Goal: Task Accomplishment & Management: Manage account settings

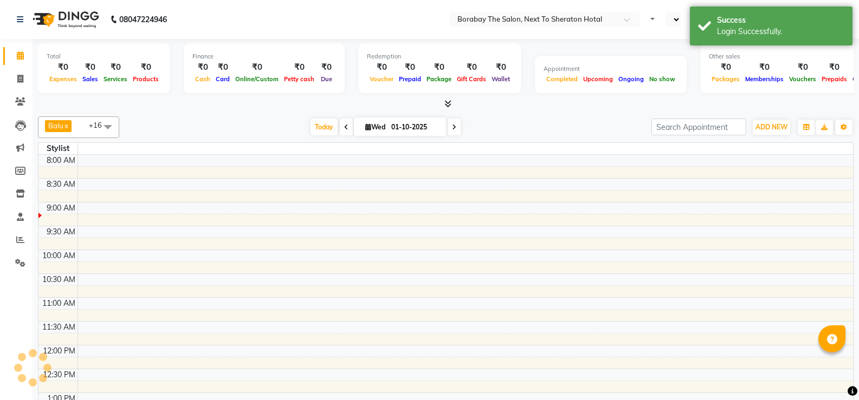
select select "en"
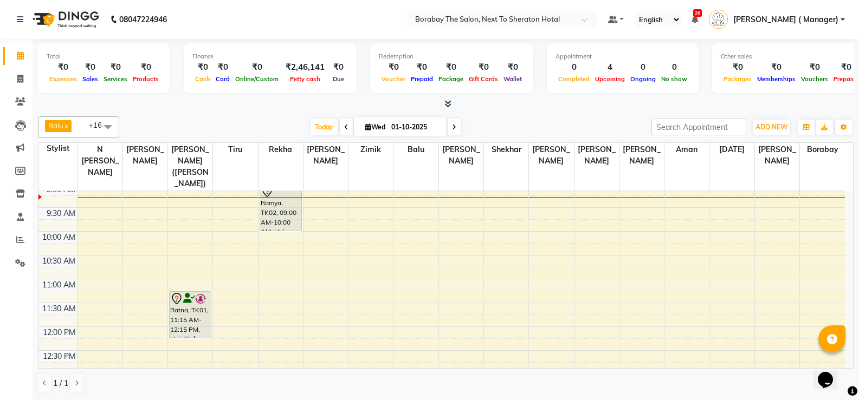
scroll to position [54, 0]
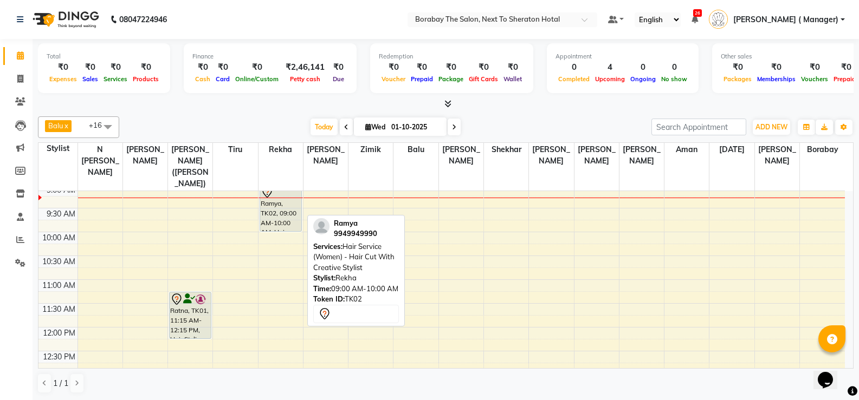
click at [282, 213] on div "Ramya, TK02, 09:00 AM-10:00 AM, Hair Service (Women) - Hair Cut With Creative S…" at bounding box center [280, 208] width 41 height 46
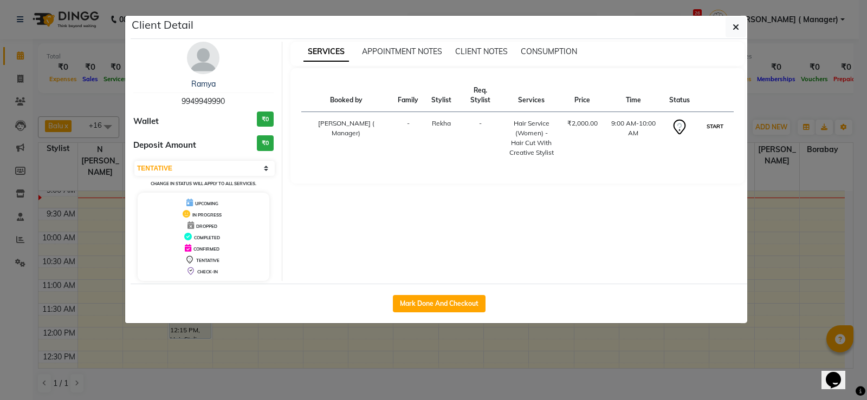
click at [719, 120] on button "START" at bounding box center [715, 127] width 22 height 14
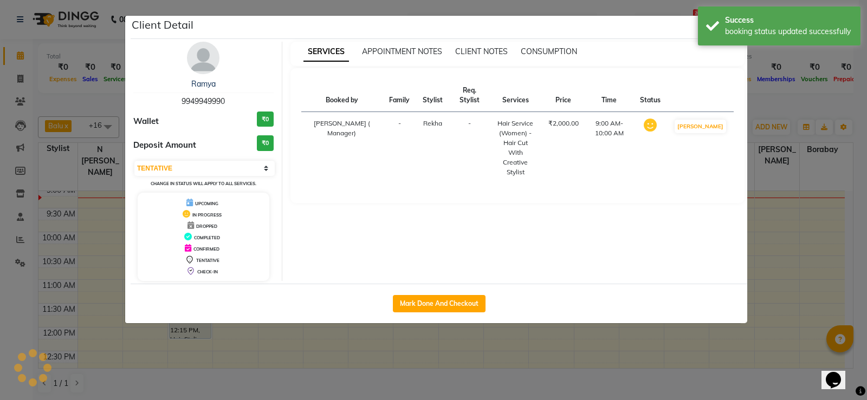
select select "1"
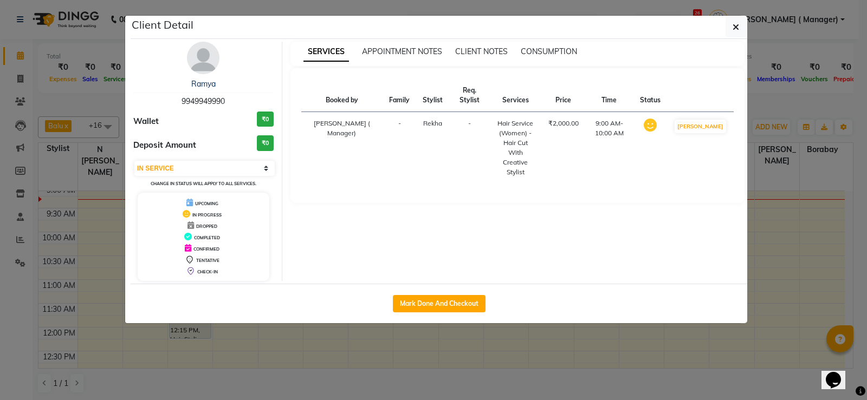
click at [397, 367] on ngb-modal-window "Client Detail Ramya 9949949990 Wallet ₹0 Deposit Amount ₹0 Select IN SERVICE CO…" at bounding box center [433, 200] width 867 height 400
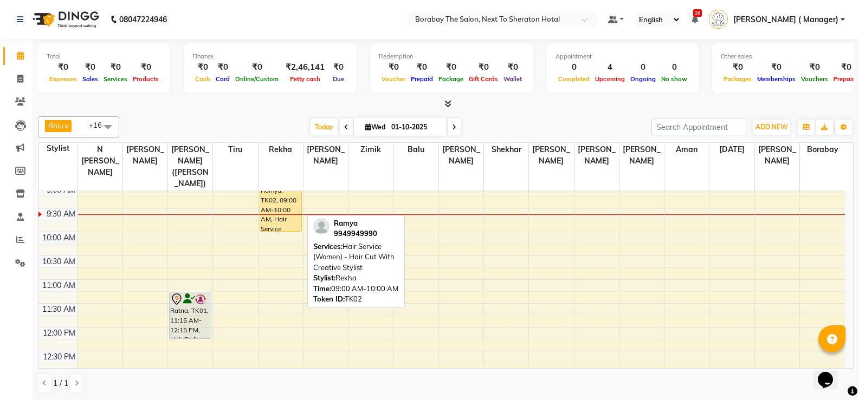
click at [277, 217] on div "Ramya, TK02, 09:00 AM-10:00 AM, Hair Service (Women) - Hair Cut With Creative S…" at bounding box center [280, 208] width 41 height 46
select select "1"
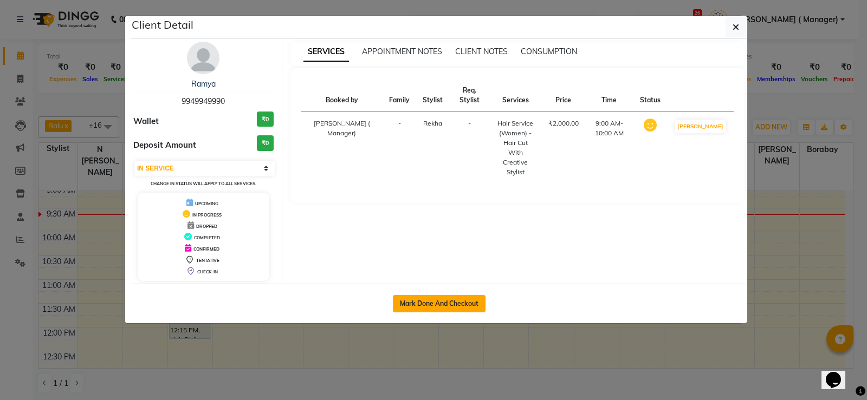
click at [423, 301] on button "Mark Done And Checkout" at bounding box center [439, 303] width 93 height 17
select select "service"
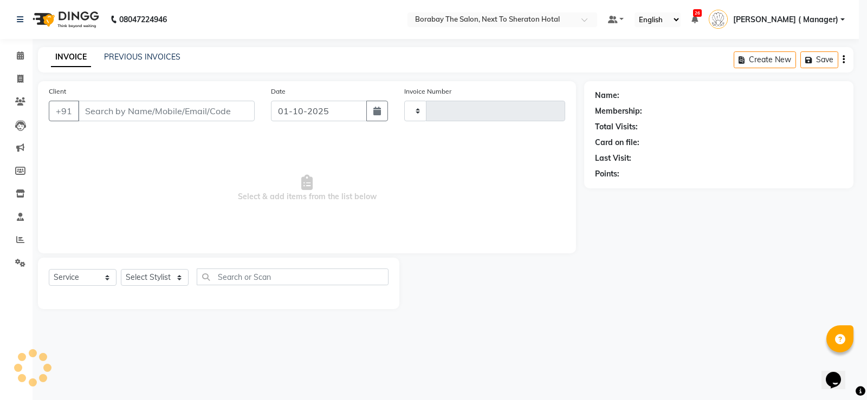
type input "4095"
select select "4945"
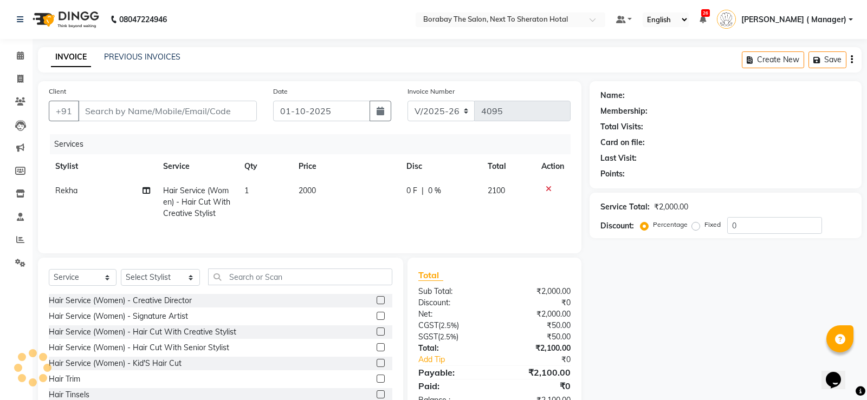
type input "9949949990"
select select "31360"
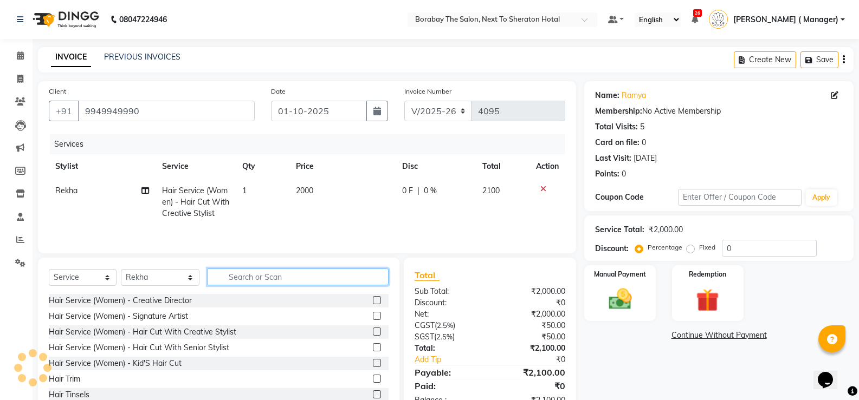
click at [231, 281] on input "text" at bounding box center [298, 277] width 181 height 17
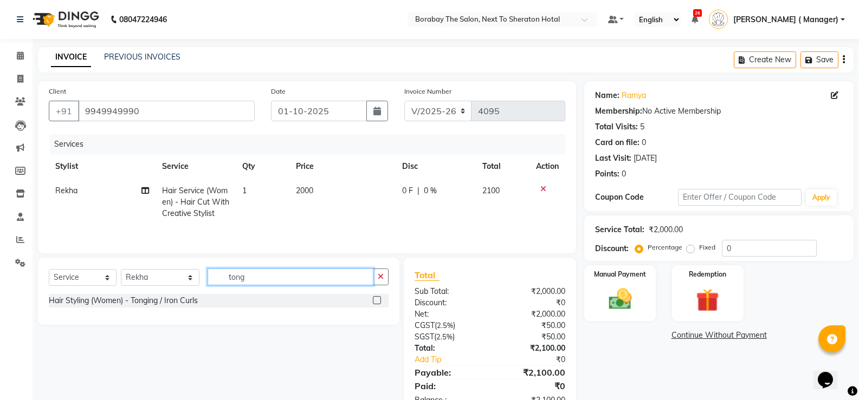
type input "tong"
click at [377, 301] on label at bounding box center [377, 300] width 8 height 8
click at [377, 301] on input "checkbox" at bounding box center [376, 300] width 7 height 7
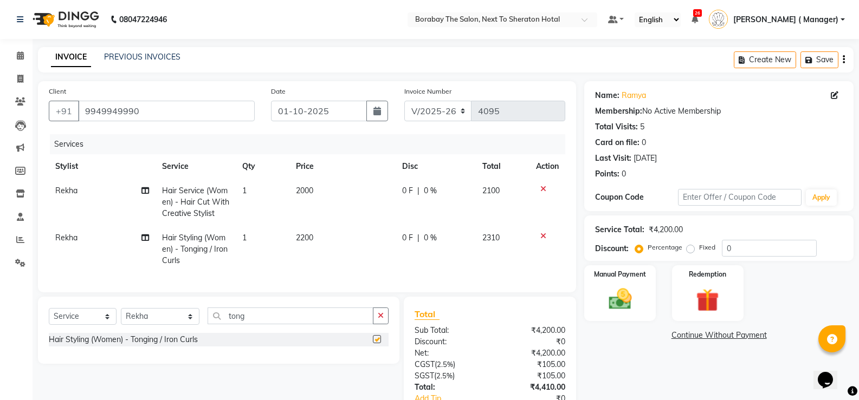
checkbox input "false"
click at [543, 189] on icon at bounding box center [543, 189] width 6 height 8
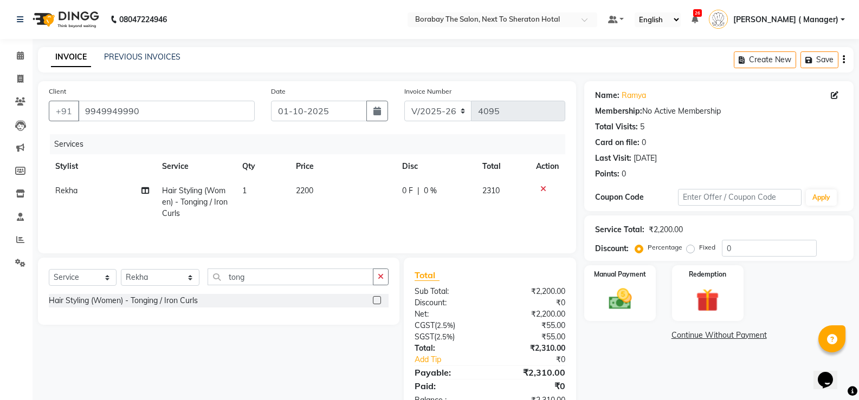
click at [327, 192] on td "2200" at bounding box center [342, 202] width 107 height 47
select select "31360"
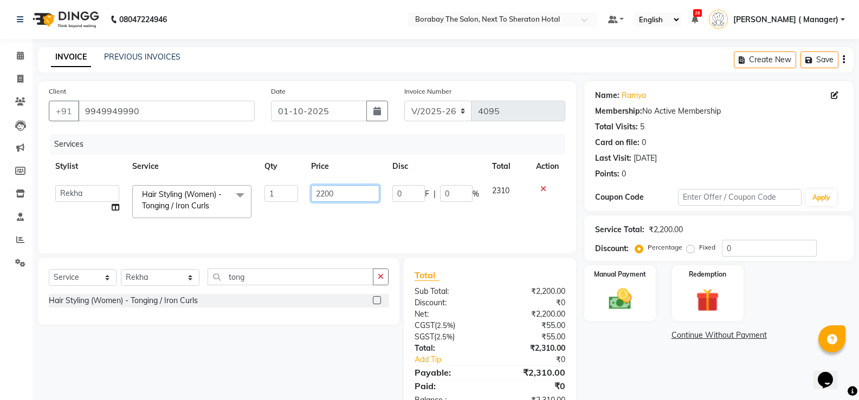
click at [335, 190] on input "2200" at bounding box center [345, 193] width 68 height 17
type input "2"
type input "2000"
click at [322, 215] on td "2000" at bounding box center [345, 202] width 81 height 46
select select "31360"
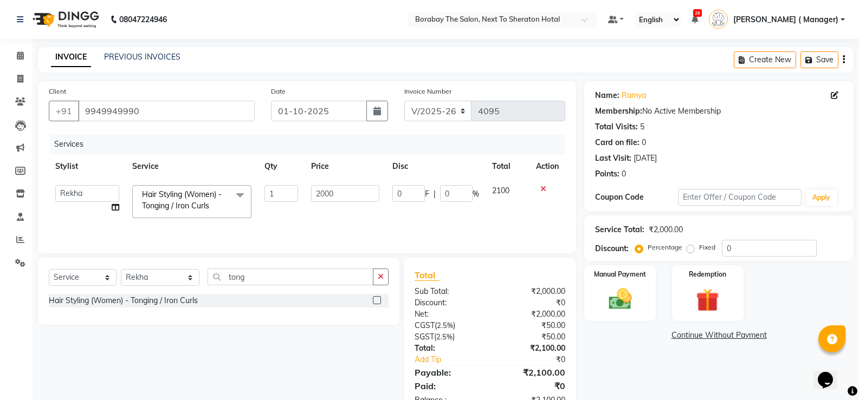
click at [349, 183] on td "2000" at bounding box center [345, 202] width 81 height 46
click at [346, 191] on input "2000" at bounding box center [345, 193] width 68 height 17
type input "2"
type input "1500"
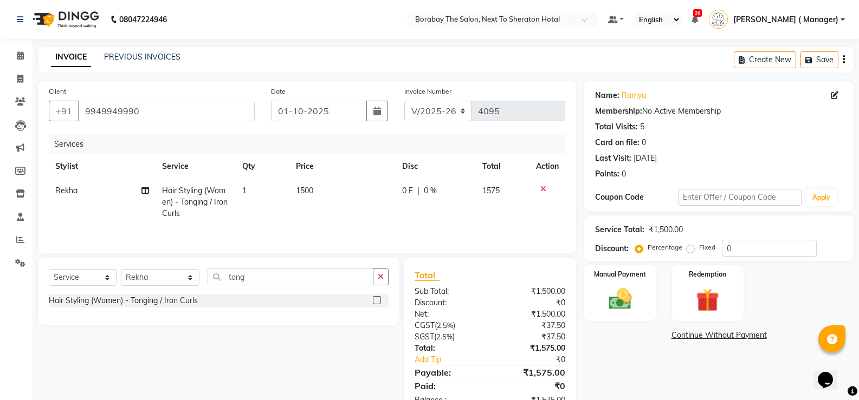
click at [324, 223] on td "1500" at bounding box center [342, 202] width 107 height 47
select select "31360"
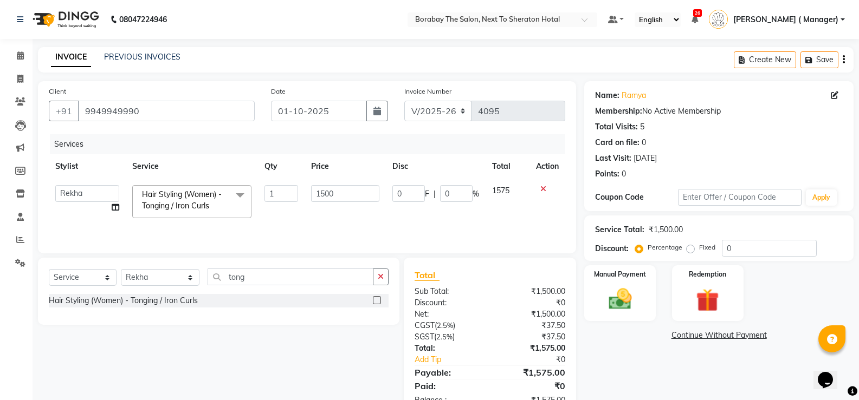
scroll to position [33, 0]
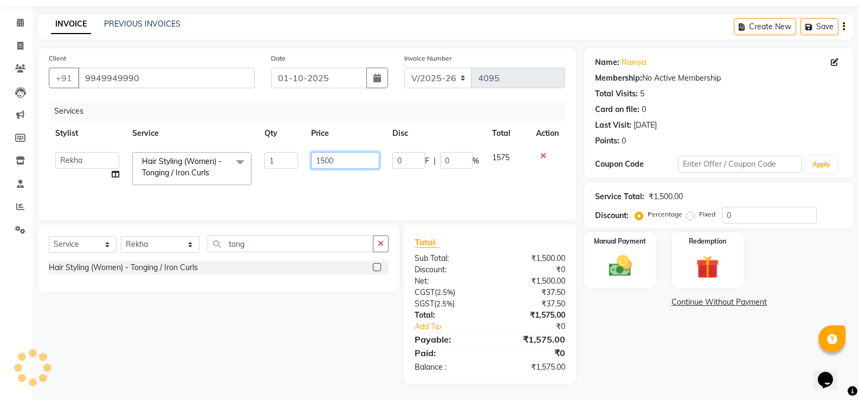
click at [342, 167] on input "1500" at bounding box center [345, 160] width 68 height 17
type input "1700"
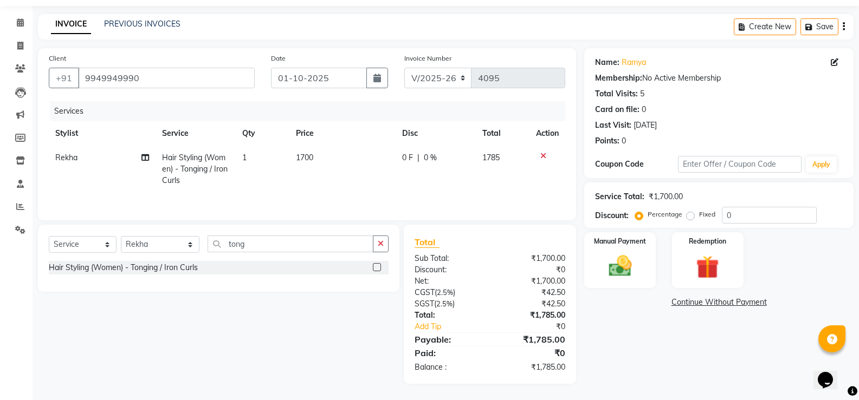
click at [336, 191] on td "1700" at bounding box center [342, 169] width 107 height 47
select select "31360"
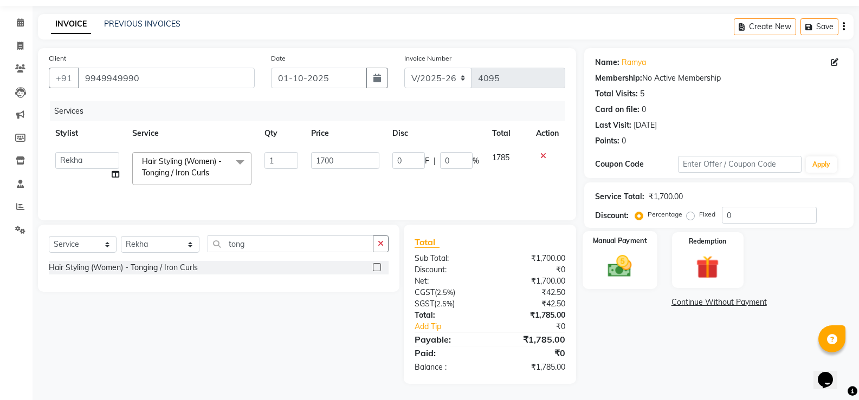
click at [620, 270] on img at bounding box center [619, 267] width 38 height 28
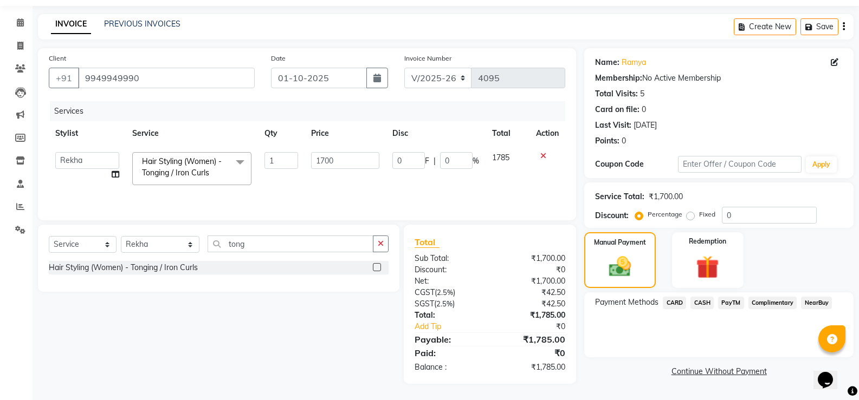
click at [732, 303] on span "PayTM" at bounding box center [731, 303] width 26 height 12
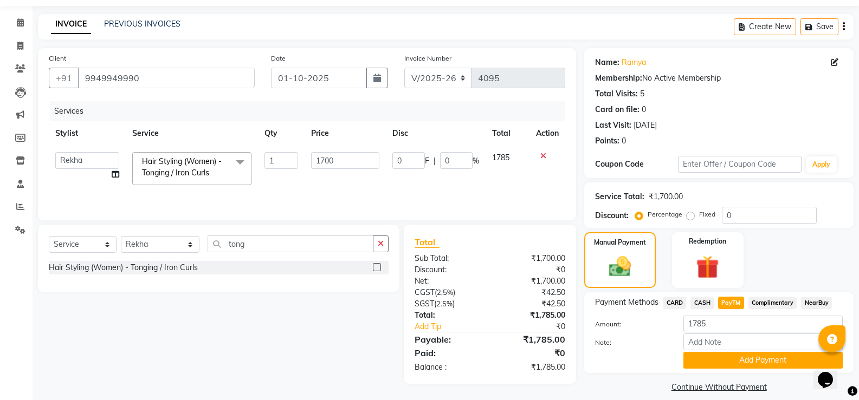
scroll to position [44, 0]
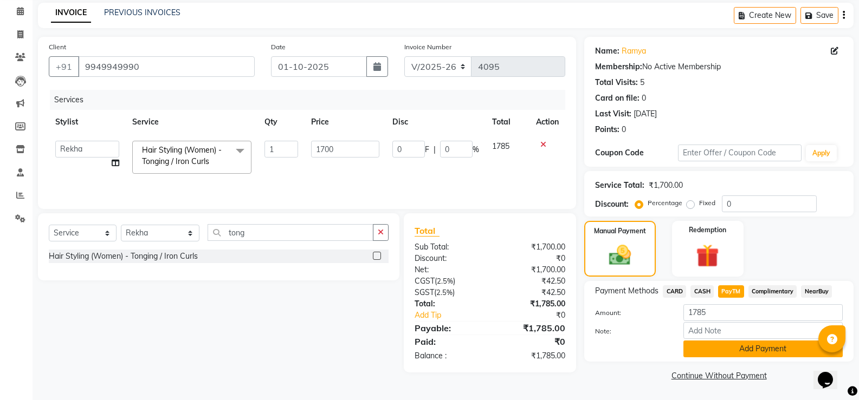
click at [738, 353] on button "Add Payment" at bounding box center [762, 349] width 159 height 17
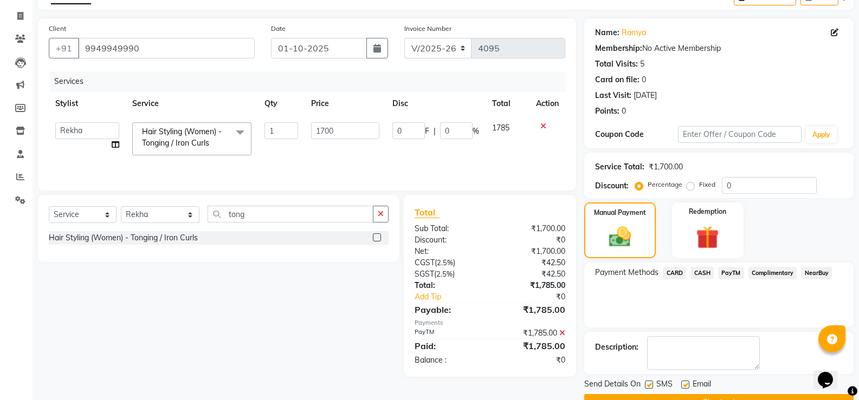
scroll to position [90, 0]
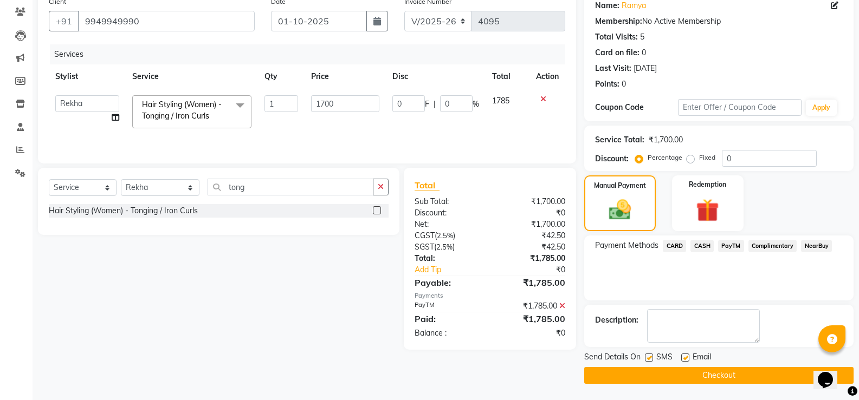
click at [696, 377] on button "Checkout" at bounding box center [718, 375] width 269 height 17
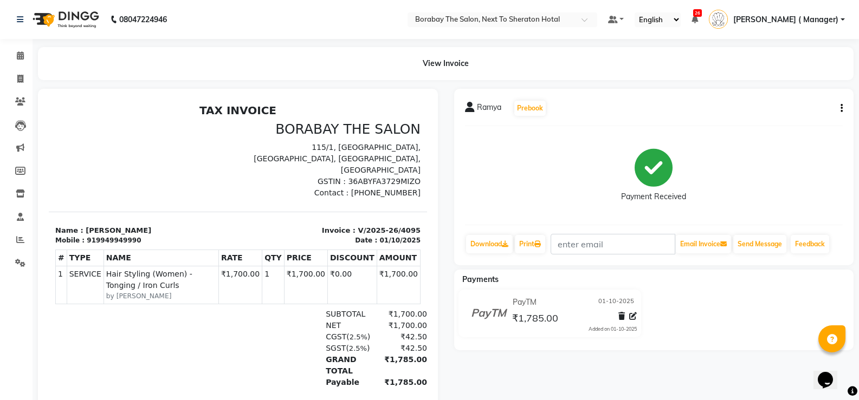
scroll to position [48, 0]
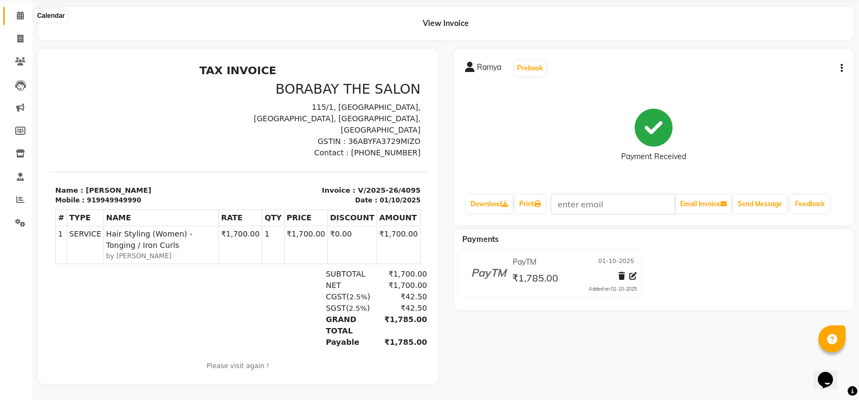
click at [22, 14] on span at bounding box center [20, 16] width 19 height 12
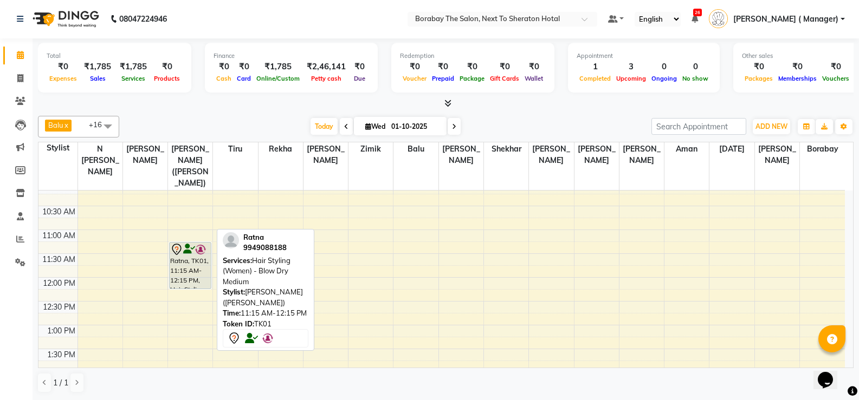
scroll to position [163, 0]
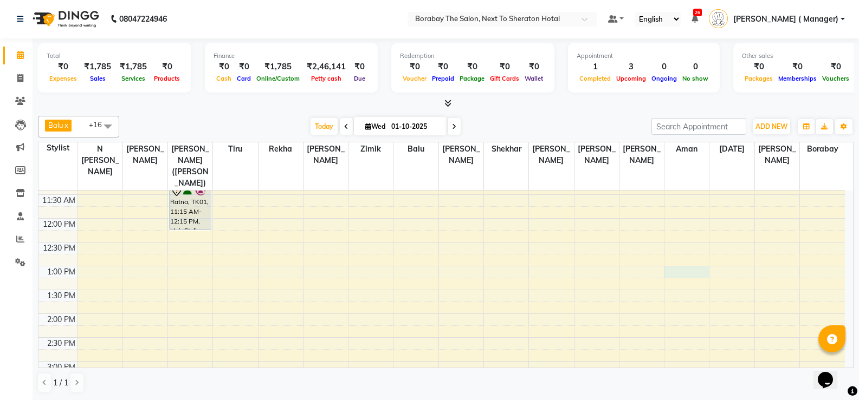
click at [679, 259] on div "8:00 AM 8:30 AM 9:00 AM 9:30 AM 10:00 AM 10:30 AM 11:00 AM 11:30 AM 12:00 PM 12…" at bounding box center [441, 337] width 806 height 619
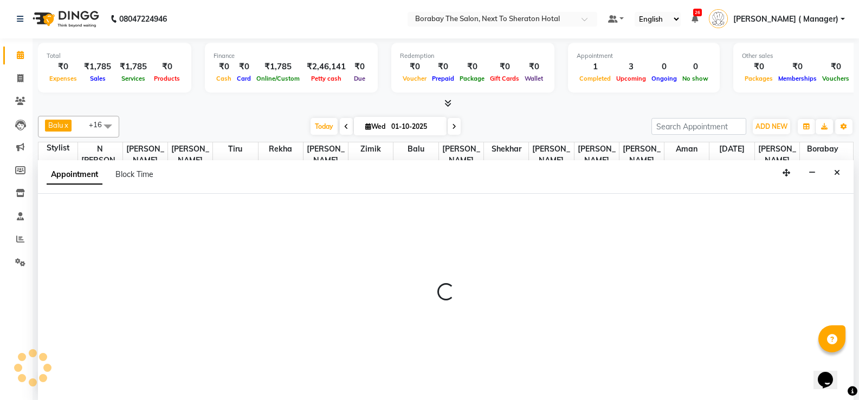
select select "83003"
select select "780"
select select "tentative"
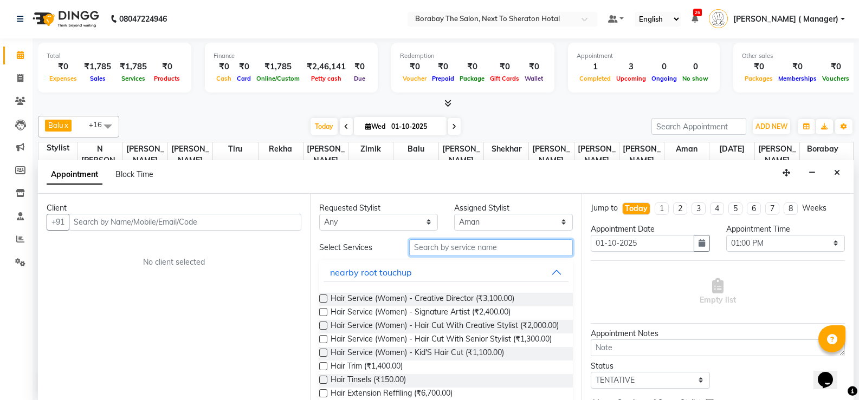
click at [443, 250] on input "text" at bounding box center [491, 248] width 164 height 17
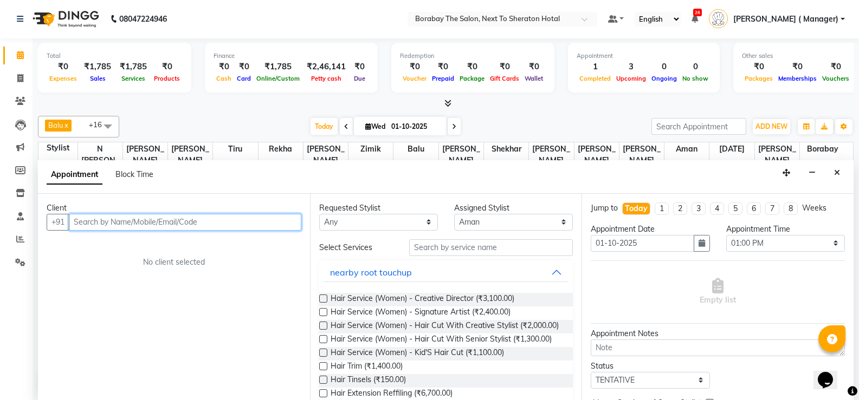
click at [133, 222] on input "text" at bounding box center [185, 222] width 232 height 17
type input "8"
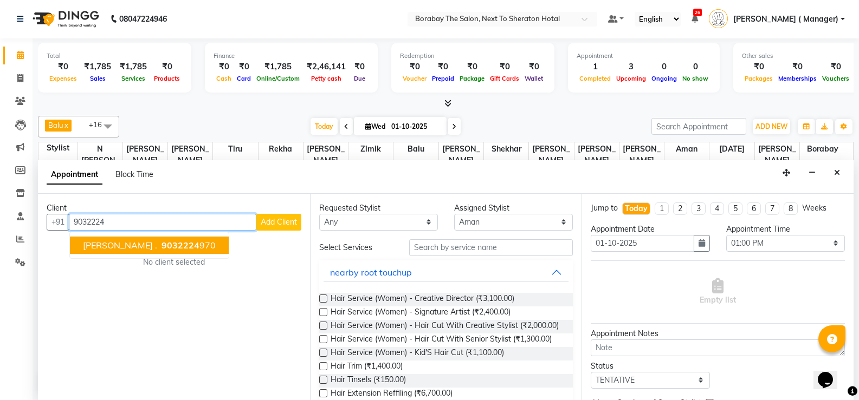
click at [161, 242] on span "9032224" at bounding box center [180, 245] width 38 height 11
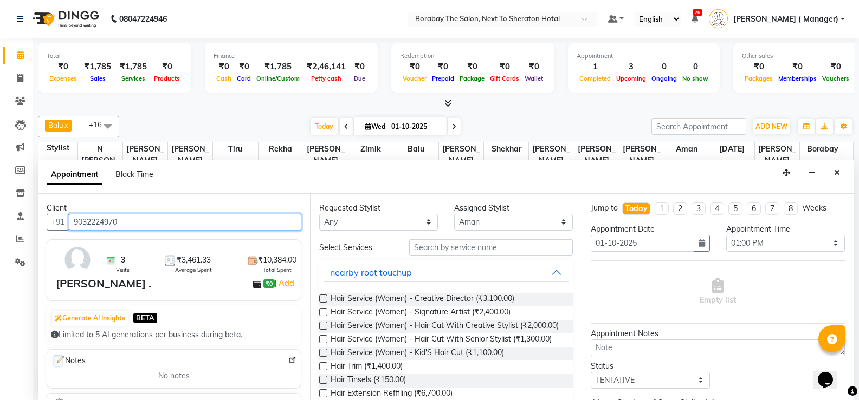
type input "9032224970"
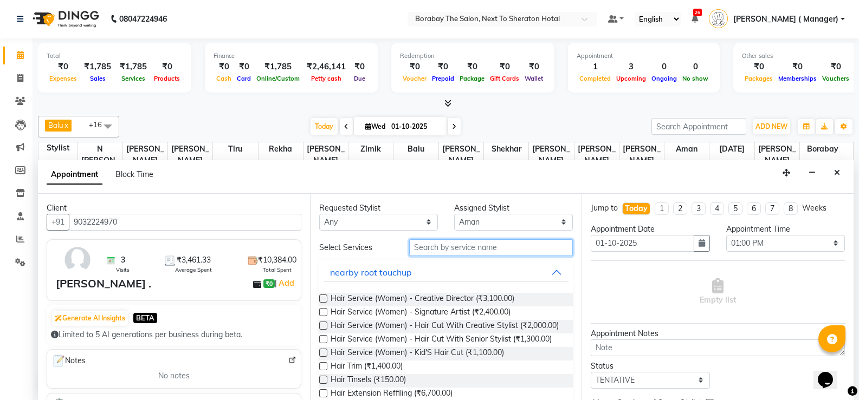
click at [441, 250] on input "text" at bounding box center [491, 248] width 164 height 17
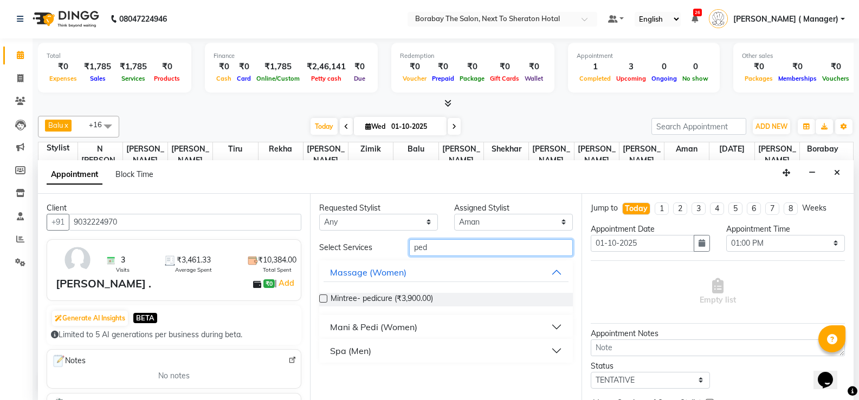
type input "ped"
click at [383, 326] on div "Mani & Pedi (Women)" at bounding box center [373, 327] width 87 height 13
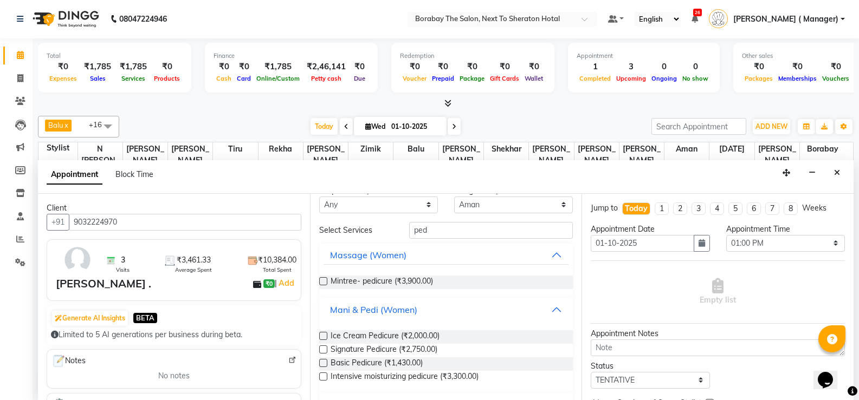
scroll to position [43, 0]
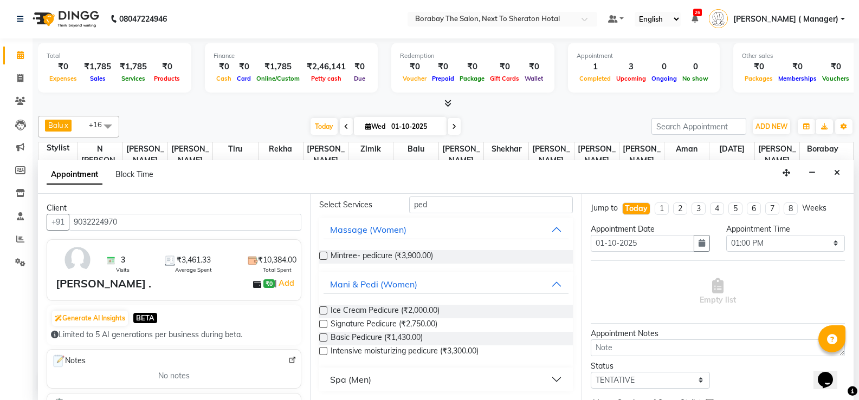
click at [321, 333] on div "Basic Pedicure (₹1,430.00)" at bounding box center [446, 339] width 254 height 14
click at [322, 335] on label at bounding box center [323, 338] width 8 height 8
click at [322, 335] on input "checkbox" at bounding box center [322, 338] width 7 height 7
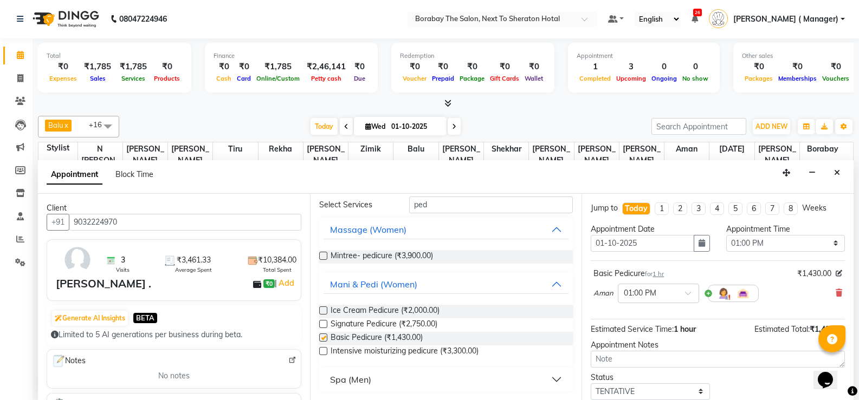
checkbox input "false"
click at [426, 204] on input "ped" at bounding box center [491, 205] width 164 height 17
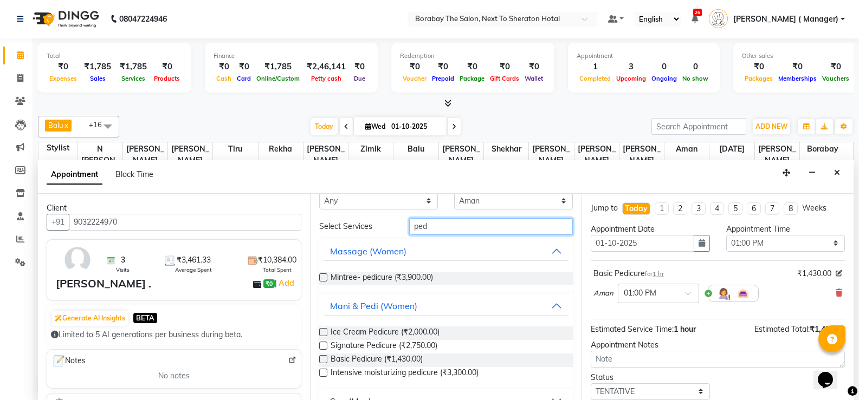
scroll to position [0, 0]
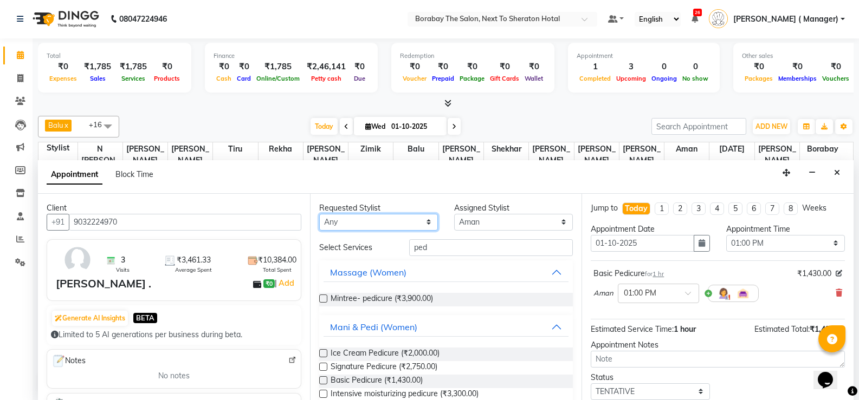
click at [424, 222] on select "Any [PERSON_NAME] [PERSON_NAME] [PERSON_NAME] (Sameer) [DATE] [PERSON_NAME] ( M…" at bounding box center [378, 222] width 119 height 17
select select "49806"
click at [319, 214] on select "Any [PERSON_NAME] [PERSON_NAME] [PERSON_NAME] (Sameer) [DATE] [PERSON_NAME] ( M…" at bounding box center [378, 222] width 119 height 17
select select "49806"
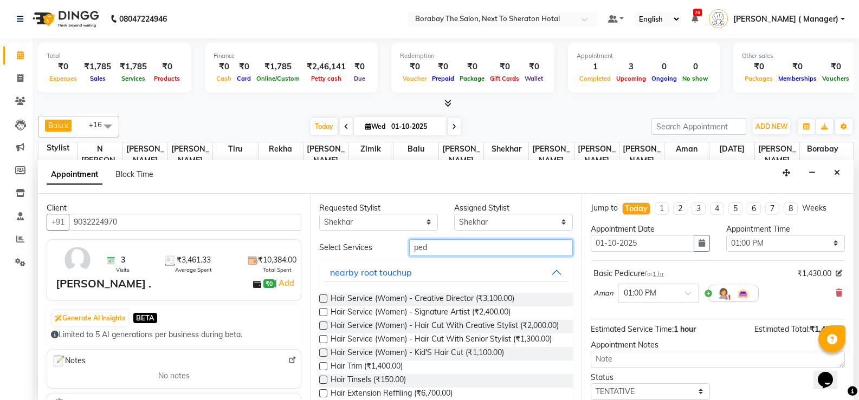
click at [428, 245] on input "ped" at bounding box center [491, 248] width 164 height 17
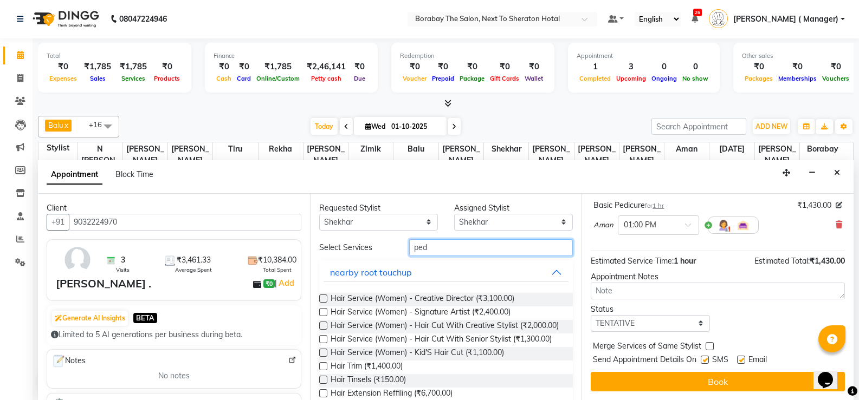
click at [431, 247] on input "ped" at bounding box center [491, 248] width 164 height 17
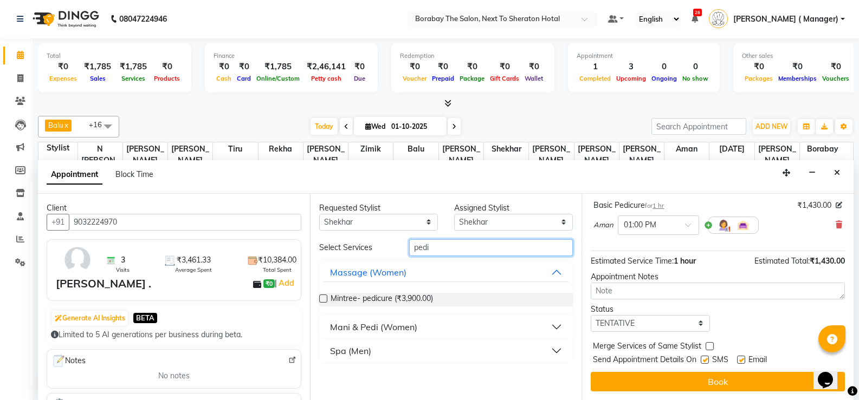
type input "pedi"
click at [554, 328] on button "Mani & Pedi (Women)" at bounding box center [445, 328] width 245 height 20
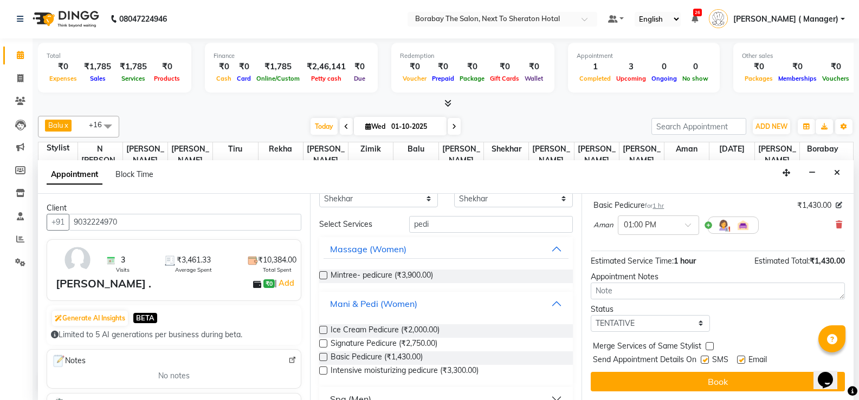
scroll to position [43, 0]
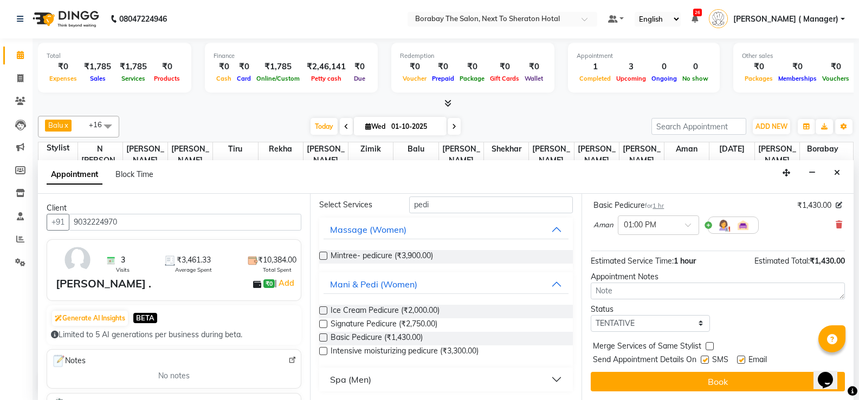
click at [322, 340] on label at bounding box center [323, 338] width 8 height 8
click at [322, 340] on input "checkbox" at bounding box center [322, 338] width 7 height 7
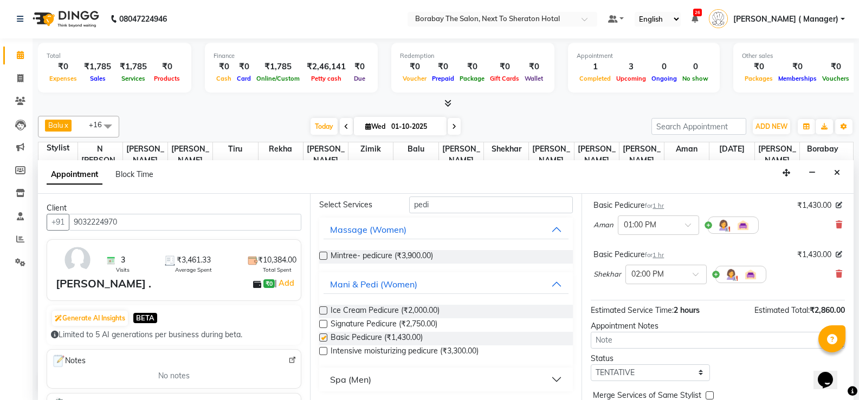
checkbox input "false"
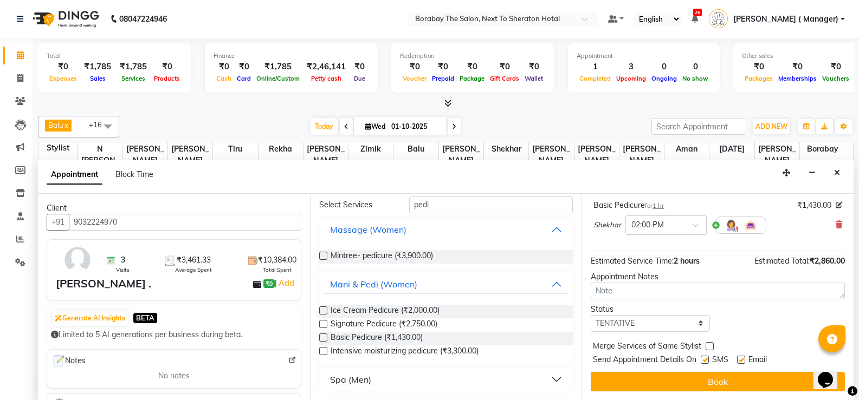
click at [692, 226] on span at bounding box center [699, 228] width 14 height 11
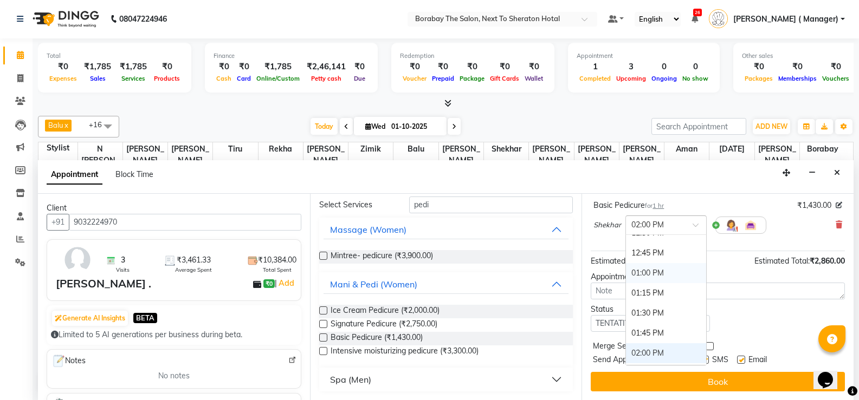
click at [650, 276] on div "01:00 PM" at bounding box center [666, 273] width 80 height 20
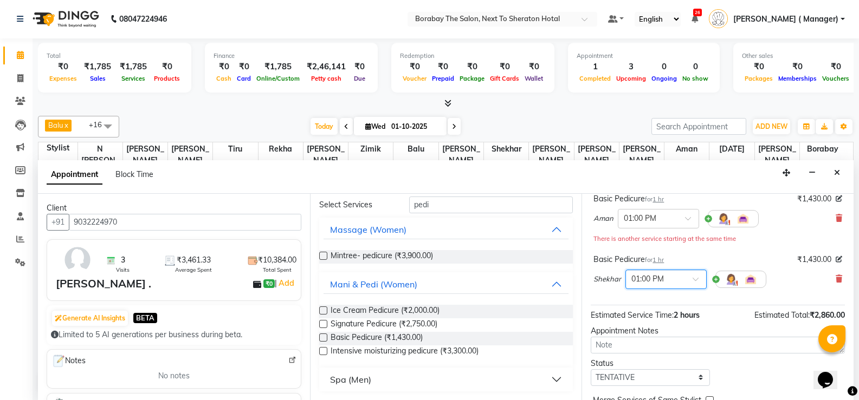
scroll to position [129, 0]
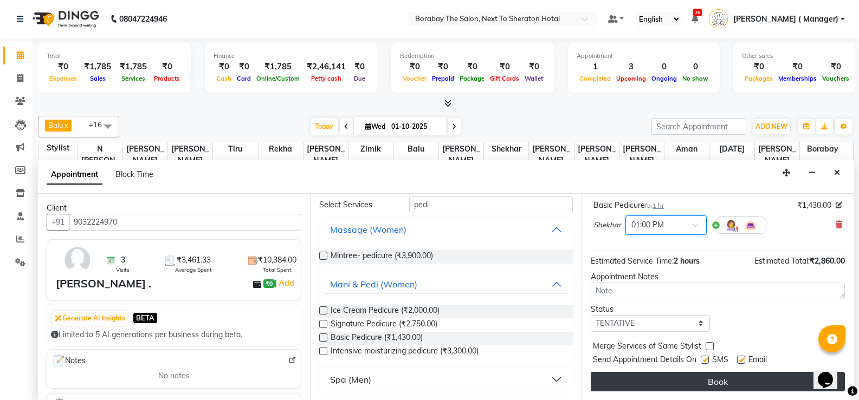
click at [668, 378] on button "Book" at bounding box center [718, 382] width 254 height 20
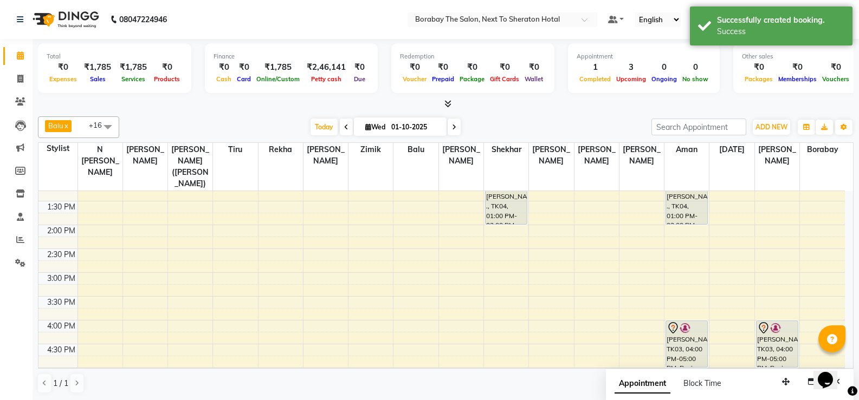
scroll to position [271, 0]
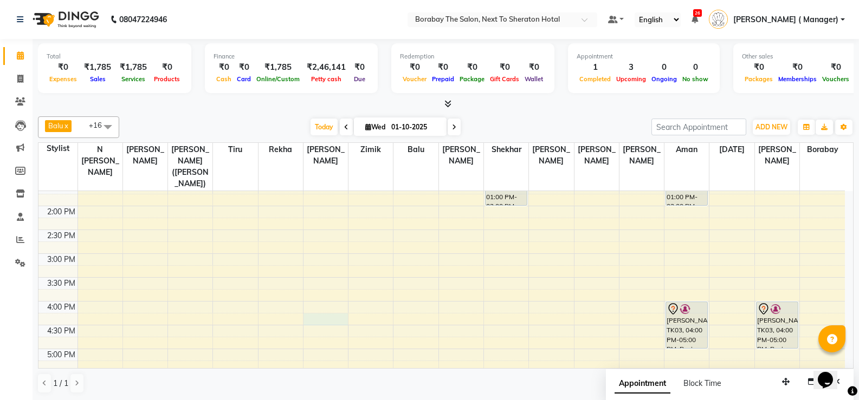
click at [315, 303] on div "8:00 AM 8:30 AM 9:00 AM 9:30 AM 10:00 AM 10:30 AM 11:00 AM 11:30 AM 12:00 PM 12…" at bounding box center [441, 229] width 806 height 619
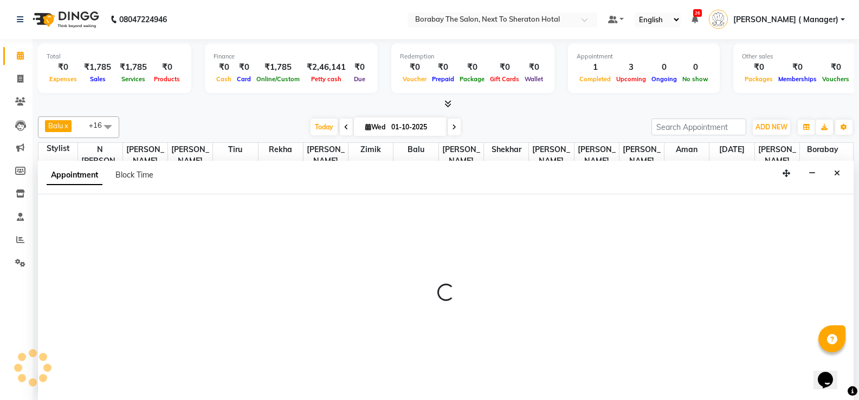
select select "31361"
select select "tentative"
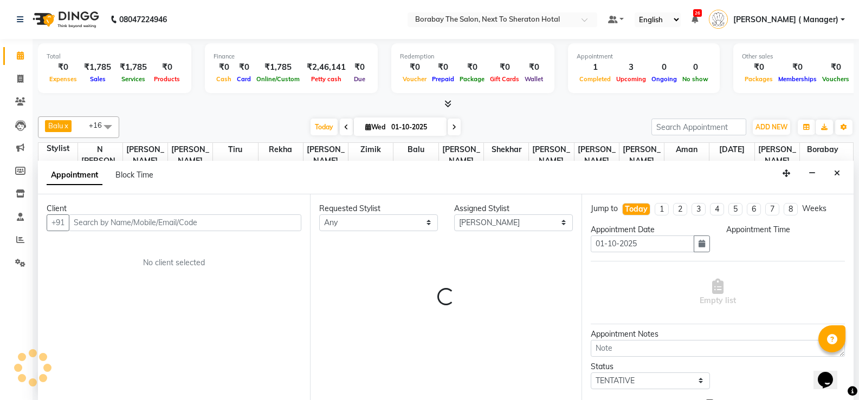
scroll to position [1, 0]
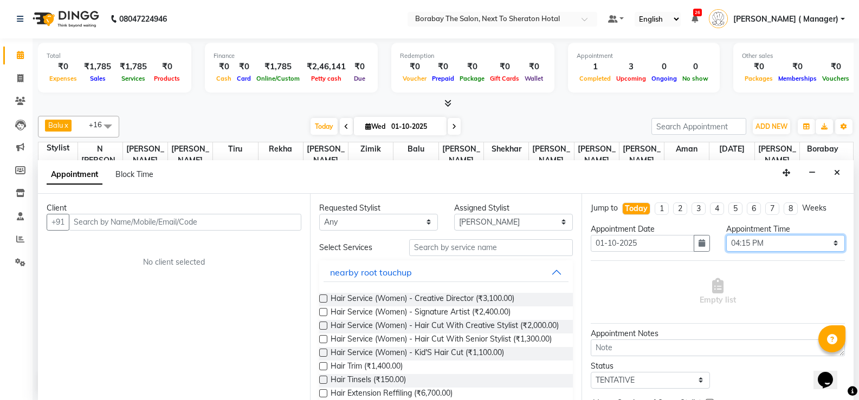
click at [827, 243] on select "Select 09:00 AM 09:15 AM 09:30 AM 09:45 AM 10:00 AM 10:15 AM 10:30 AM 10:45 AM …" at bounding box center [785, 243] width 119 height 17
select select "960"
click at [726, 235] on select "Select 09:00 AM 09:15 AM 09:30 AM 09:45 AM 10:00 AM 10:15 AM 10:30 AM 10:45 AM …" at bounding box center [785, 243] width 119 height 17
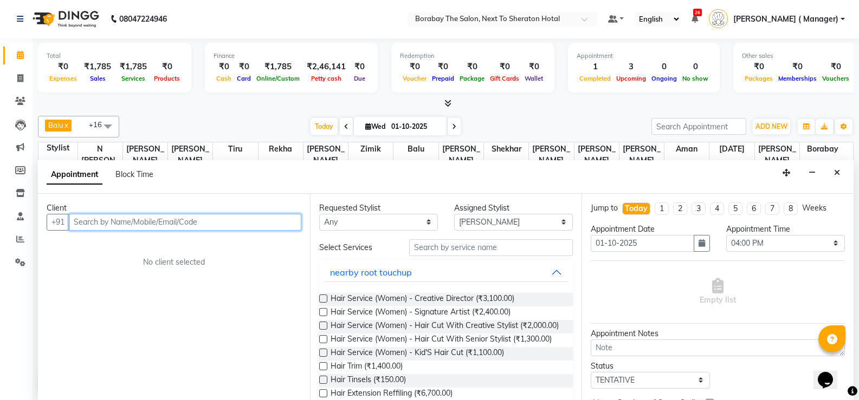
click at [164, 227] on input "text" at bounding box center [185, 222] width 232 height 17
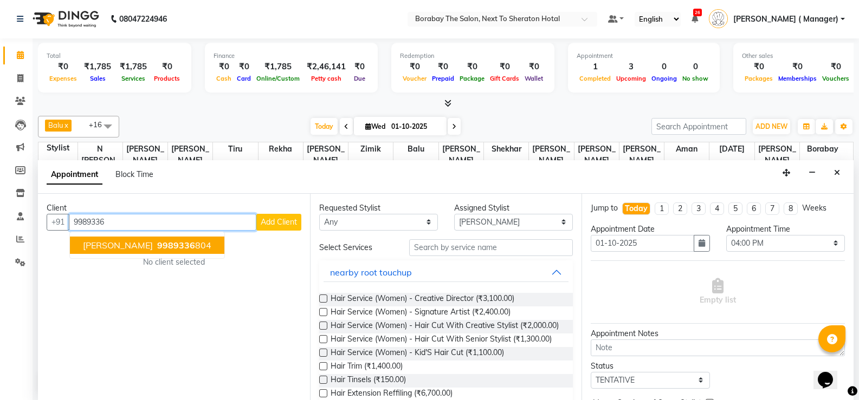
click at [182, 248] on ngb-highlight "9989336 804" at bounding box center [183, 245] width 56 height 11
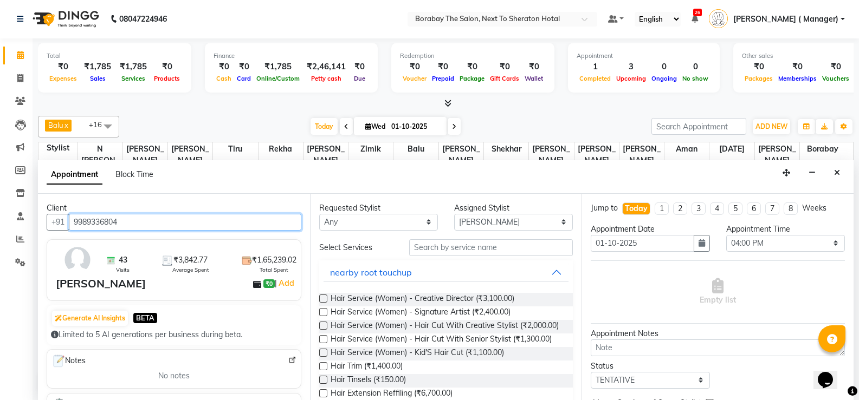
type input "9989336804"
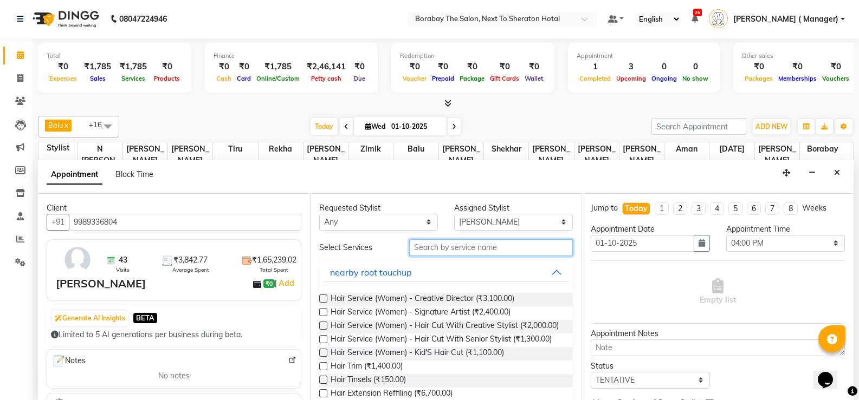
click at [432, 243] on input "text" at bounding box center [491, 248] width 164 height 17
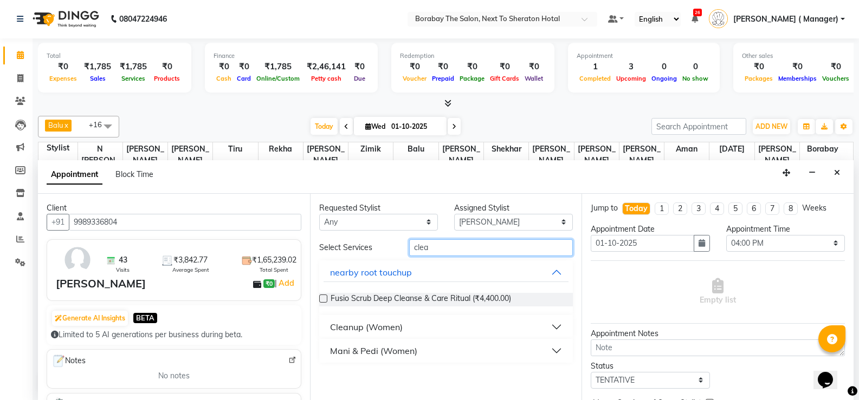
type input "clea"
click at [554, 324] on button "Cleanup (Women)" at bounding box center [445, 328] width 245 height 20
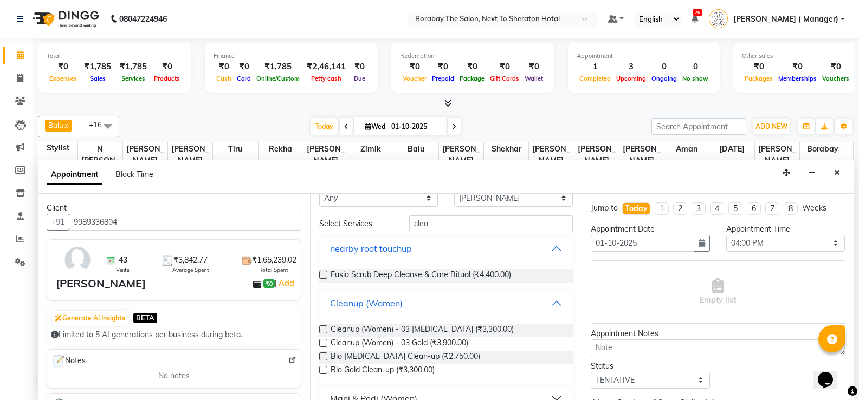
scroll to position [43, 0]
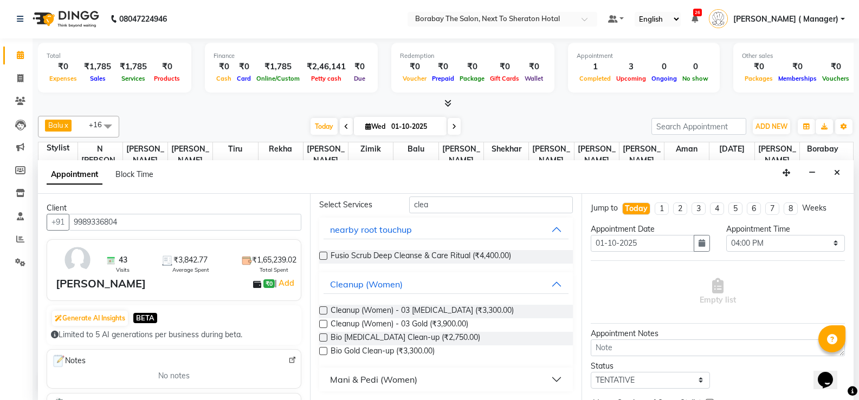
click at [323, 313] on label at bounding box center [323, 311] width 8 height 8
click at [323, 313] on input "checkbox" at bounding box center [322, 311] width 7 height 7
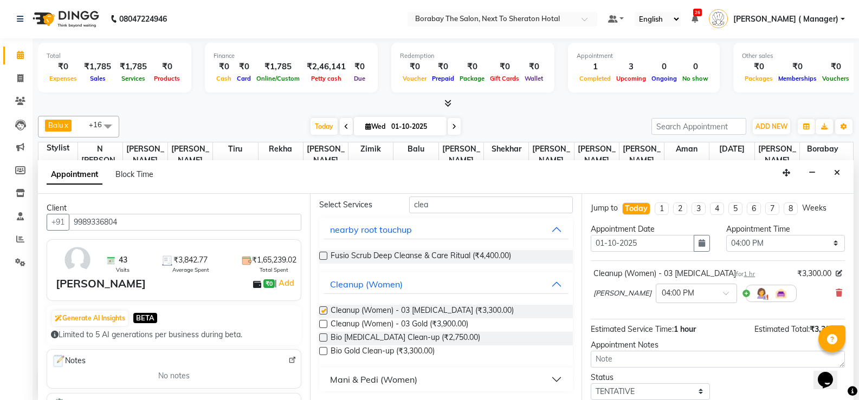
checkbox input "false"
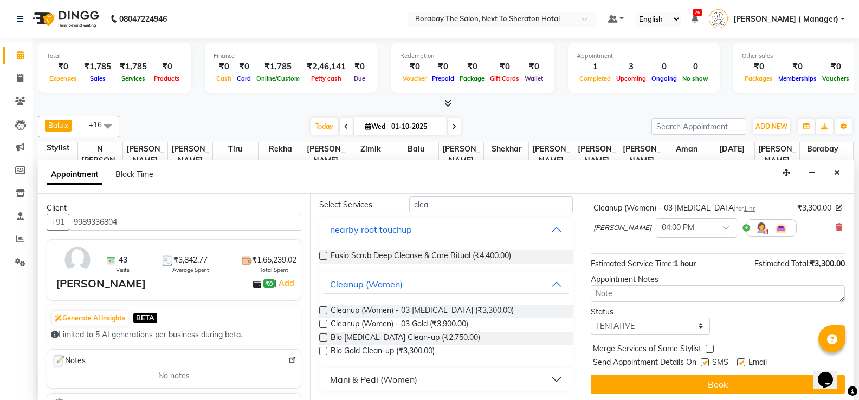
scroll to position [68, 0]
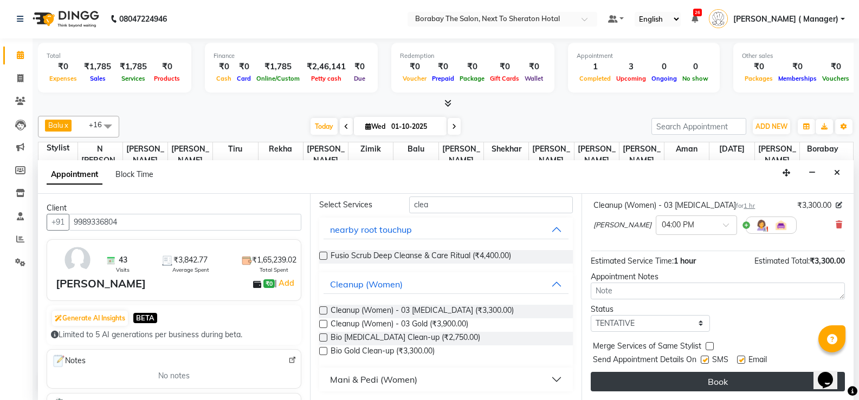
click at [682, 383] on button "Book" at bounding box center [718, 382] width 254 height 20
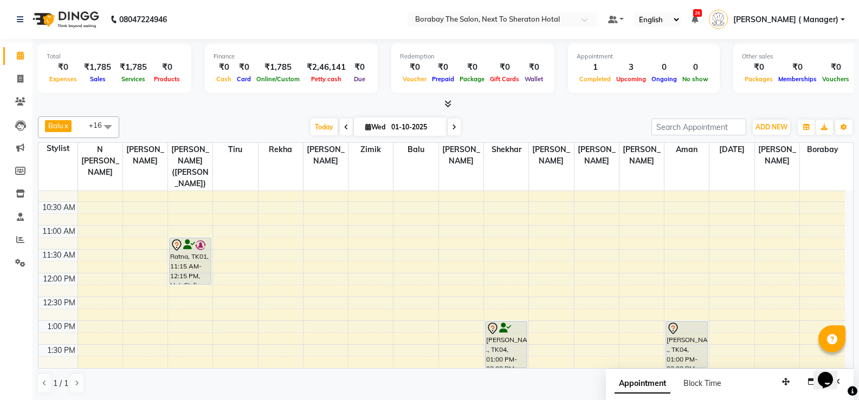
scroll to position [54, 0]
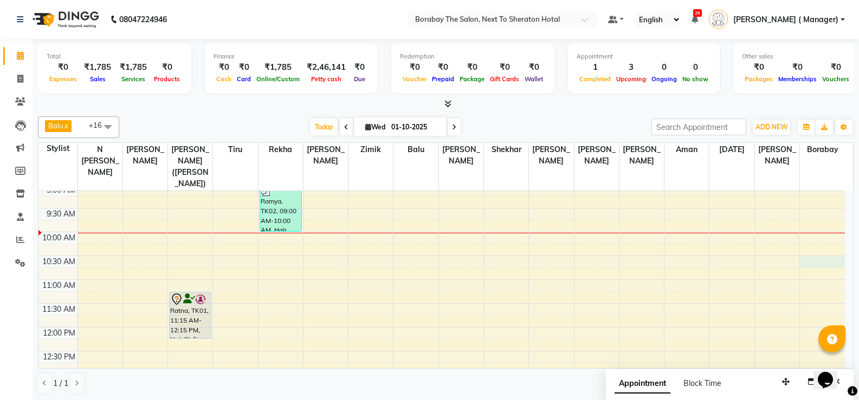
select select "90999"
select select "tentative"
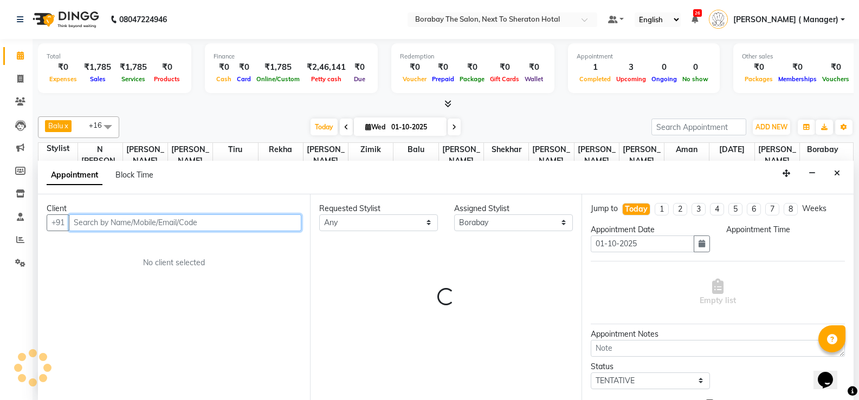
select select "630"
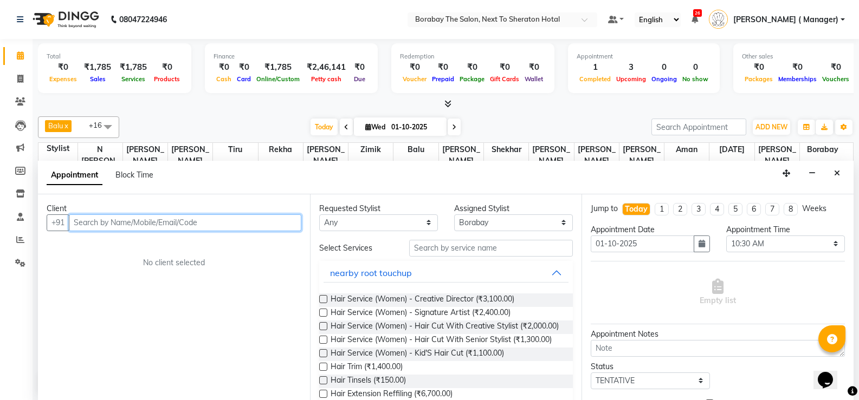
scroll to position [1, 0]
click at [176, 222] on input "text" at bounding box center [185, 222] width 232 height 17
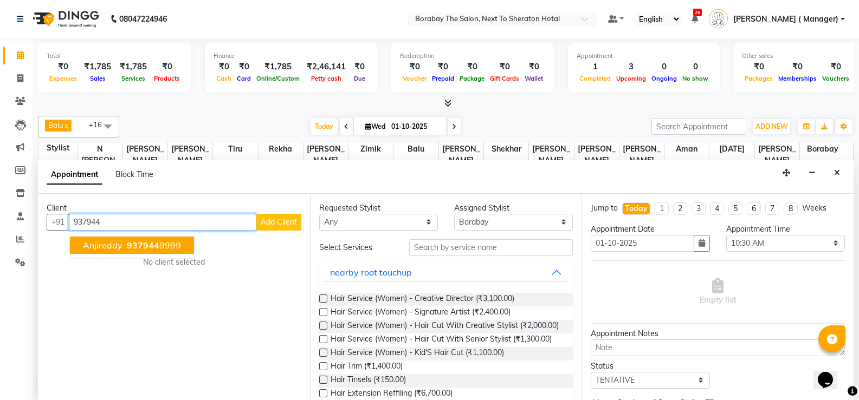
click at [133, 249] on span "937944" at bounding box center [143, 245] width 33 height 11
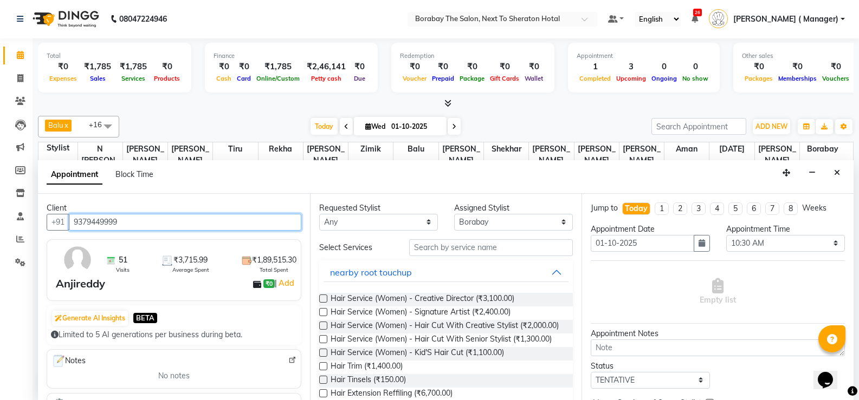
type input "9379449999"
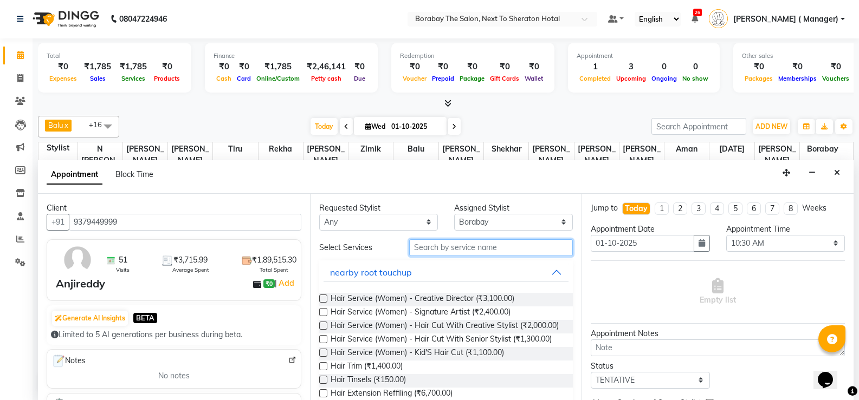
click at [415, 245] on input "text" at bounding box center [491, 248] width 164 height 17
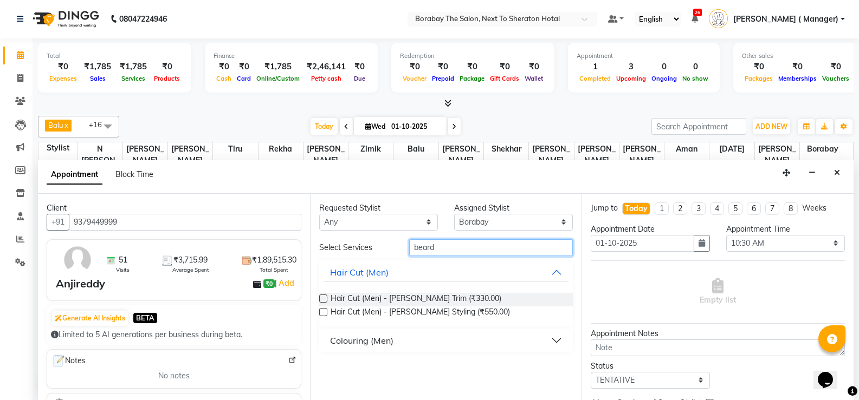
type input "beard"
click at [321, 297] on label at bounding box center [323, 299] width 8 height 8
click at [321, 297] on input "checkbox" at bounding box center [322, 299] width 7 height 7
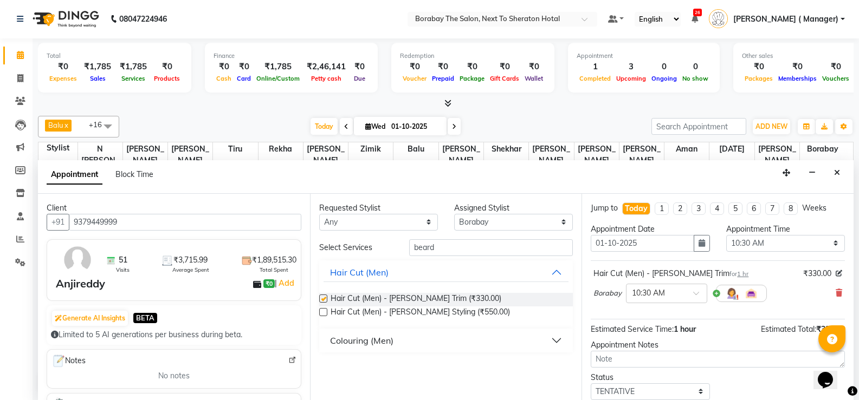
checkbox input "false"
click at [461, 243] on input "beard" at bounding box center [491, 248] width 164 height 17
type input "b"
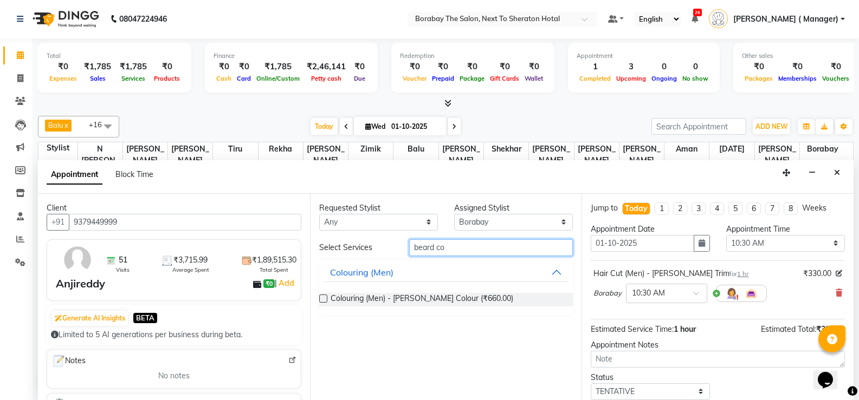
type input "beard co"
click at [322, 299] on label at bounding box center [323, 299] width 8 height 8
click at [322, 299] on input "checkbox" at bounding box center [322, 299] width 7 height 7
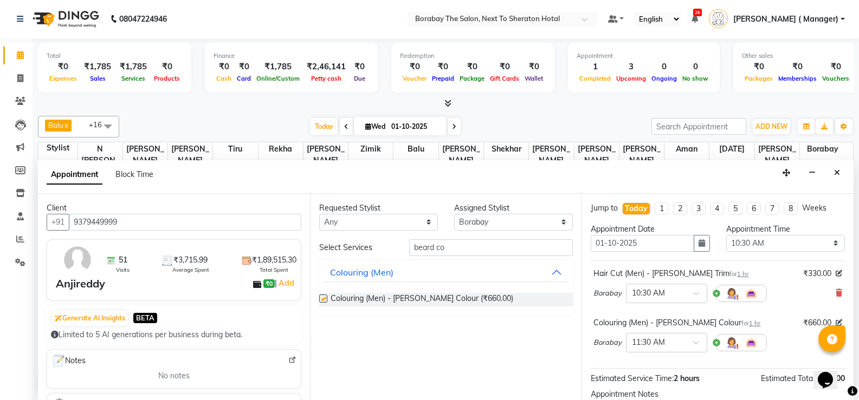
checkbox input "false"
click at [698, 345] on span at bounding box center [700, 345] width 14 height 11
click at [646, 370] on div "10:15 AM" at bounding box center [666, 371] width 80 height 20
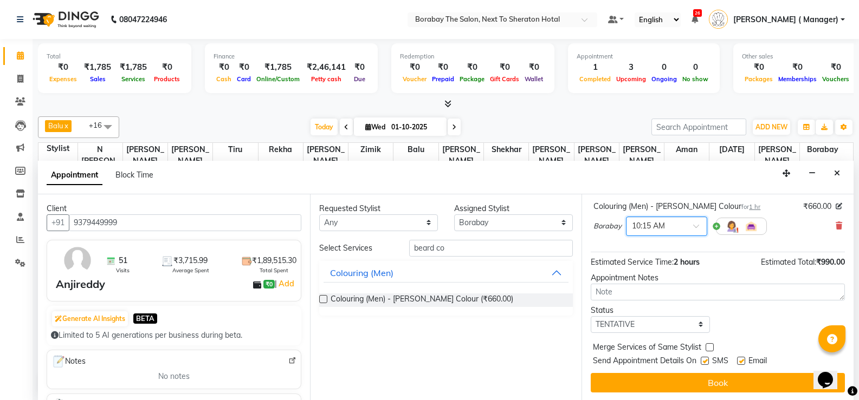
scroll to position [118, 0]
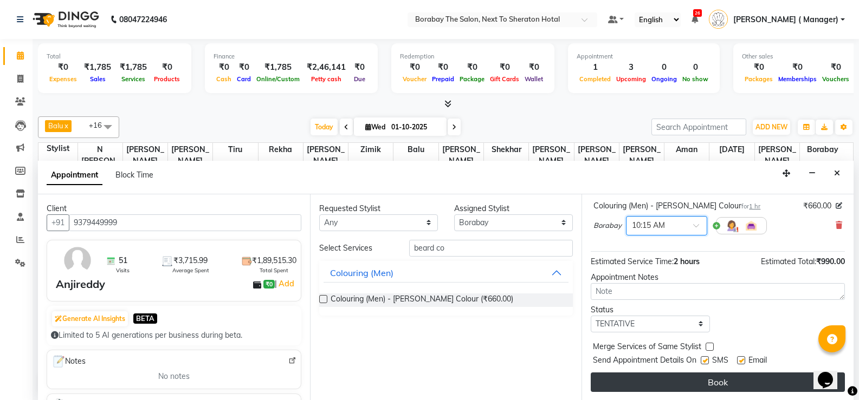
click at [726, 386] on button "Book" at bounding box center [718, 383] width 254 height 20
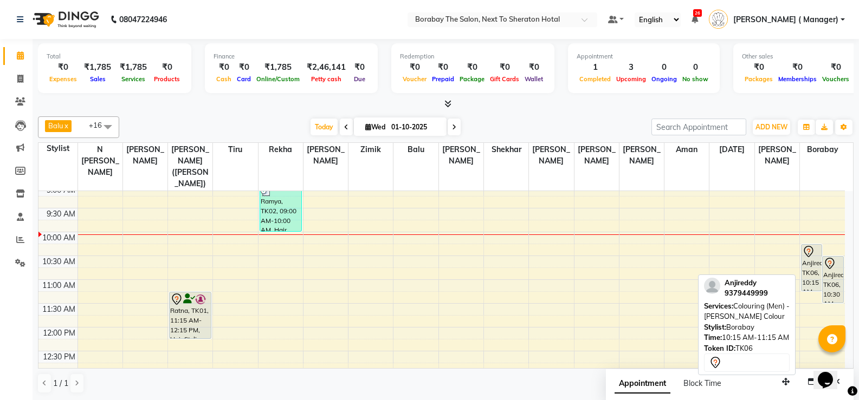
click at [814, 270] on div "Anjireddy, TK06, 10:15 AM-11:15 AM, Colouring (Men) - [PERSON_NAME] Colour" at bounding box center [811, 268] width 20 height 46
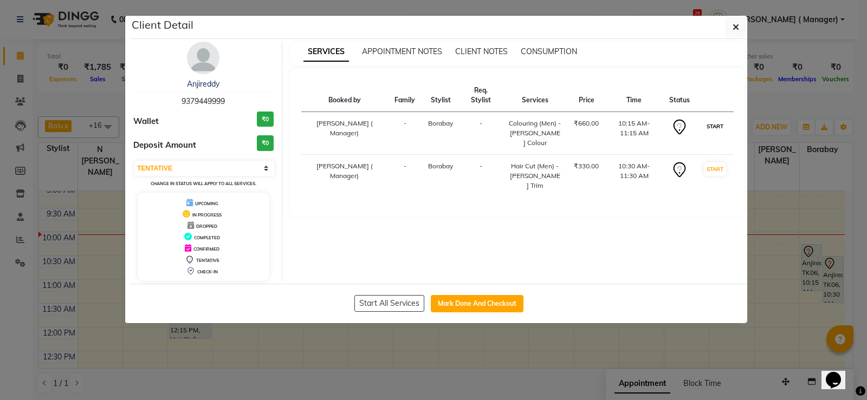
click at [712, 120] on button "START" at bounding box center [715, 127] width 22 height 14
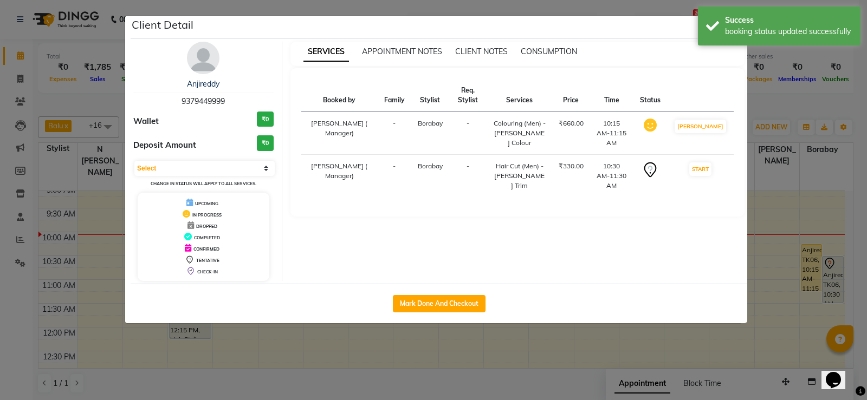
click at [713, 155] on td "START" at bounding box center [700, 176] width 67 height 43
click at [711, 163] on button "START" at bounding box center [700, 170] width 22 height 14
select select "1"
click at [726, 338] on ngb-modal-window "Client Detail Anjireddy 9379449999 Wallet ₹0 Deposit Amount ₹0 Select IN SERVIC…" at bounding box center [433, 200] width 867 height 400
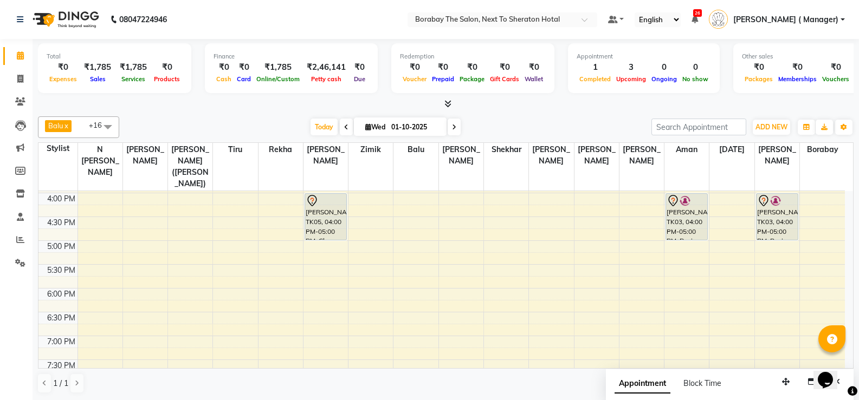
scroll to position [325, 0]
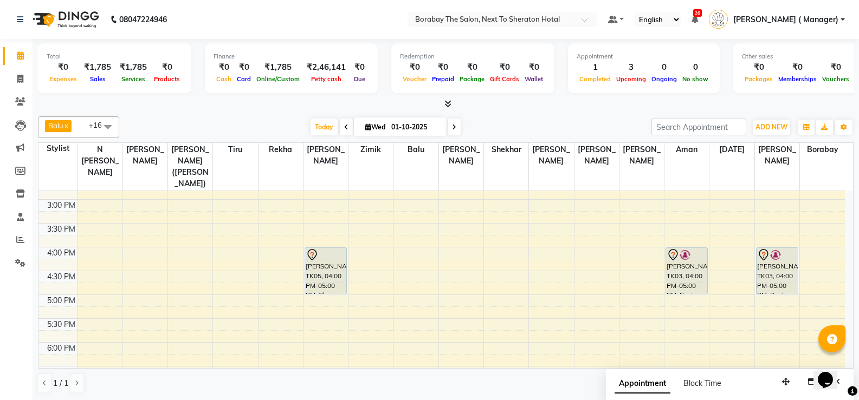
click at [505, 204] on div "8:00 AM 8:30 AM 9:00 AM 9:30 AM 10:00 AM 10:30 AM 11:00 AM 11:30 AM 12:00 PM 12…" at bounding box center [441, 175] width 806 height 619
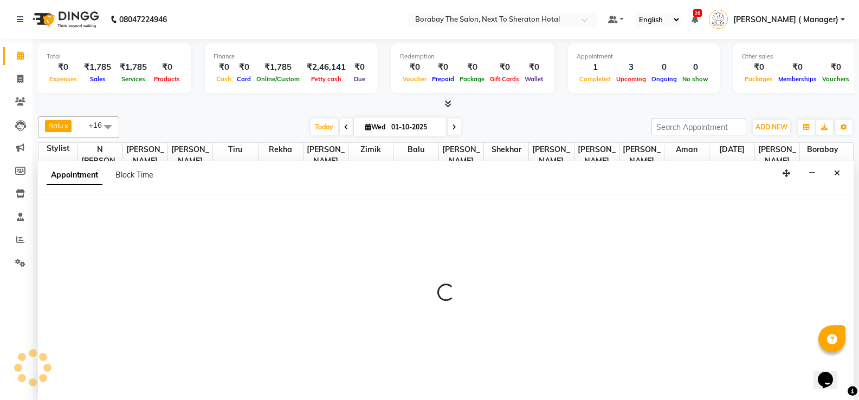
scroll to position [1, 0]
select select "49806"
select select "915"
select select "tentative"
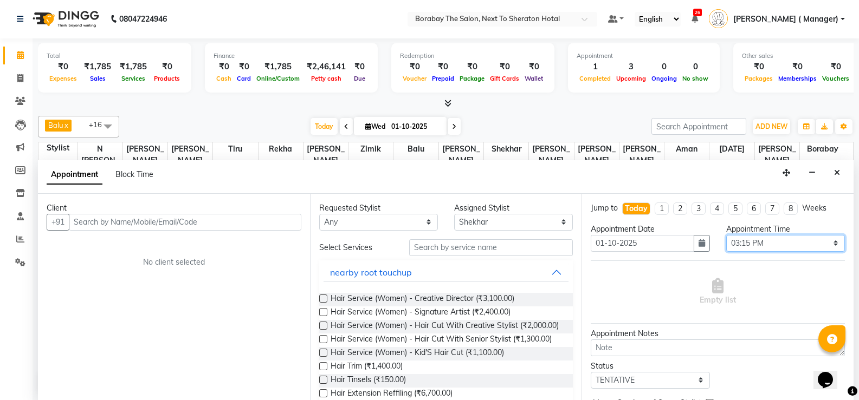
click at [780, 242] on select "Select 09:00 AM 09:15 AM 09:30 AM 09:45 AM 10:00 AM 10:15 AM 10:30 AM 10:45 AM …" at bounding box center [785, 243] width 119 height 17
select select "900"
click at [726, 235] on select "Select 09:00 AM 09:15 AM 09:30 AM 09:45 AM 10:00 AM 10:15 AM 10:30 AM 10:45 AM …" at bounding box center [785, 243] width 119 height 17
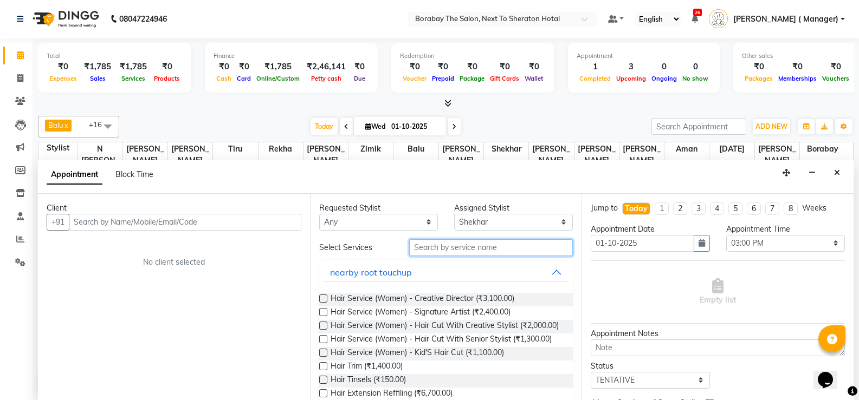
click at [454, 249] on input "text" at bounding box center [491, 248] width 164 height 17
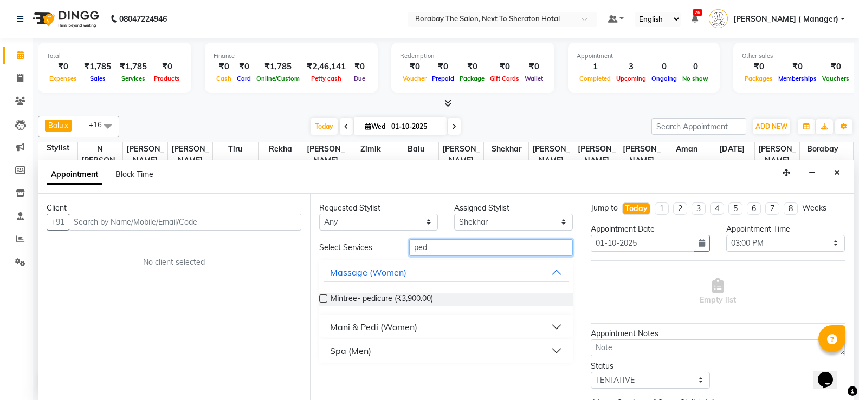
type input "ped"
click at [435, 332] on button "Mani & Pedi (Women)" at bounding box center [445, 328] width 245 height 20
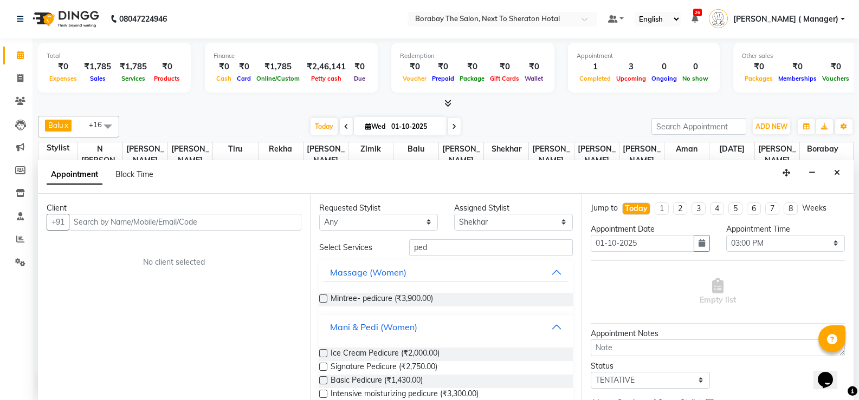
scroll to position [43, 0]
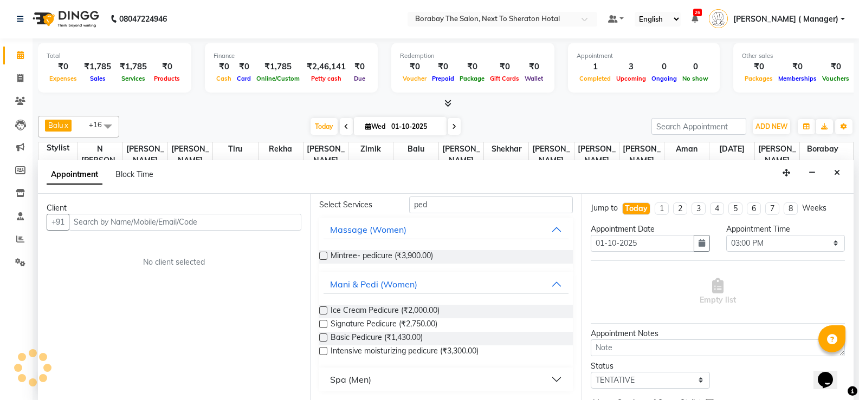
click at [323, 336] on label at bounding box center [323, 338] width 8 height 8
click at [323, 336] on input "checkbox" at bounding box center [322, 338] width 7 height 7
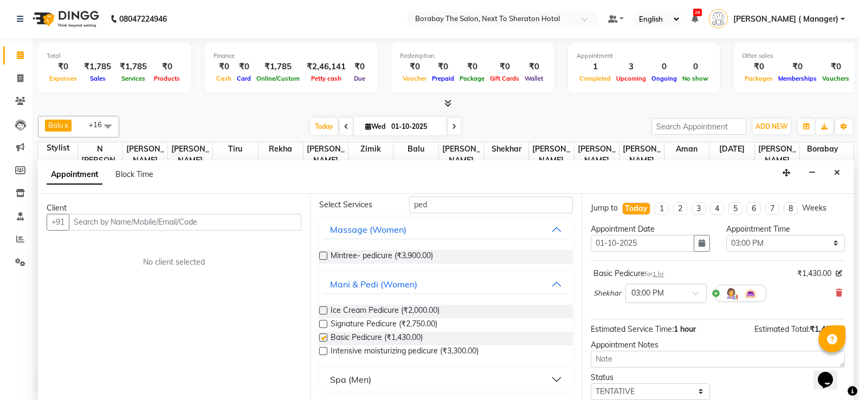
checkbox input "false"
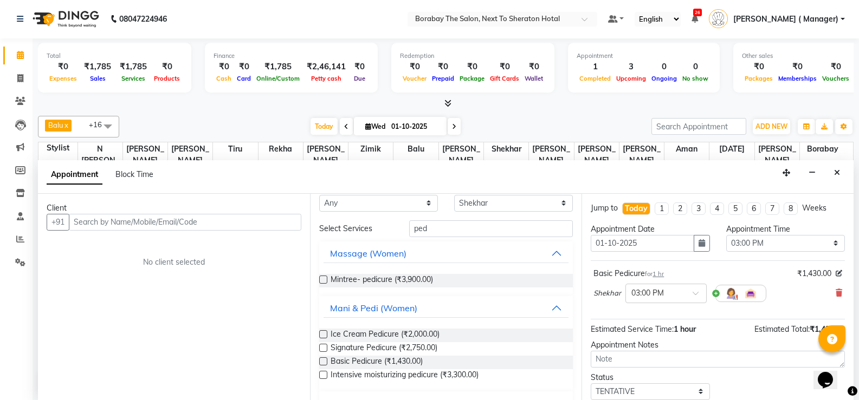
scroll to position [0, 0]
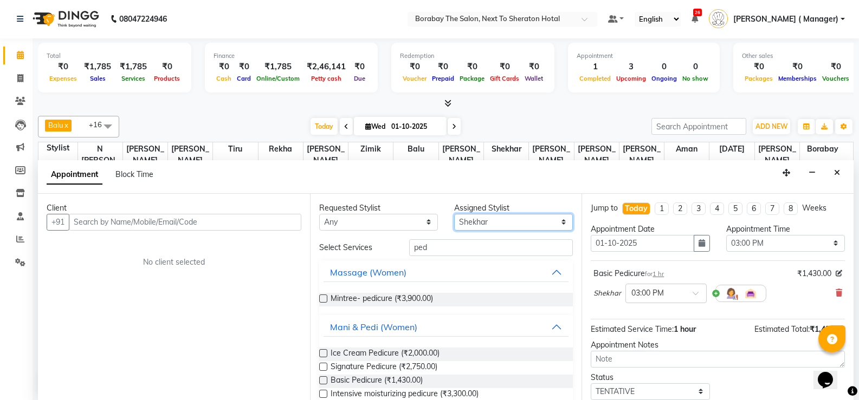
click at [503, 224] on select "Select [PERSON_NAME] [PERSON_NAME] [PERSON_NAME] (Sameer) [DATE] [PERSON_NAME] …" at bounding box center [513, 222] width 119 height 17
select select "89708"
click at [454, 214] on select "Select [PERSON_NAME] [PERSON_NAME] [PERSON_NAME] (Sameer) [DATE] [PERSON_NAME] …" at bounding box center [513, 222] width 119 height 17
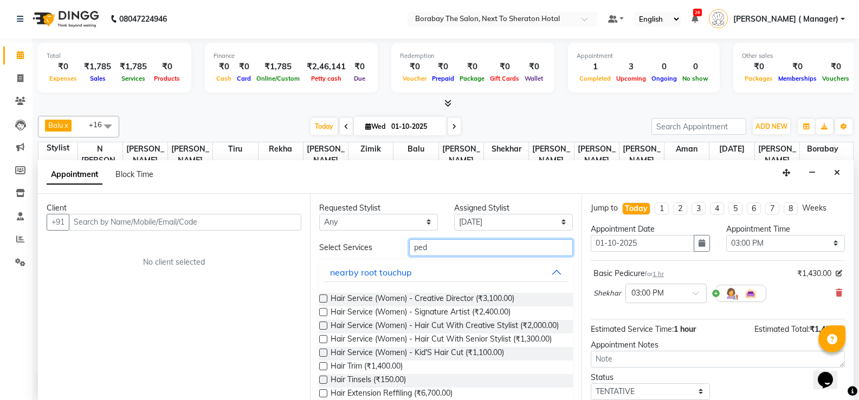
click at [456, 254] on input "ped" at bounding box center [491, 248] width 164 height 17
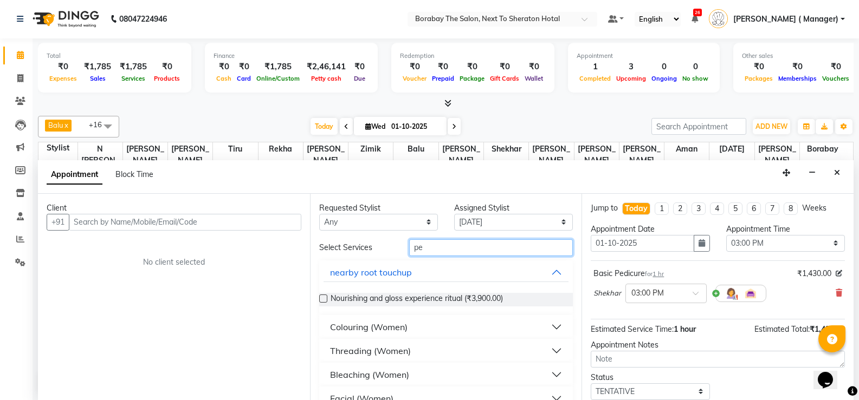
type input "p"
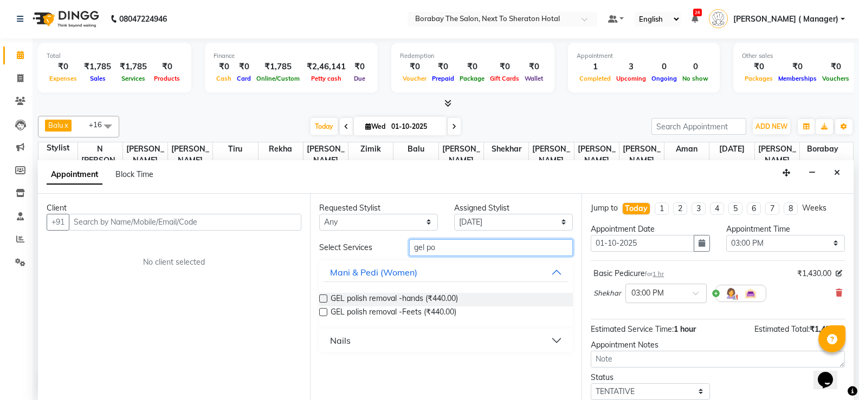
type input "gel po"
click at [553, 341] on button "Nails" at bounding box center [445, 341] width 245 height 20
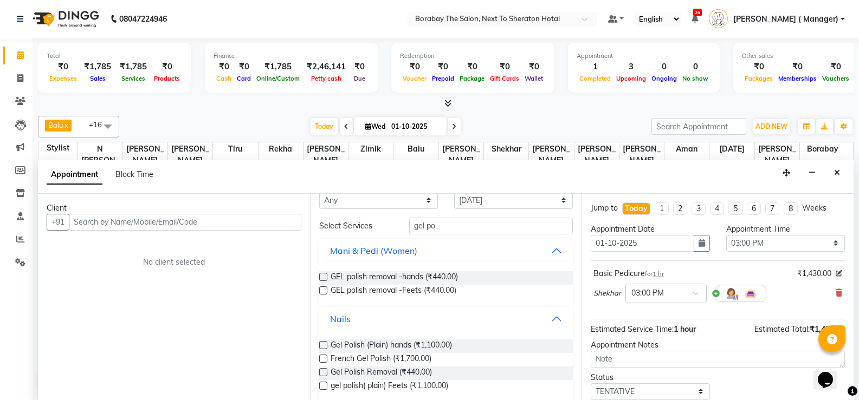
scroll to position [33, 0]
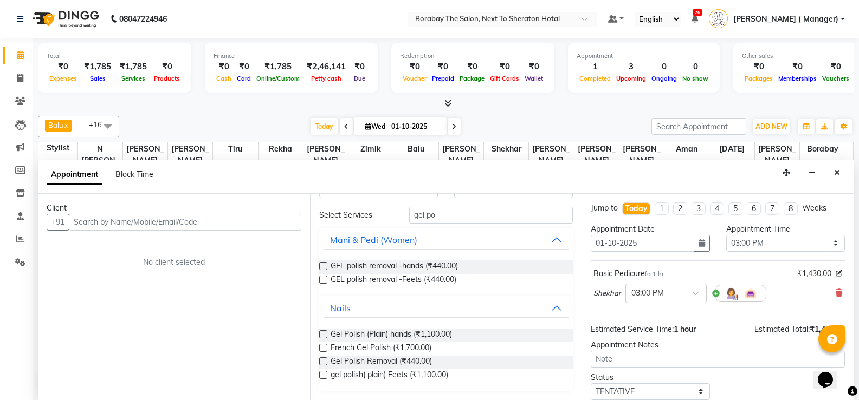
click at [320, 336] on label at bounding box center [323, 335] width 8 height 8
click at [320, 336] on input "checkbox" at bounding box center [322, 335] width 7 height 7
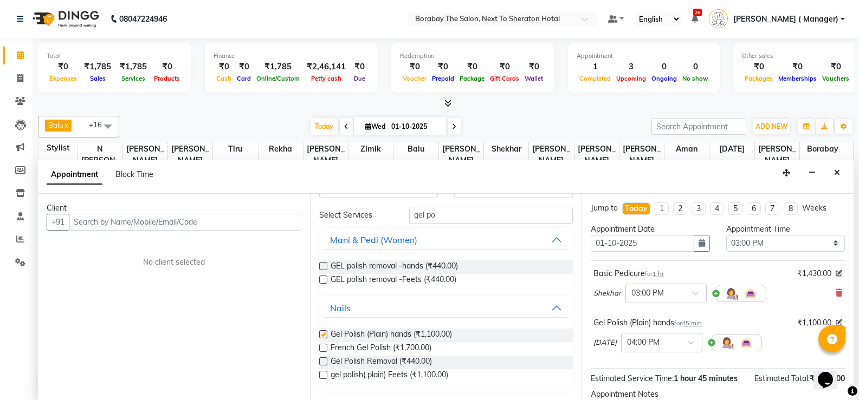
checkbox input "false"
click at [684, 344] on div at bounding box center [662, 341] width 80 height 11
click at [649, 375] on div "03:30 PM" at bounding box center [662, 377] width 80 height 20
click at [464, 217] on input "gel po" at bounding box center [491, 215] width 164 height 17
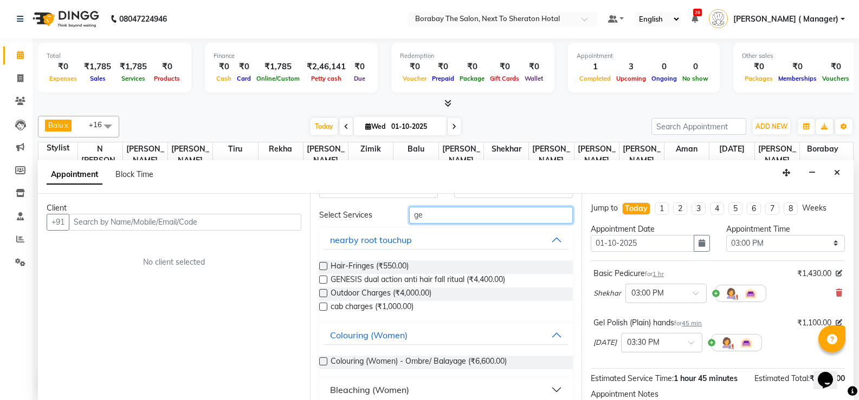
type input "g"
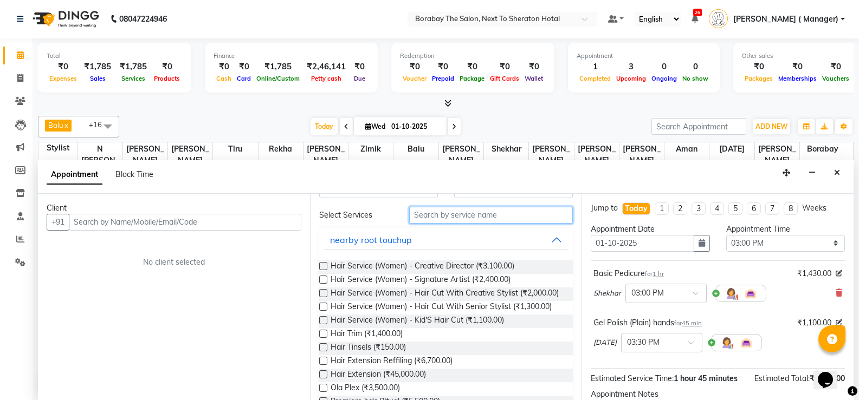
scroll to position [0, 0]
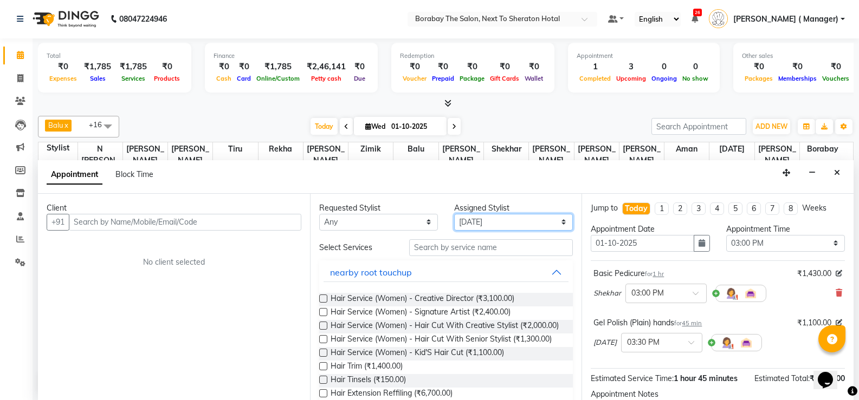
click at [477, 220] on select "Select [PERSON_NAME] [PERSON_NAME] [PERSON_NAME] (Sameer) [DATE] [PERSON_NAME] …" at bounding box center [513, 222] width 119 height 17
select select "90282"
click at [454, 214] on select "Select [PERSON_NAME] [PERSON_NAME] [PERSON_NAME] (Sameer) [DATE] [PERSON_NAME] …" at bounding box center [513, 222] width 119 height 17
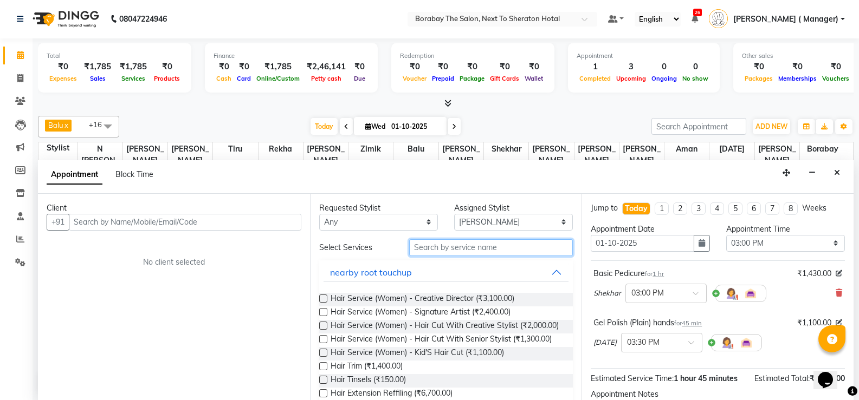
click at [469, 249] on input "text" at bounding box center [491, 248] width 164 height 17
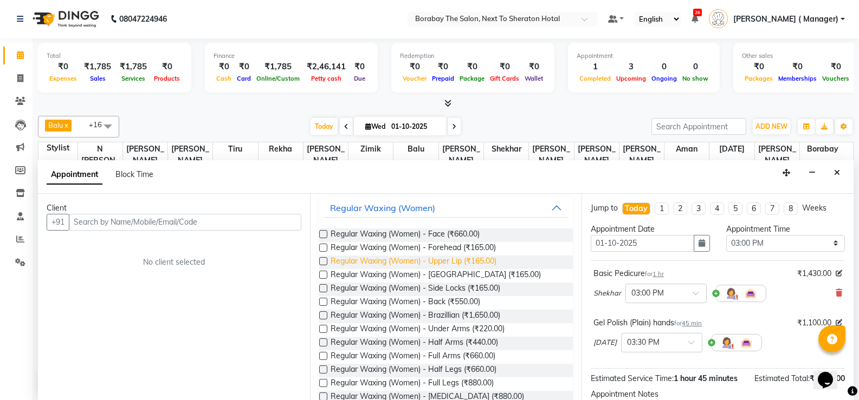
scroll to position [163, 0]
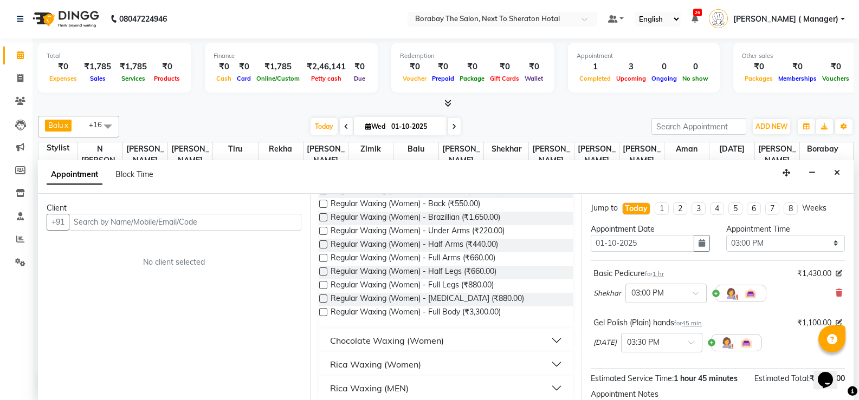
type input "wax"
click at [552, 365] on button "Rica Waxing (Women)" at bounding box center [445, 365] width 245 height 20
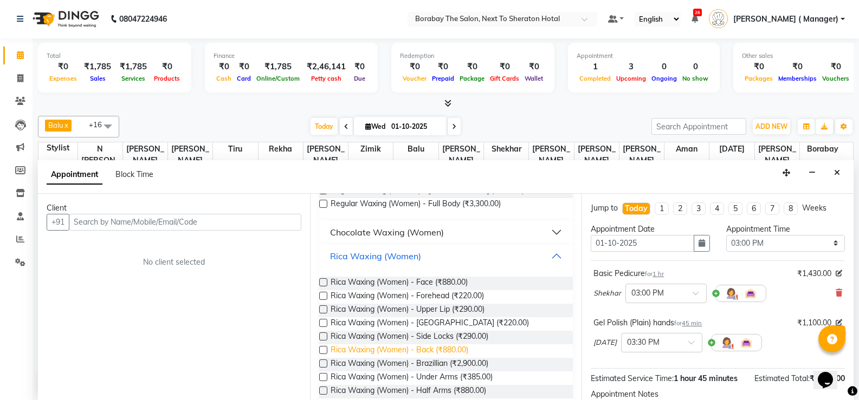
scroll to position [325, 0]
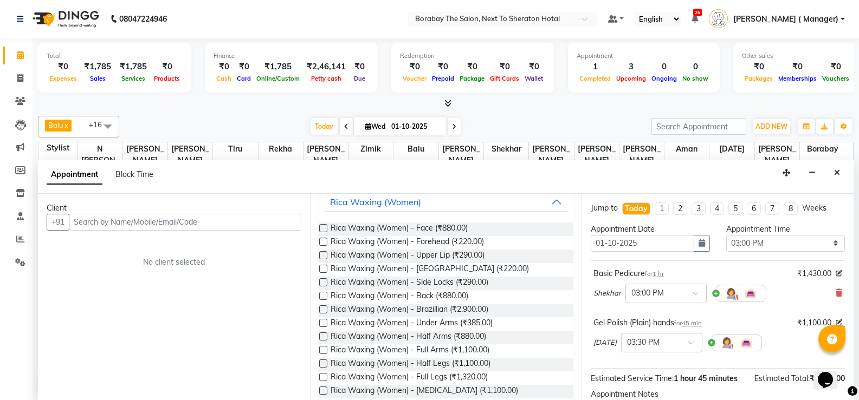
click at [320, 350] on label at bounding box center [323, 350] width 8 height 8
click at [320, 350] on input "checkbox" at bounding box center [322, 351] width 7 height 7
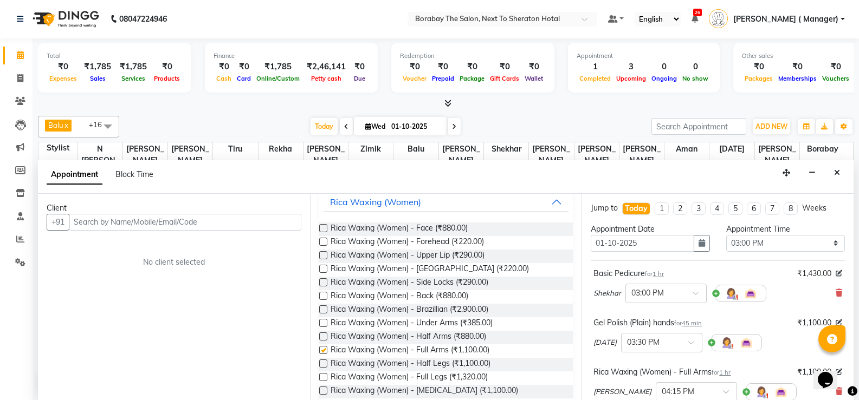
checkbox input "false"
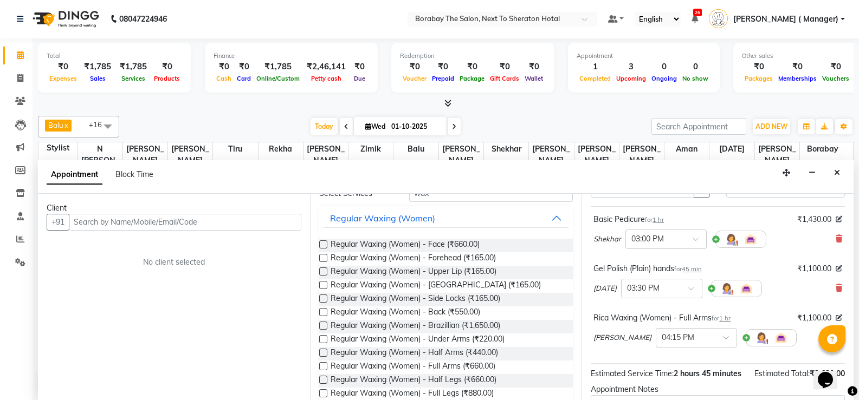
scroll to position [0, 0]
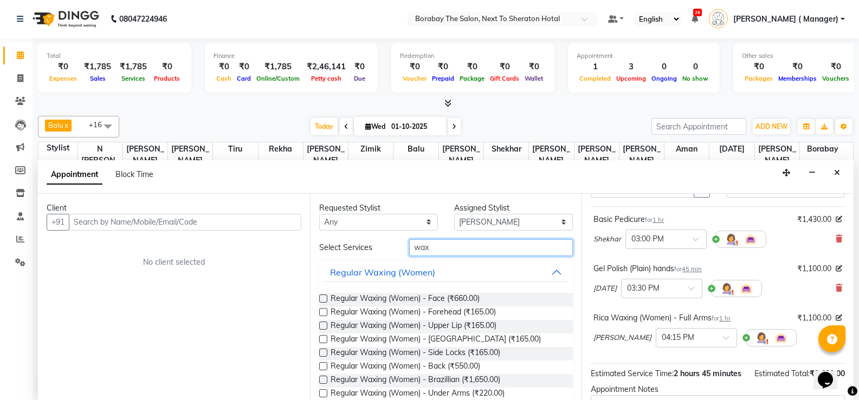
click at [465, 252] on input "wax" at bounding box center [491, 248] width 164 height 17
type input "w"
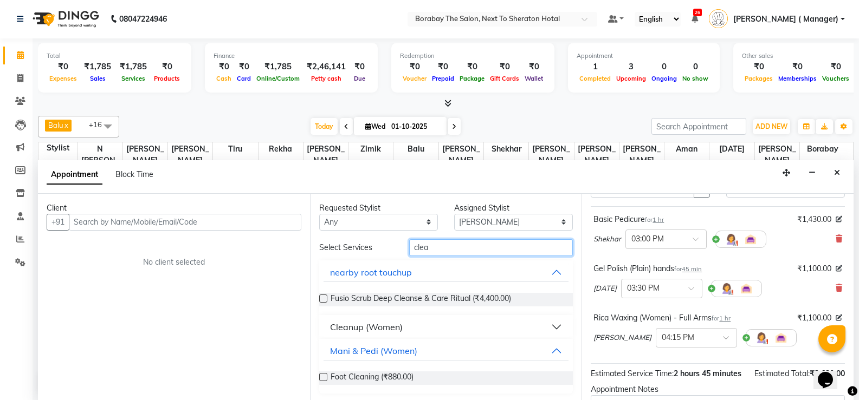
type input "clea"
click at [549, 327] on button "Cleanup (Women)" at bounding box center [445, 328] width 245 height 20
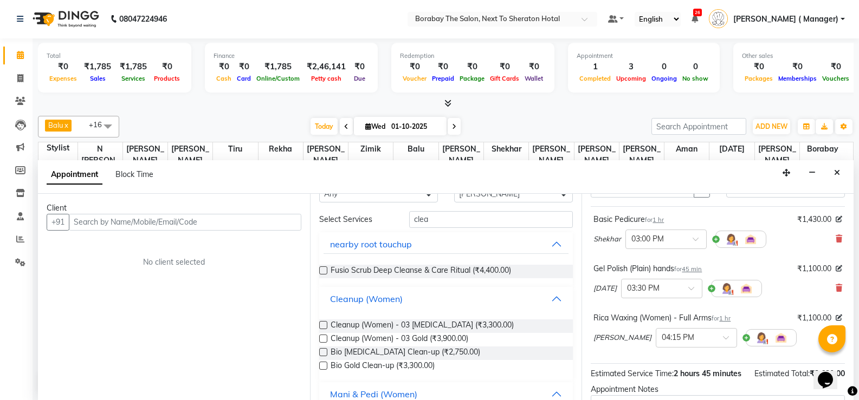
scroll to position [54, 0]
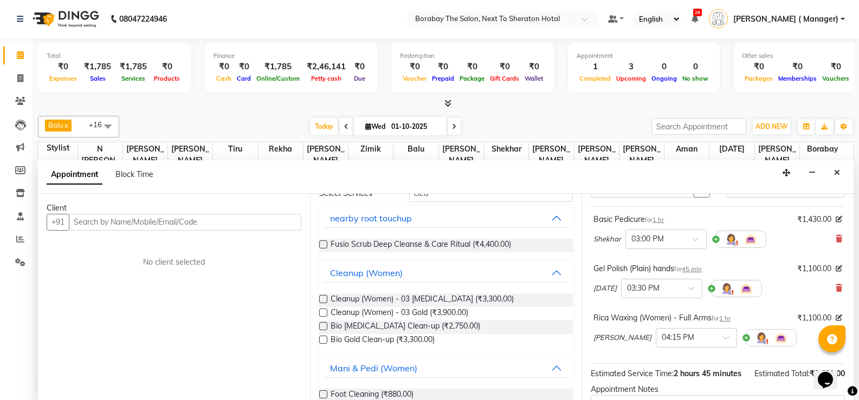
click at [325, 301] on label at bounding box center [323, 299] width 8 height 8
click at [325, 301] on input "checkbox" at bounding box center [322, 300] width 7 height 7
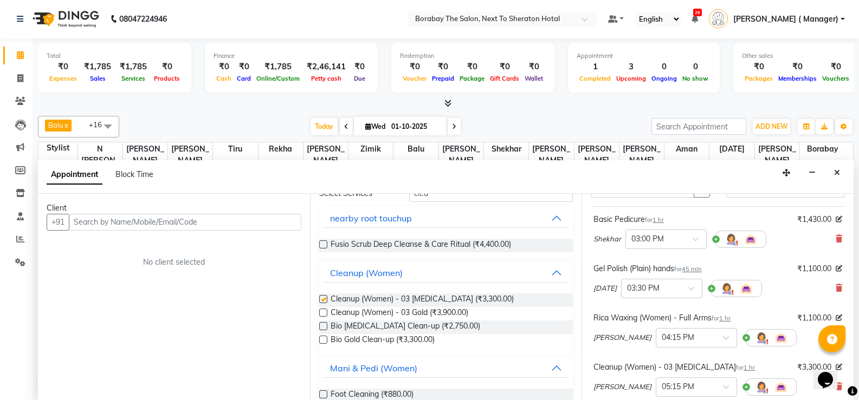
checkbox input "false"
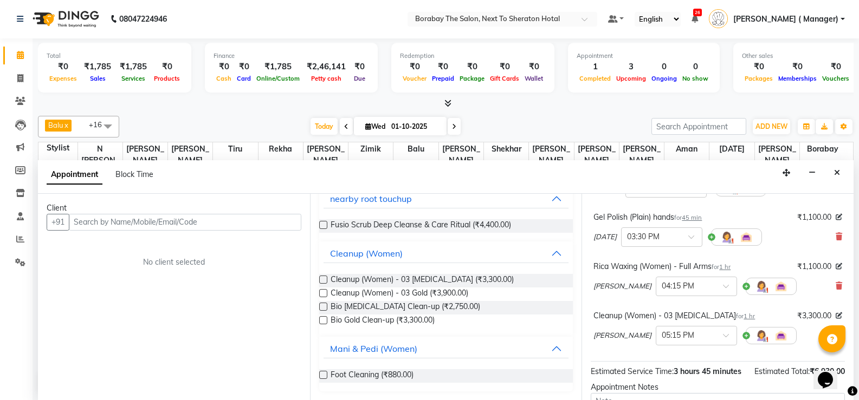
scroll to position [163, 0]
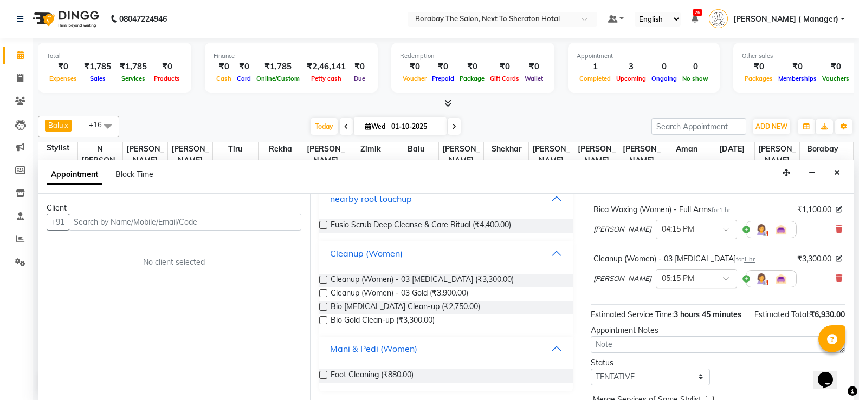
click at [723, 277] on span at bounding box center [730, 281] width 14 height 11
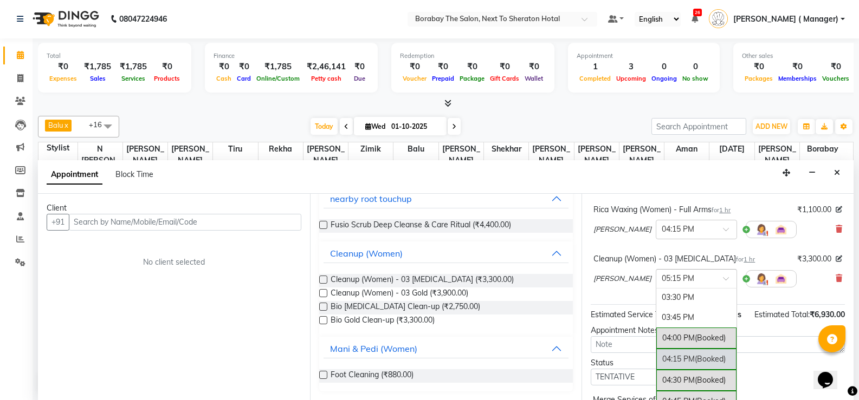
scroll to position [503, 0]
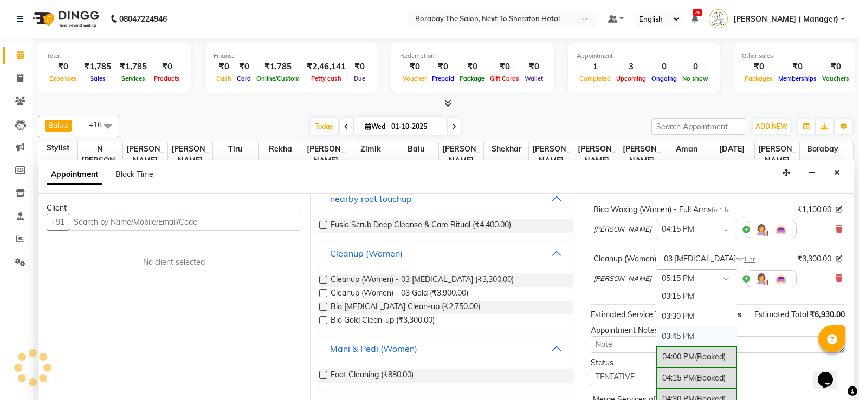
click at [659, 338] on div "03:45 PM" at bounding box center [696, 337] width 80 height 20
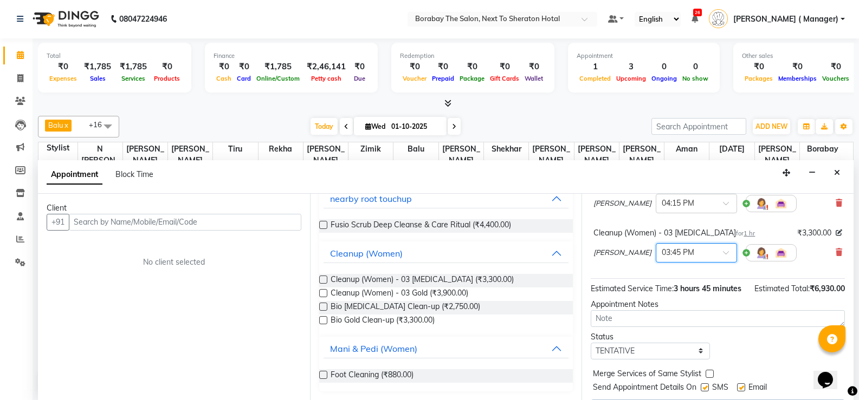
scroll to position [229, 0]
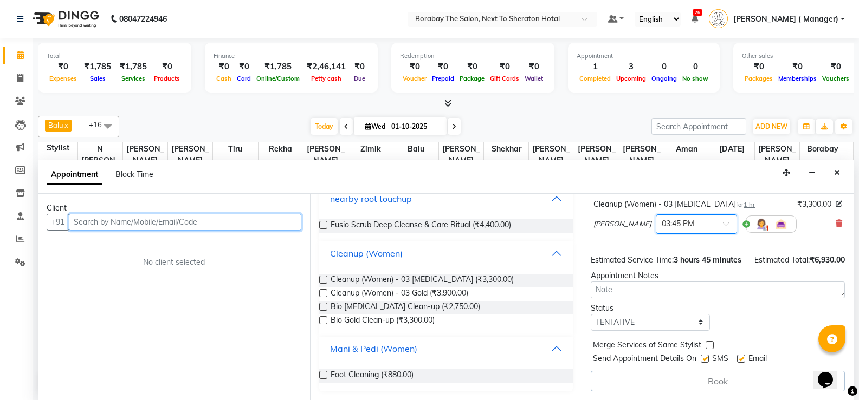
click at [235, 228] on input "text" at bounding box center [185, 222] width 232 height 17
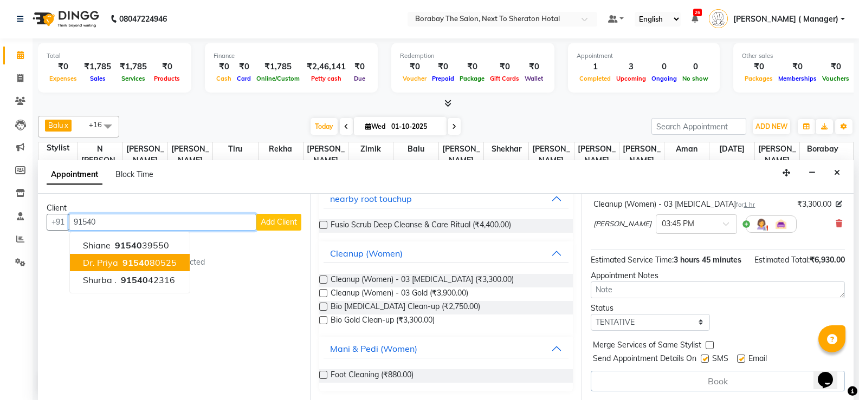
click at [139, 263] on span "91540" at bounding box center [135, 262] width 27 height 11
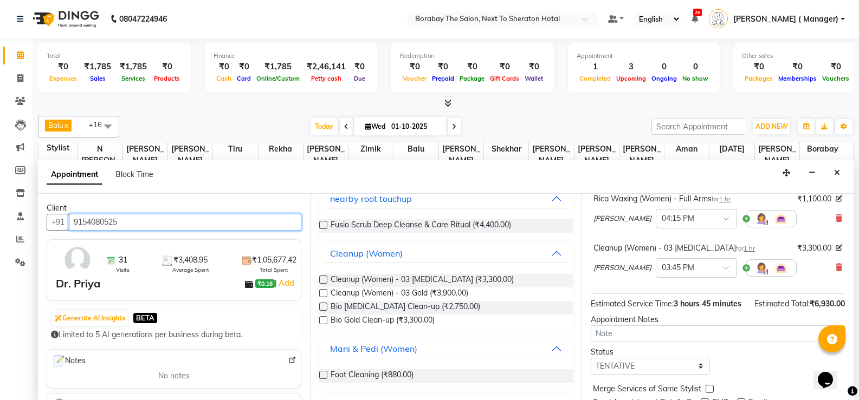
scroll to position [228, 0]
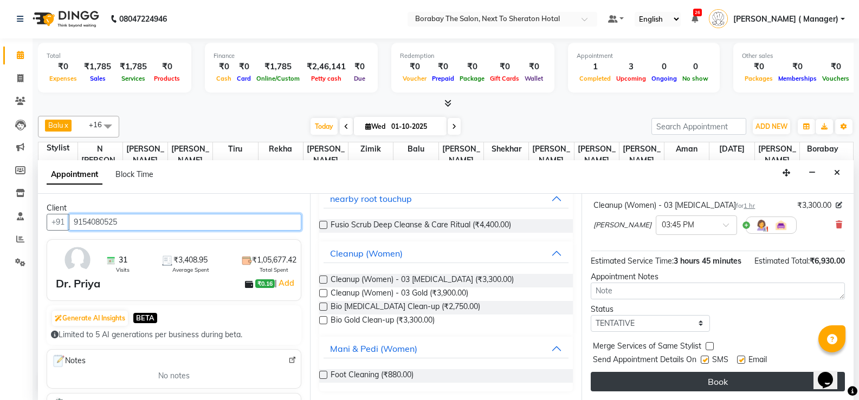
type input "9154080525"
click at [692, 376] on button "Book" at bounding box center [718, 382] width 254 height 20
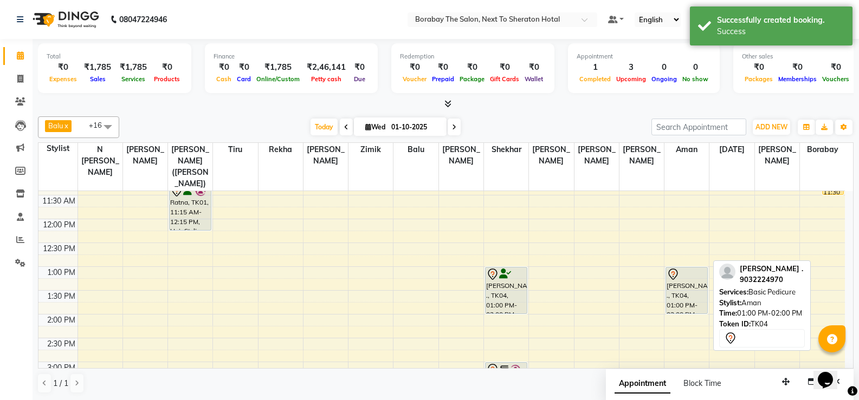
scroll to position [54, 0]
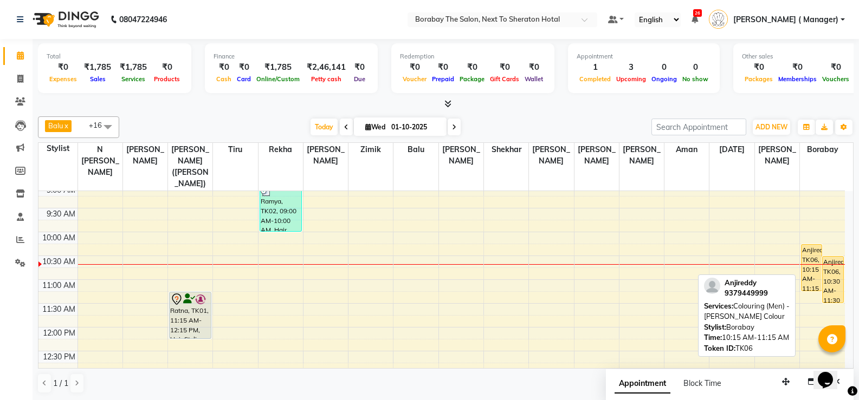
click at [815, 267] on div "Anjireddy, TK06, 10:15 AM-11:15 AM, Colouring (Men) - [PERSON_NAME] Colour" at bounding box center [811, 268] width 20 height 46
select select "1"
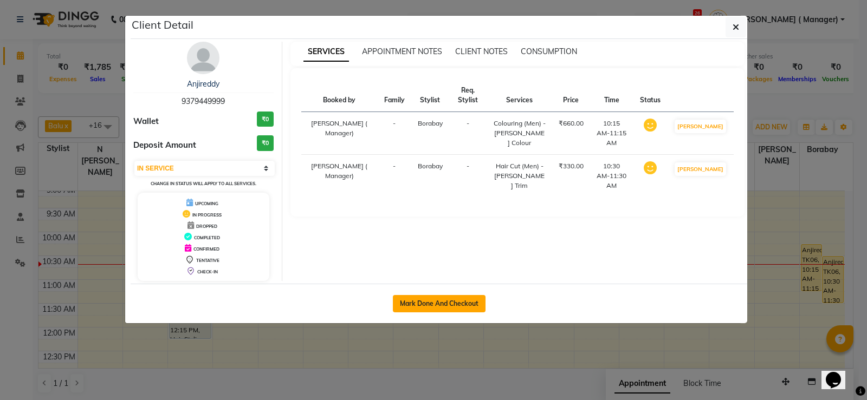
click at [463, 307] on button "Mark Done And Checkout" at bounding box center [439, 303] width 93 height 17
select select "service"
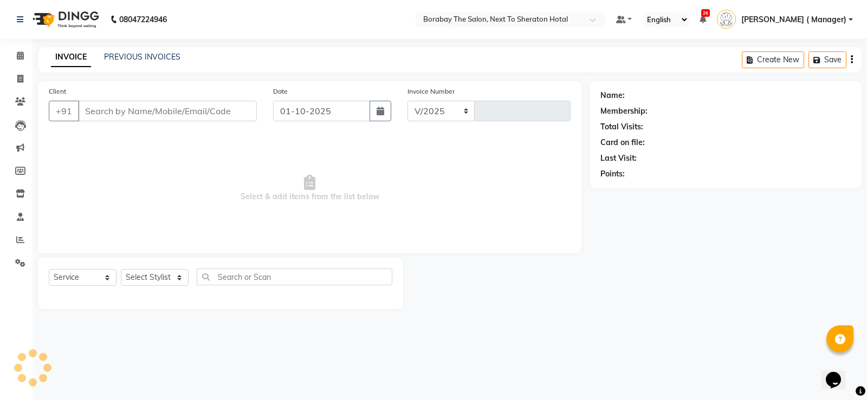
select select "4945"
type input "4096"
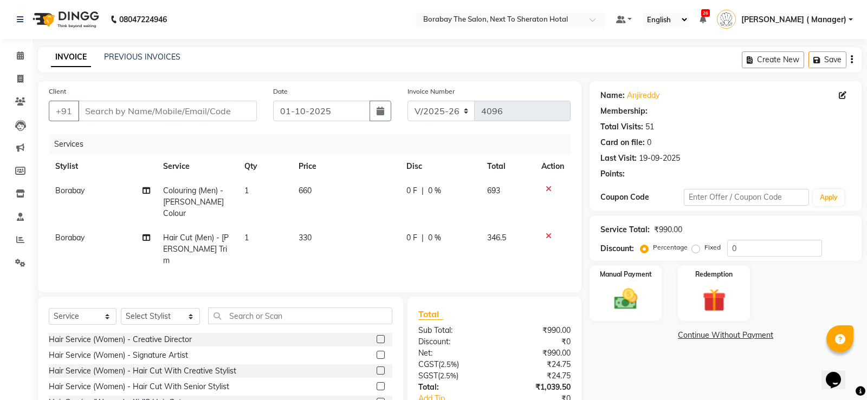
type input "9379449999"
select select "90999"
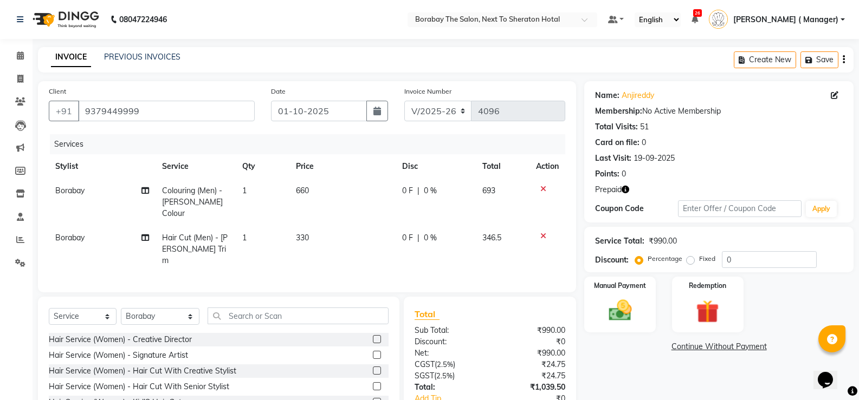
scroll to position [58, 0]
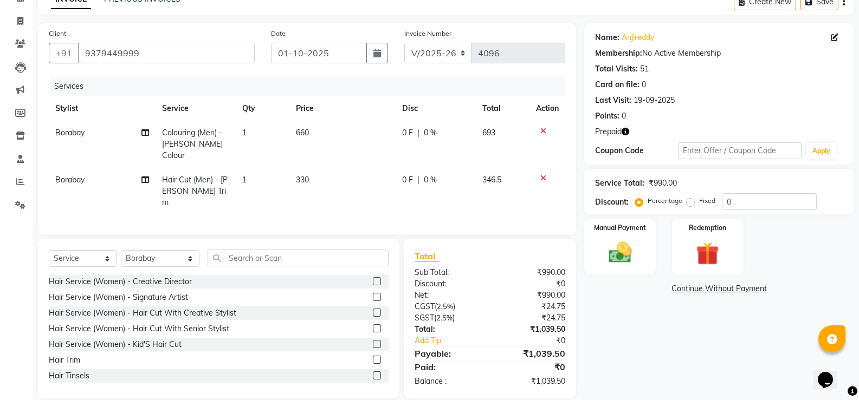
click at [541, 172] on td at bounding box center [547, 191] width 36 height 47
click at [541, 174] on icon at bounding box center [543, 178] width 6 height 8
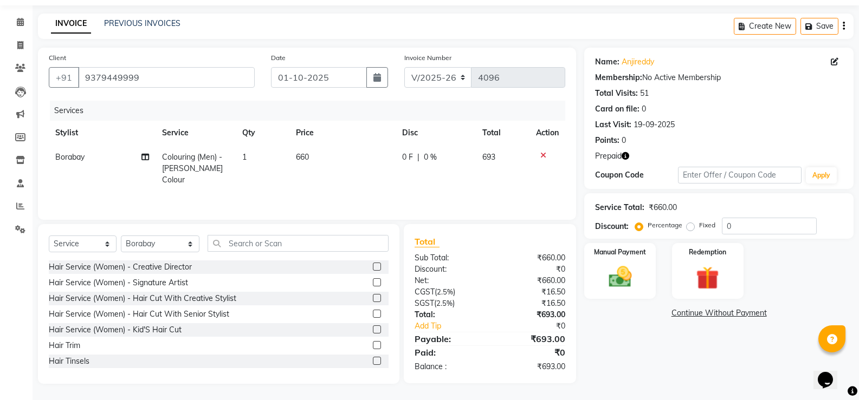
scroll to position [34, 0]
click at [541, 154] on icon at bounding box center [543, 156] width 6 height 8
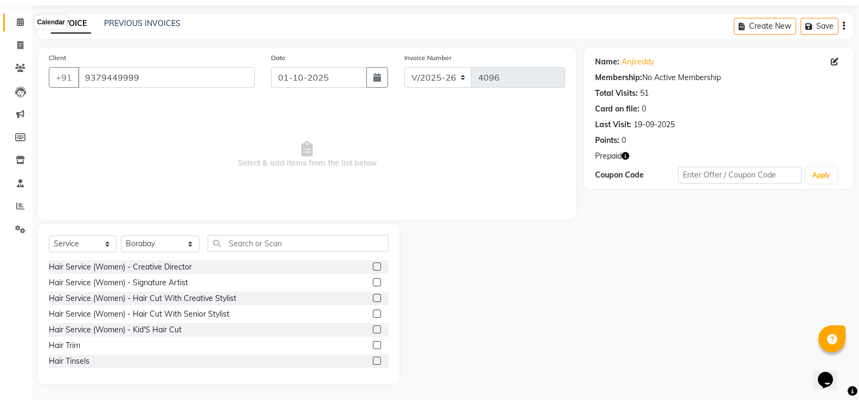
click at [21, 25] on icon at bounding box center [20, 22] width 7 height 8
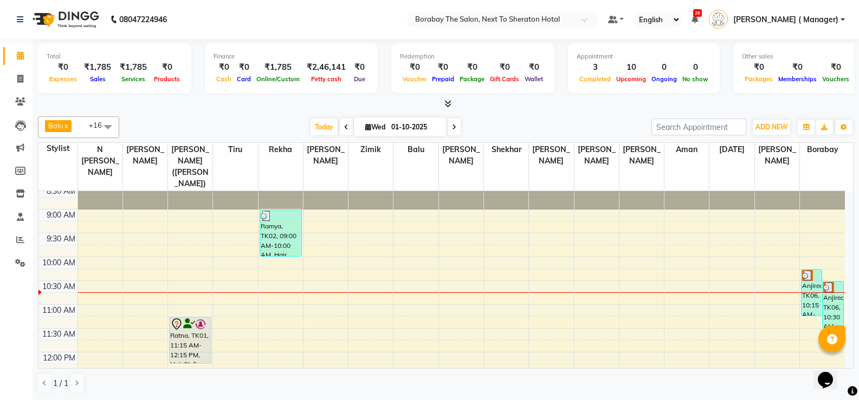
scroll to position [54, 0]
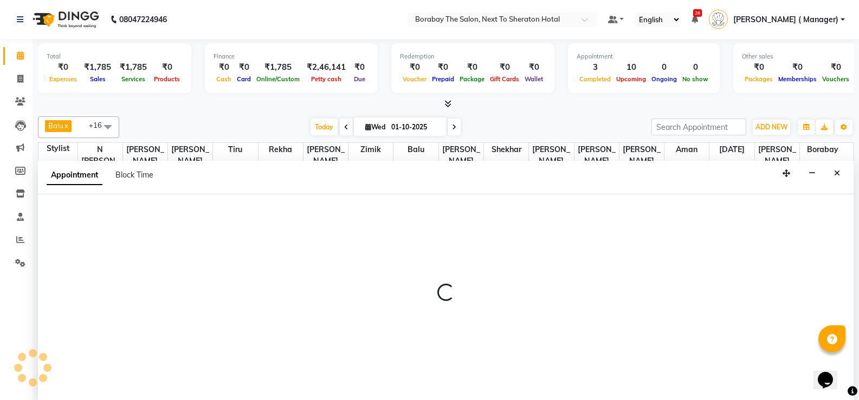
scroll to position [1, 0]
select select "78121"
select select "tentative"
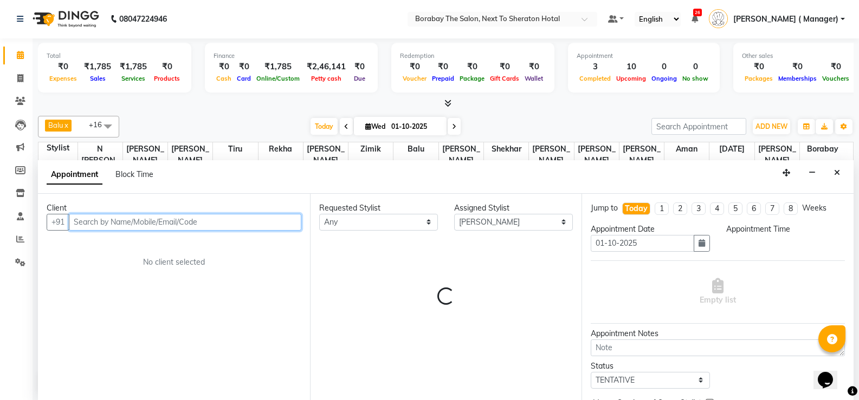
select select "690"
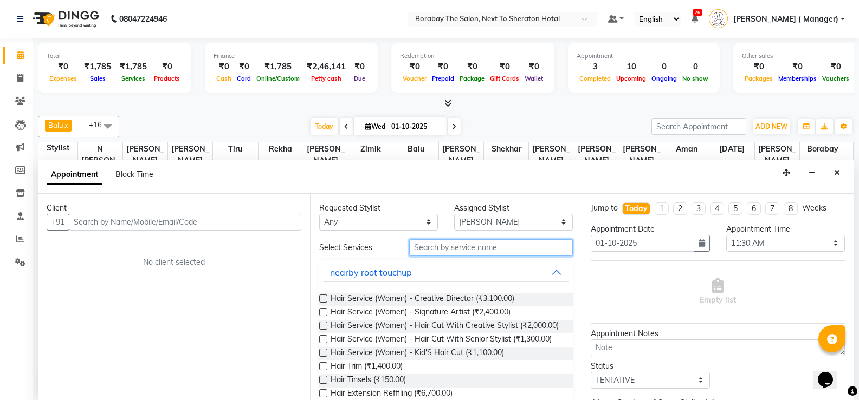
click at [454, 244] on input "text" at bounding box center [491, 248] width 164 height 17
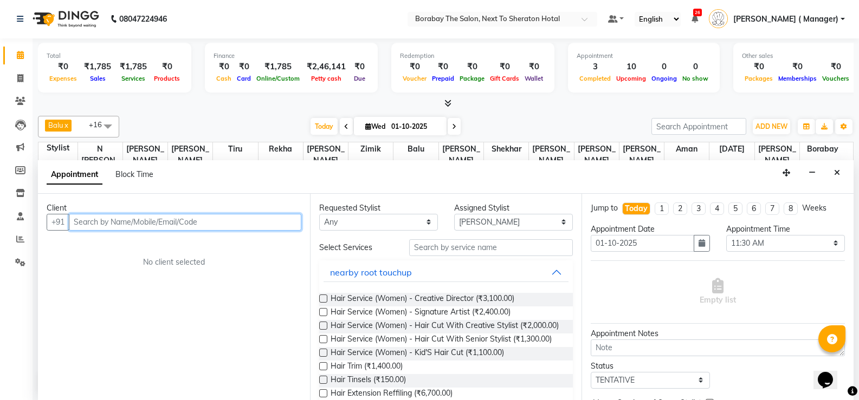
click at [244, 226] on input "text" at bounding box center [185, 222] width 232 height 17
click at [234, 226] on input "text" at bounding box center [185, 222] width 232 height 17
click at [234, 223] on input "text" at bounding box center [185, 222] width 232 height 17
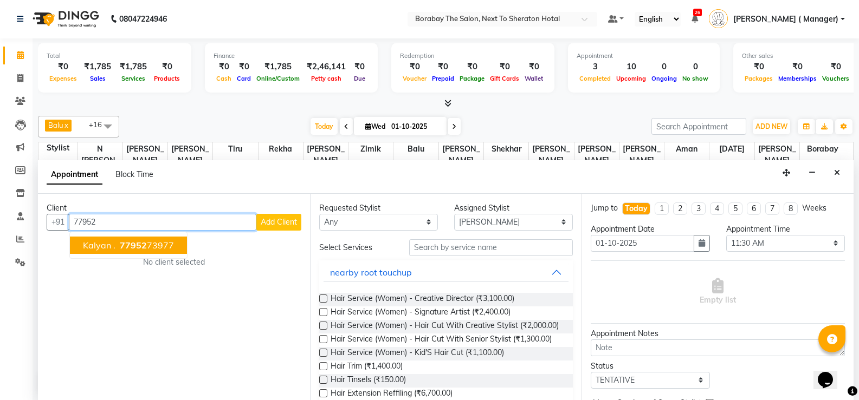
click at [170, 240] on ngb-highlight "77952 73977" at bounding box center [146, 245] width 56 height 11
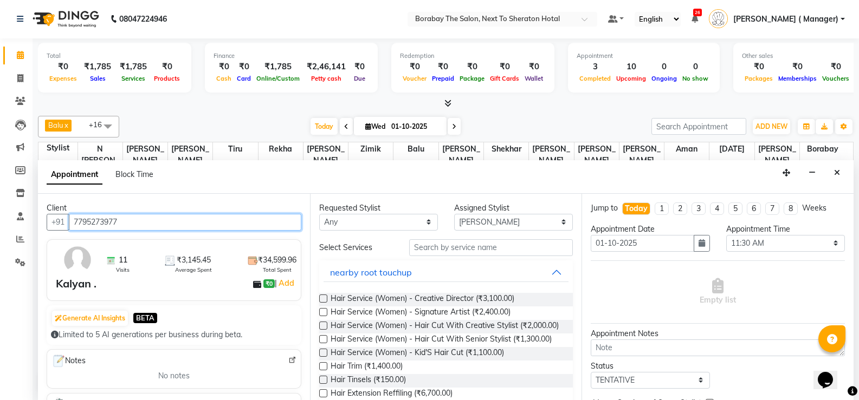
type input "7795273977"
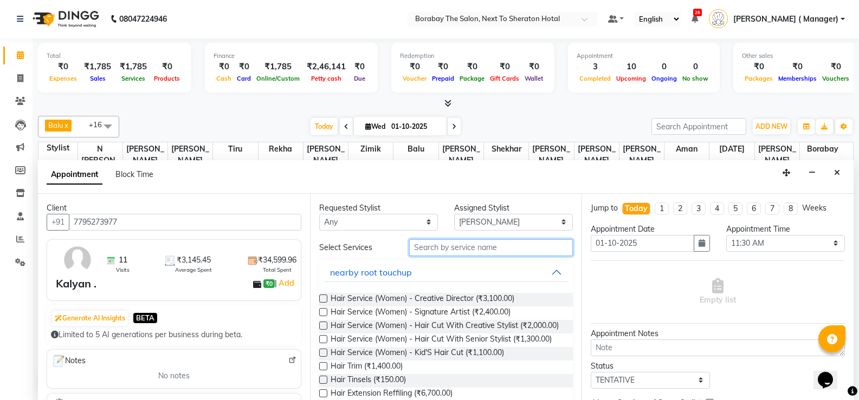
click at [444, 248] on input "text" at bounding box center [491, 248] width 164 height 17
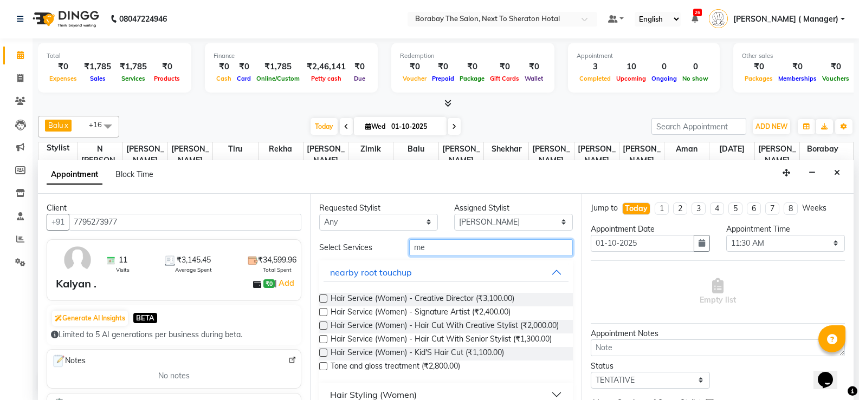
type input "m"
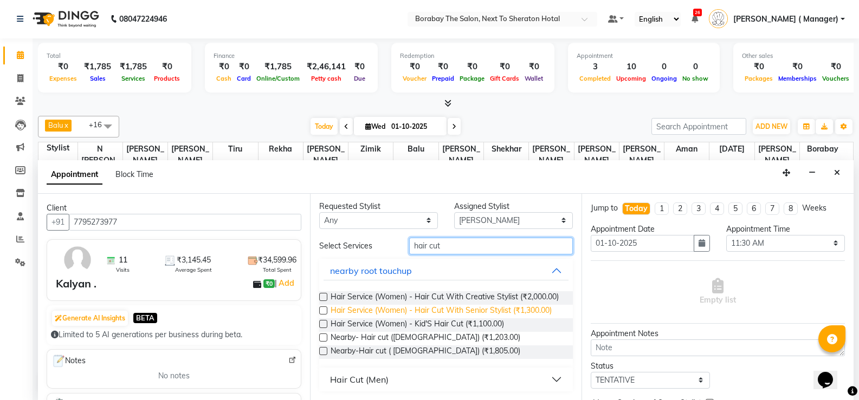
scroll to position [11, 0]
type input "hair cut"
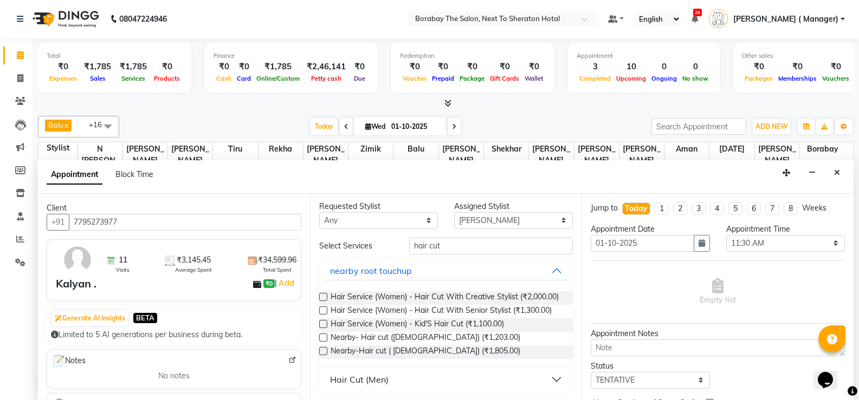
click at [519, 383] on button "Hair Cut (Men)" at bounding box center [445, 380] width 245 height 20
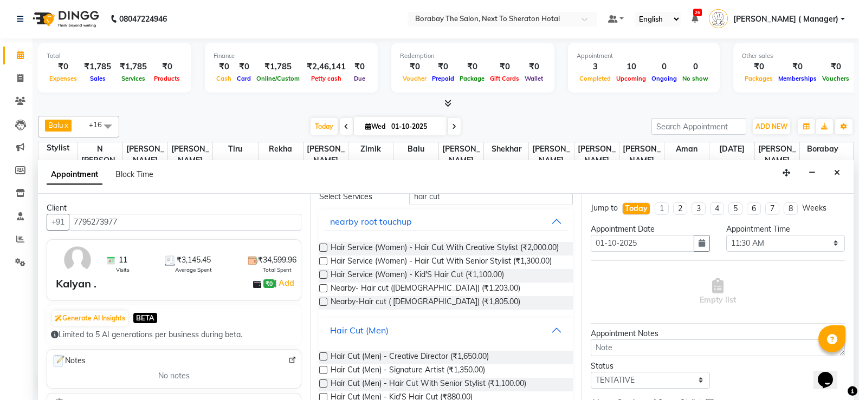
scroll to position [123, 0]
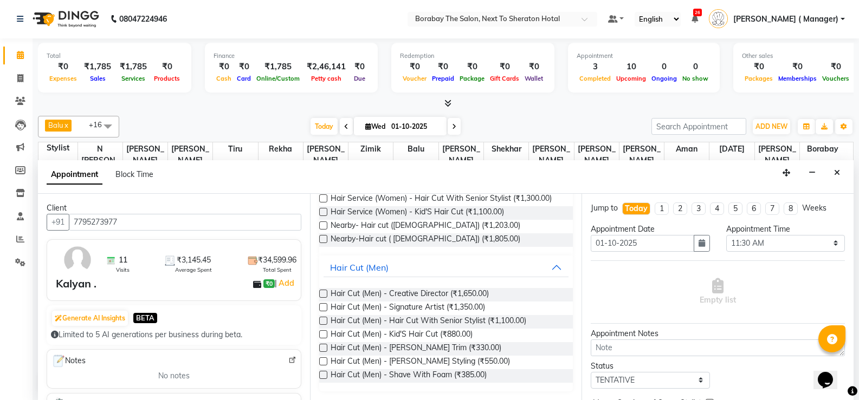
click at [325, 293] on label at bounding box center [323, 294] width 8 height 8
click at [325, 293] on input "checkbox" at bounding box center [322, 295] width 7 height 7
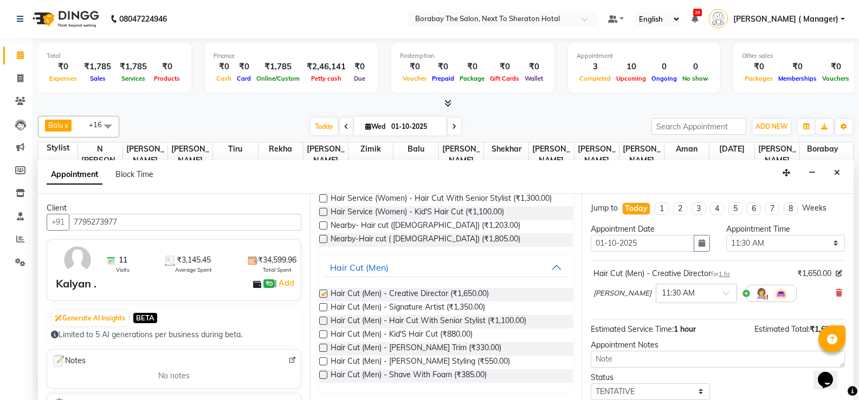
checkbox input "false"
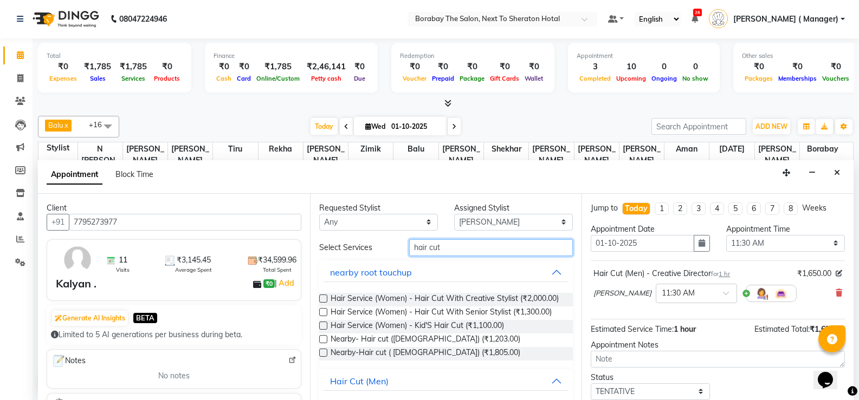
click at [474, 249] on input "hair cut" at bounding box center [491, 248] width 164 height 17
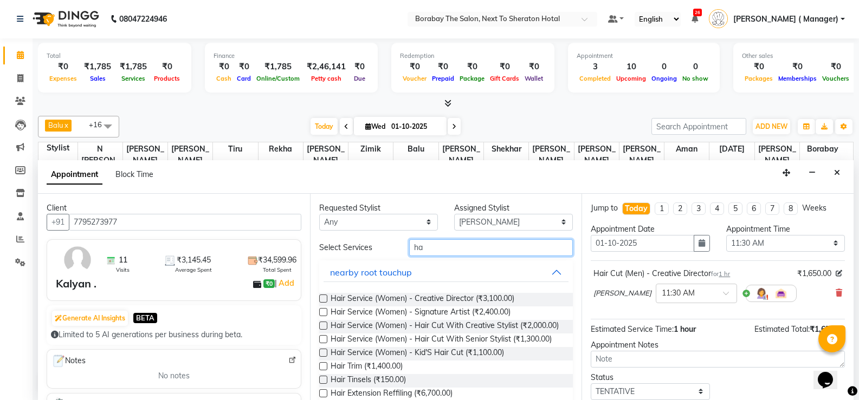
type input "h"
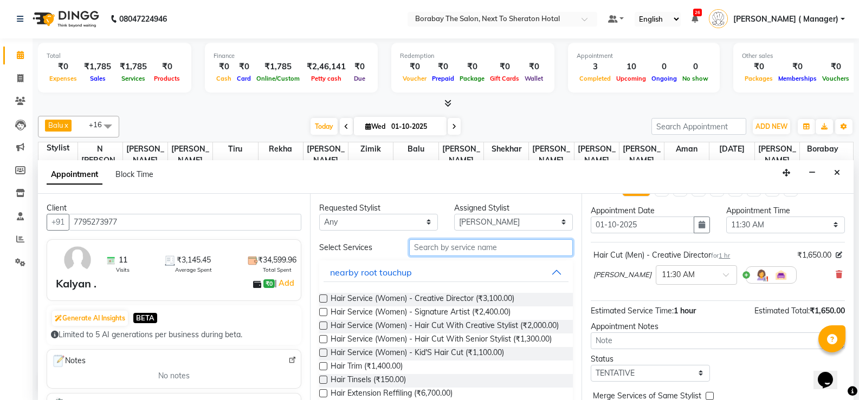
scroll to position [14, 0]
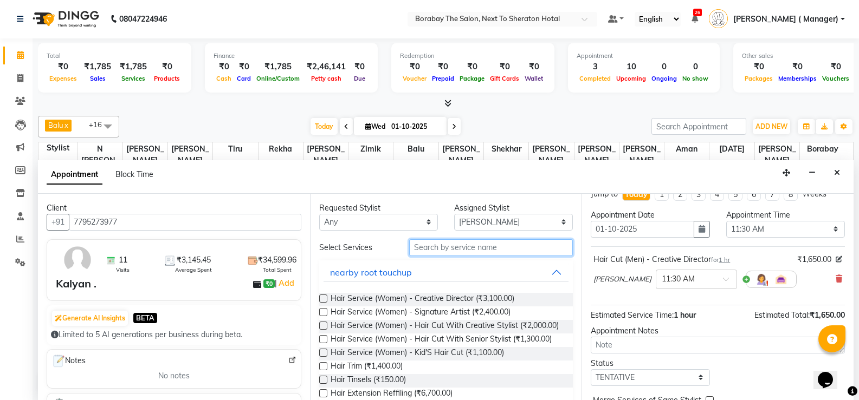
click at [437, 248] on input "text" at bounding box center [491, 248] width 164 height 17
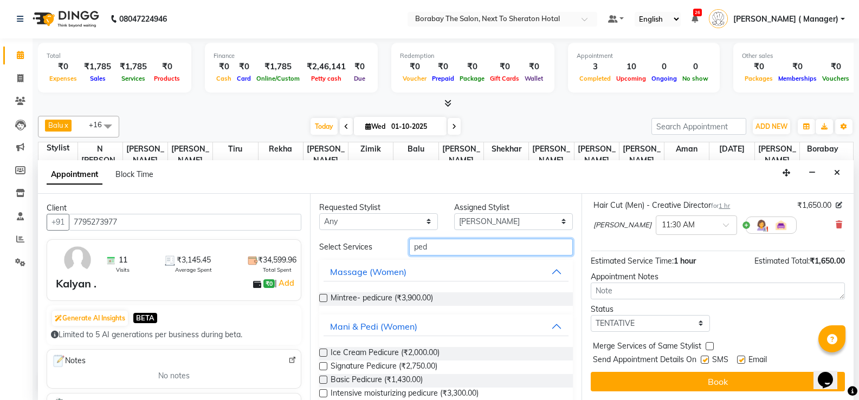
scroll to position [0, 0]
click at [452, 251] on input "ped" at bounding box center [491, 248] width 164 height 17
type input "p"
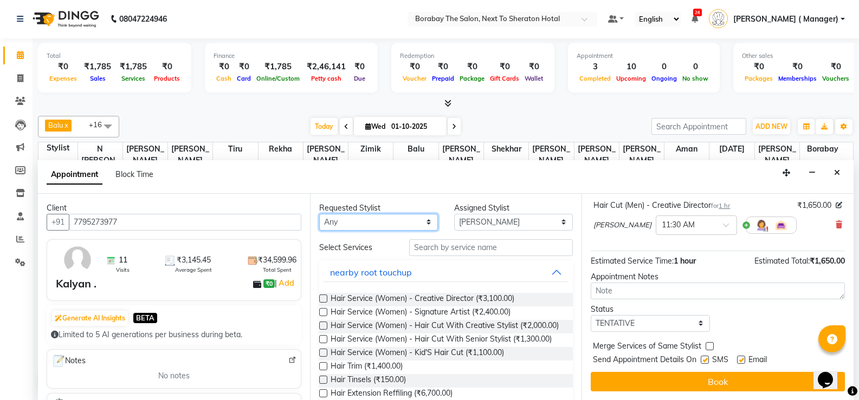
click at [422, 221] on select "Any [PERSON_NAME] [PERSON_NAME] [PERSON_NAME] (Sameer) [DATE] [PERSON_NAME] ( M…" at bounding box center [378, 222] width 119 height 17
select select "90999"
click at [319, 214] on select "Any [PERSON_NAME] [PERSON_NAME] [PERSON_NAME] (Sameer) [DATE] [PERSON_NAME] ( M…" at bounding box center [378, 222] width 119 height 17
select select "90999"
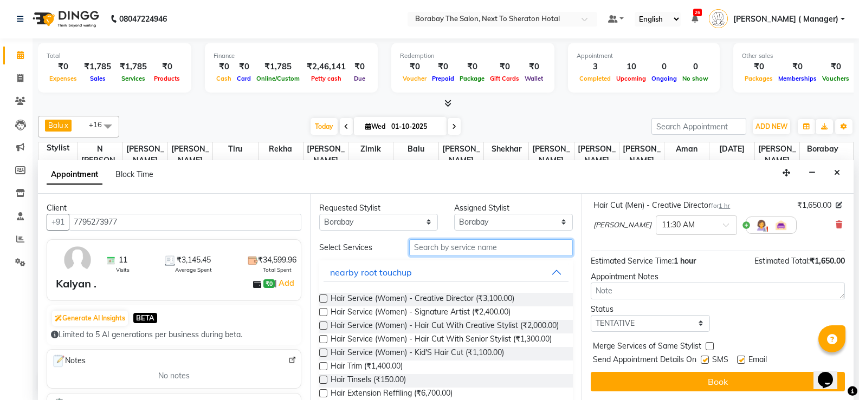
click at [483, 249] on input "text" at bounding box center [491, 248] width 164 height 17
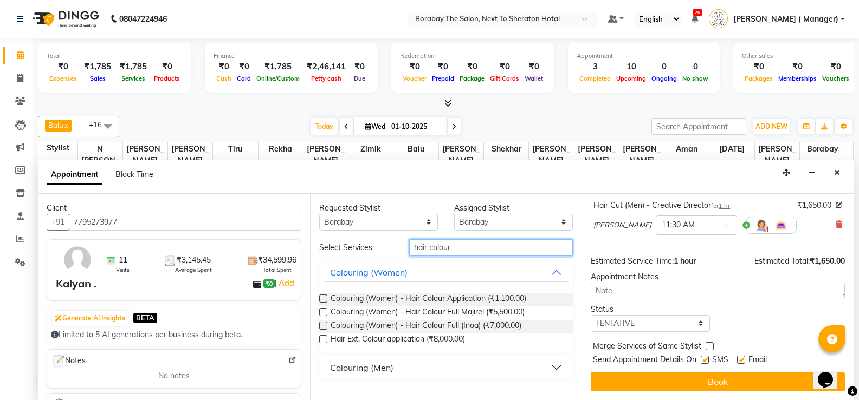
type input "hair colour"
click at [423, 370] on button "Colouring (Men)" at bounding box center [445, 368] width 245 height 20
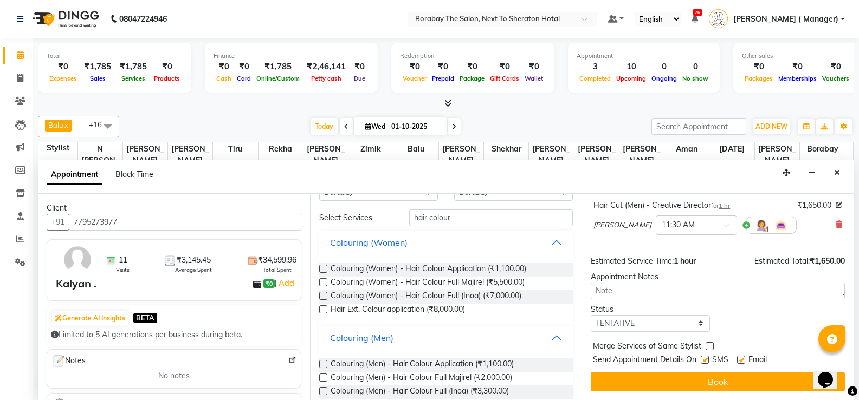
scroll to position [46, 0]
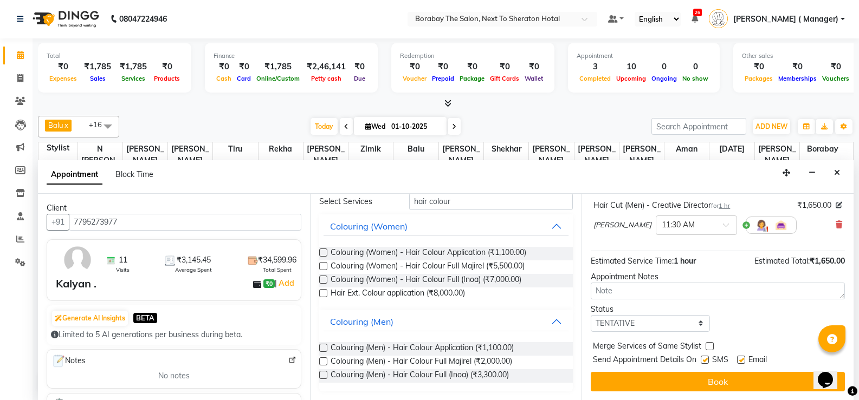
click at [322, 347] on label at bounding box center [323, 348] width 8 height 8
click at [322, 347] on input "checkbox" at bounding box center [322, 349] width 7 height 7
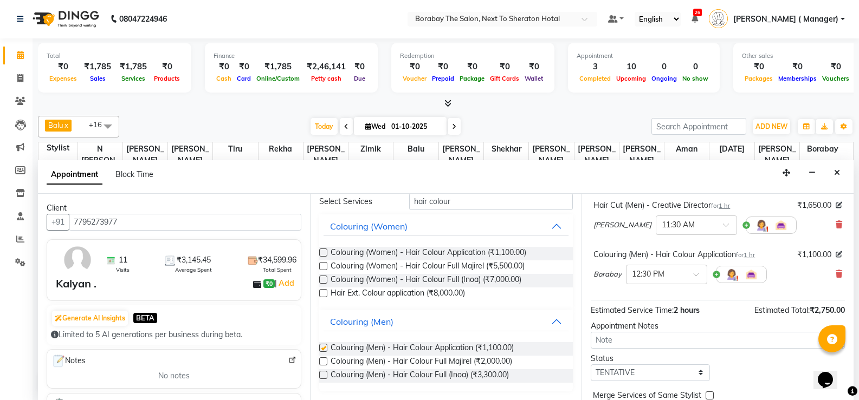
checkbox input "false"
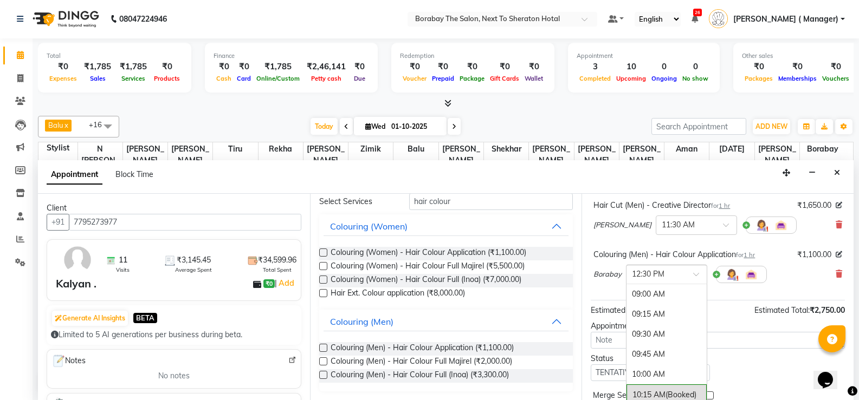
click at [677, 280] on div "× 12:30 PM" at bounding box center [657, 274] width 63 height 11
click at [690, 275] on div at bounding box center [666, 273] width 80 height 11
click at [700, 275] on span at bounding box center [700, 277] width 14 height 11
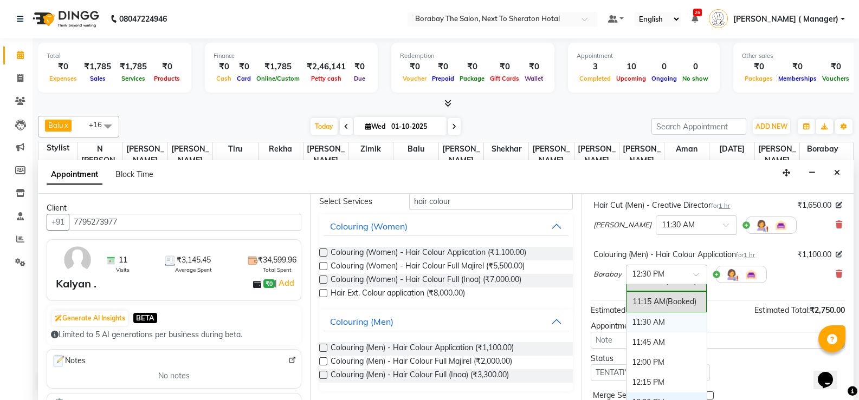
click at [655, 323] on div "11:30 AM" at bounding box center [666, 323] width 80 height 20
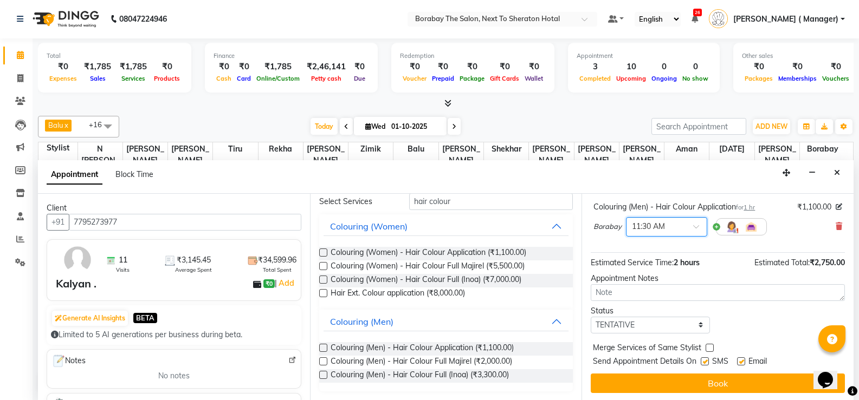
scroll to position [129, 0]
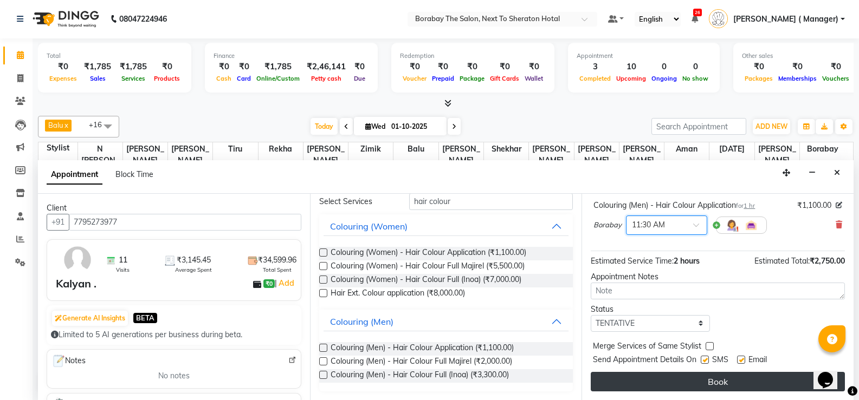
click at [667, 376] on button "Book" at bounding box center [718, 382] width 254 height 20
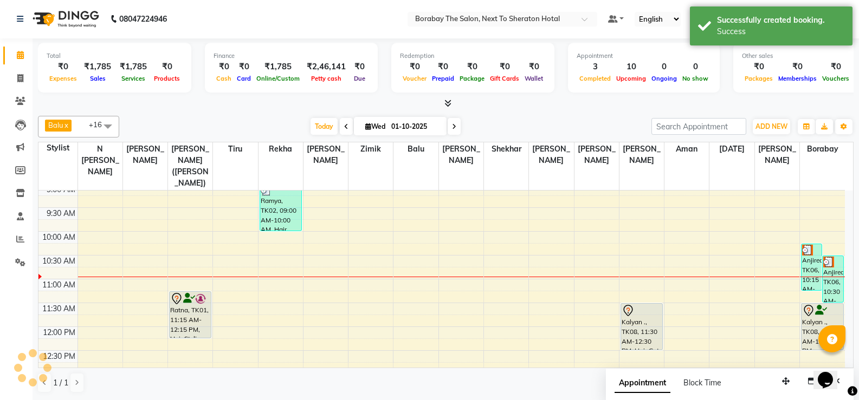
scroll to position [0, 0]
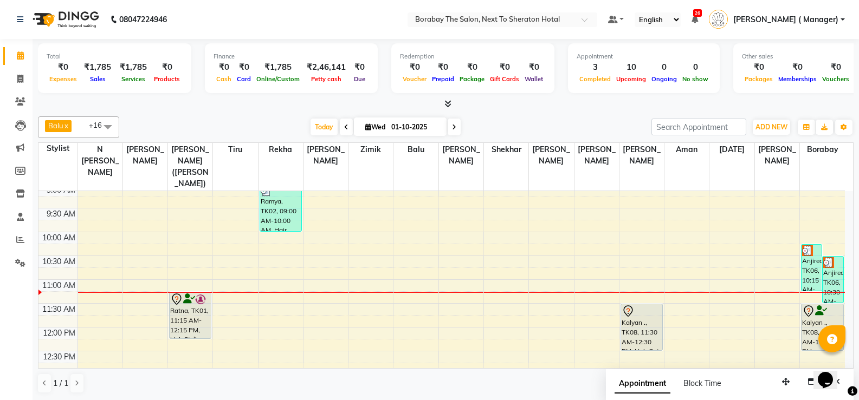
click at [166, 82] on span "Products" at bounding box center [166, 79] width 31 height 8
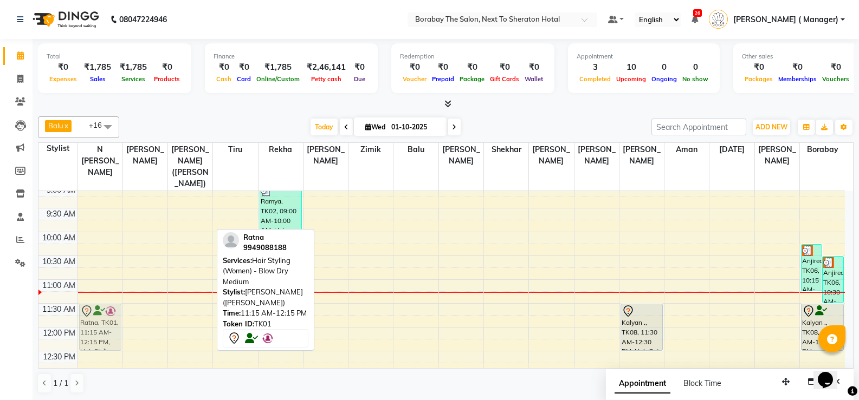
drag, startPoint x: 199, startPoint y: 301, endPoint x: 108, endPoint y: 308, distance: 91.3
drag, startPoint x: 173, startPoint y: 299, endPoint x: 89, endPoint y: 309, distance: 85.1
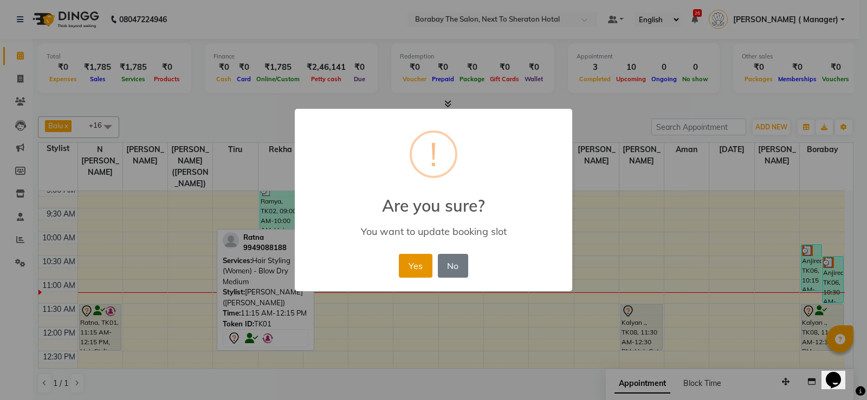
click at [422, 267] on button "Yes" at bounding box center [415, 266] width 33 height 24
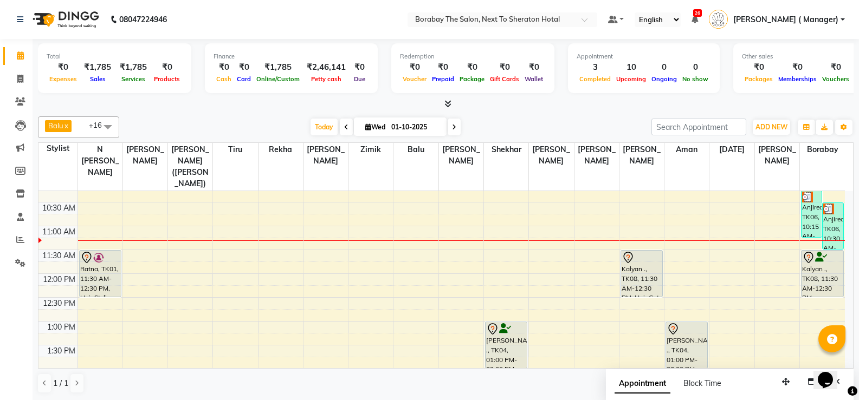
scroll to position [108, 0]
click at [190, 246] on div "8:00 AM 8:30 AM 9:00 AM 9:30 AM 10:00 AM 10:30 AM 11:00 AM 11:30 AM 12:00 PM 12…" at bounding box center [441, 392] width 806 height 619
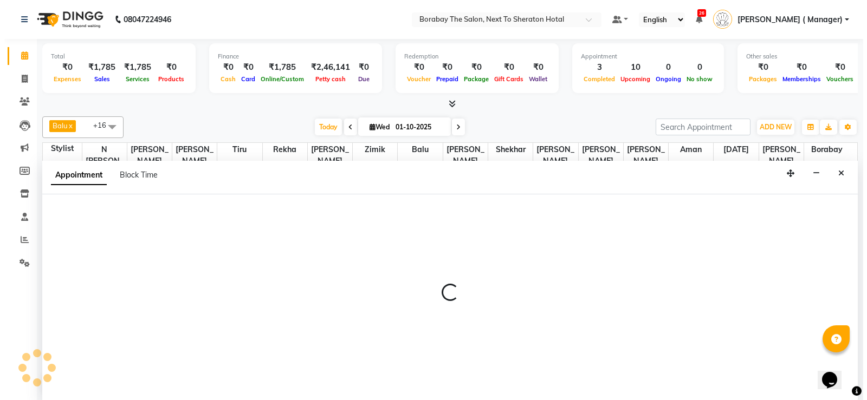
scroll to position [1, 0]
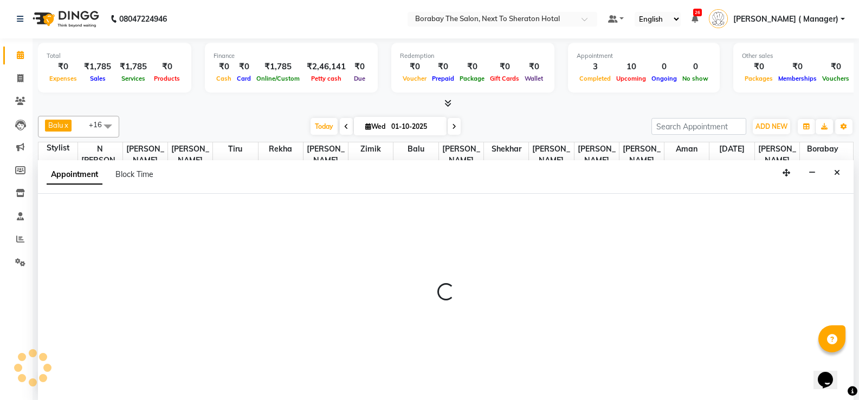
select select "31355"
select select "tentative"
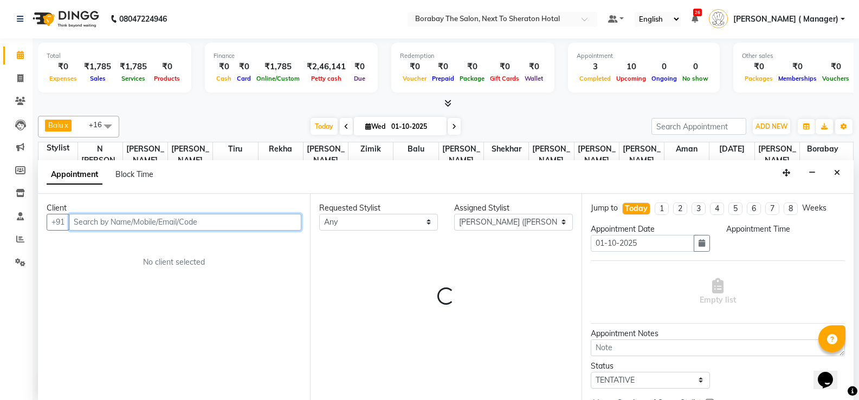
select select "690"
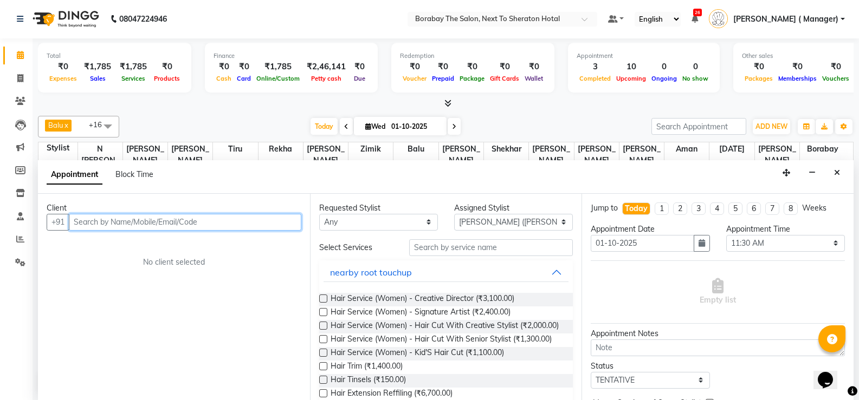
click at [210, 219] on input "text" at bounding box center [185, 222] width 232 height 17
type input "8890829211"
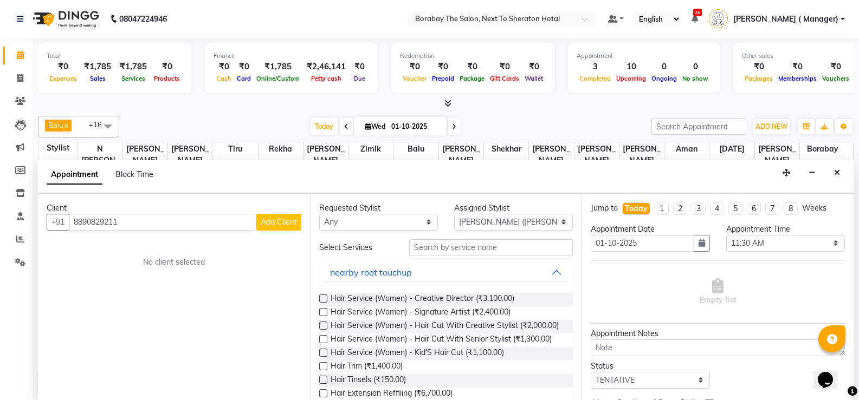
click at [273, 226] on span "Add Client" at bounding box center [279, 222] width 36 height 10
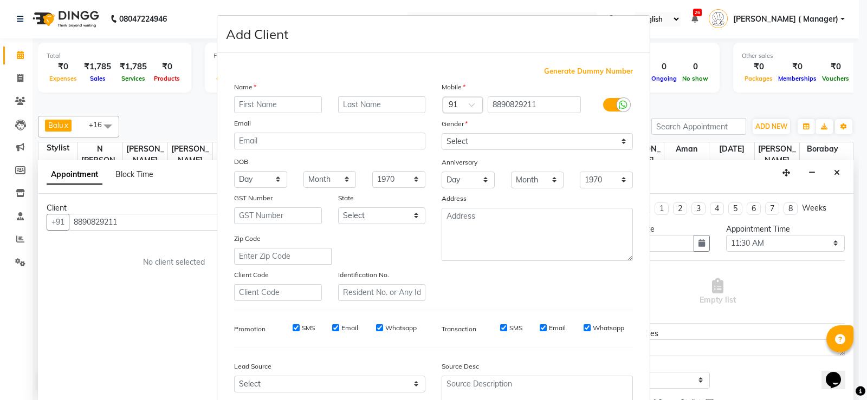
click at [266, 98] on input "text" at bounding box center [278, 104] width 88 height 17
type input "Shweta"
click at [490, 142] on select "Select [DEMOGRAPHIC_DATA] [DEMOGRAPHIC_DATA] Other Prefer Not To Say" at bounding box center [537, 141] width 191 height 17
select select "[DEMOGRAPHIC_DATA]"
click at [442, 133] on select "Select [DEMOGRAPHIC_DATA] [DEMOGRAPHIC_DATA] Other Prefer Not To Say" at bounding box center [537, 141] width 191 height 17
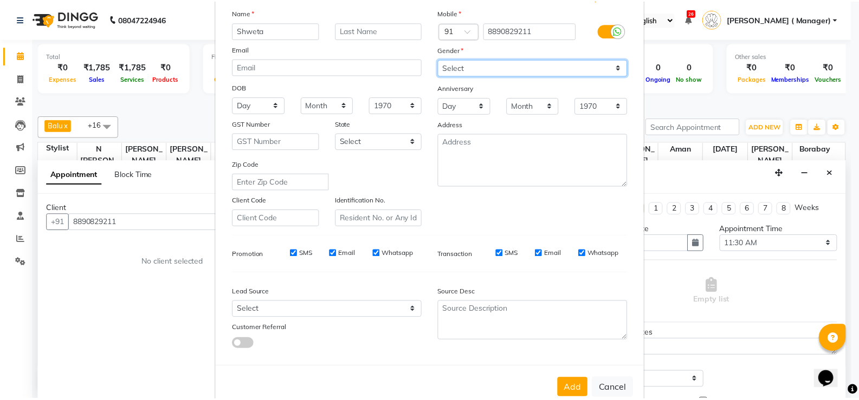
scroll to position [100, 0]
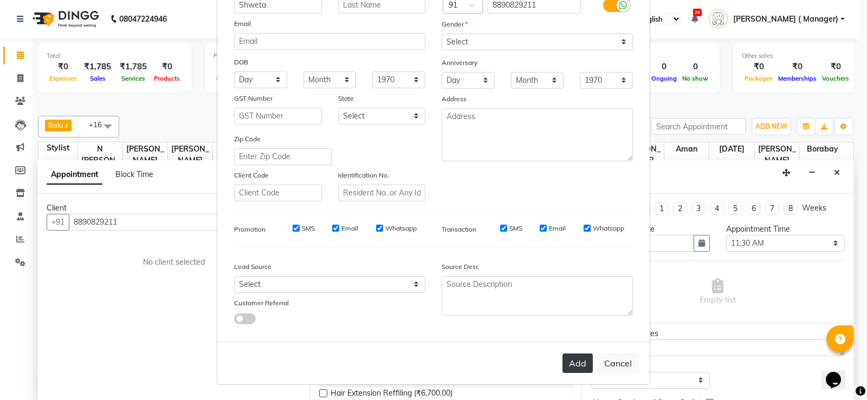
click at [573, 371] on button "Add" at bounding box center [577, 364] width 30 height 20
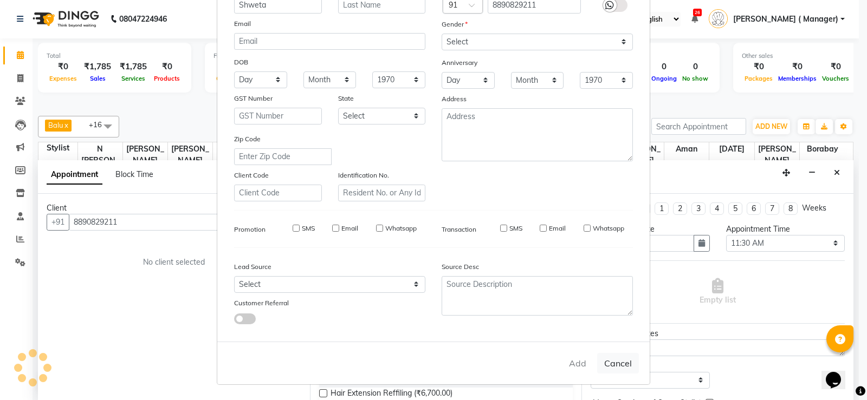
select select
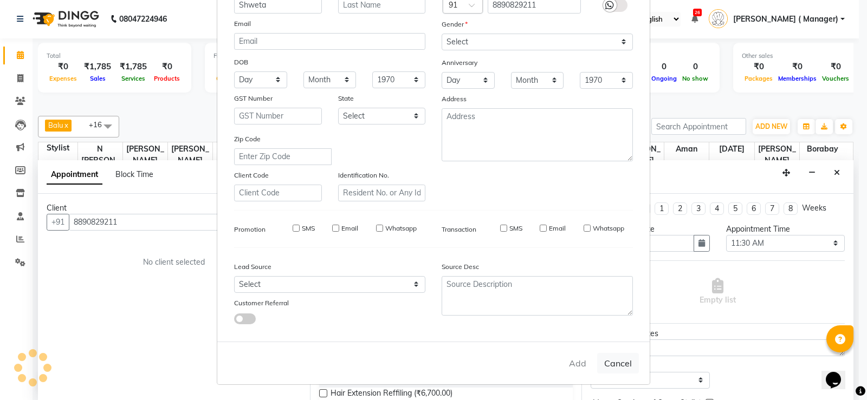
select select
checkbox input "false"
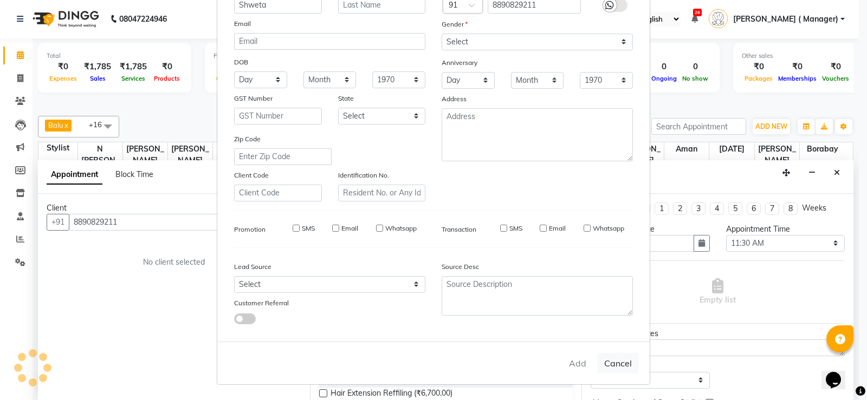
checkbox input "false"
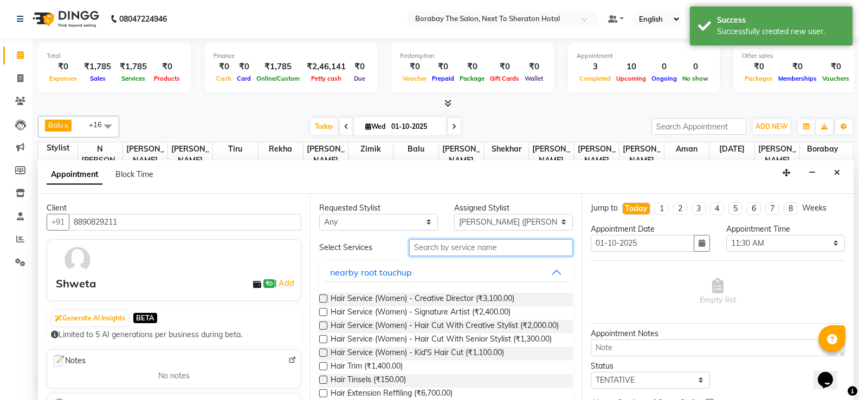
click at [428, 245] on input "text" at bounding box center [491, 248] width 164 height 17
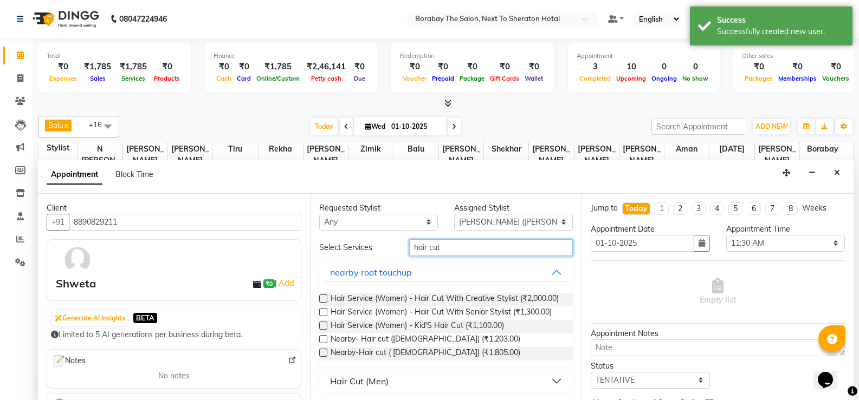
type input "hair cut"
click at [326, 300] on label at bounding box center [323, 299] width 8 height 8
click at [326, 300] on input "checkbox" at bounding box center [322, 299] width 7 height 7
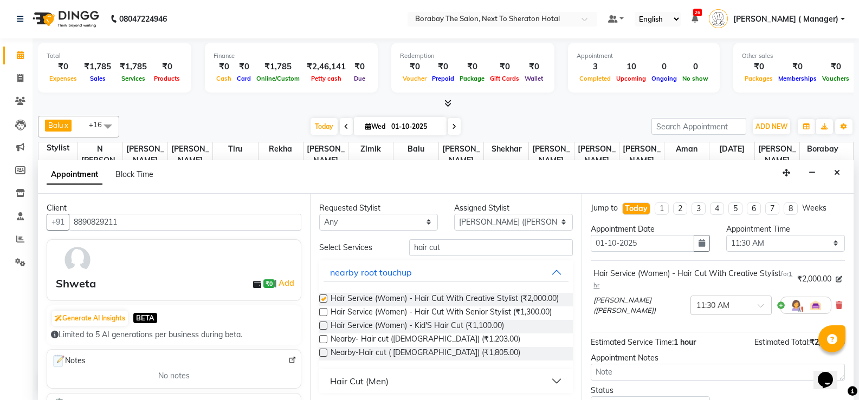
checkbox input "false"
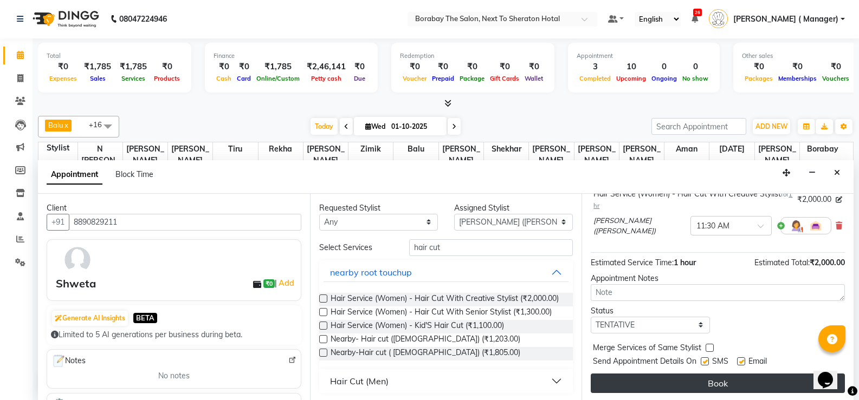
click at [683, 382] on button "Book" at bounding box center [718, 384] width 254 height 20
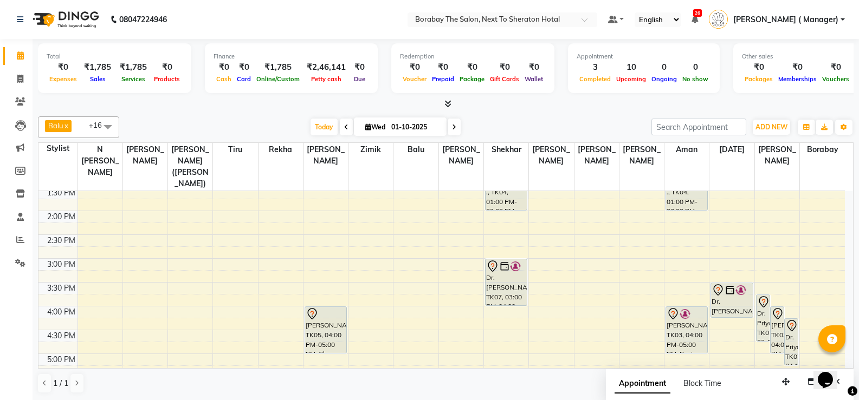
scroll to position [271, 0]
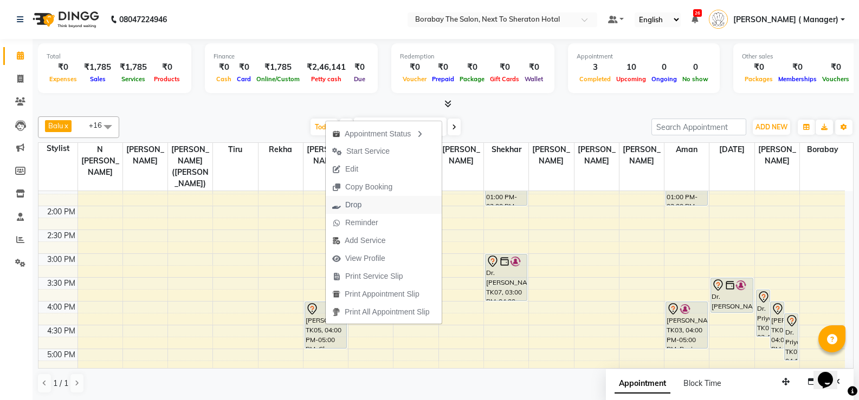
click at [363, 208] on span "Drop" at bounding box center [347, 205] width 42 height 18
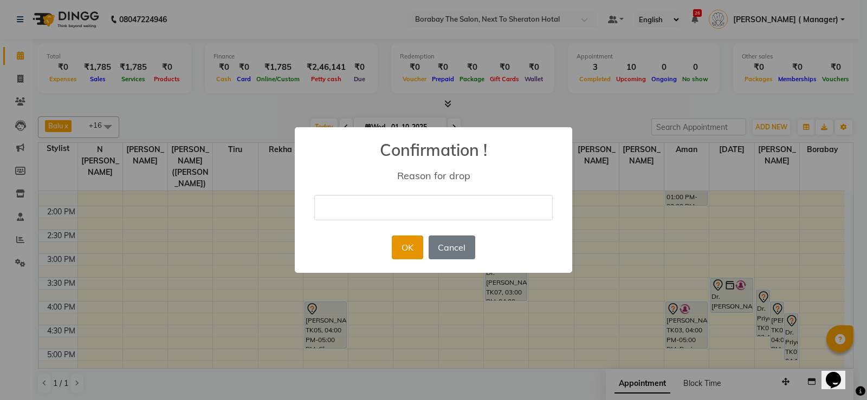
click at [408, 250] on button "OK" at bounding box center [407, 248] width 31 height 24
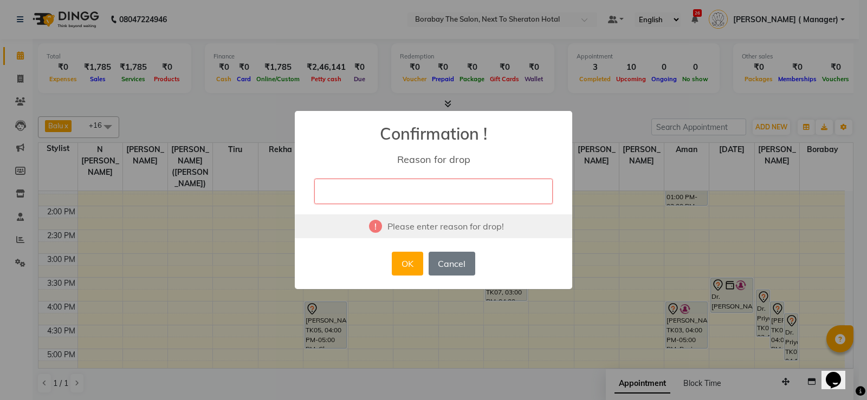
click at [442, 226] on div "Please enter reason for drop!" at bounding box center [433, 227] width 277 height 24
click at [399, 185] on input "text" at bounding box center [433, 191] width 238 height 25
type input "c"
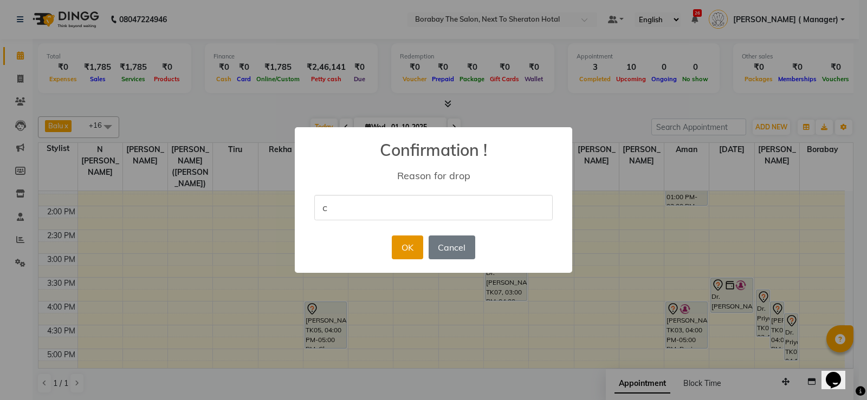
click at [400, 249] on button "OK" at bounding box center [407, 248] width 31 height 24
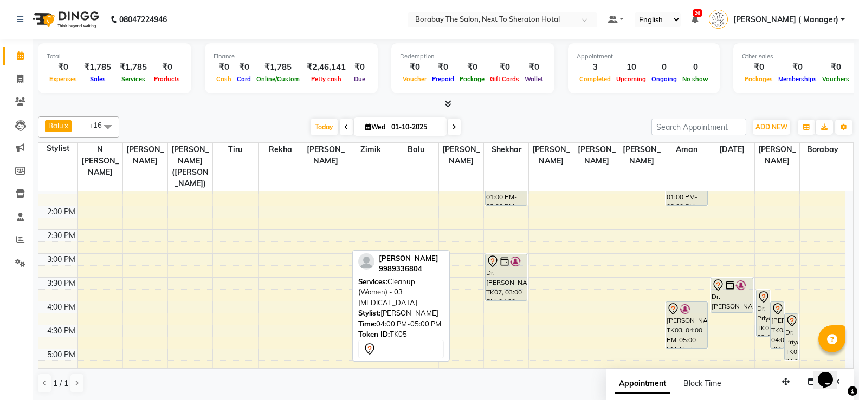
click at [92, 124] on span "+16" at bounding box center [99, 125] width 21 height 9
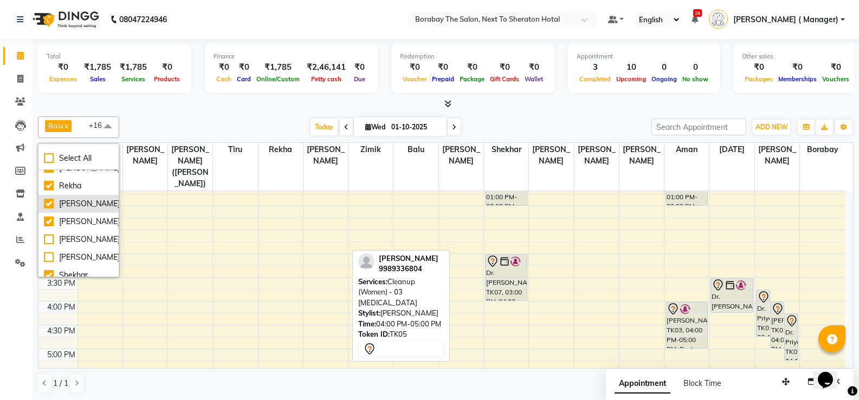
click at [53, 210] on div "[PERSON_NAME]" at bounding box center [78, 203] width 69 height 11
checkbox input "false"
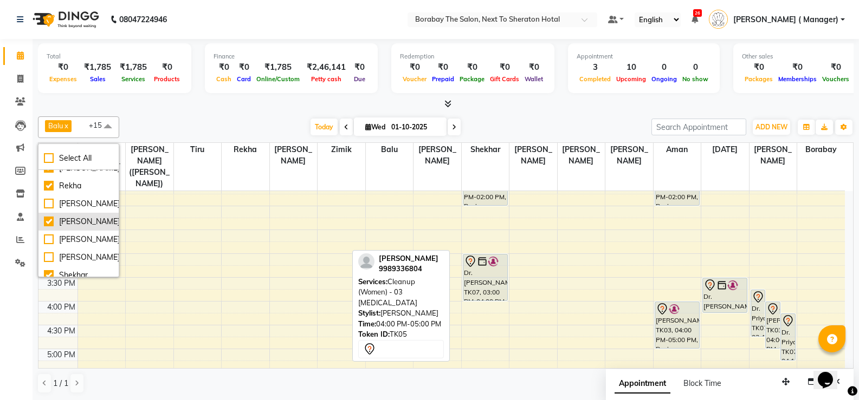
click at [50, 228] on div "[PERSON_NAME]" at bounding box center [78, 221] width 69 height 11
checkbox input "false"
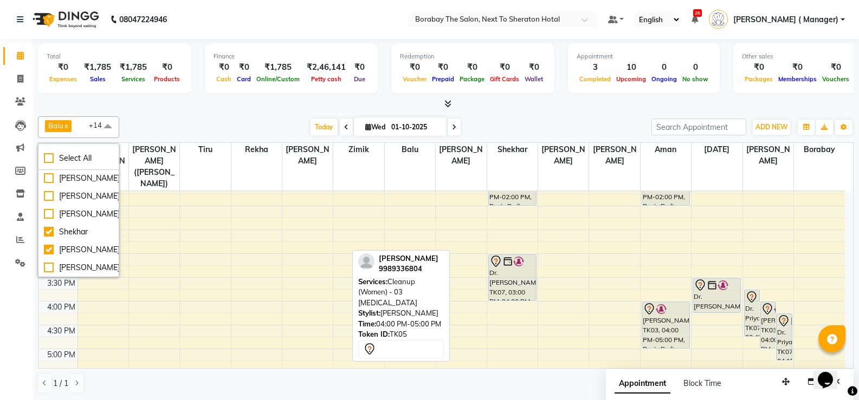
scroll to position [379, 0]
click at [53, 256] on div "Tiru" at bounding box center [78, 249] width 69 height 11
checkbox input "false"
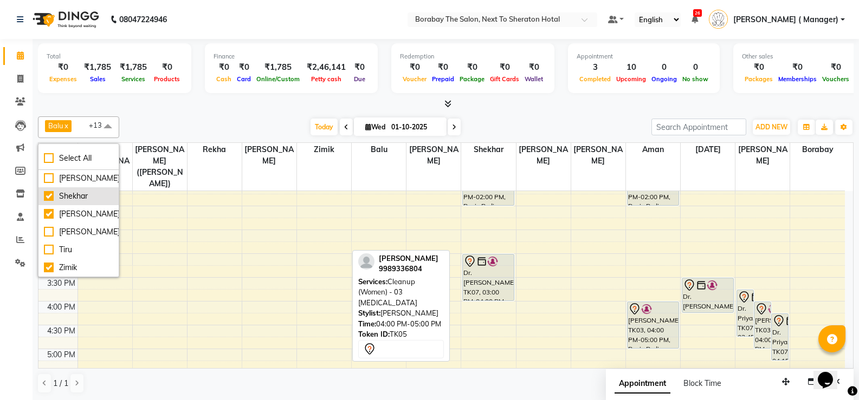
click at [50, 202] on div "Shekhar" at bounding box center [78, 196] width 69 height 11
checkbox input "false"
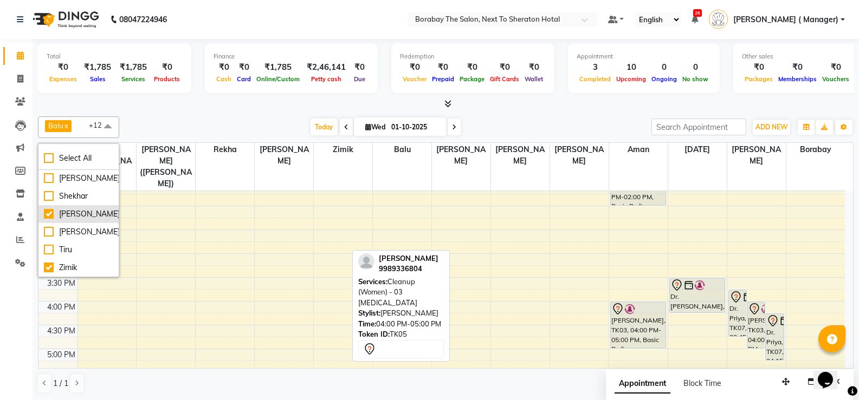
scroll to position [325, 0]
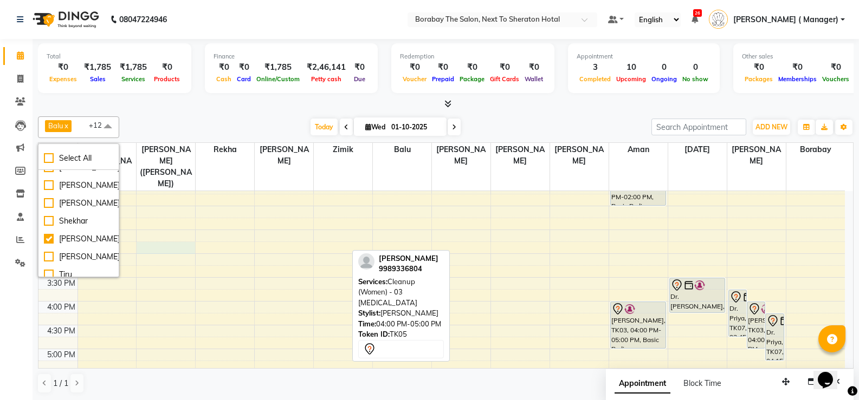
click at [172, 242] on div "8:00 AM 8:30 AM 9:00 AM 9:30 AM 10:00 AM 10:30 AM 11:00 AM 11:30 AM 12:00 PM 12…" at bounding box center [441, 229] width 806 height 619
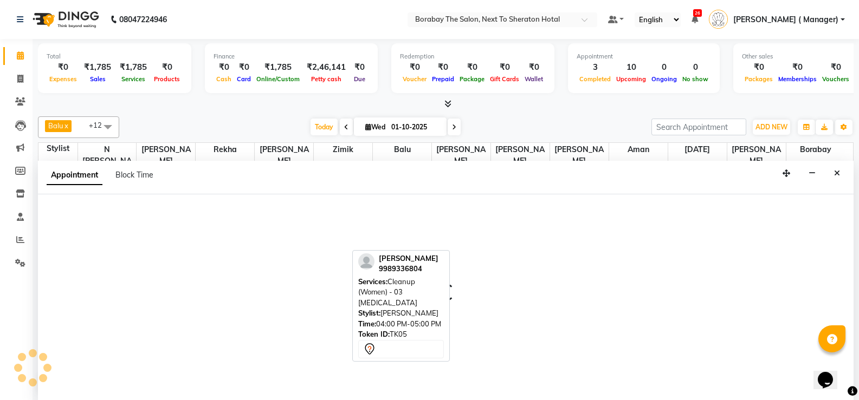
scroll to position [1, 0]
select select "31355"
select select "885"
select select "tentative"
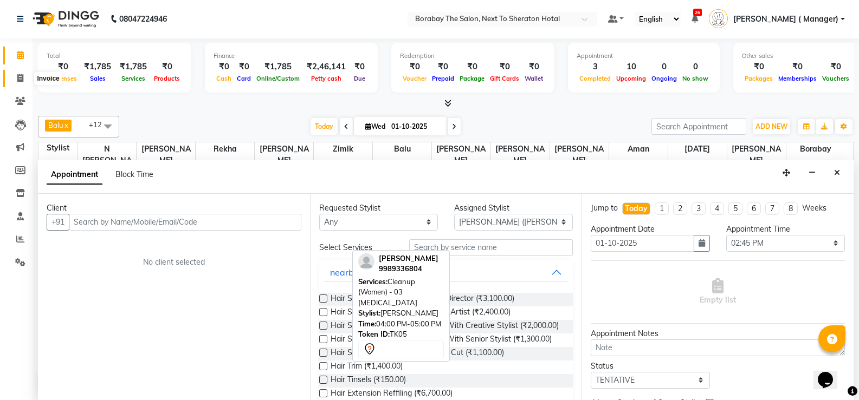
click at [18, 76] on icon at bounding box center [20, 78] width 6 height 8
select select "service"
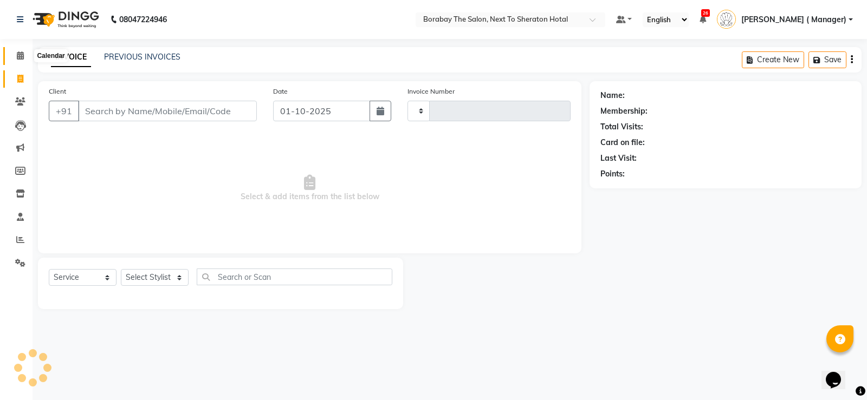
click at [21, 54] on icon at bounding box center [20, 55] width 7 height 8
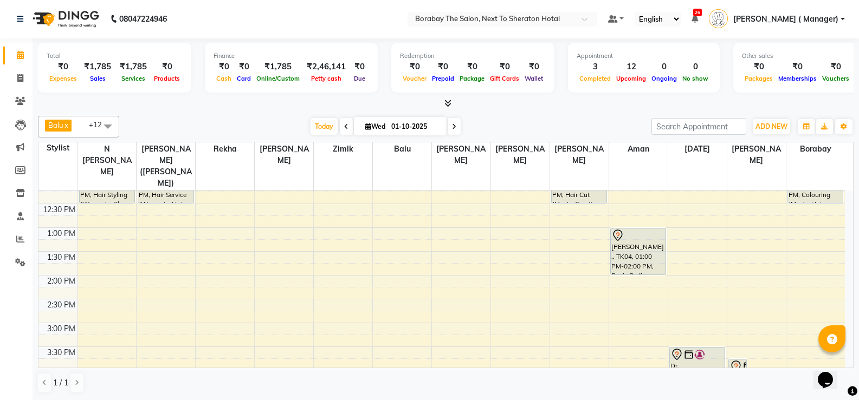
scroll to position [217, 0]
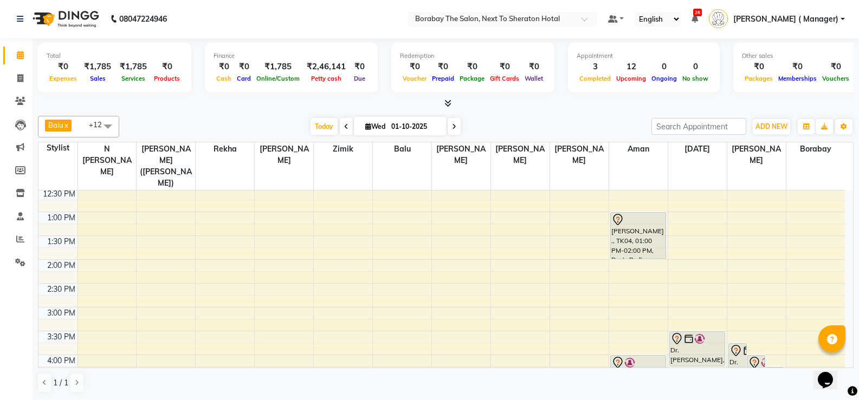
click at [279, 312] on div "8:00 AM 8:30 AM 9:00 AM 9:30 AM 10:00 AM 10:30 AM 11:00 AM 11:30 AM 12:00 PM 12…" at bounding box center [441, 283] width 806 height 619
select select "31361"
select select "tentative"
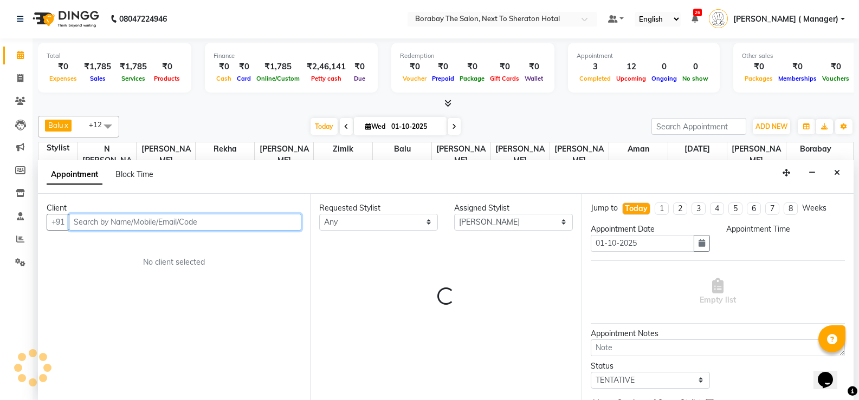
select select "915"
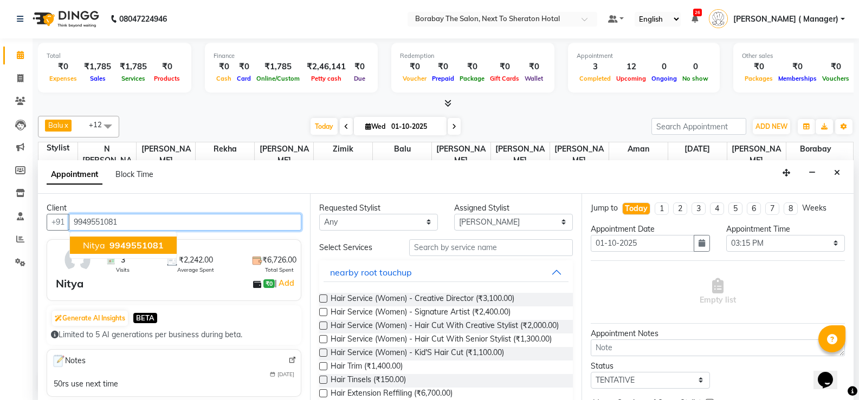
click at [143, 247] on span "9949551081" at bounding box center [136, 245] width 54 height 11
type input "9949551081"
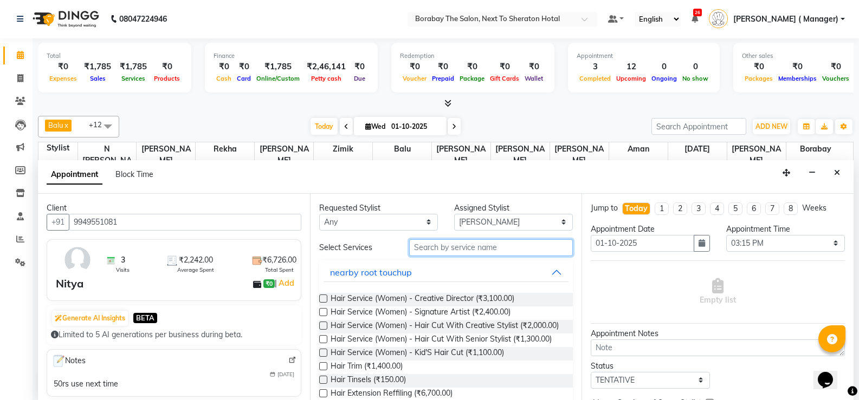
click at [439, 243] on input "text" at bounding box center [491, 248] width 164 height 17
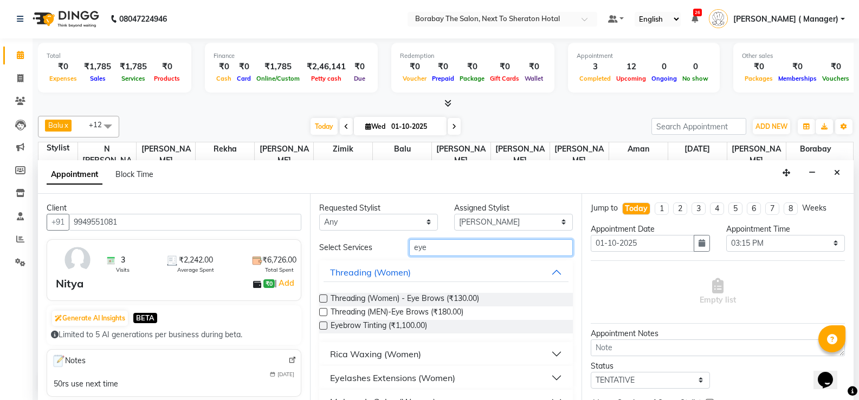
type input "eye"
click at [321, 297] on label at bounding box center [323, 299] width 8 height 8
click at [321, 297] on input "checkbox" at bounding box center [322, 299] width 7 height 7
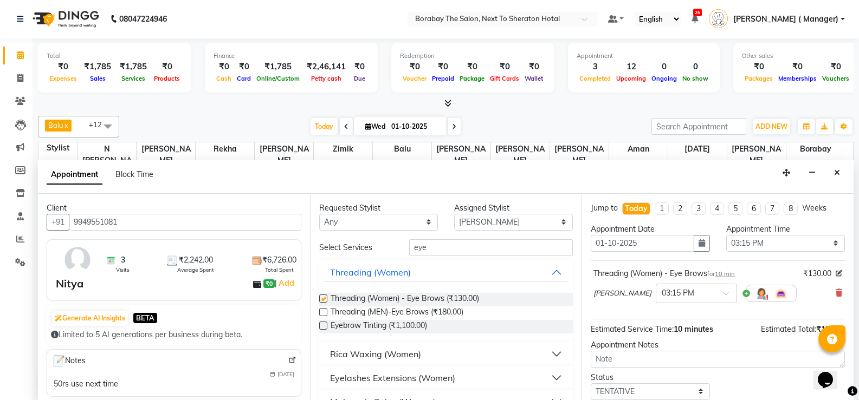
checkbox input "false"
click at [767, 242] on select "Select 09:00 AM 09:15 AM 09:30 AM 09:45 AM 10:00 AM 10:15 AM 10:30 AM 10:45 AM …" at bounding box center [785, 243] width 119 height 17
select select "900"
click at [726, 235] on select "Select 09:00 AM 09:15 AM 09:30 AM 09:45 AM 10:00 AM 10:15 AM 10:30 AM 10:45 AM …" at bounding box center [785, 243] width 119 height 17
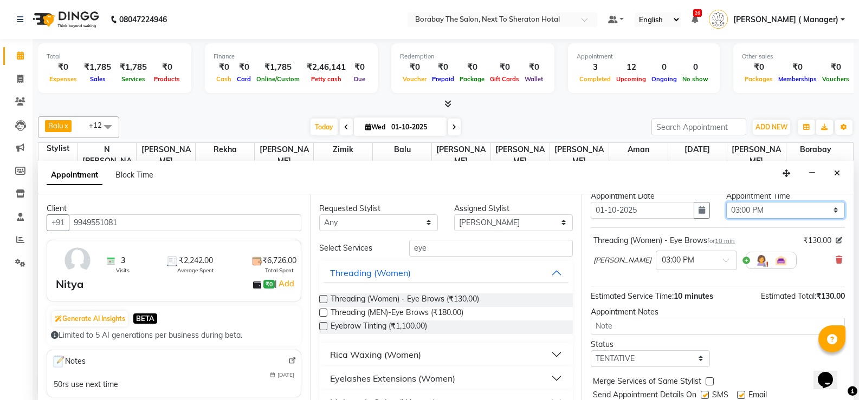
scroll to position [68, 0]
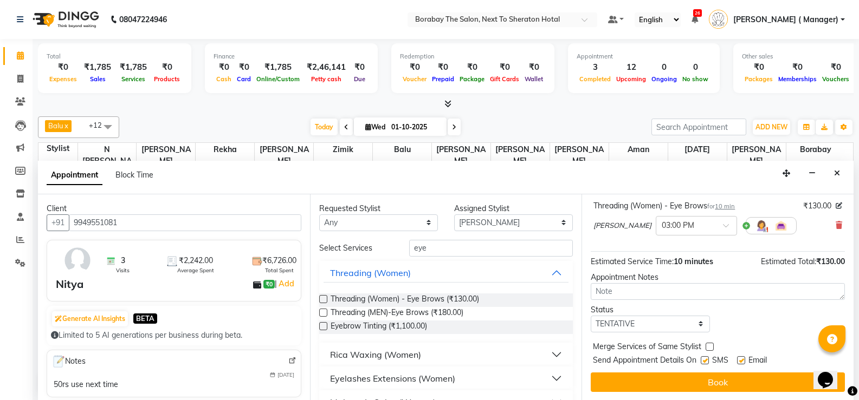
click at [322, 299] on label at bounding box center [323, 299] width 8 height 8
click at [322, 299] on input "checkbox" at bounding box center [322, 300] width 7 height 7
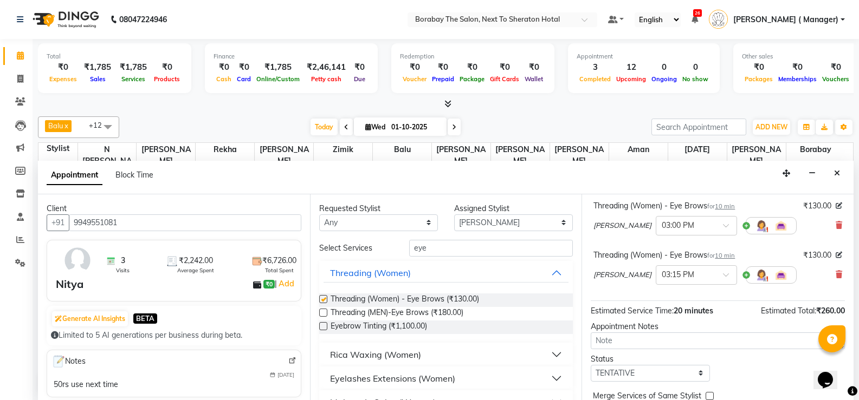
checkbox input "false"
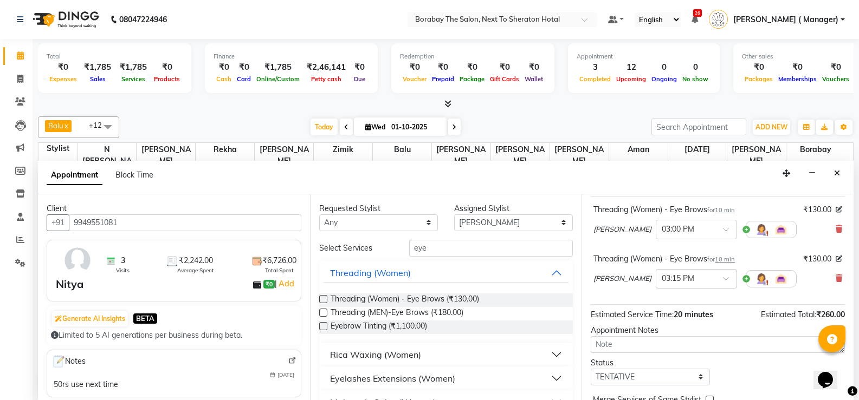
scroll to position [63, 0]
click at [836, 278] on icon at bounding box center [839, 280] width 7 height 8
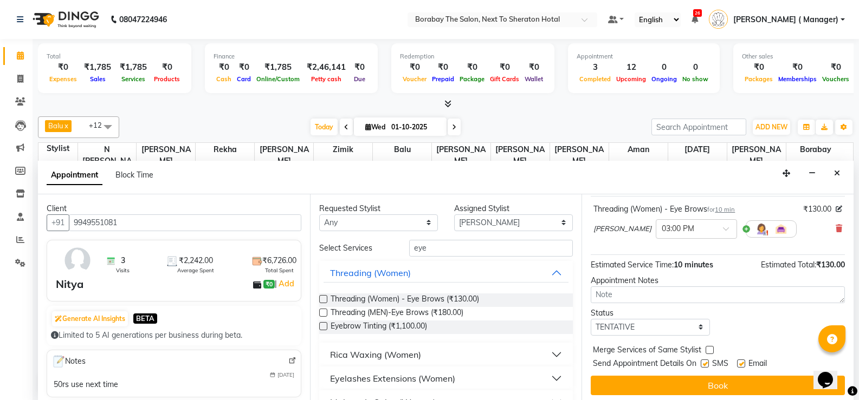
scroll to position [68, 0]
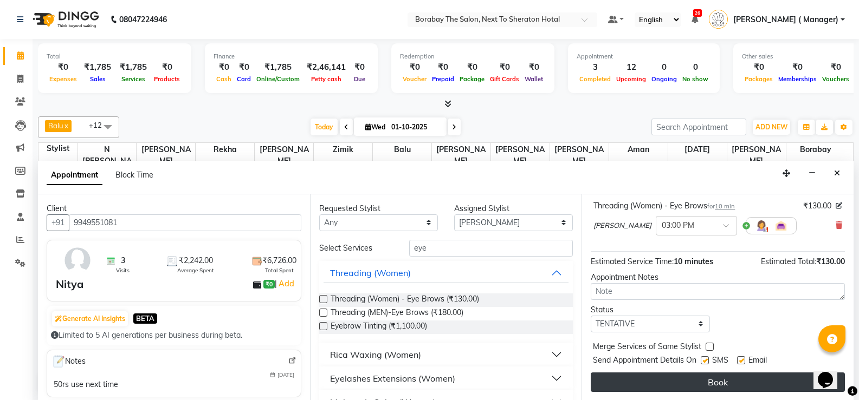
click at [703, 386] on button "Book" at bounding box center [718, 383] width 254 height 20
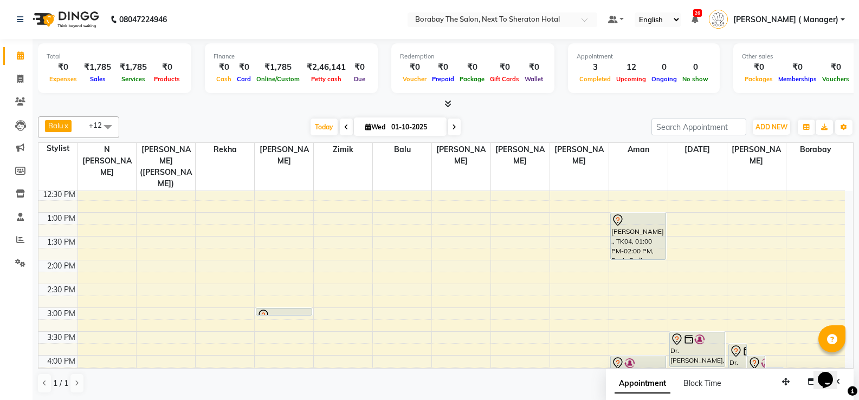
click at [89, 127] on span "+12" at bounding box center [99, 125] width 21 height 9
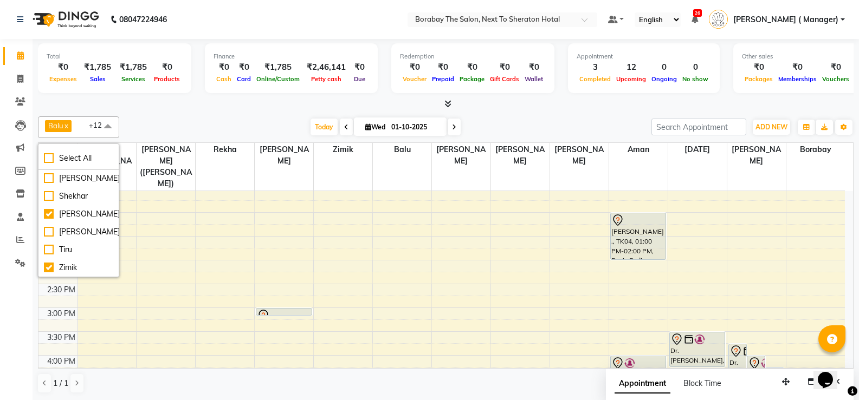
scroll to position [379, 0]
click at [54, 202] on div "Shekhar" at bounding box center [78, 196] width 69 height 11
checkbox input "true"
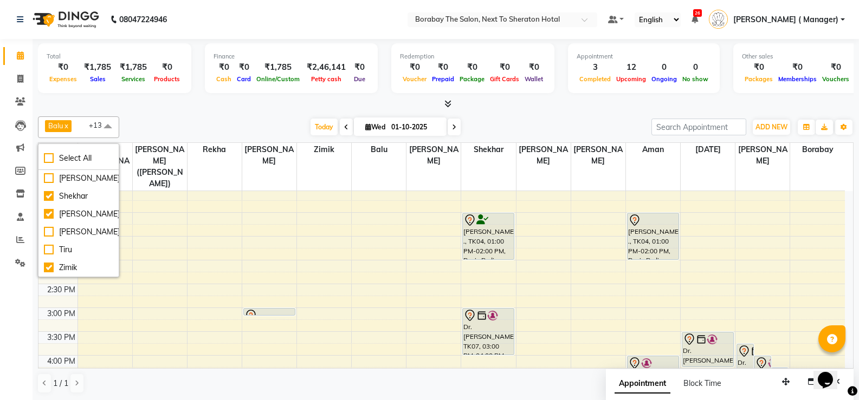
click at [237, 121] on div "[DATE] [DATE]" at bounding box center [385, 127] width 521 height 16
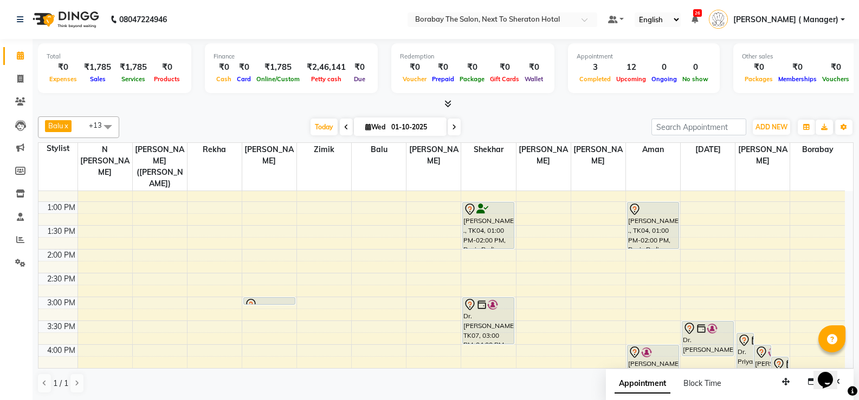
scroll to position [163, 0]
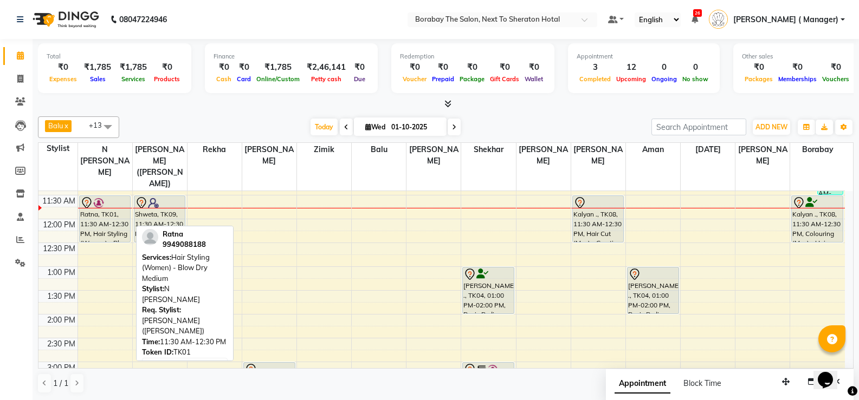
click at [117, 212] on div "Ratna, TK01, 11:30 AM-12:30 PM, Hair Styling (Women) - Blow Dry Medium" at bounding box center [105, 219] width 51 height 46
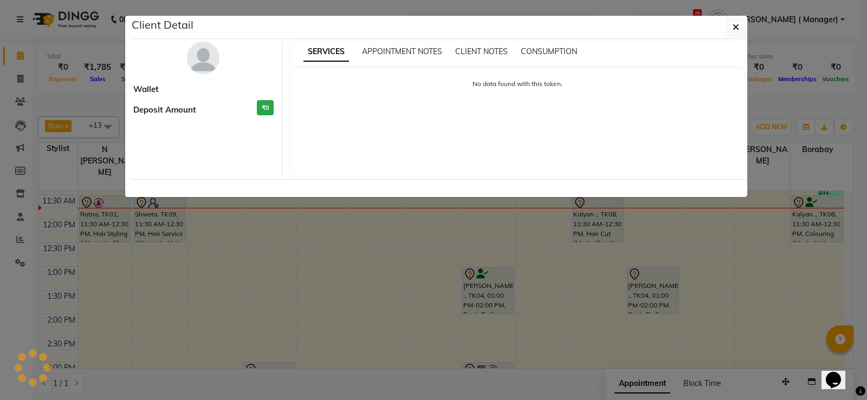
select select "7"
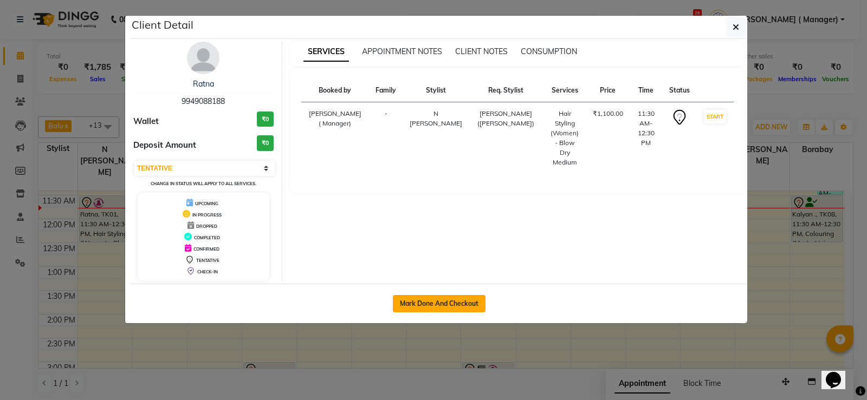
click at [437, 302] on button "Mark Done And Checkout" at bounding box center [439, 303] width 93 height 17
select select "service"
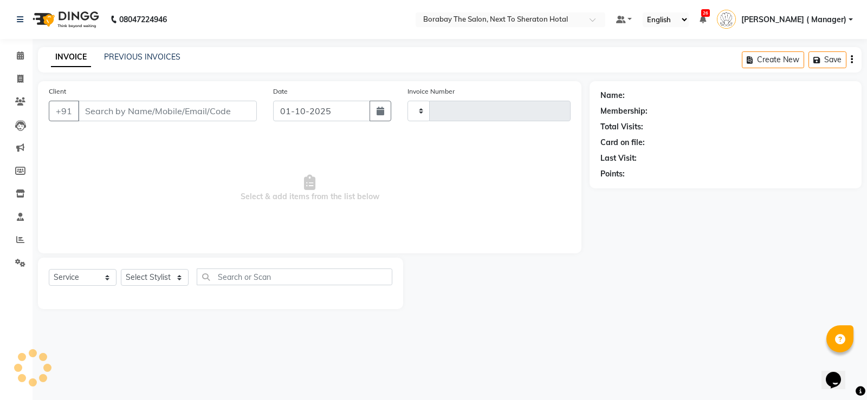
type input "4096"
select select "4945"
type input "9949088188"
select select "31353"
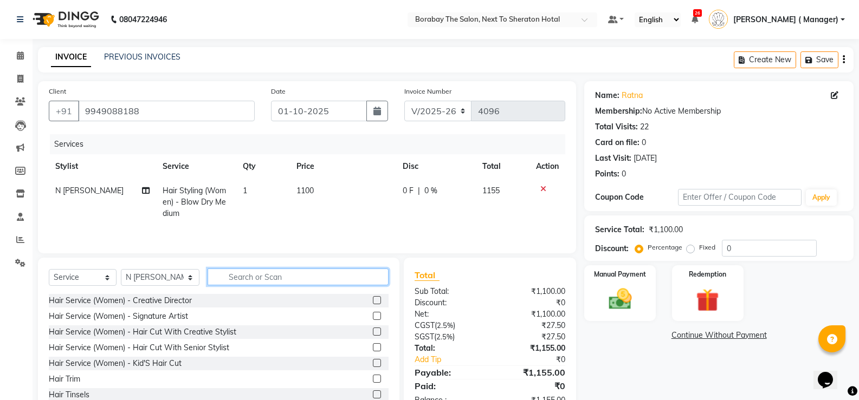
click at [275, 279] on input "text" at bounding box center [298, 277] width 181 height 17
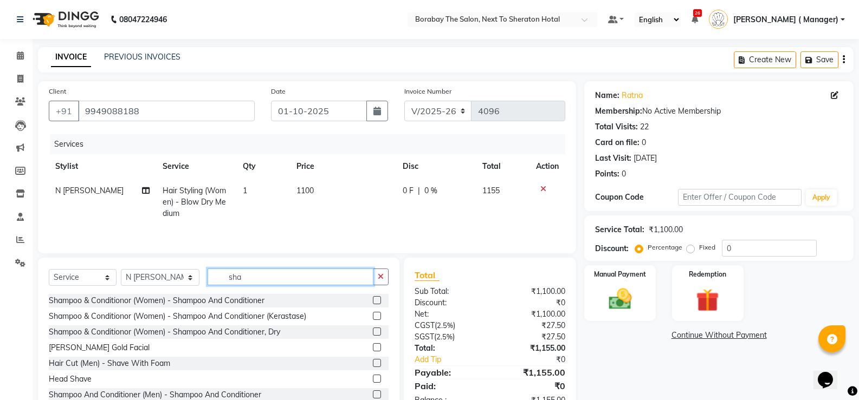
type input "sha"
click at [364, 316] on div "Shampoo & Conditionor (Women) - Shampoo And Conditioner (Kerastase)" at bounding box center [219, 317] width 340 height 14
click at [373, 319] on label at bounding box center [377, 316] width 8 height 8
click at [373, 319] on input "checkbox" at bounding box center [376, 316] width 7 height 7
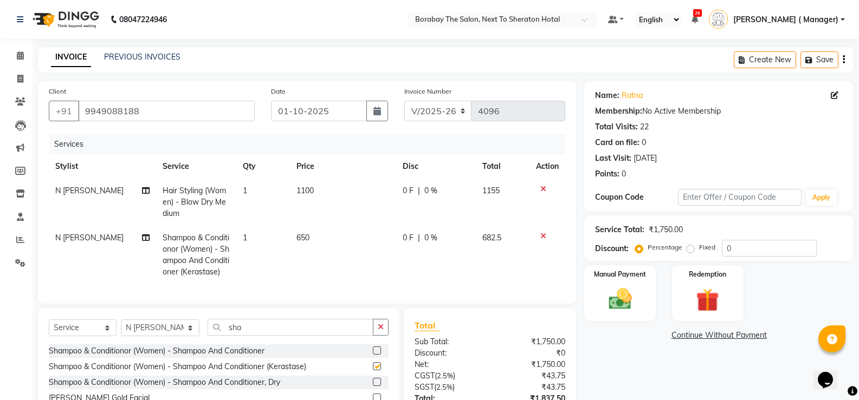
checkbox input "false"
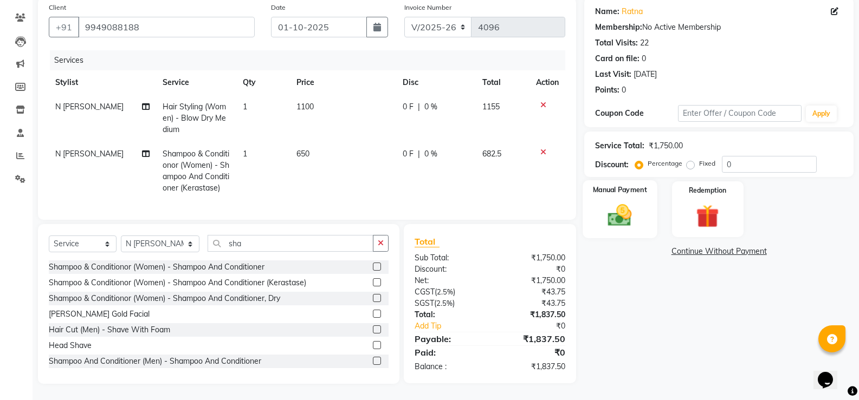
click at [623, 206] on img at bounding box center [619, 216] width 38 height 28
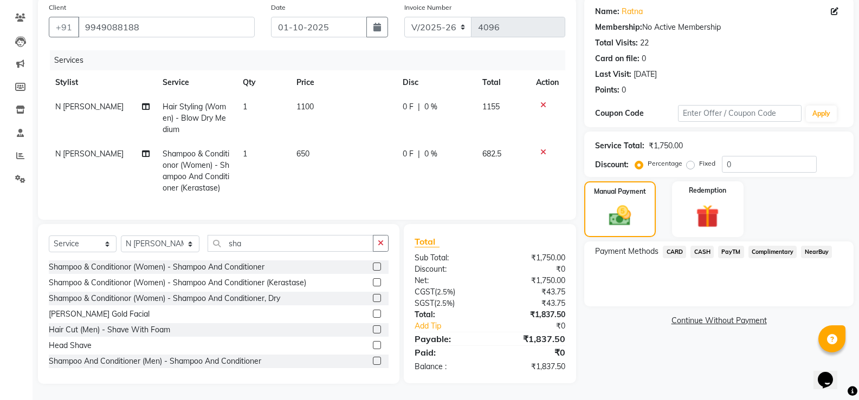
click at [724, 246] on span "PayTM" at bounding box center [731, 252] width 26 height 12
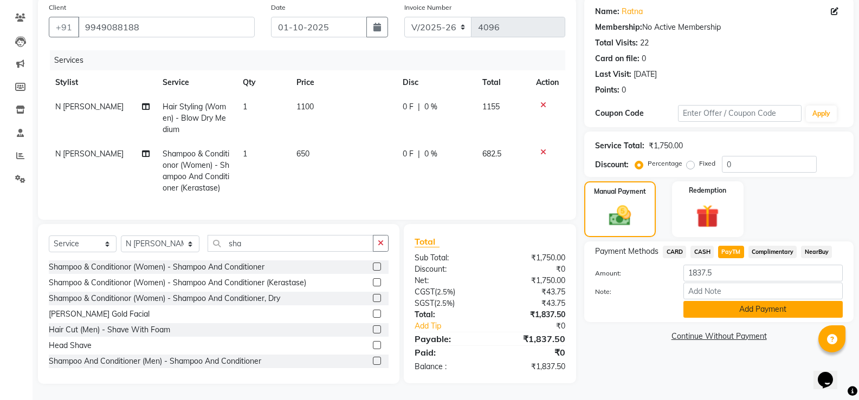
click at [736, 301] on button "Add Payment" at bounding box center [762, 309] width 159 height 17
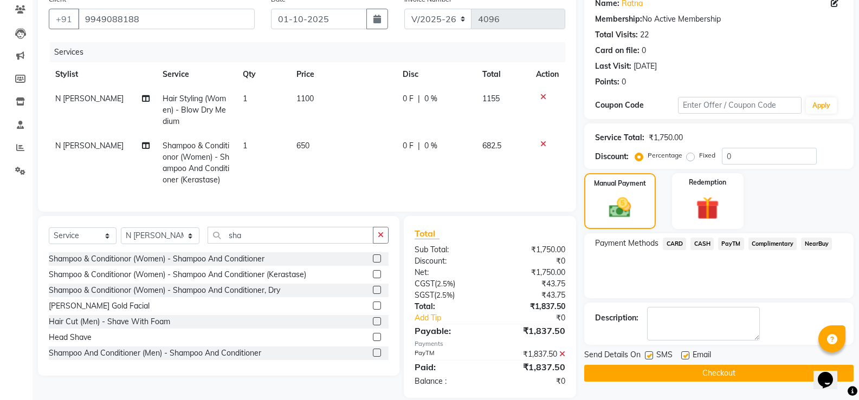
scroll to position [114, 0]
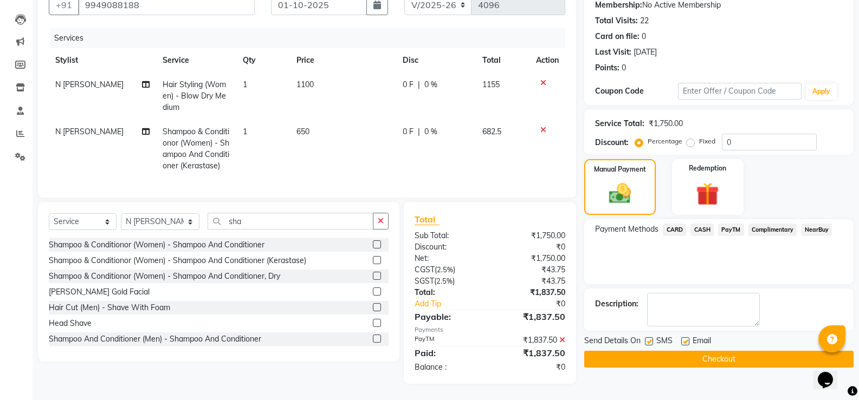
click at [687, 351] on button "Checkout" at bounding box center [718, 359] width 269 height 17
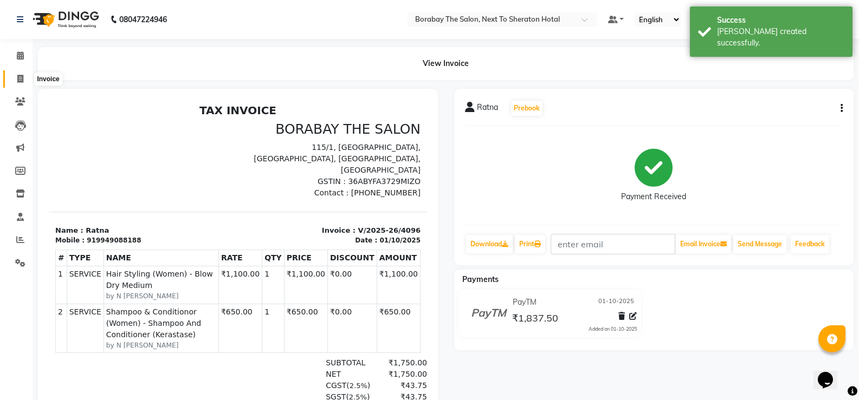
click at [23, 75] on icon at bounding box center [20, 79] width 6 height 8
select select "service"
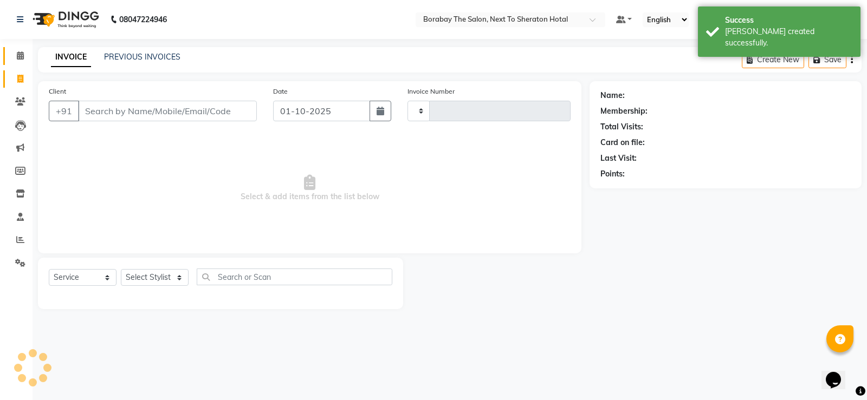
click at [23, 57] on icon at bounding box center [20, 55] width 7 height 8
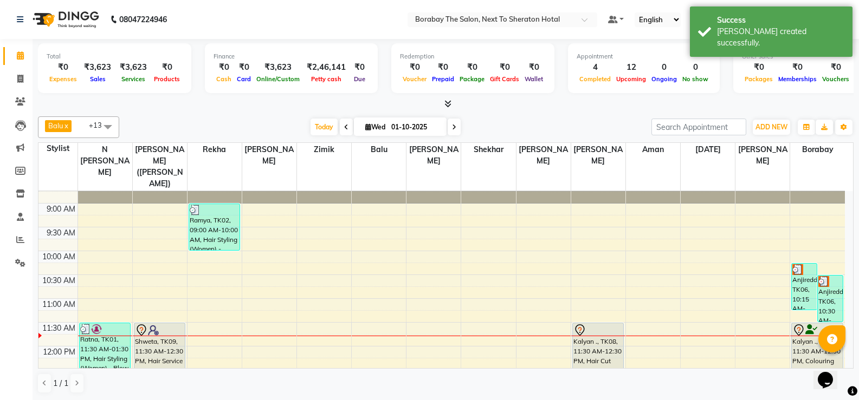
scroll to position [54, 0]
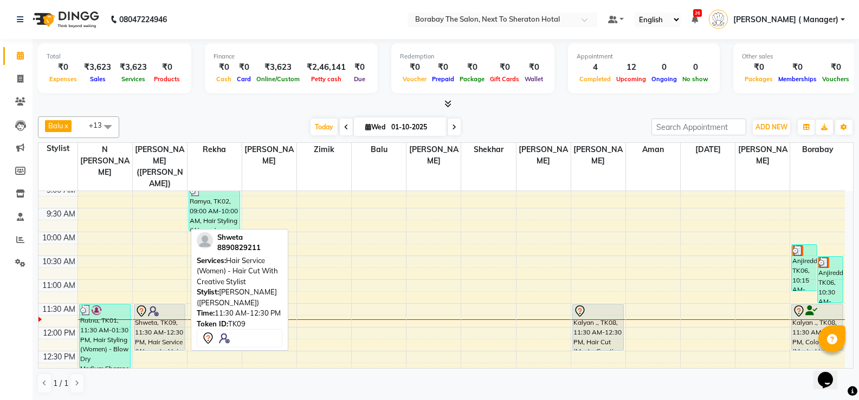
click at [156, 331] on div "Shweta, TK09, 11:30 AM-12:30 PM, Hair Service (Women) - Hair Cut With Creative …" at bounding box center [159, 328] width 51 height 46
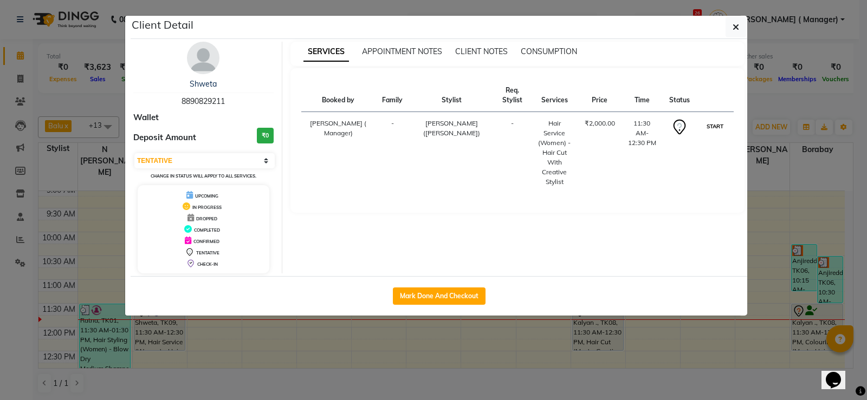
click at [714, 128] on button "START" at bounding box center [715, 127] width 22 height 14
select select "1"
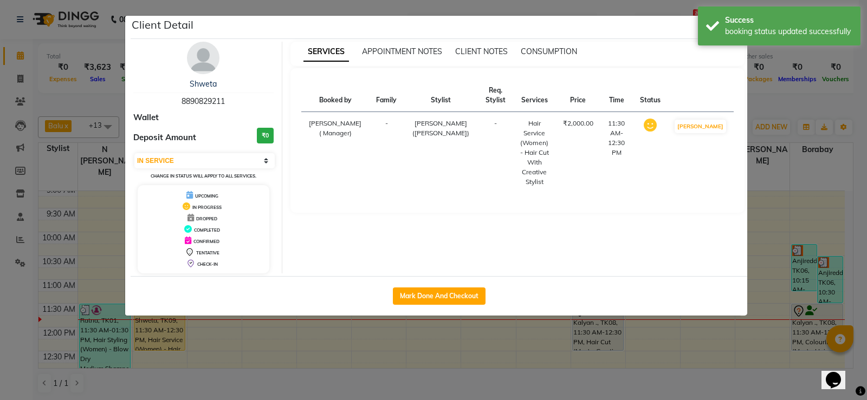
click at [314, 359] on ngb-modal-window "Client Detail Shweta 8890829211 Wallet Deposit Amount ₹0 Select IN SERVICE CONF…" at bounding box center [433, 200] width 867 height 400
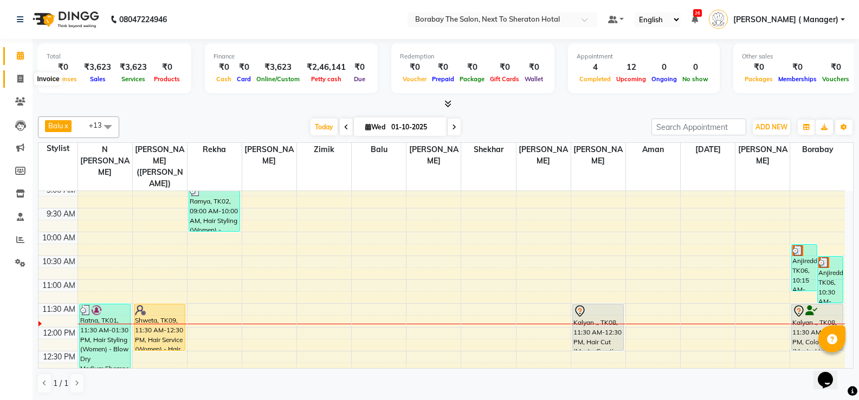
click at [20, 76] on icon at bounding box center [20, 79] width 6 height 8
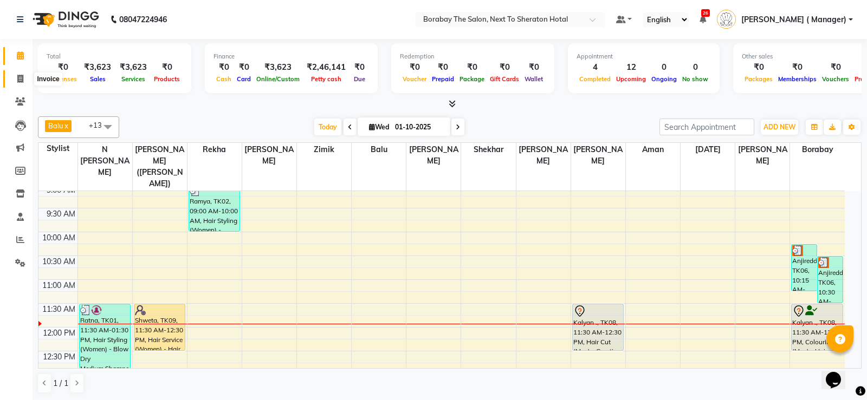
select select "service"
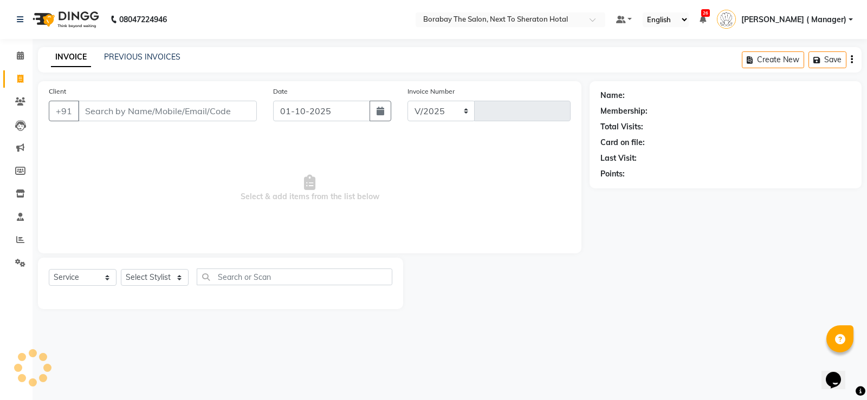
select select "4945"
type input "4097"
click at [158, 277] on select "Select Stylist" at bounding box center [155, 277] width 68 height 17
select select "90282"
click at [121, 269] on select "Select Stylist [PERSON_NAME] [PERSON_NAME] Borabay Counter Borabay [PERSON_NAME…" at bounding box center [160, 277] width 79 height 17
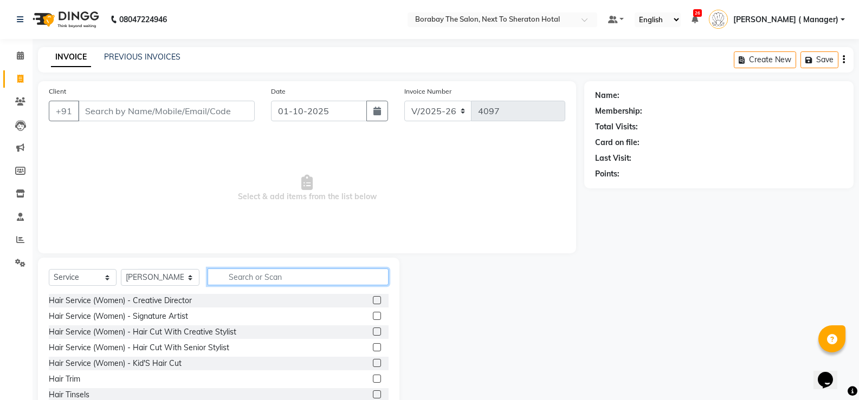
click at [239, 275] on input "text" at bounding box center [298, 277] width 181 height 17
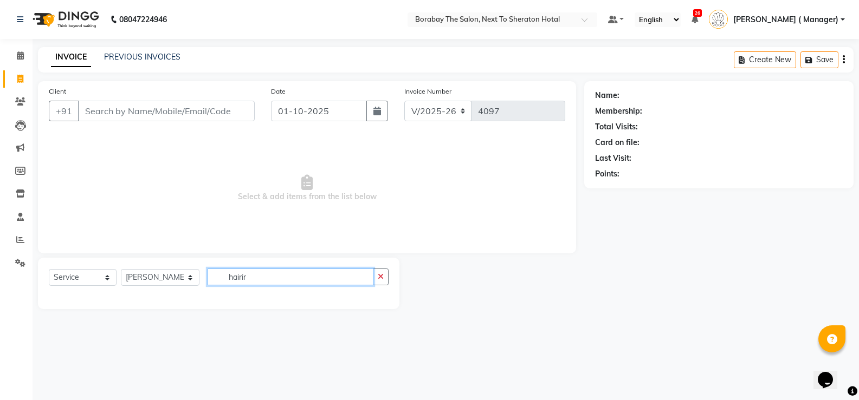
click at [239, 275] on input "hairir" at bounding box center [291, 277] width 166 height 17
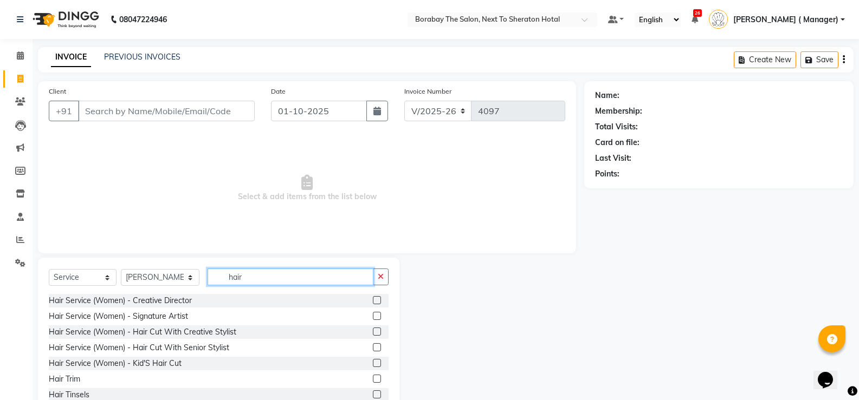
click at [239, 275] on input "hair" at bounding box center [291, 277] width 166 height 17
click at [239, 277] on input "hair" at bounding box center [291, 277] width 166 height 17
type input "h"
click at [239, 277] on input "text" at bounding box center [298, 277] width 181 height 17
click at [226, 280] on input "text" at bounding box center [298, 277] width 181 height 17
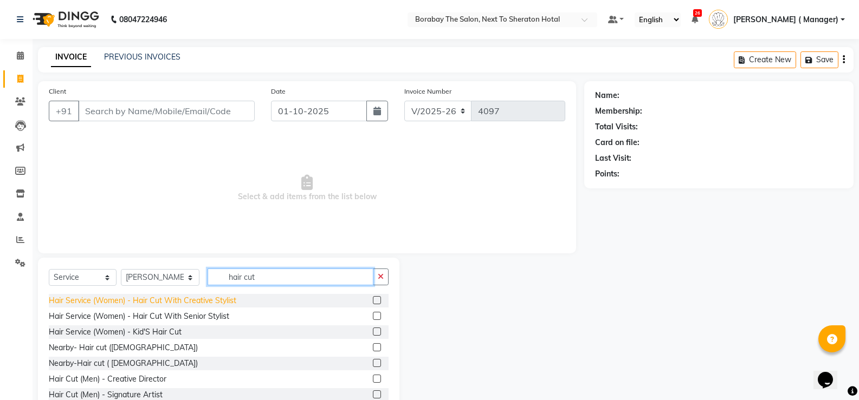
type input "hair cut"
click at [216, 300] on div "Hair Service (Women) - Hair Cut With Creative Stylist" at bounding box center [142, 300] width 187 height 11
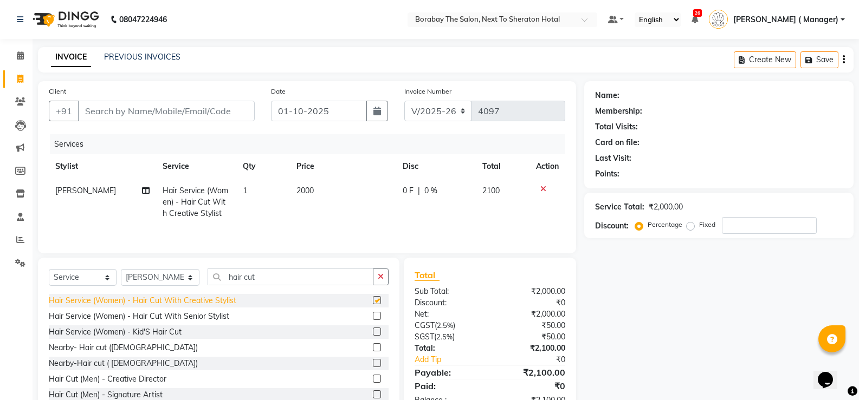
checkbox input "false"
click at [321, 190] on td "2000" at bounding box center [343, 202] width 106 height 47
select select "90282"
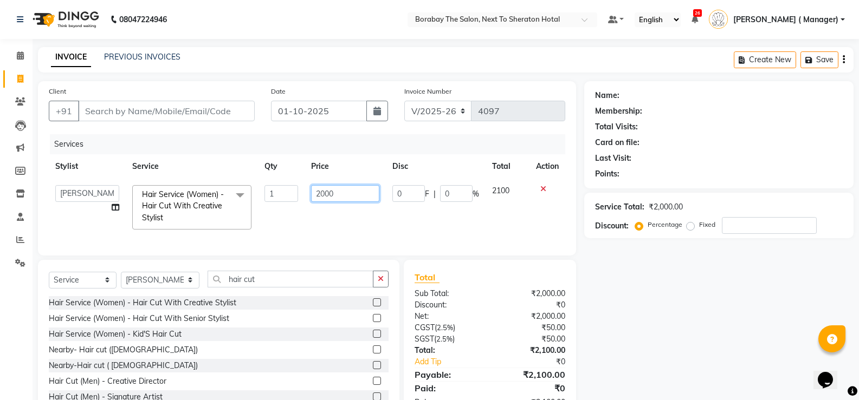
click at [342, 192] on input "2000" at bounding box center [345, 193] width 68 height 17
type input "2200"
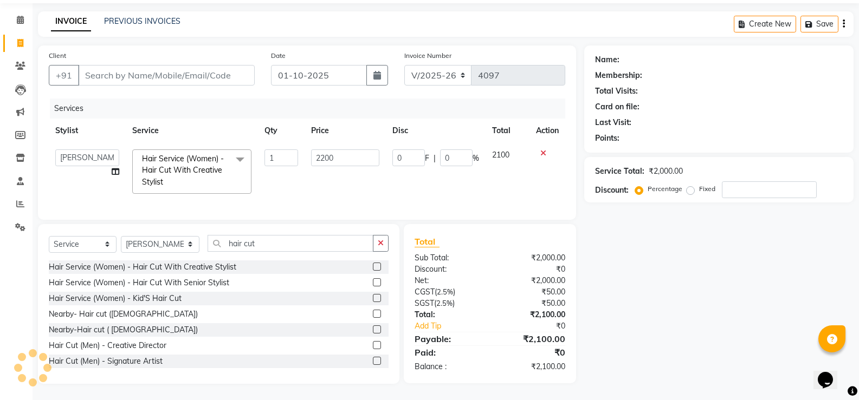
click at [477, 192] on tr "[PERSON_NAME] [PERSON_NAME] Borabay Counter Borabay [PERSON_NAME] (Sameer) [DAT…" at bounding box center [307, 171] width 516 height 57
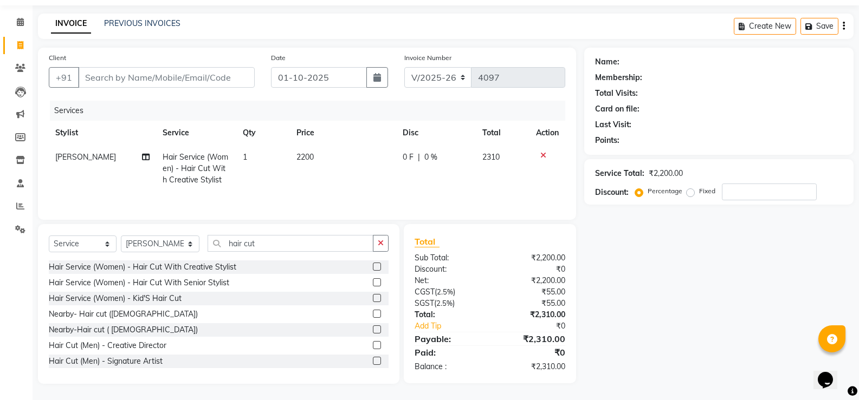
scroll to position [34, 0]
click at [545, 153] on icon at bounding box center [543, 156] width 6 height 8
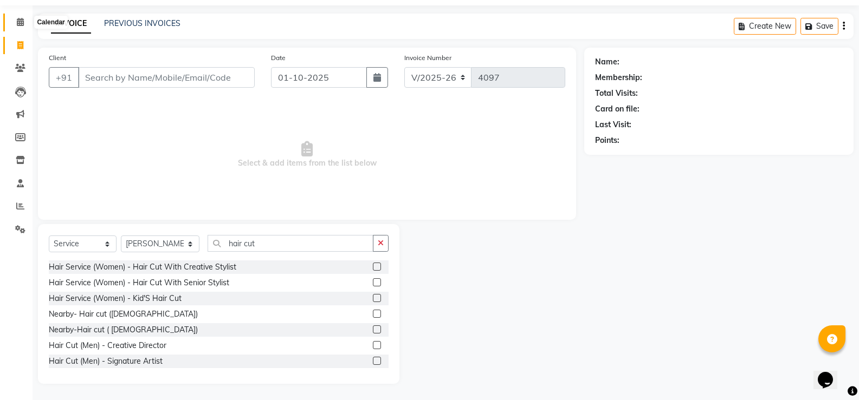
click at [15, 23] on span at bounding box center [20, 22] width 19 height 12
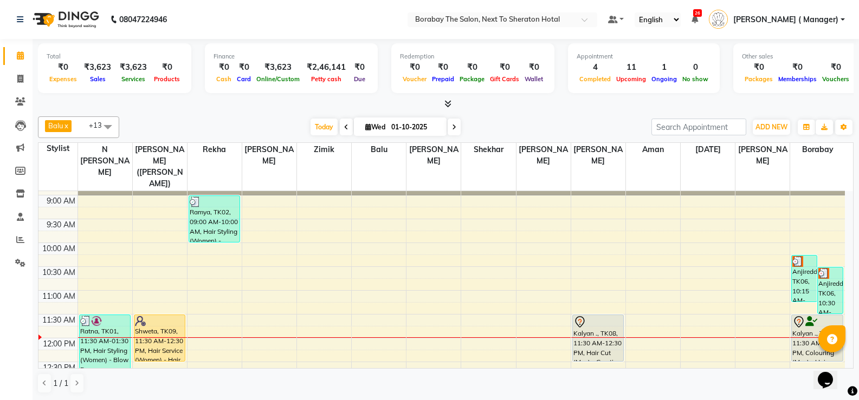
scroll to position [108, 0]
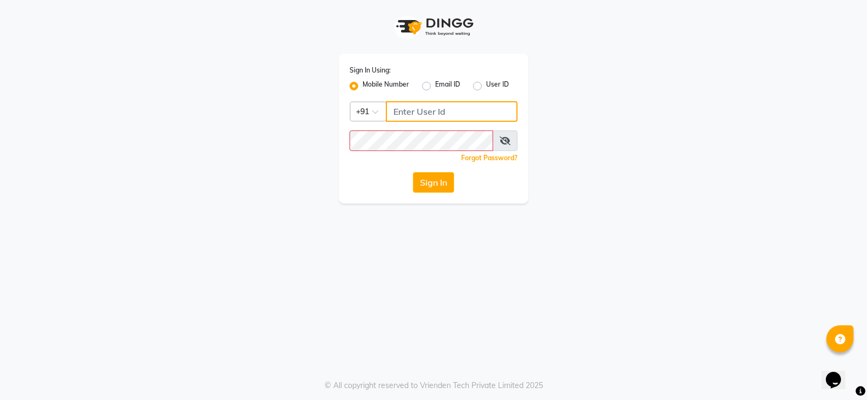
click at [408, 108] on input "Username" at bounding box center [452, 111] width 132 height 21
type input "9866118271"
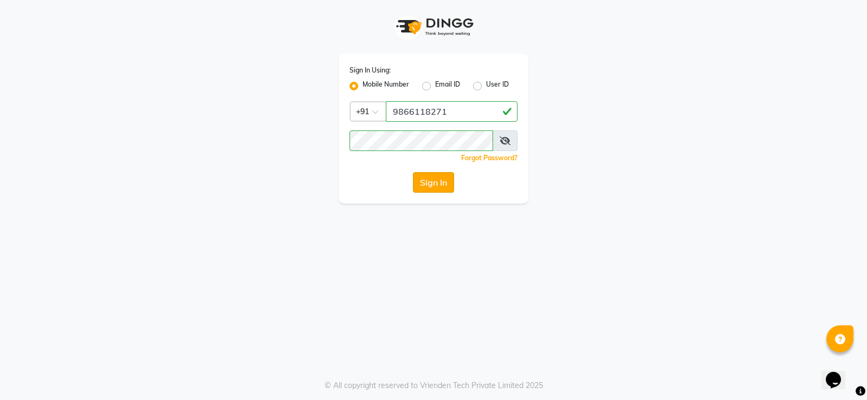
click at [431, 184] on button "Sign In" at bounding box center [433, 182] width 41 height 21
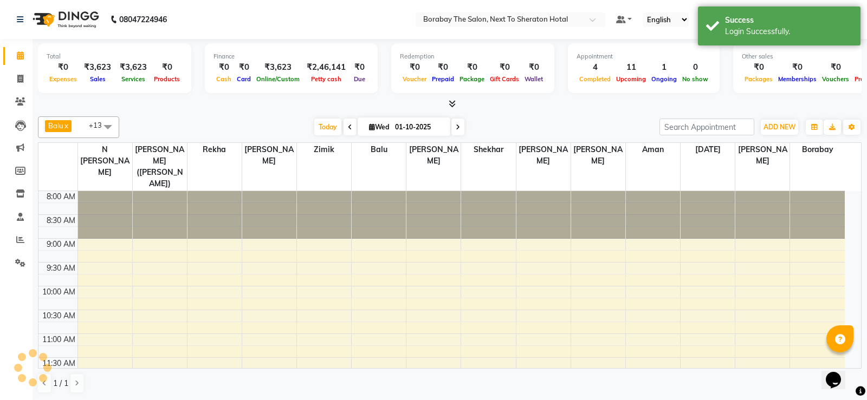
select select "en"
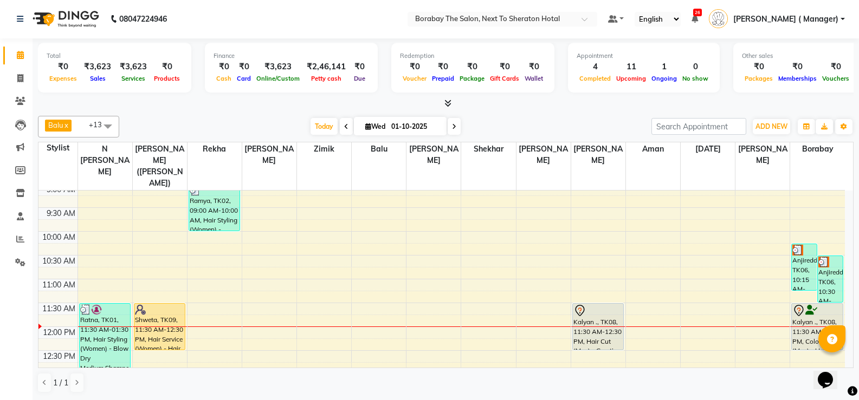
scroll to position [163, 0]
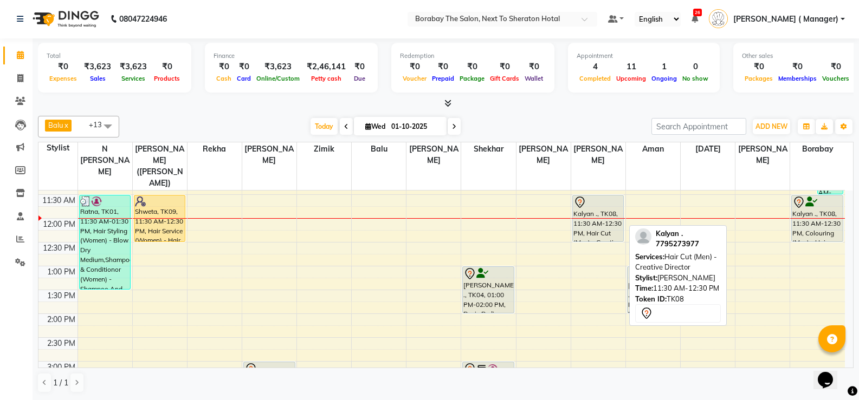
click at [576, 206] on div "Kalyan ., TK08, 11:30 AM-12:30 PM, Hair Cut (Men) - Creative Director" at bounding box center [598, 219] width 51 height 46
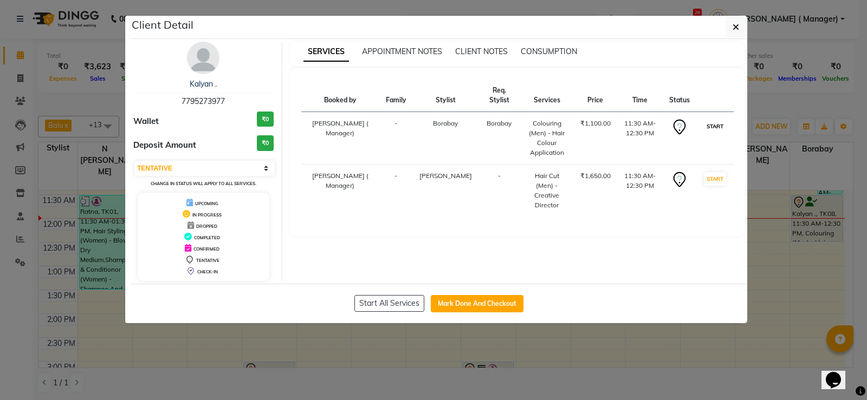
click at [714, 126] on button "START" at bounding box center [715, 127] width 22 height 14
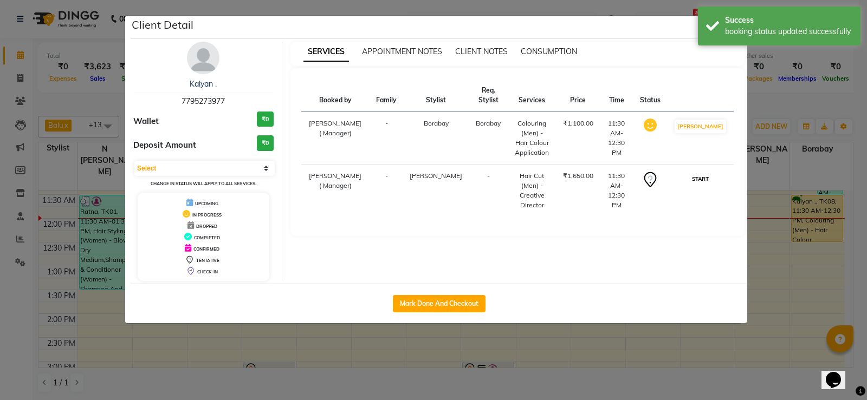
click at [711, 172] on button "START" at bounding box center [700, 179] width 22 height 14
select select "1"
click at [765, 245] on ngb-modal-window "Client Detail Kalyan . 7795273977 Wallet ₹0 Deposit Amount ₹0 Select IN SERVICE…" at bounding box center [433, 200] width 867 height 400
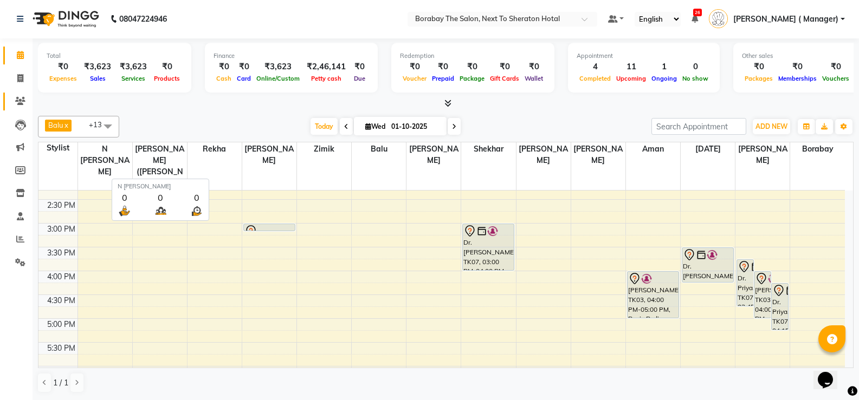
scroll to position [325, 0]
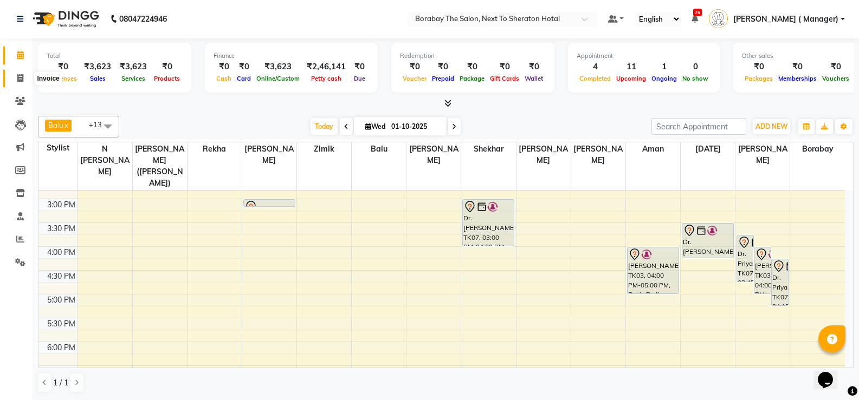
click at [17, 79] on icon at bounding box center [20, 78] width 6 height 8
select select "4945"
select select "service"
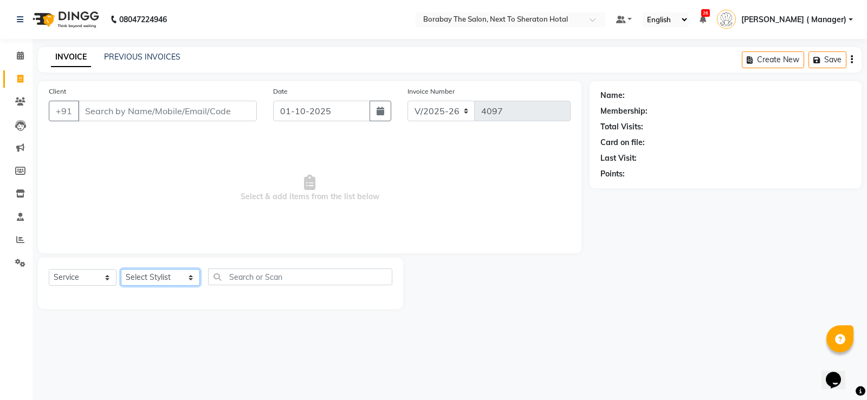
click at [151, 278] on select "Select Stylist [PERSON_NAME] [PERSON_NAME] Borabay Counter Borabay [PERSON_NAME…" at bounding box center [160, 277] width 79 height 17
select select "31359"
click at [121, 269] on select "Select Stylist [PERSON_NAME] [PERSON_NAME] Borabay Counter Borabay [PERSON_NAME…" at bounding box center [160, 277] width 79 height 17
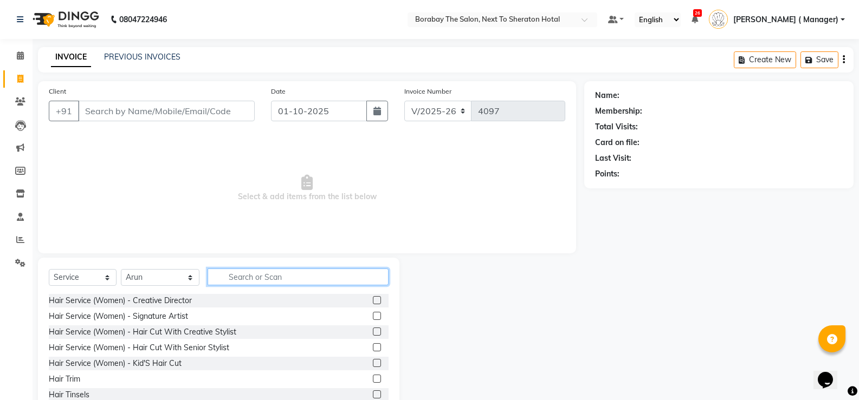
click at [249, 278] on input "text" at bounding box center [298, 277] width 181 height 17
type input "m"
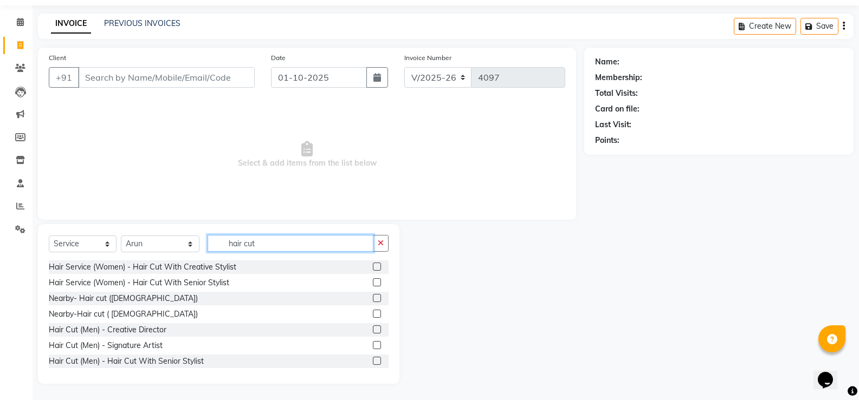
scroll to position [64, 0]
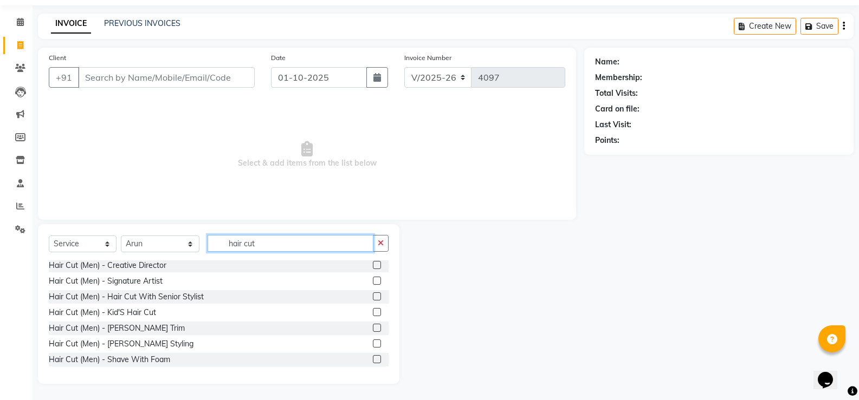
type input "hair cut"
click at [373, 263] on label at bounding box center [377, 265] width 8 height 8
click at [373, 263] on input "checkbox" at bounding box center [376, 265] width 7 height 7
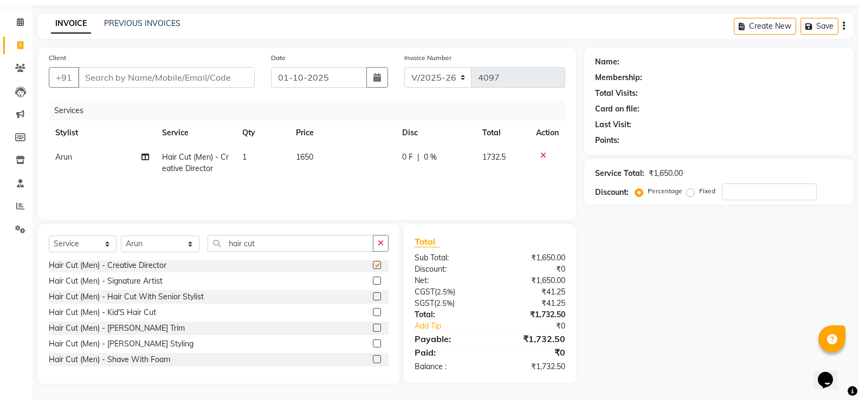
checkbox input "false"
click at [373, 282] on label at bounding box center [377, 281] width 8 height 8
click at [373, 282] on input "checkbox" at bounding box center [376, 281] width 7 height 7
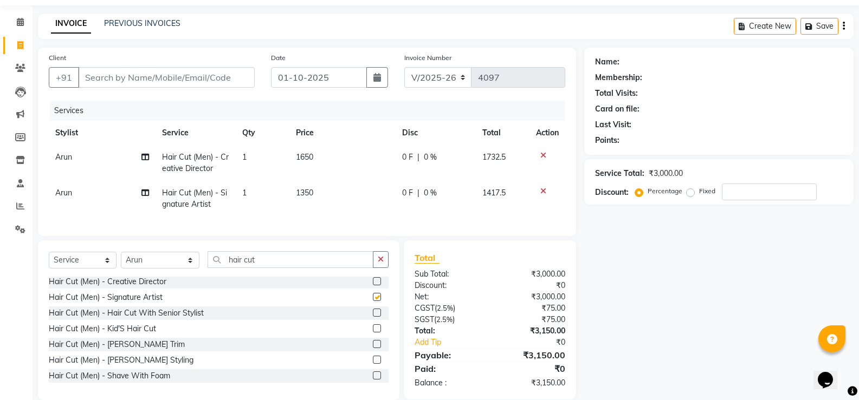
checkbox input "false"
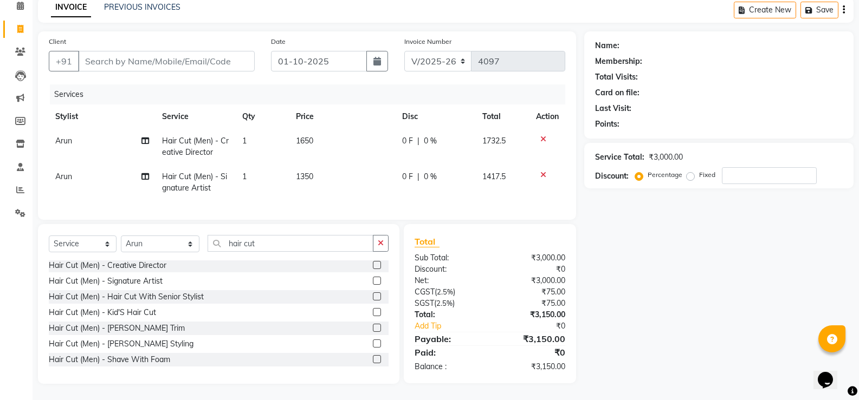
click at [541, 135] on icon at bounding box center [543, 139] width 6 height 8
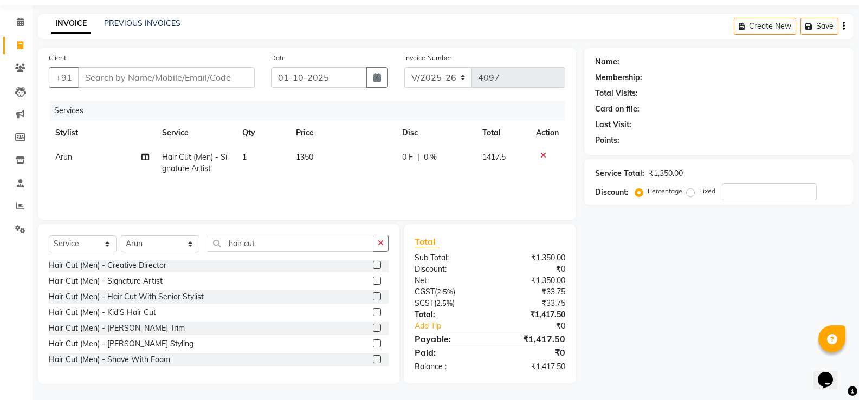
scroll to position [34, 0]
click at [542, 154] on icon at bounding box center [543, 156] width 6 height 8
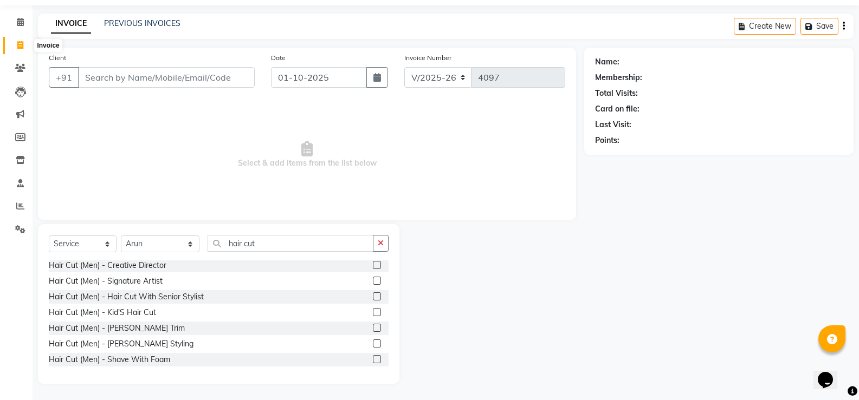
click at [20, 49] on icon at bounding box center [20, 45] width 6 height 8
select select "4945"
select select "service"
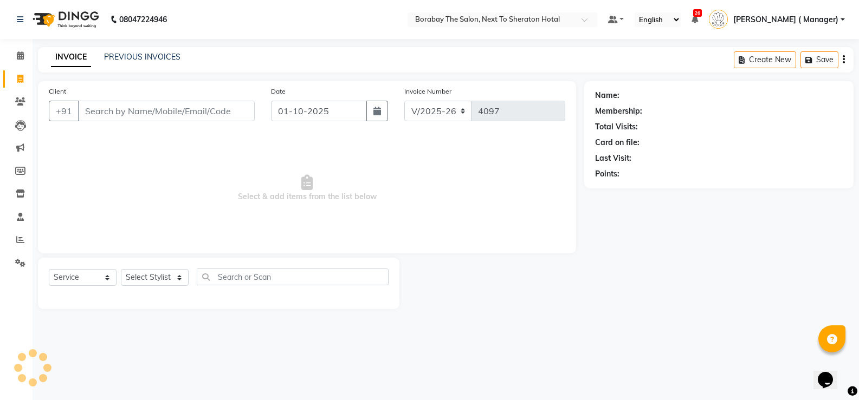
scroll to position [0, 0]
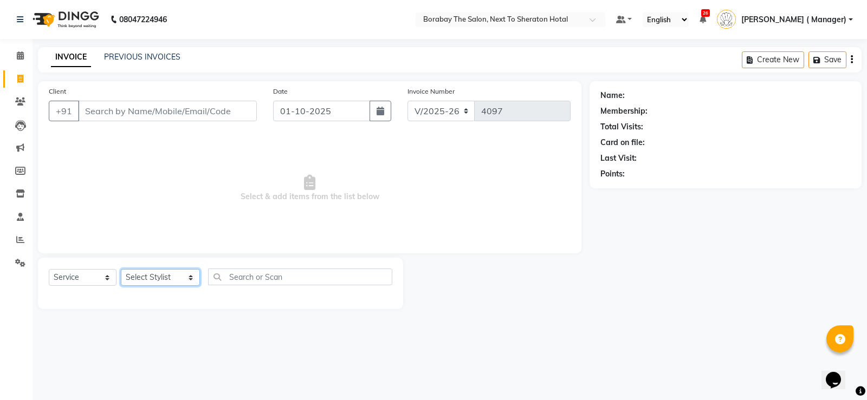
click at [163, 278] on select "Select Stylist [PERSON_NAME] [PERSON_NAME] Borabay Counter Borabay [PERSON_NAME…" at bounding box center [160, 277] width 79 height 17
select select "31353"
click at [121, 269] on select "Select Stylist [PERSON_NAME] [PERSON_NAME] Borabay Counter Borabay [PERSON_NAME…" at bounding box center [160, 277] width 79 height 17
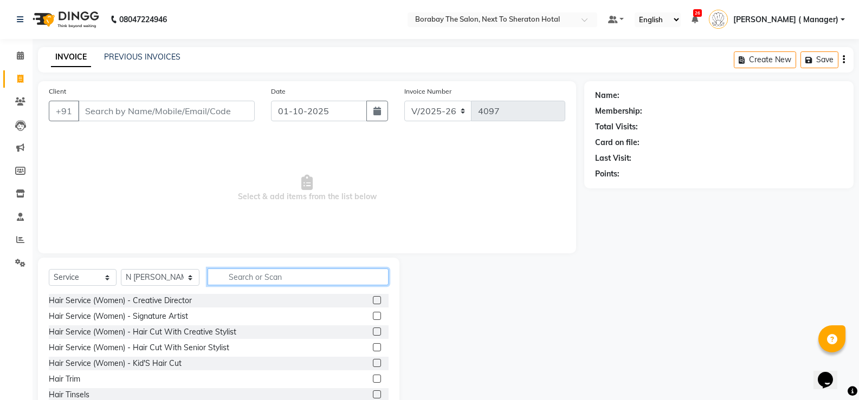
click at [232, 280] on input "text" at bounding box center [298, 277] width 181 height 17
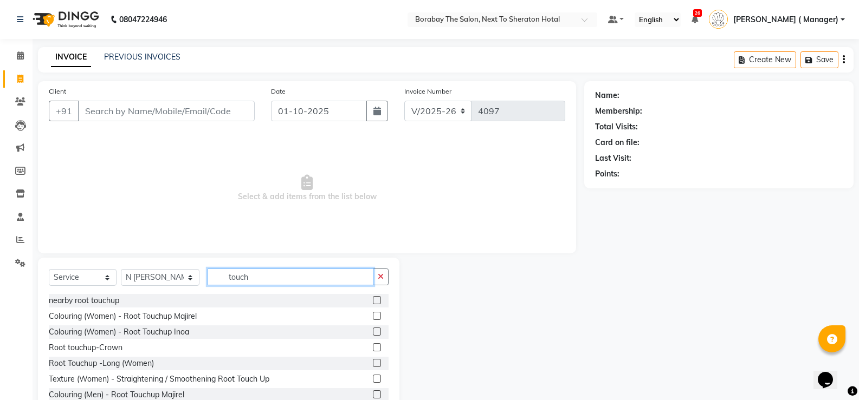
type input "touch"
click at [373, 329] on label at bounding box center [377, 332] width 8 height 8
click at [373, 329] on input "checkbox" at bounding box center [376, 332] width 7 height 7
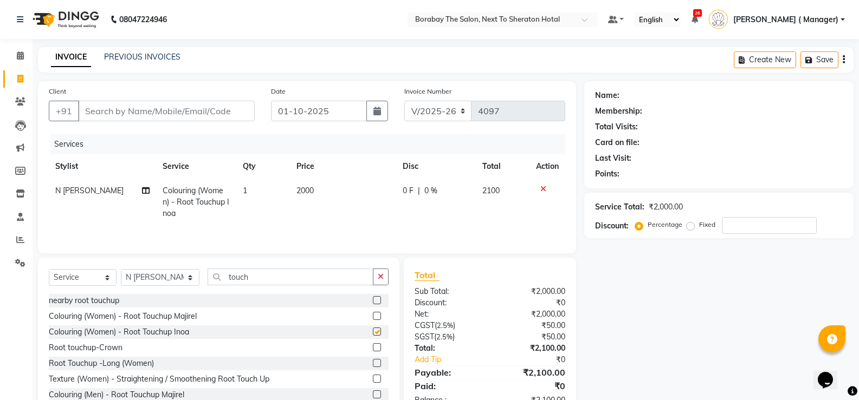
checkbox input "false"
click at [266, 279] on input "touch" at bounding box center [291, 277] width 166 height 17
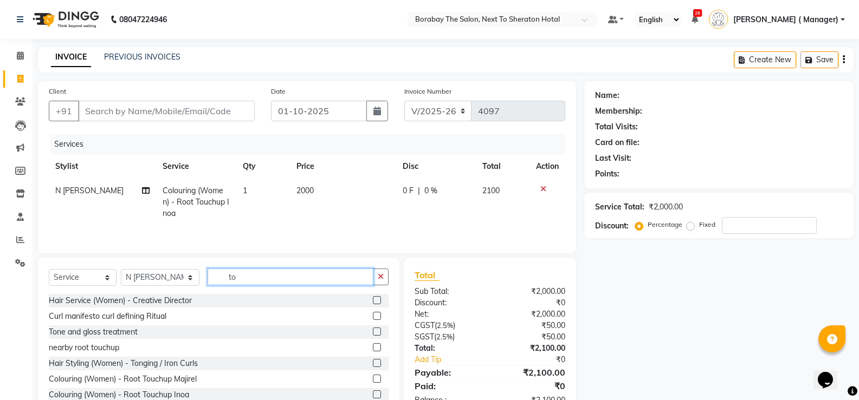
type input "t"
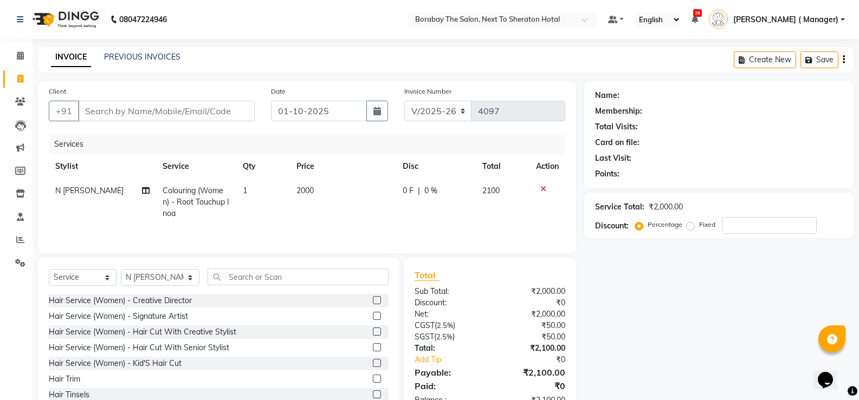
click at [540, 187] on icon at bounding box center [543, 189] width 6 height 8
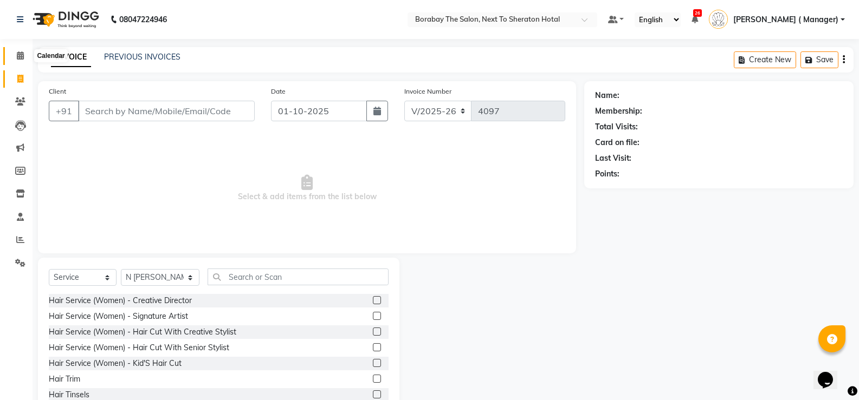
click at [23, 55] on icon at bounding box center [20, 55] width 7 height 8
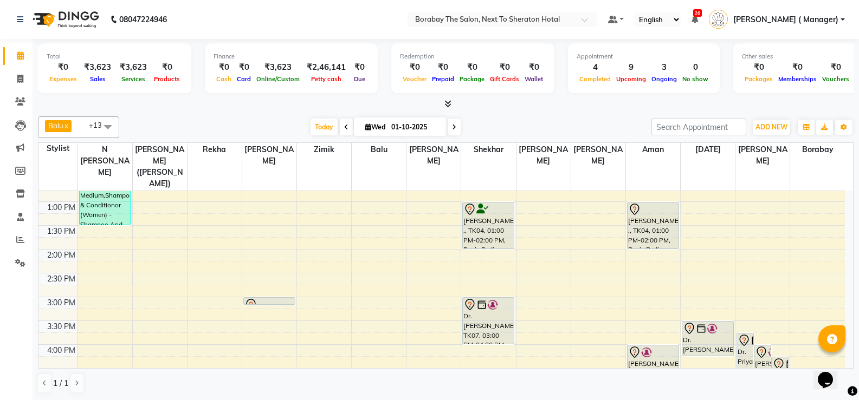
scroll to position [163, 0]
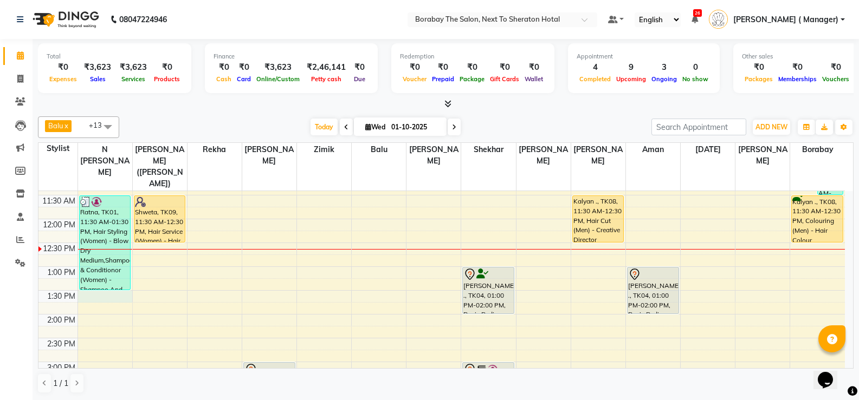
click at [103, 290] on div "8:00 AM 8:30 AM 9:00 AM 9:30 AM 10:00 AM 10:30 AM 11:00 AM 11:30 AM 12:00 PM 12…" at bounding box center [441, 338] width 806 height 619
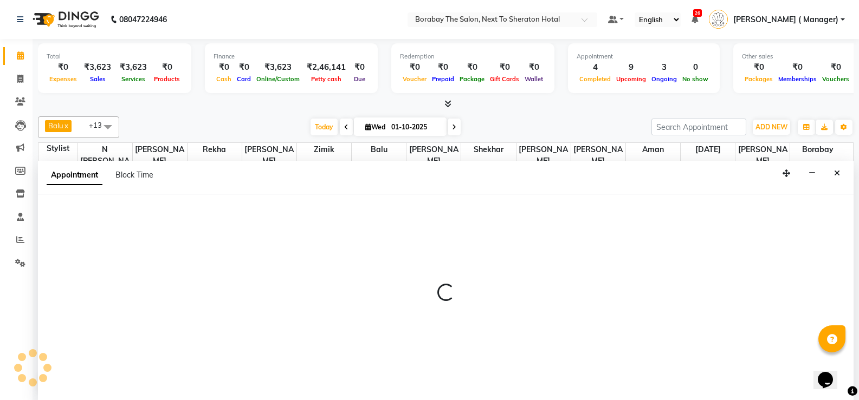
scroll to position [1, 0]
select select "31353"
select select "tentative"
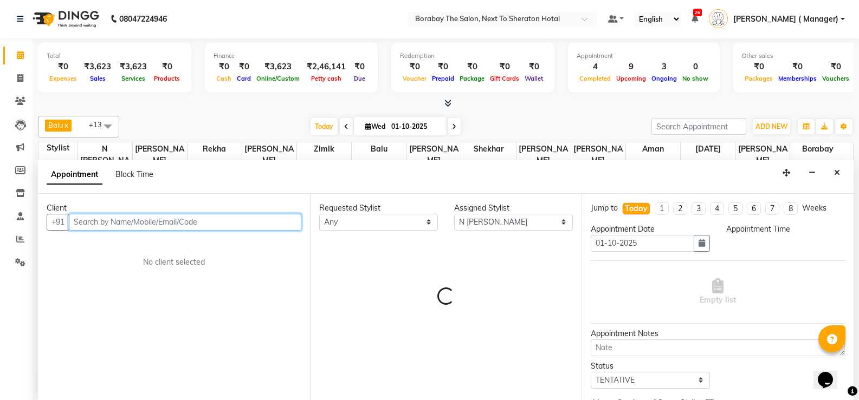
select select "810"
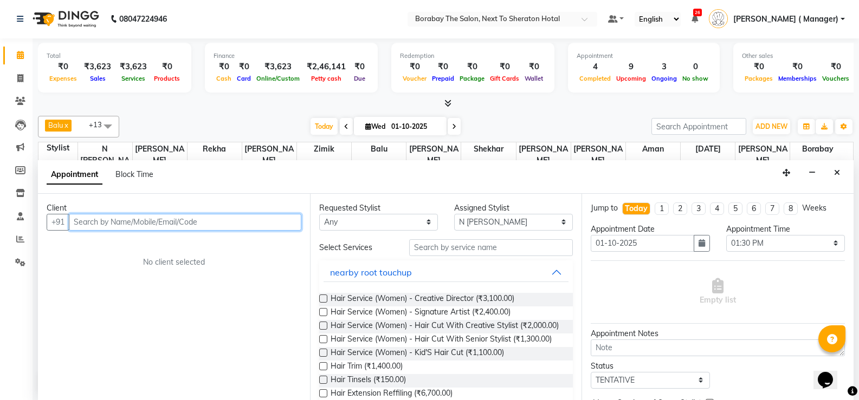
click at [211, 222] on input "text" at bounding box center [185, 222] width 232 height 17
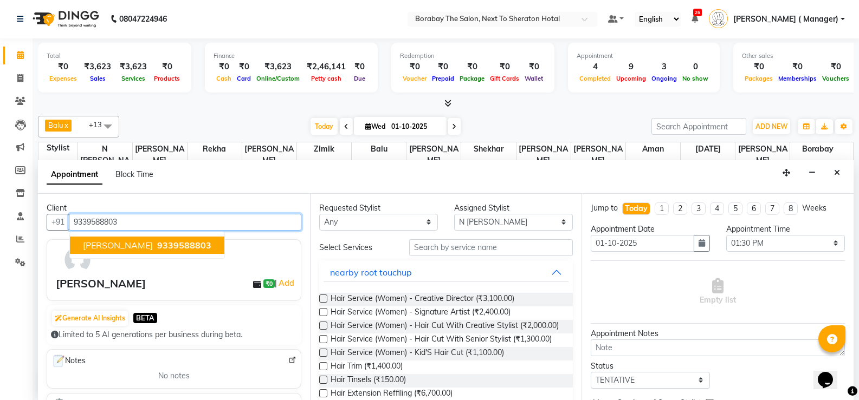
click at [190, 245] on span "9339588803" at bounding box center [184, 245] width 54 height 11
type input "9339588803"
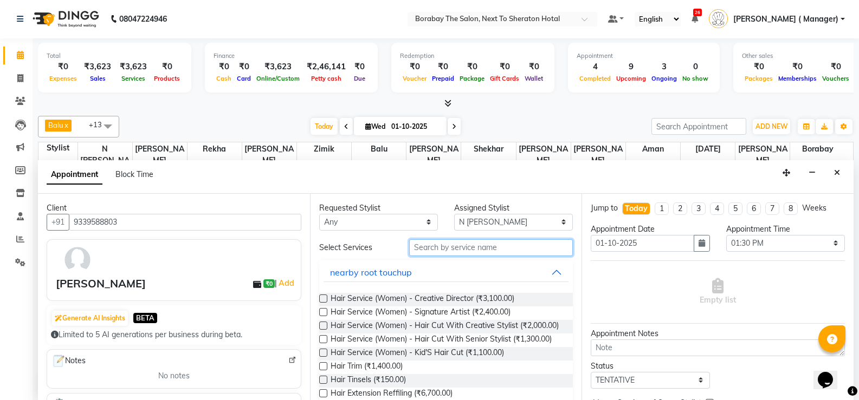
click at [451, 246] on input "text" at bounding box center [491, 248] width 164 height 17
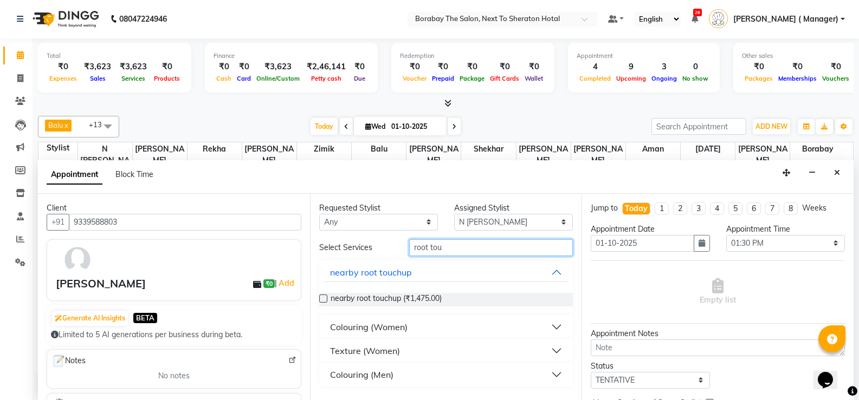
type input "root tou"
click at [558, 327] on button "Colouring (Women)" at bounding box center [445, 328] width 245 height 20
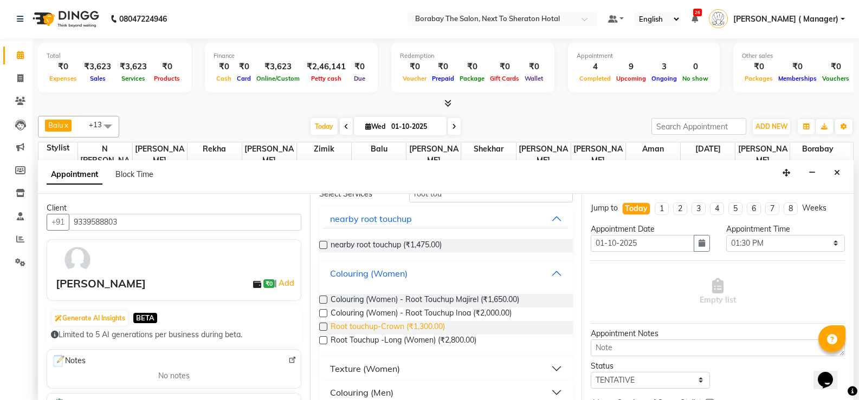
scroll to position [54, 0]
click at [322, 314] on label at bounding box center [323, 313] width 8 height 8
click at [322, 314] on input "checkbox" at bounding box center [322, 313] width 7 height 7
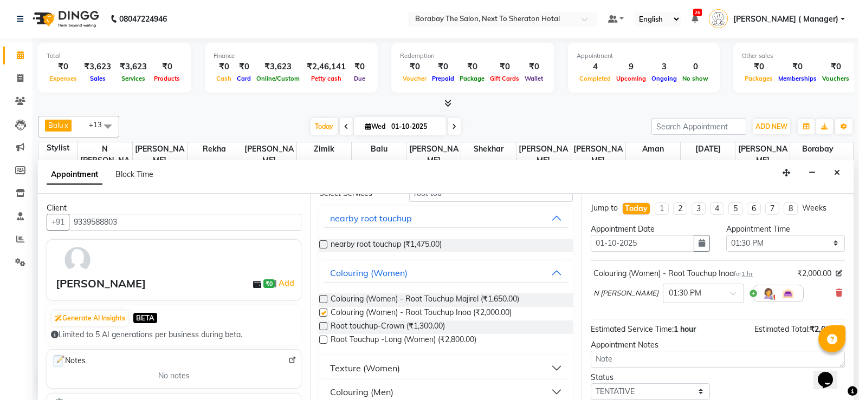
checkbox input "false"
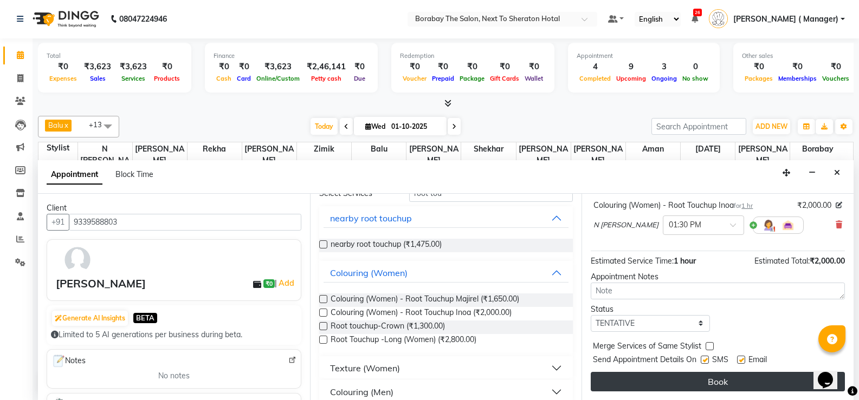
click at [662, 377] on button "Book" at bounding box center [718, 382] width 254 height 20
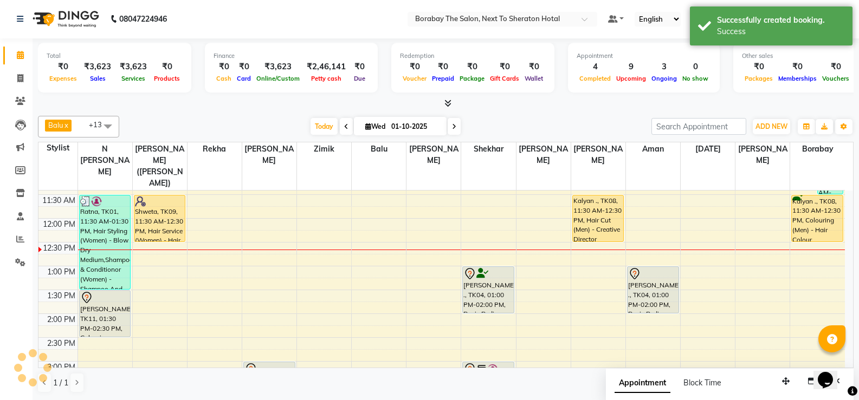
scroll to position [0, 0]
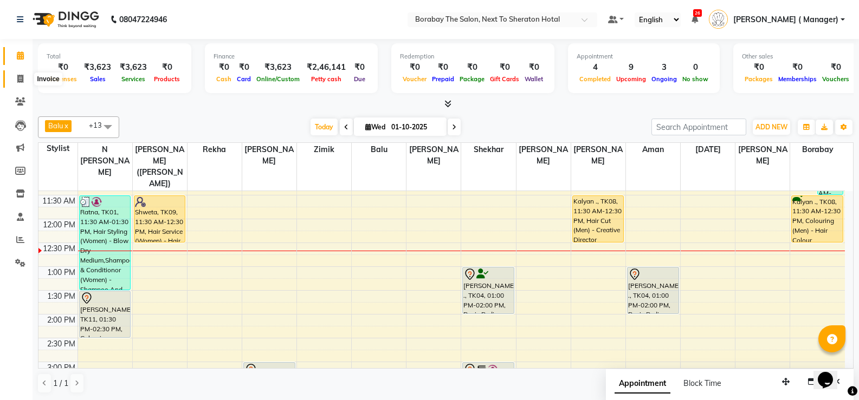
click at [25, 75] on span at bounding box center [20, 79] width 19 height 12
select select "service"
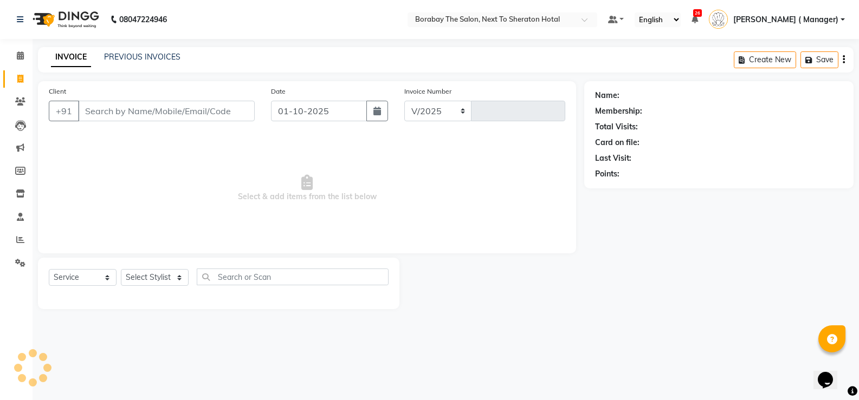
select select "4945"
type input "4097"
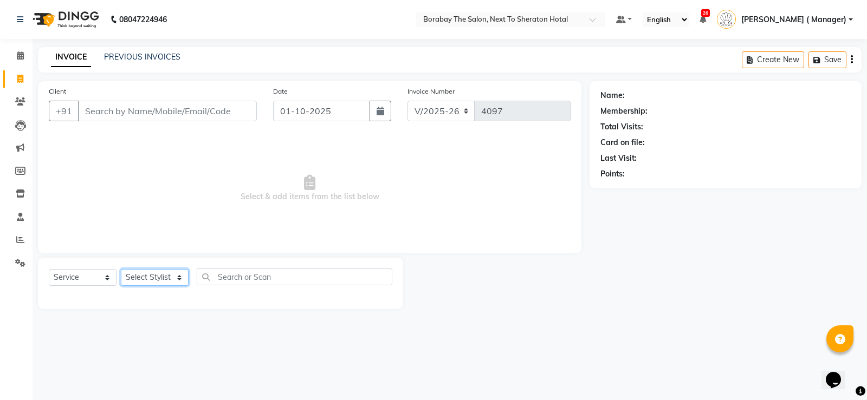
click at [151, 277] on select "Select Stylist" at bounding box center [155, 277] width 68 height 17
click at [151, 277] on select "Select Stylist [PERSON_NAME] [PERSON_NAME] Borabay Counter Borabay [PERSON_NAME…" at bounding box center [160, 277] width 79 height 17
click at [172, 276] on select "Select Stylist [PERSON_NAME] [PERSON_NAME] Borabay Counter Borabay [PERSON_NAME…" at bounding box center [160, 277] width 79 height 17
select select "78121"
click at [121, 269] on select "Select Stylist [PERSON_NAME] [PERSON_NAME] Borabay Counter Borabay [PERSON_NAME…" at bounding box center [160, 277] width 79 height 17
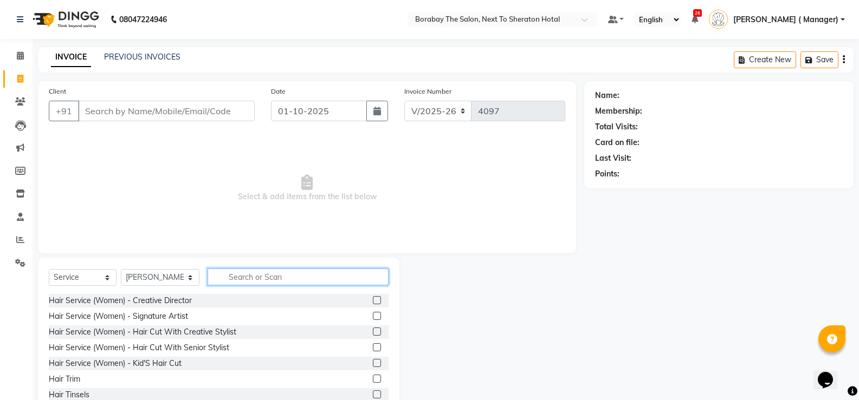
click at [261, 275] on input "text" at bounding box center [298, 277] width 181 height 17
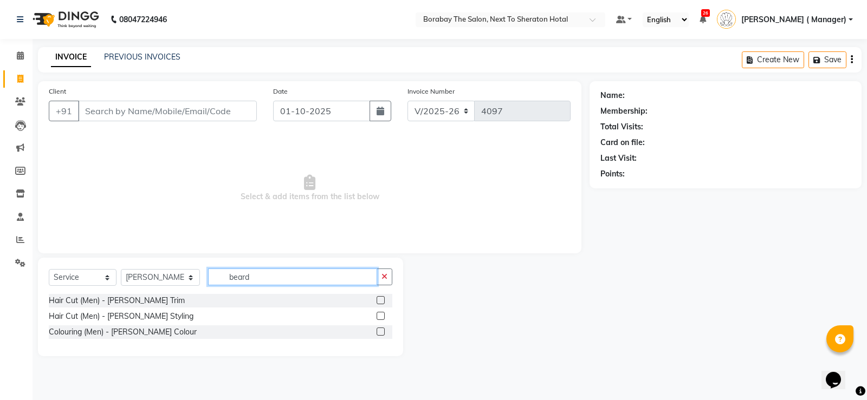
type input "beard"
click at [379, 298] on label at bounding box center [381, 300] width 8 height 8
click at [379, 298] on input "checkbox" at bounding box center [380, 300] width 7 height 7
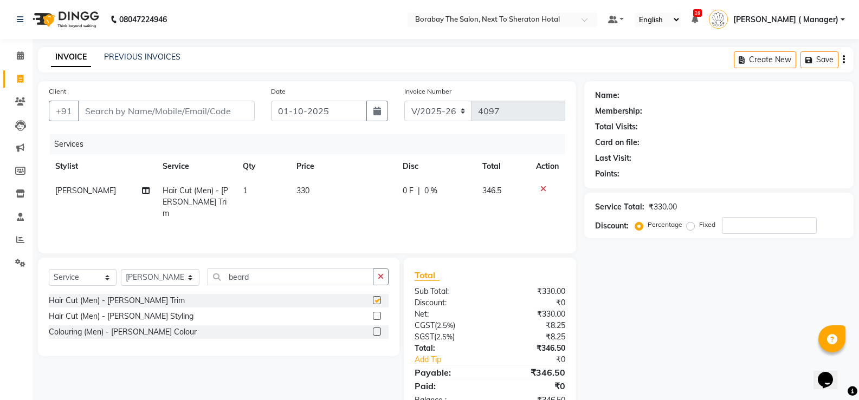
checkbox input "false"
click at [190, 116] on input "Client" at bounding box center [166, 111] width 177 height 21
type input "9"
type input "0"
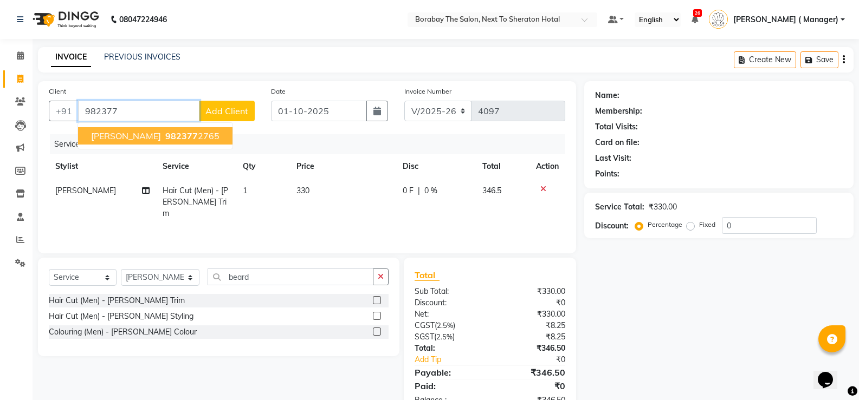
click at [170, 133] on ngb-highlight "982377 2765" at bounding box center [191, 136] width 56 height 11
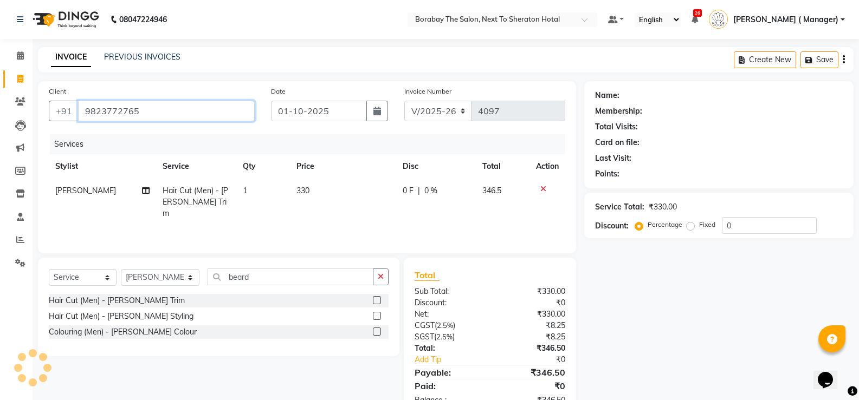
type input "9823772765"
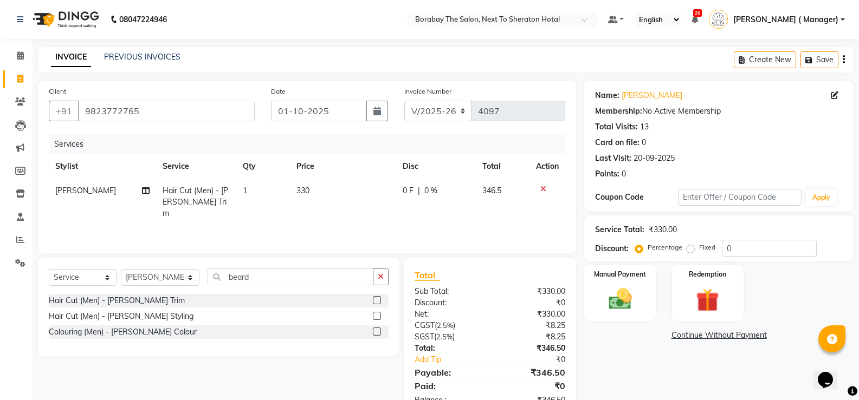
click at [377, 316] on label at bounding box center [377, 316] width 8 height 8
click at [377, 316] on input "checkbox" at bounding box center [376, 316] width 7 height 7
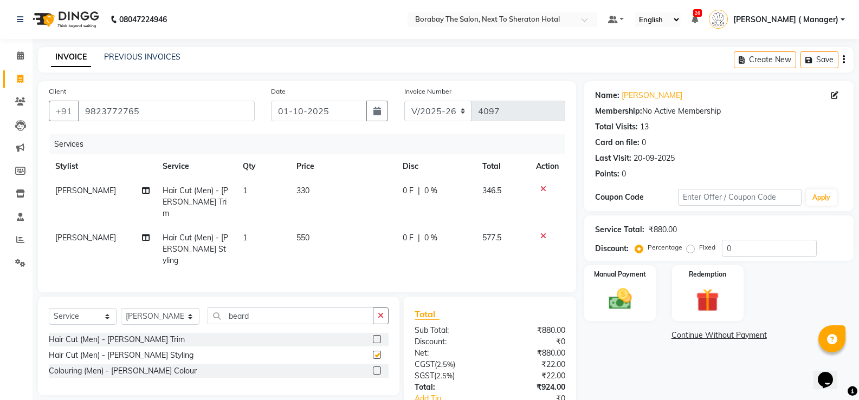
checkbox input "false"
click at [541, 190] on icon at bounding box center [543, 189] width 6 height 8
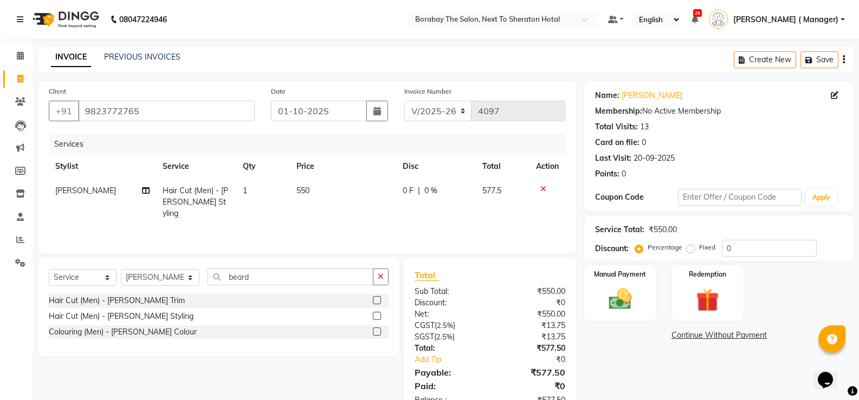
scroll to position [33, 0]
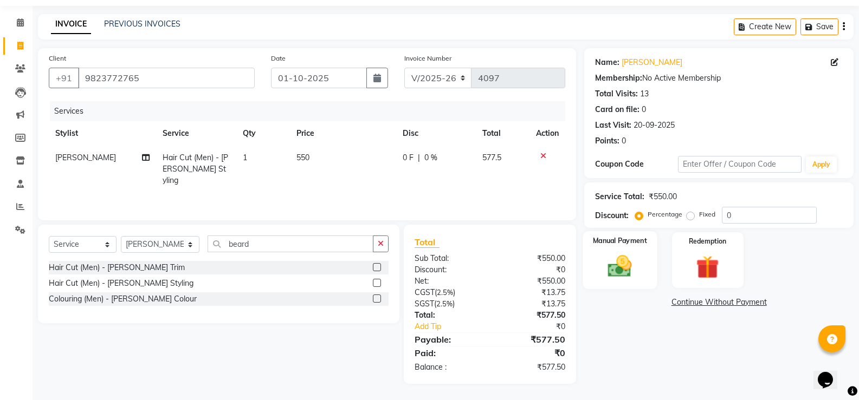
click at [619, 276] on img at bounding box center [619, 267] width 38 height 28
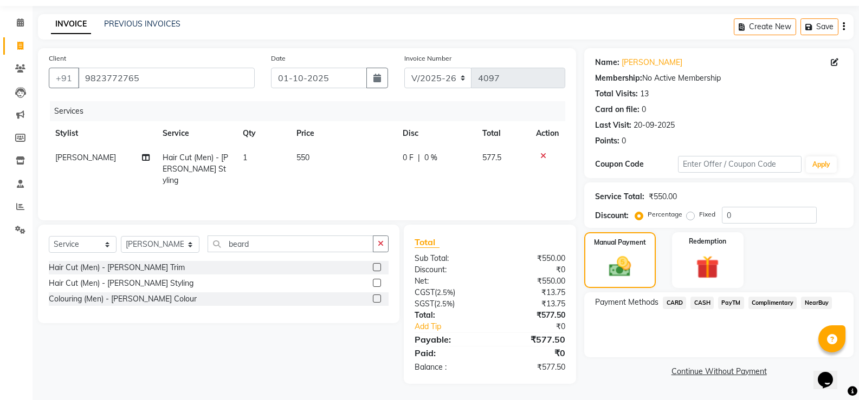
click at [727, 301] on span "PayTM" at bounding box center [731, 303] width 26 height 12
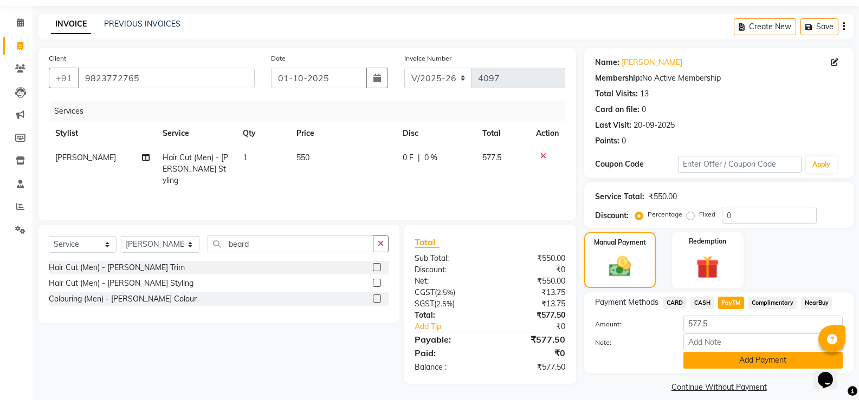
click at [737, 358] on button "Add Payment" at bounding box center [762, 360] width 159 height 17
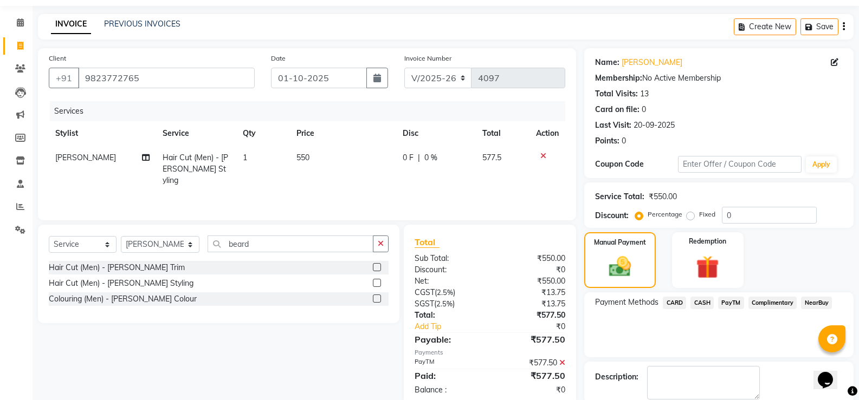
click at [734, 302] on span "PayTM" at bounding box center [731, 303] width 26 height 12
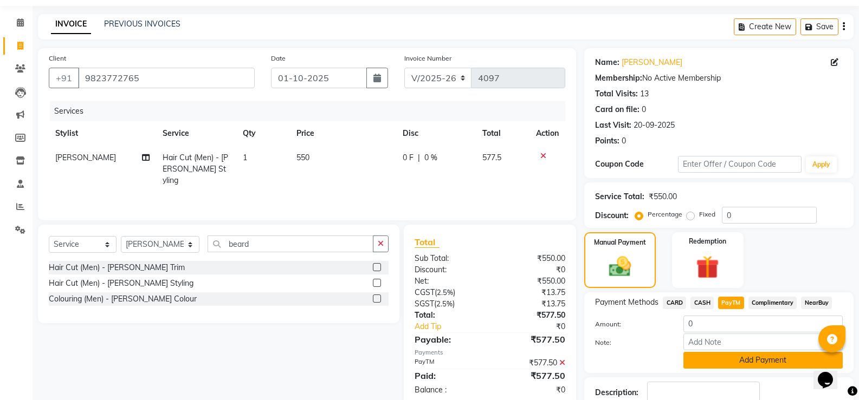
scroll to position [54, 0]
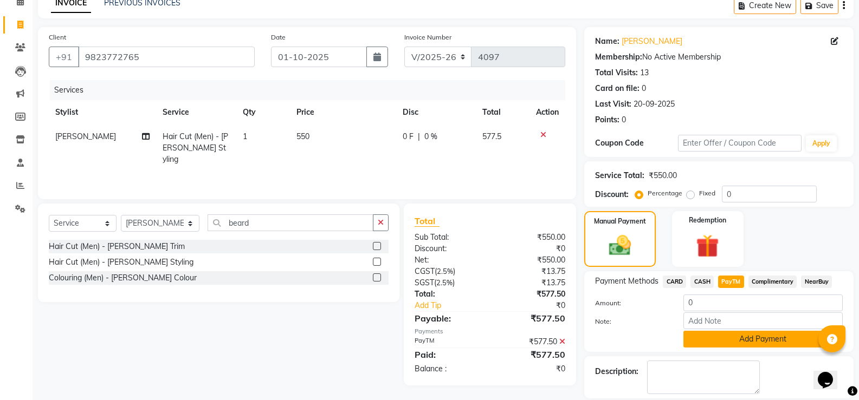
click at [714, 335] on button "Add Payment" at bounding box center [762, 339] width 159 height 17
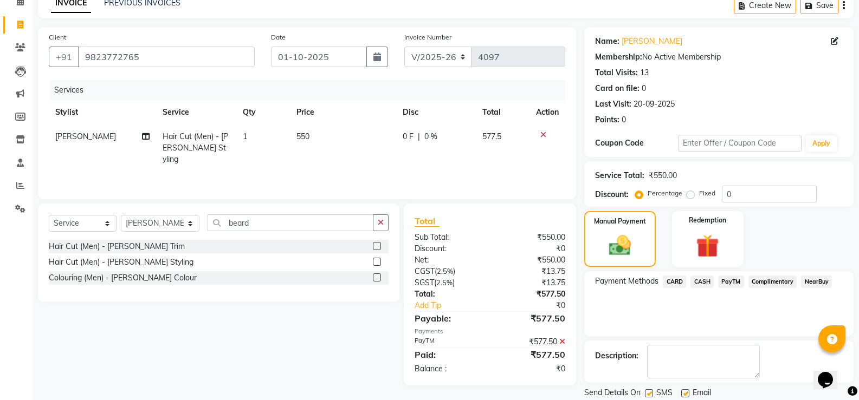
scroll to position [90, 0]
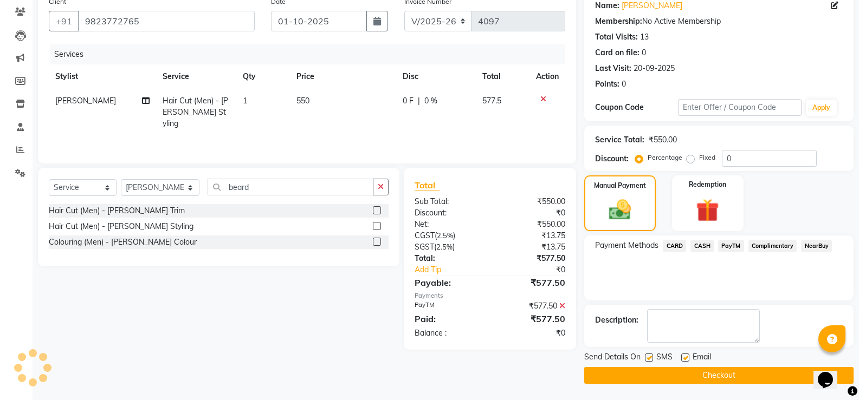
click at [678, 367] on button "Checkout" at bounding box center [718, 375] width 269 height 17
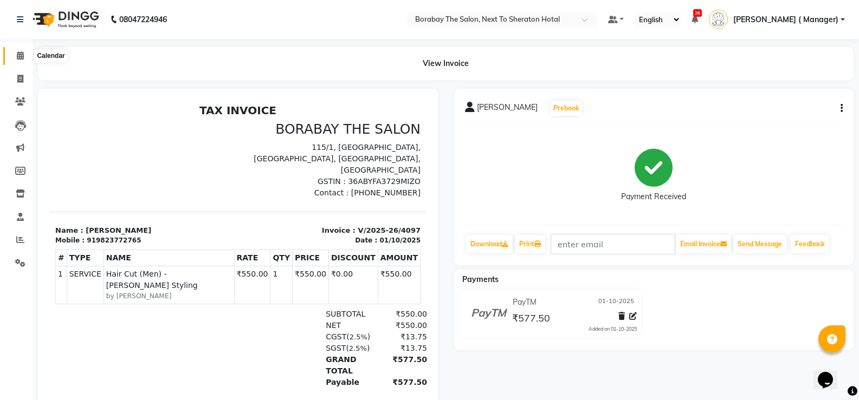
click at [20, 60] on span at bounding box center [20, 56] width 19 height 12
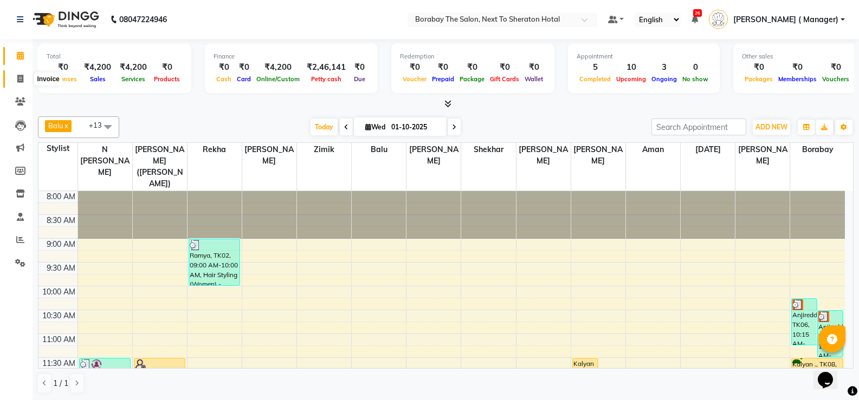
click at [20, 84] on span at bounding box center [20, 79] width 19 height 12
select select "service"
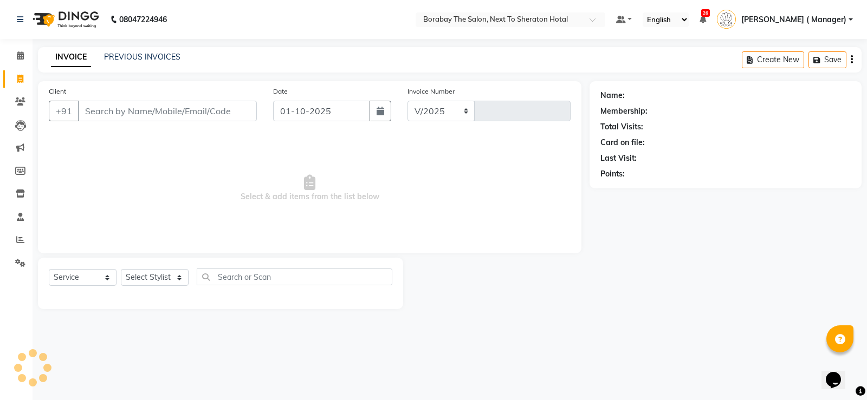
select select "4945"
type input "4098"
click at [147, 280] on select "Select Stylist" at bounding box center [155, 277] width 68 height 17
select select "31360"
click at [121, 269] on select "Select Stylist [PERSON_NAME] [PERSON_NAME] Borabay Counter Borabay [PERSON_NAME…" at bounding box center [160, 277] width 79 height 17
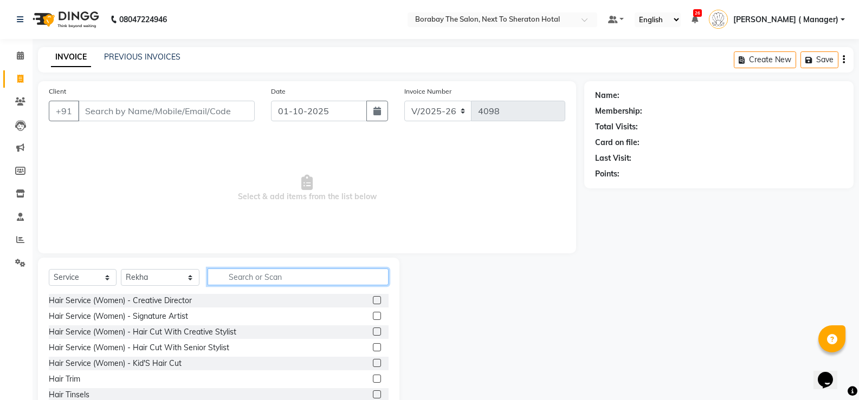
click at [257, 281] on input "text" at bounding box center [298, 277] width 181 height 17
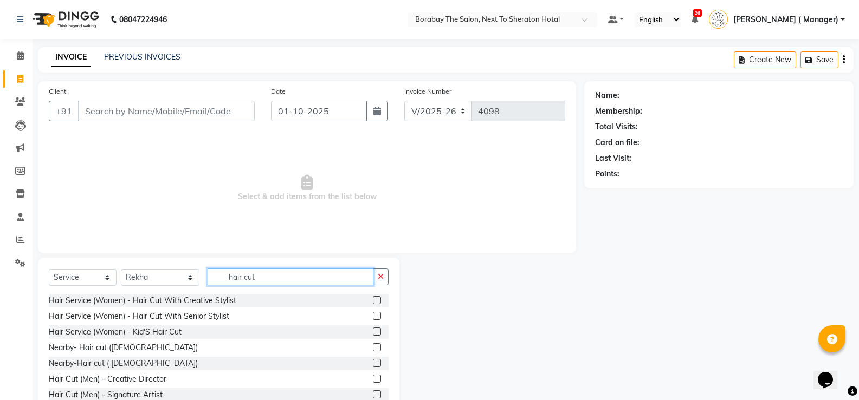
type input "hair cut"
click at [373, 347] on label at bounding box center [377, 348] width 8 height 8
click at [373, 347] on input "checkbox" at bounding box center [376, 348] width 7 height 7
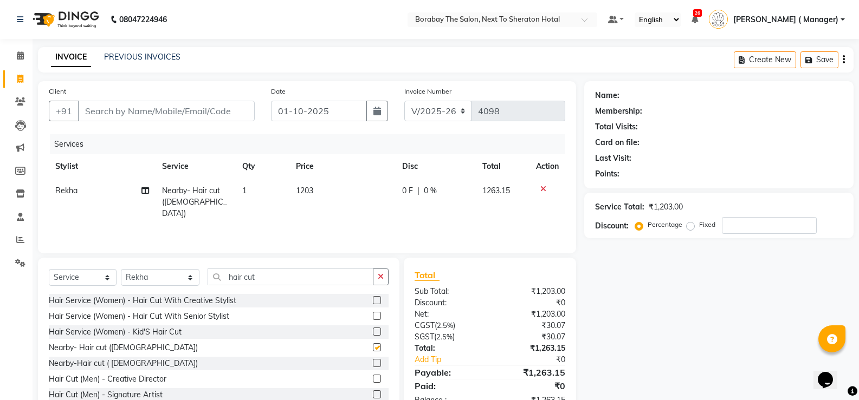
checkbox input "false"
click at [316, 187] on td "1203" at bounding box center [342, 202] width 106 height 47
select select "31360"
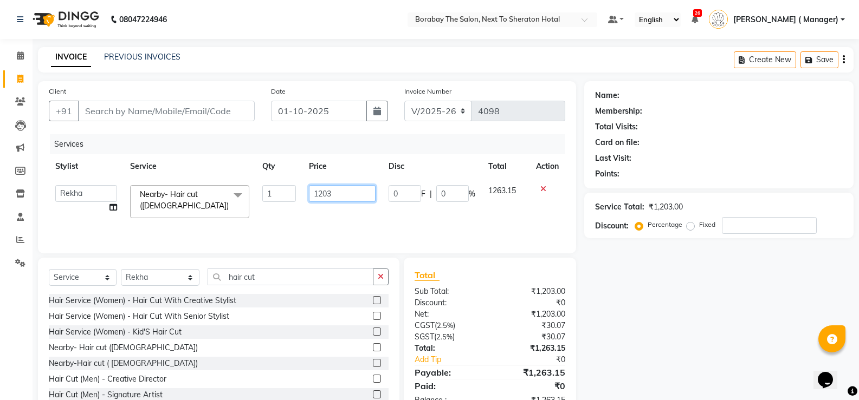
click at [342, 187] on input "1203" at bounding box center [342, 193] width 67 height 17
type input "1300"
click at [352, 215] on div "Services Stylist Service Qty Price Disc Total Action [PERSON_NAME] [PERSON_NAME…" at bounding box center [307, 188] width 516 height 108
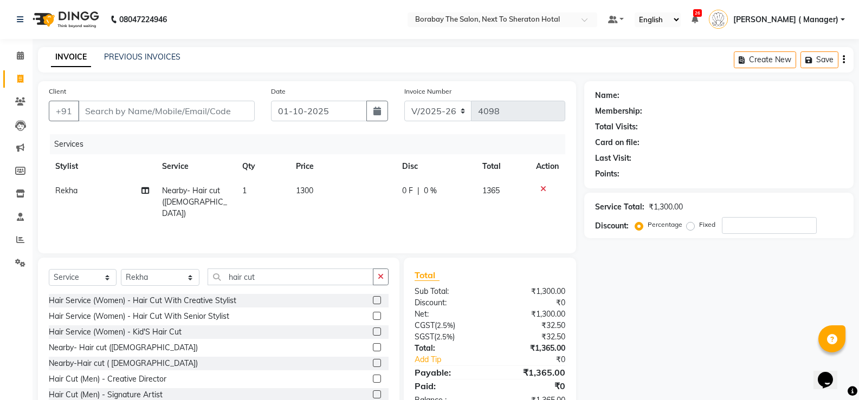
scroll to position [34, 0]
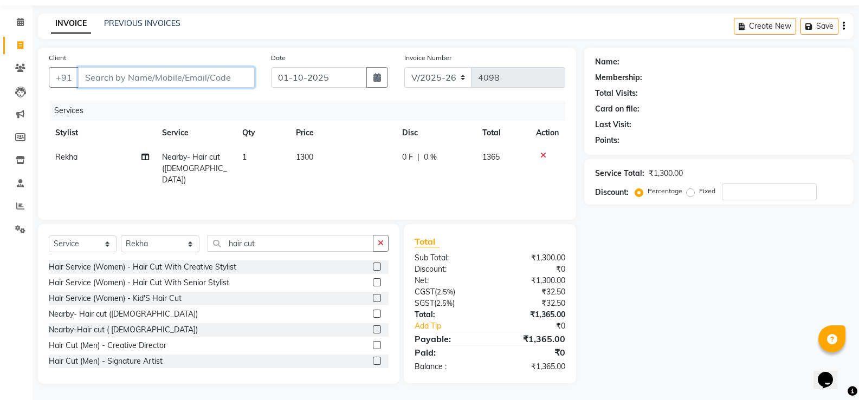
click at [140, 79] on input "Client" at bounding box center [166, 77] width 177 height 21
click at [152, 82] on input "Client" at bounding box center [166, 77] width 177 height 21
click at [152, 81] on input "Client" at bounding box center [166, 77] width 177 height 21
type input "b"
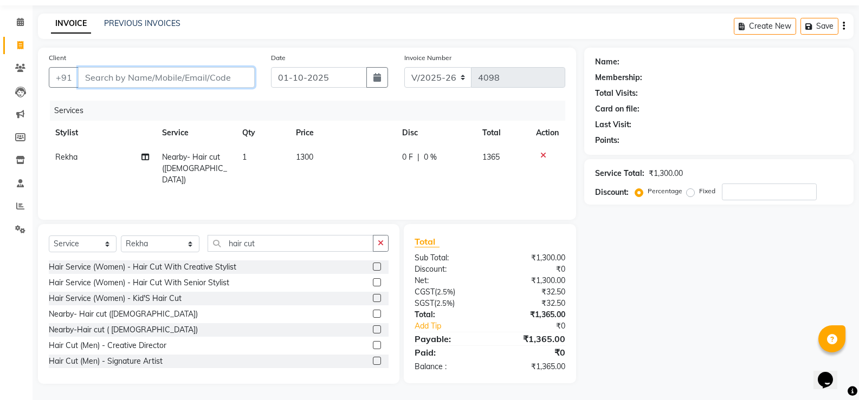
type input "0"
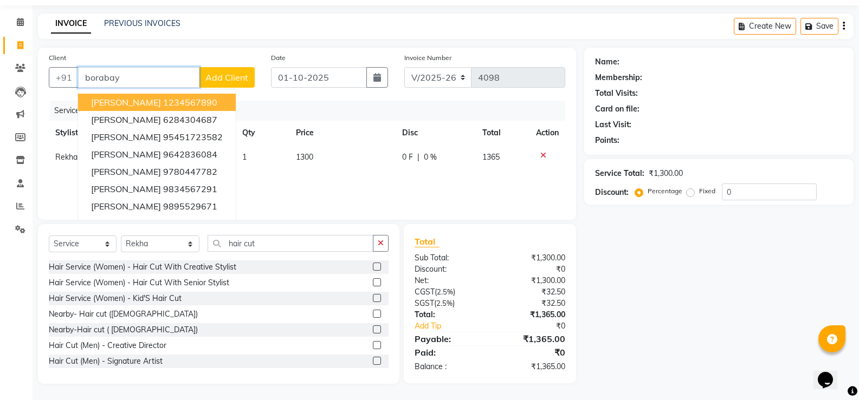
click at [130, 74] on input "borabay" at bounding box center [138, 77] width 121 height 21
click at [141, 76] on input "borabay" at bounding box center [138, 77] width 121 height 21
type input "b"
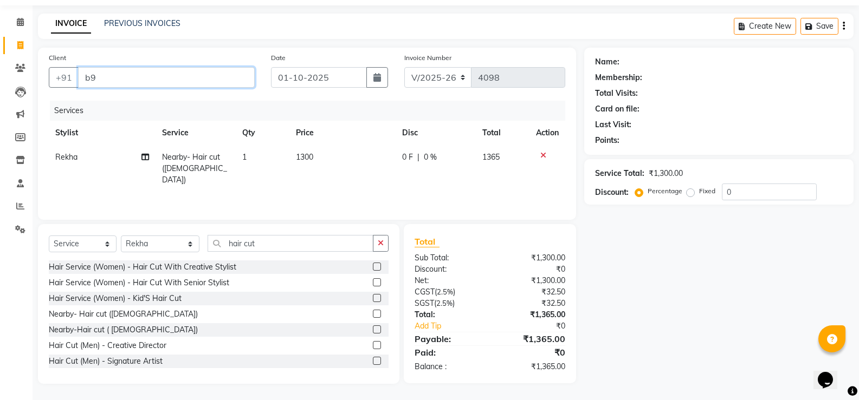
type input "b"
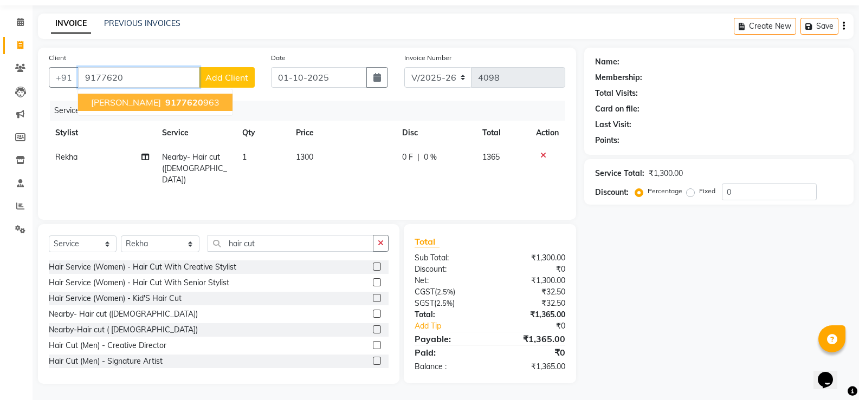
click at [165, 106] on span "9177620" at bounding box center [184, 102] width 38 height 11
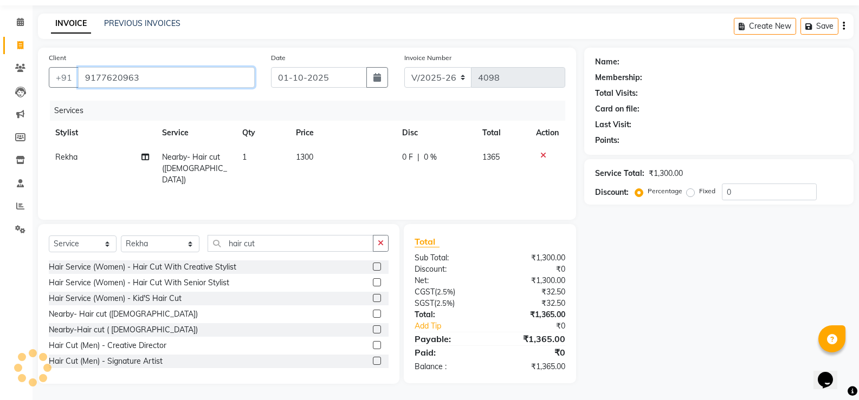
type input "9177620963"
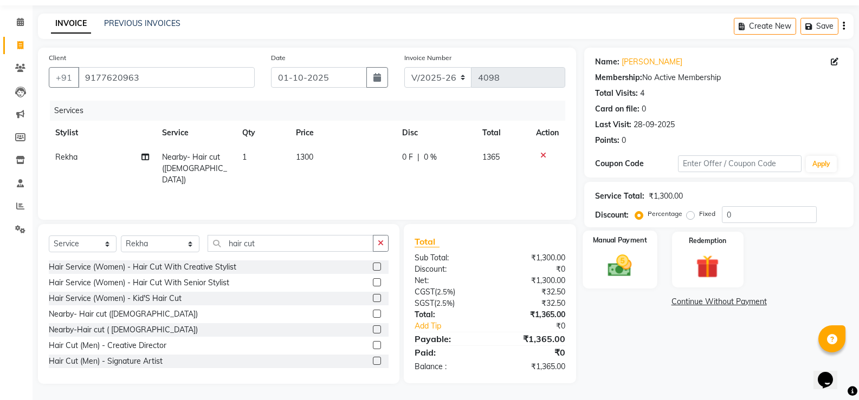
click at [621, 272] on img at bounding box center [619, 266] width 38 height 28
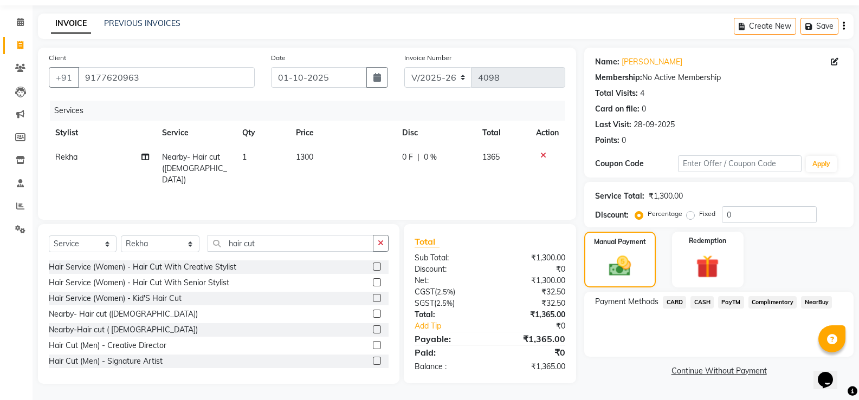
click at [704, 304] on span "CASH" at bounding box center [701, 302] width 23 height 12
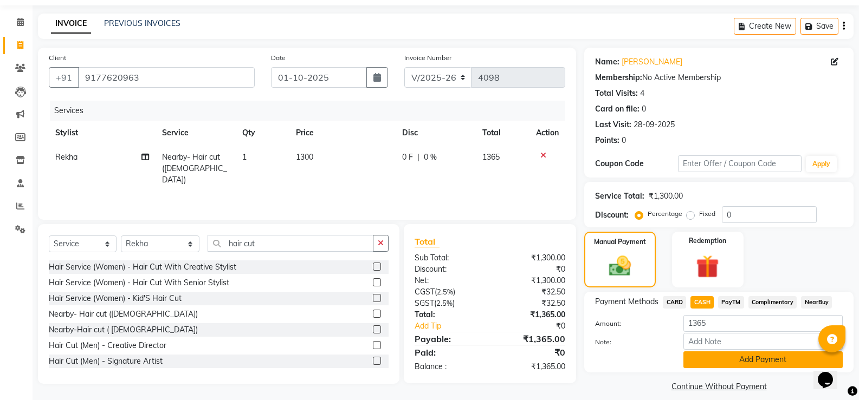
scroll to position [44, 0]
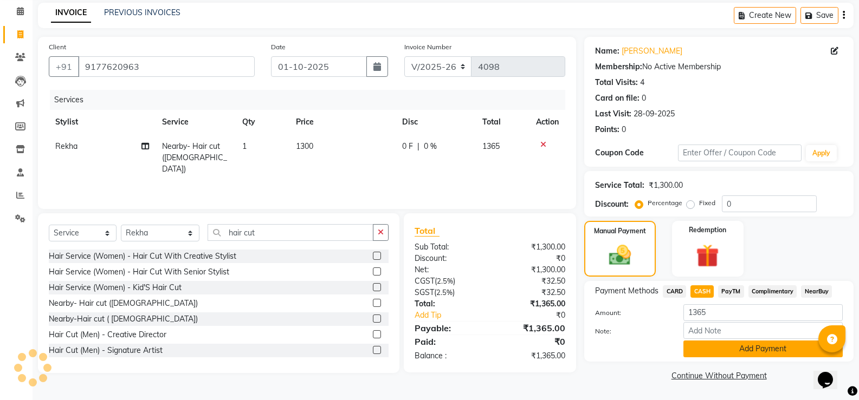
click at [708, 348] on button "Add Payment" at bounding box center [762, 349] width 159 height 17
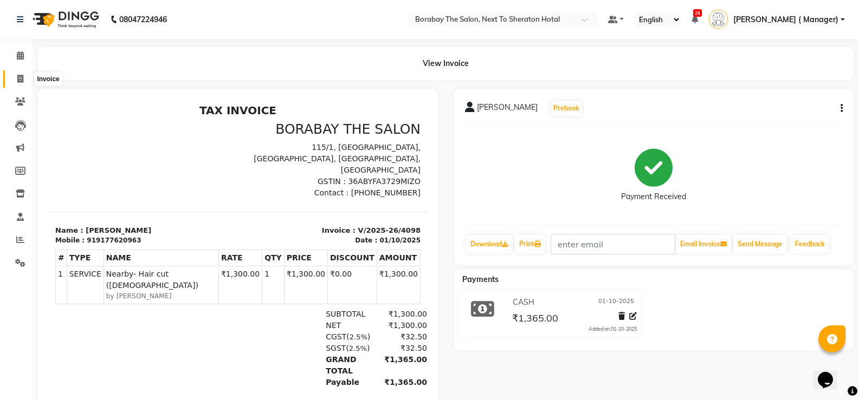
click at [21, 79] on icon at bounding box center [20, 79] width 6 height 8
select select "service"
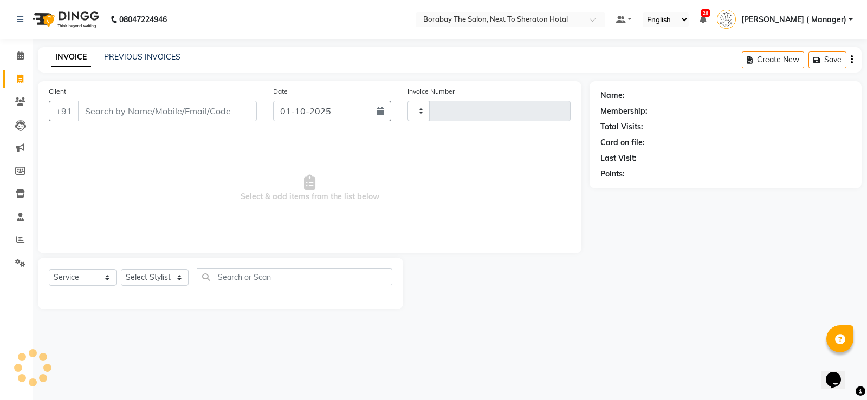
type input "4099"
select select "4945"
click at [23, 55] on icon at bounding box center [20, 55] width 7 height 8
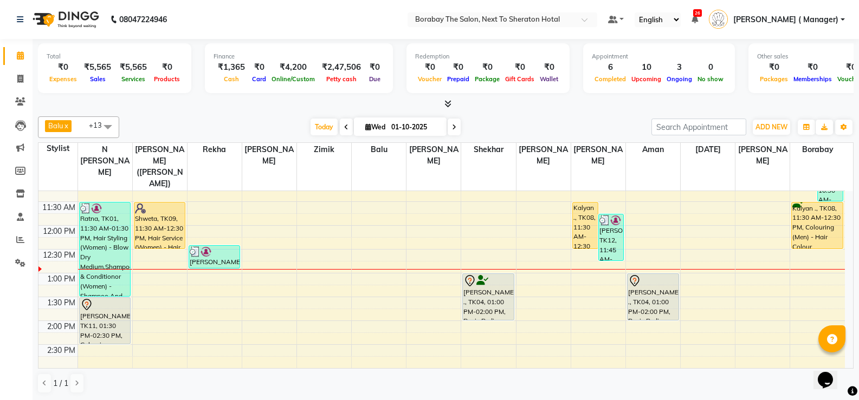
scroll to position [137, 0]
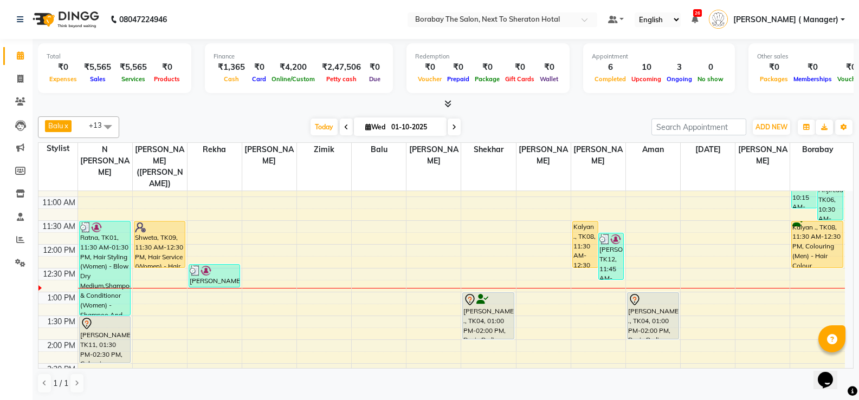
drag, startPoint x: 211, startPoint y: 265, endPoint x: 143, endPoint y: 271, distance: 68.0
click at [243, 256] on div "8:00 AM 8:30 AM 9:00 AM 9:30 AM 10:00 AM 10:30 AM 11:00 AM 11:30 AM 12:00 PM 12…" at bounding box center [441, 363] width 806 height 619
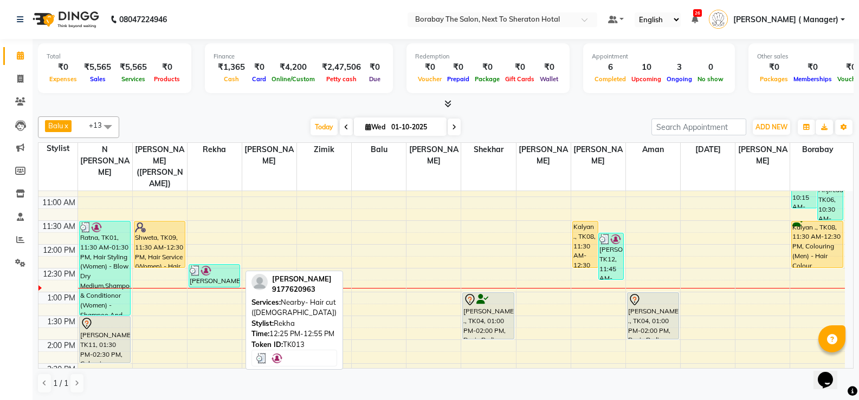
drag, startPoint x: 202, startPoint y: 268, endPoint x: 222, endPoint y: 254, distance: 24.9
click at [222, 265] on div "[PERSON_NAME], TK13, 12:25 PM-12:55 PM, Nearby- Hair cut ([DEMOGRAPHIC_DATA])" at bounding box center [214, 276] width 51 height 22
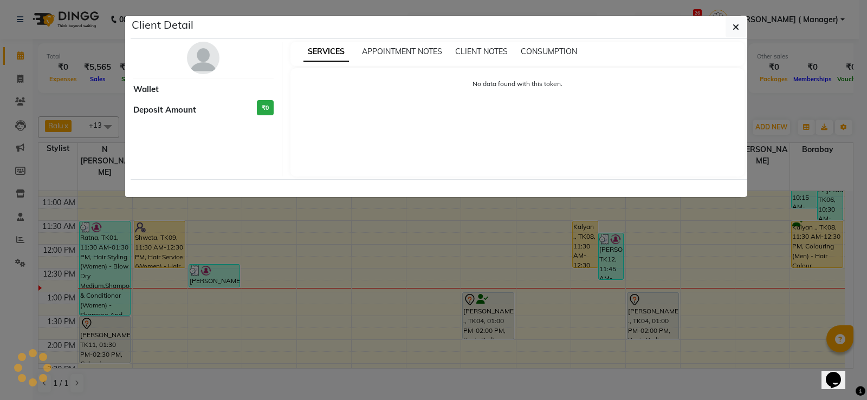
select select "3"
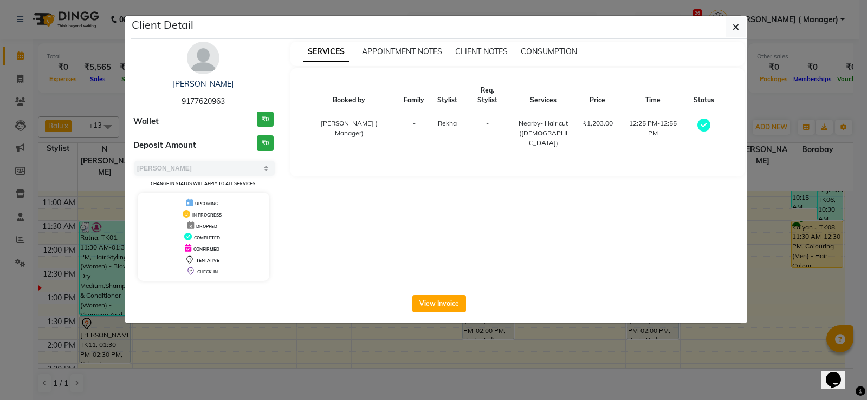
click at [357, 335] on ngb-modal-window "Client Detail [PERSON_NAME] 9177620963 Wallet ₹0 Deposit Amount ₹0 Select MARK …" at bounding box center [433, 200] width 867 height 400
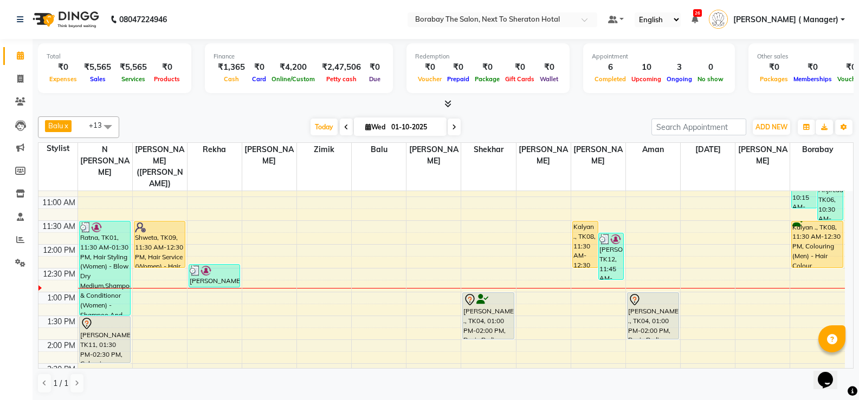
drag, startPoint x: 208, startPoint y: 269, endPoint x: 230, endPoint y: 247, distance: 31.4
click at [230, 247] on div "8:00 AM 8:30 AM 9:00 AM 9:30 AM 10:00 AM 10:30 AM 11:00 AM 11:30 AM 12:00 PM 12…" at bounding box center [441, 363] width 806 height 619
drag, startPoint x: 225, startPoint y: 270, endPoint x: 286, endPoint y: 267, distance: 60.3
click at [286, 267] on div "8:00 AM 8:30 AM 9:00 AM 9:30 AM 10:00 AM 10:30 AM 11:00 AM 11:30 AM 12:00 PM 12…" at bounding box center [441, 363] width 806 height 619
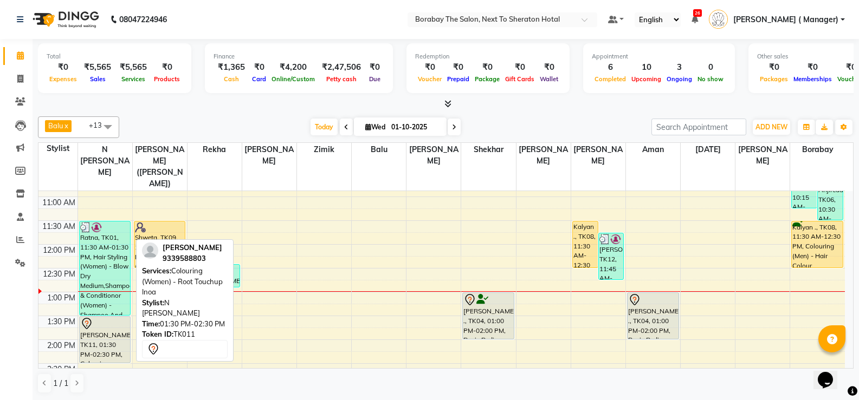
click at [87, 333] on div "[PERSON_NAME], TK11, 01:30 PM-02:30 PM, Colouring (Women) - Root Touchup Inoa" at bounding box center [105, 340] width 51 height 46
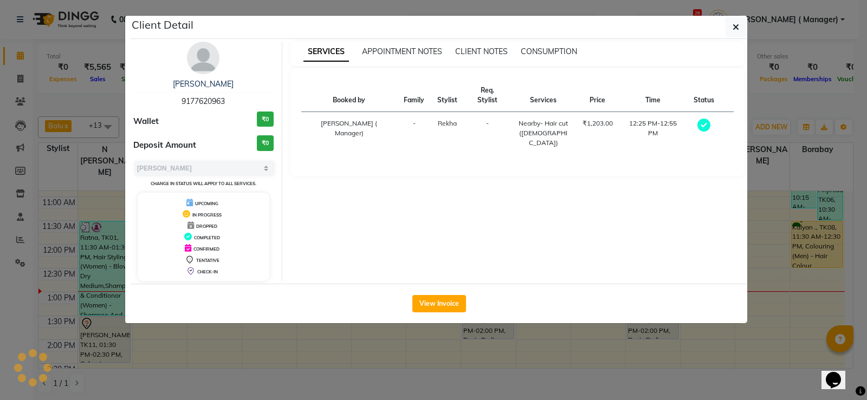
select select "7"
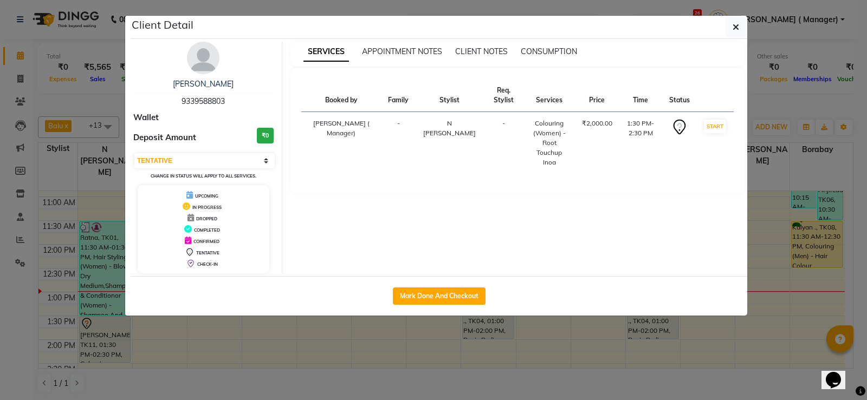
click at [187, 335] on ngb-modal-window "Client Detail [PERSON_NAME] 9339588803 Wallet Deposit Amount ₹0 Select IN SERVI…" at bounding box center [433, 200] width 867 height 400
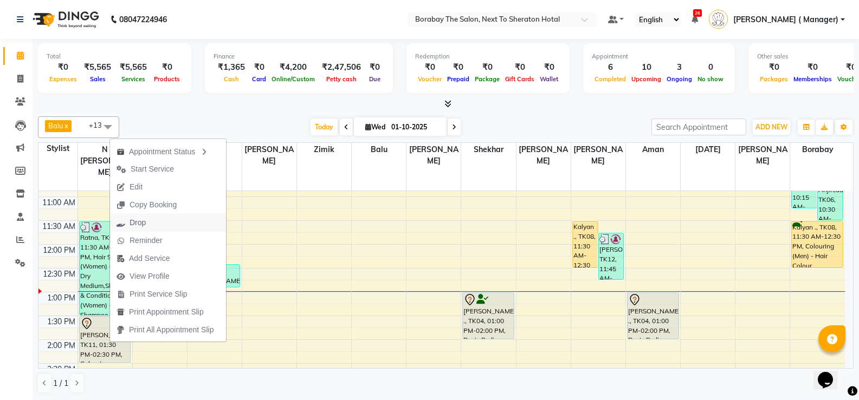
click at [157, 222] on button "Drop" at bounding box center [168, 223] width 116 height 18
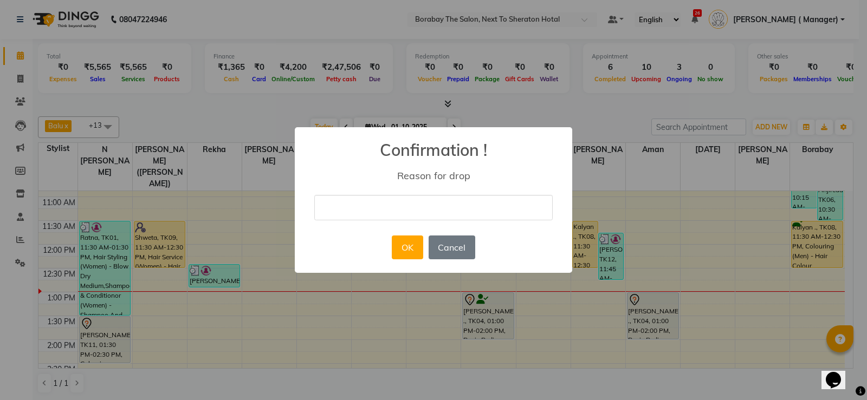
click at [409, 204] on input "text" at bounding box center [433, 207] width 238 height 25
type input "c"
click at [398, 254] on button "OK" at bounding box center [407, 248] width 31 height 24
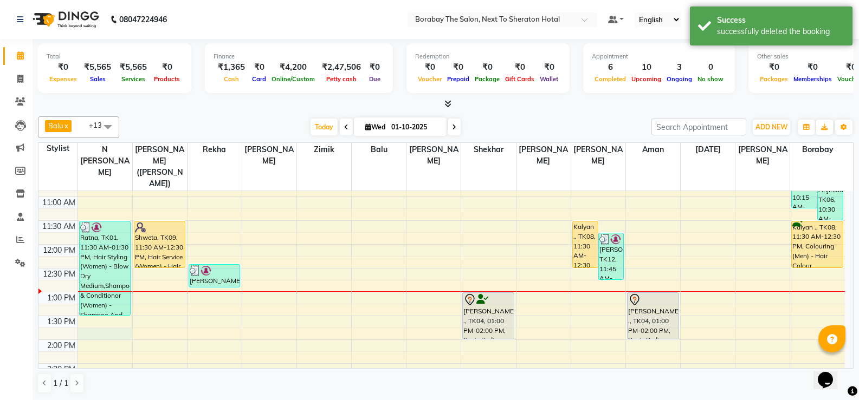
click at [112, 318] on div "8:00 AM 8:30 AM 9:00 AM 9:30 AM 10:00 AM 10:30 AM 11:00 AM 11:30 AM 12:00 PM 12…" at bounding box center [441, 363] width 806 height 619
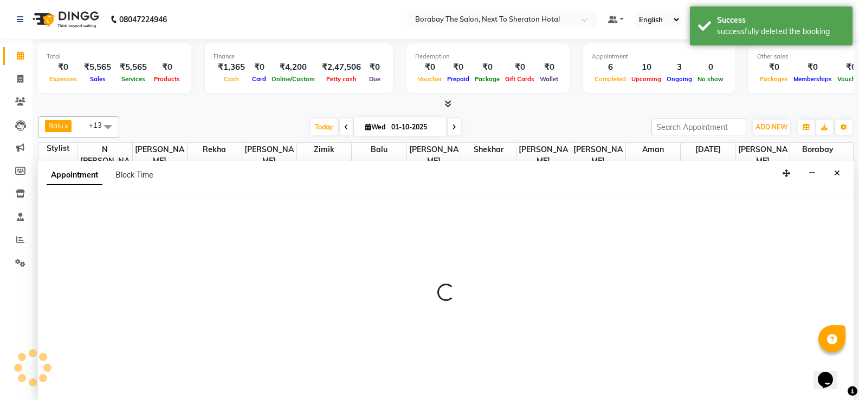
scroll to position [1, 0]
select select "31353"
select select "tentative"
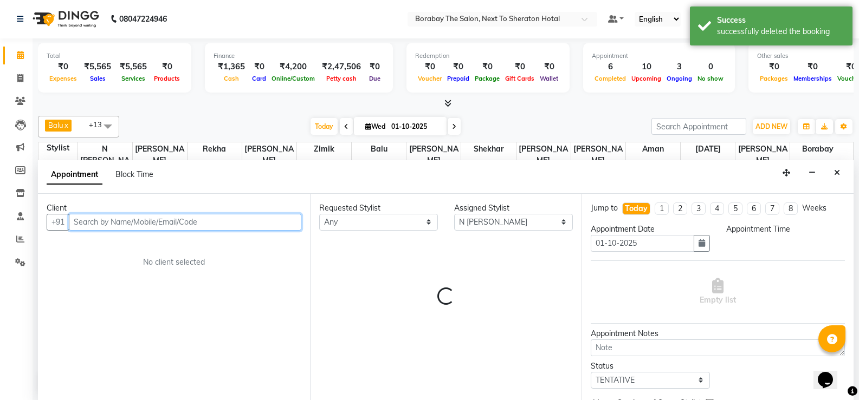
select select "825"
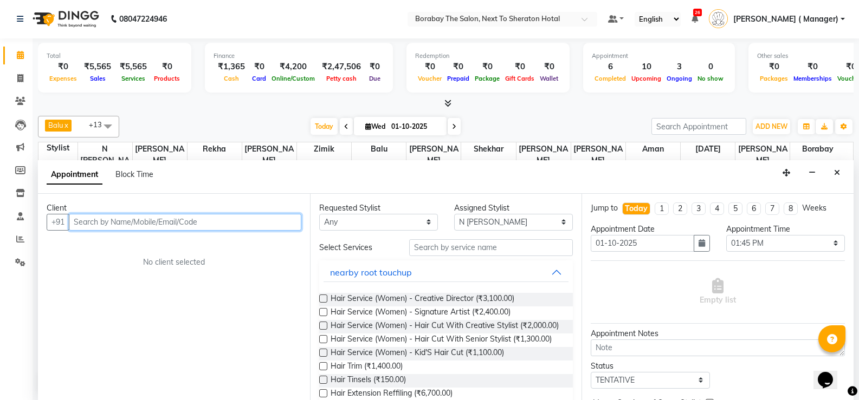
click at [99, 223] on input "text" at bounding box center [185, 222] width 232 height 17
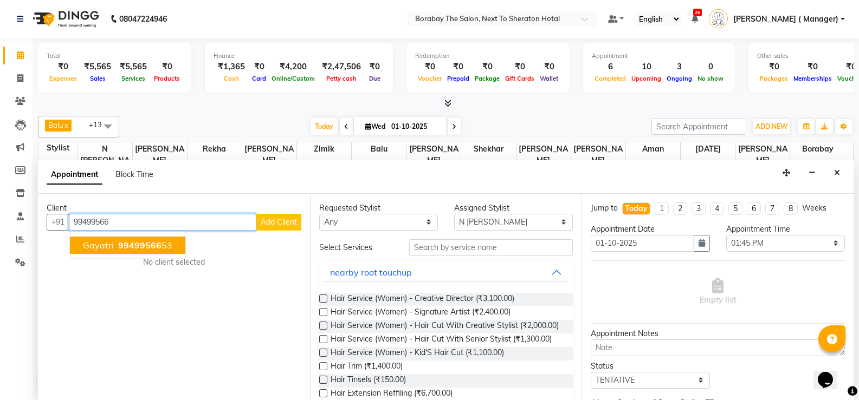
click at [88, 247] on span "Gayatri" at bounding box center [98, 245] width 31 height 11
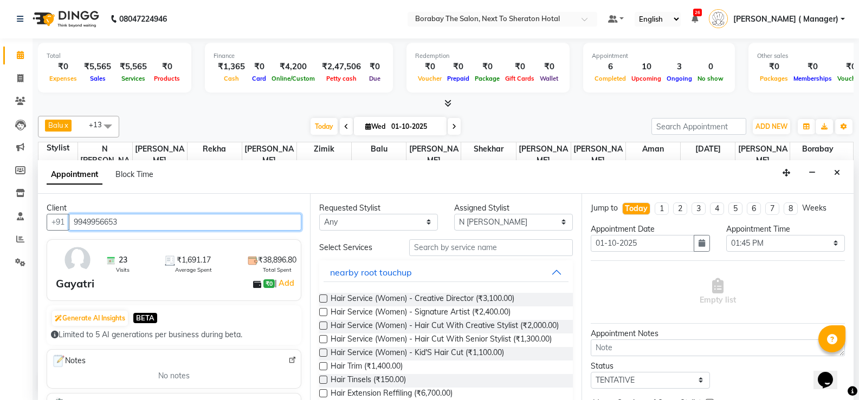
type input "9949956653"
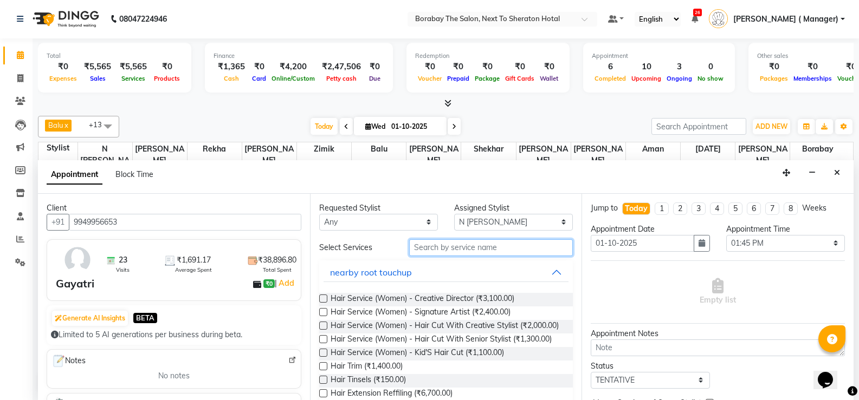
click at [454, 252] on input "text" at bounding box center [491, 248] width 164 height 17
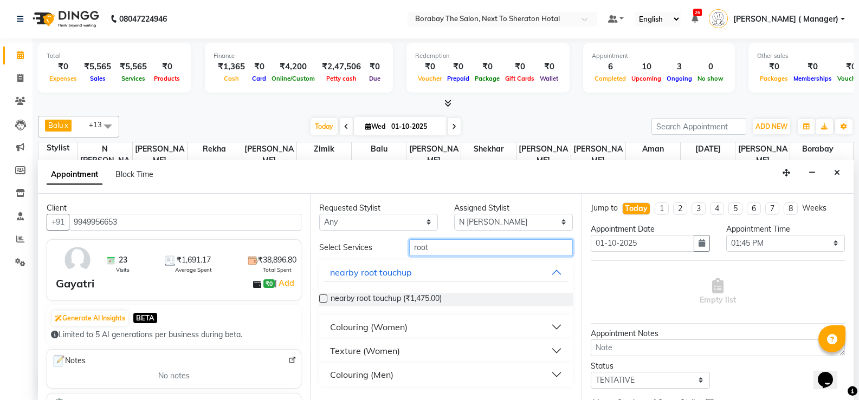
type input "root"
click at [560, 326] on button "Colouring (Women)" at bounding box center [445, 328] width 245 height 20
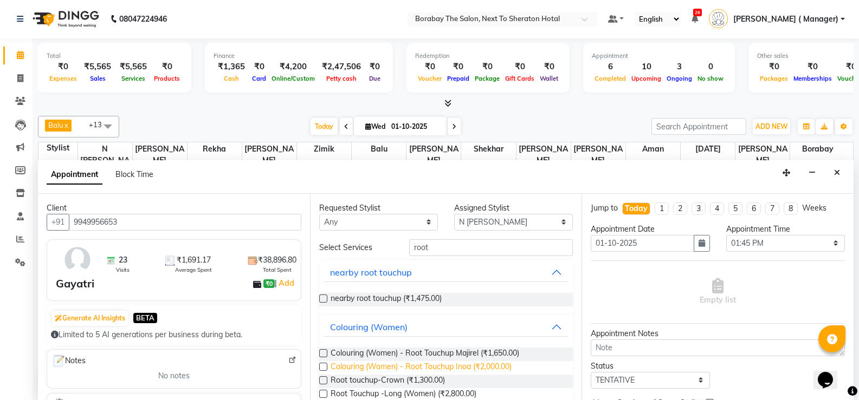
click at [403, 368] on span "Colouring (Women) - Root Touchup Inoa (₹2,000.00)" at bounding box center [421, 368] width 181 height 14
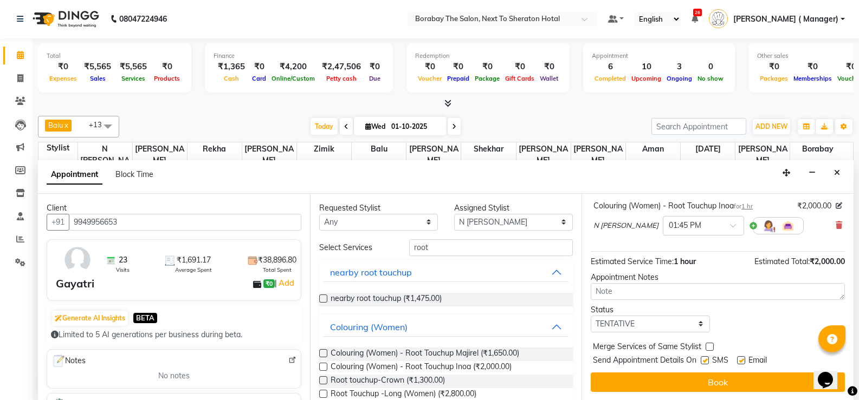
scroll to position [68, 0]
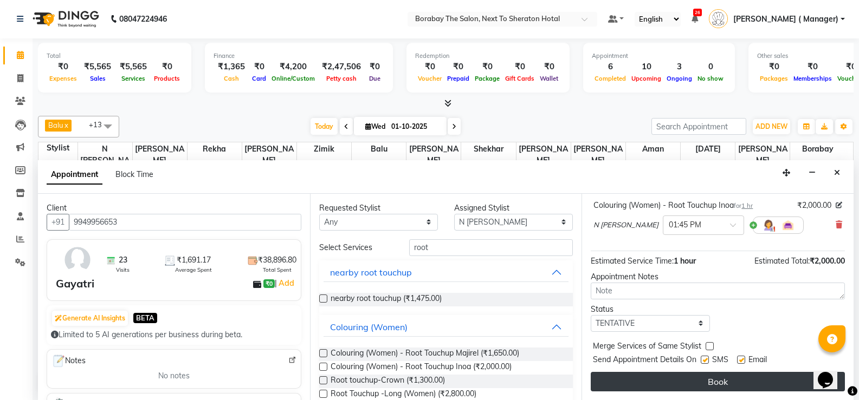
click at [690, 384] on button "Book" at bounding box center [718, 382] width 254 height 20
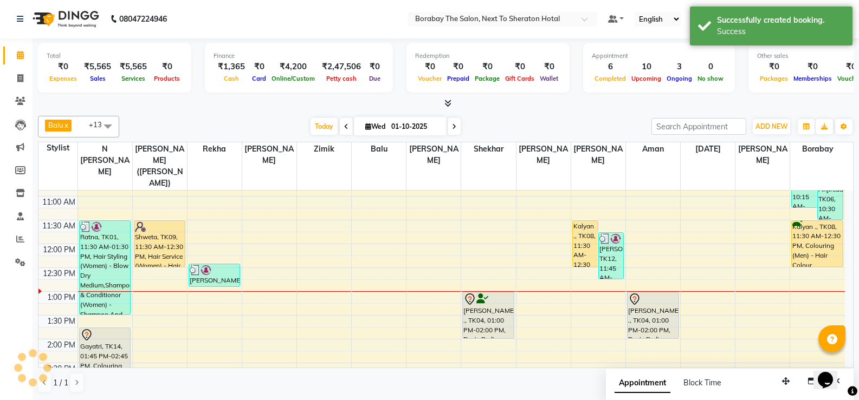
scroll to position [0, 0]
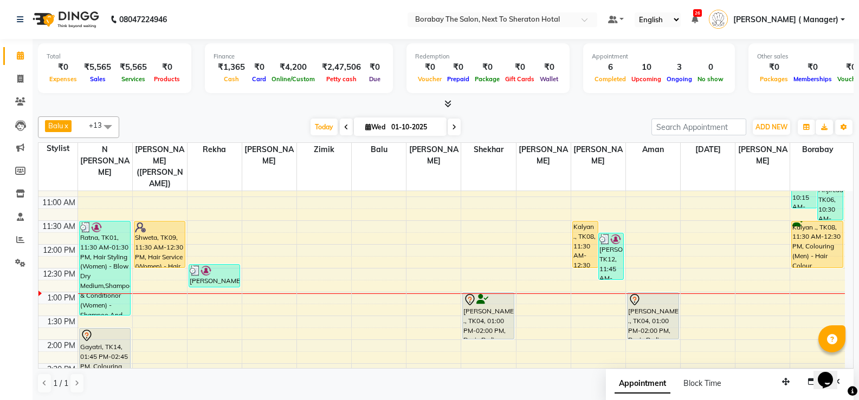
click at [454, 130] on icon at bounding box center [454, 127] width 4 height 7
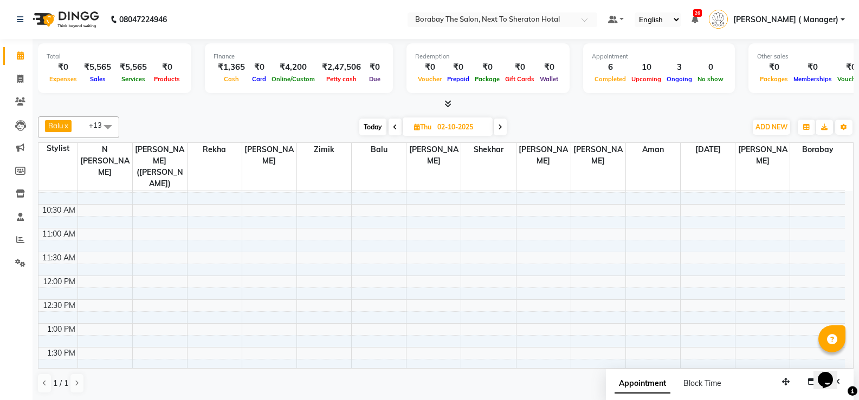
scroll to position [131, 0]
click at [160, 248] on div "8:00 AM 8:30 AM 9:00 AM 9:30 AM 10:00 AM 10:30 AM 11:00 AM 11:30 AM 12:00 PM 12…" at bounding box center [441, 370] width 806 height 619
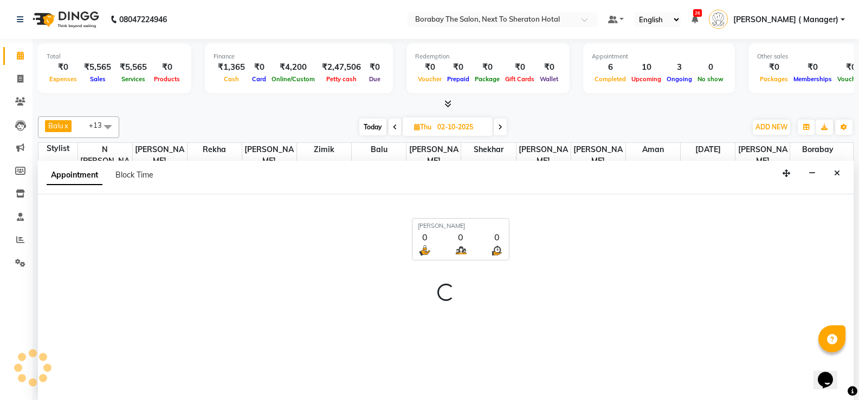
scroll to position [1, 0]
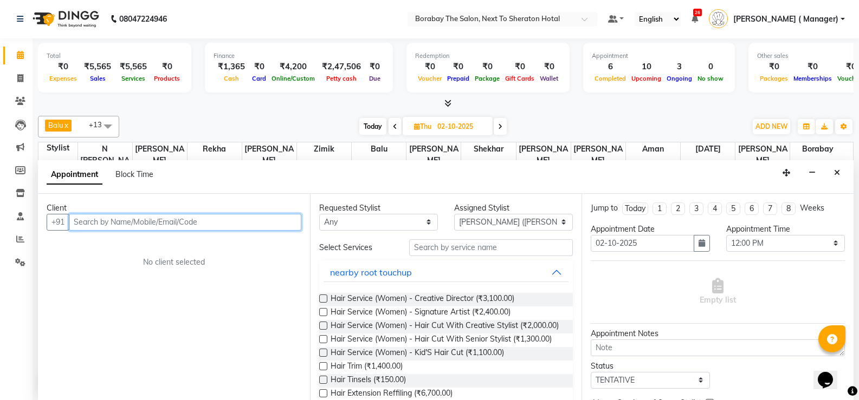
click at [209, 217] on input "text" at bounding box center [185, 222] width 232 height 17
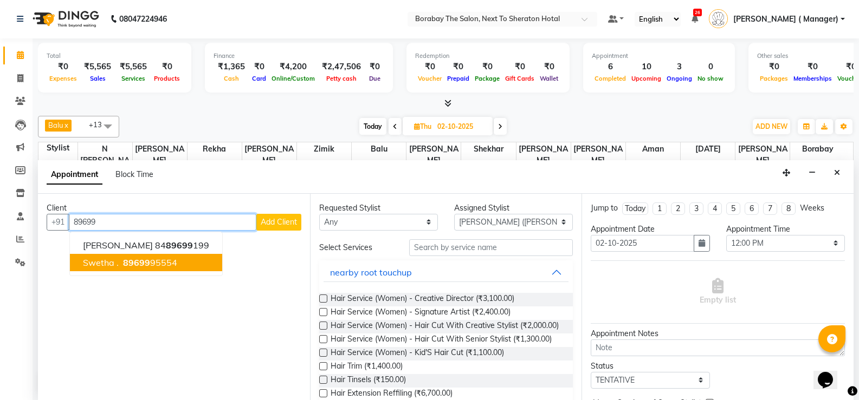
click at [167, 261] on ngb-highlight "89699 95554" at bounding box center [149, 262] width 56 height 11
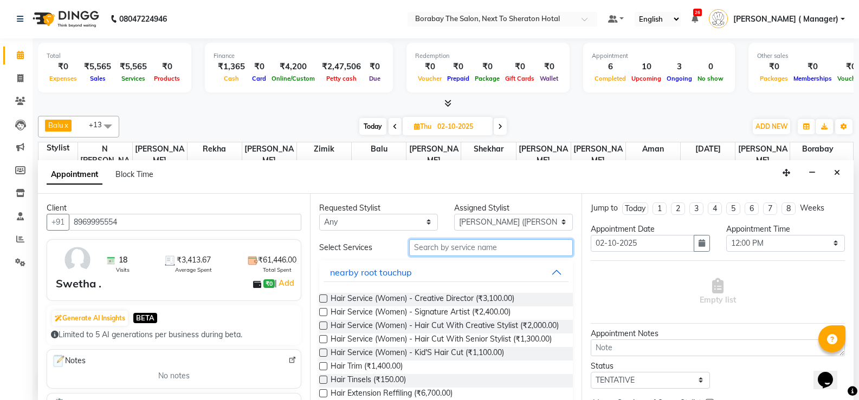
click at [444, 247] on input "text" at bounding box center [491, 248] width 164 height 17
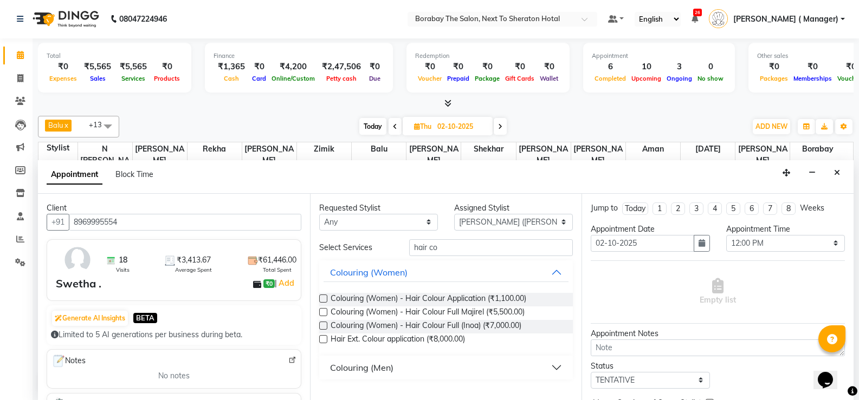
click at [321, 314] on label at bounding box center [323, 312] width 8 height 8
click at [321, 314] on input "checkbox" at bounding box center [322, 313] width 7 height 7
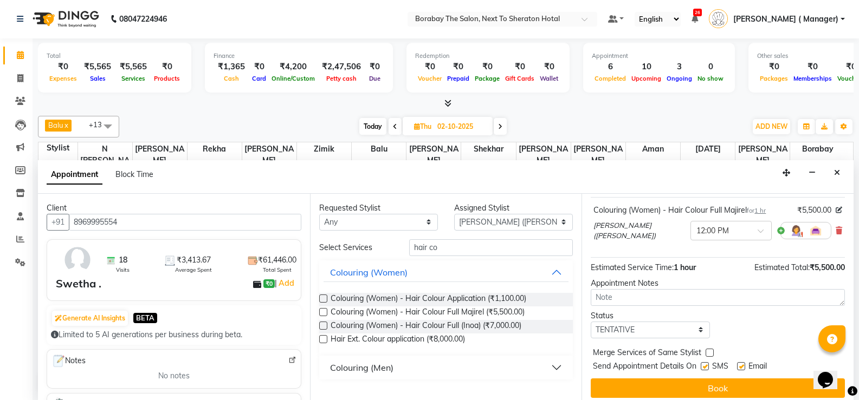
scroll to position [68, 0]
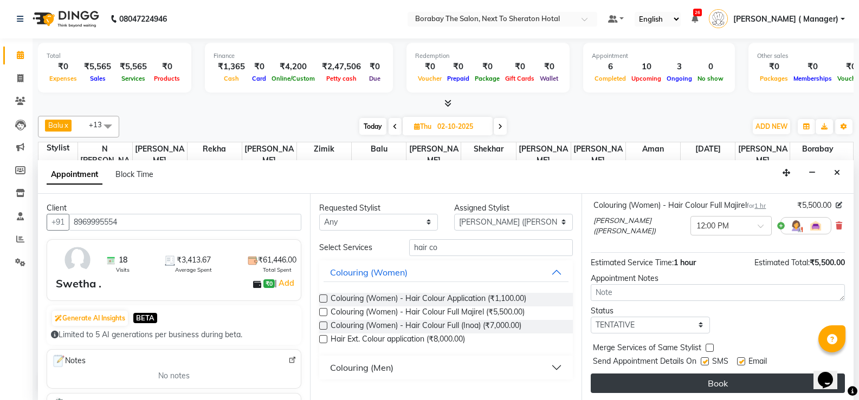
click at [682, 379] on button "Book" at bounding box center [718, 384] width 254 height 20
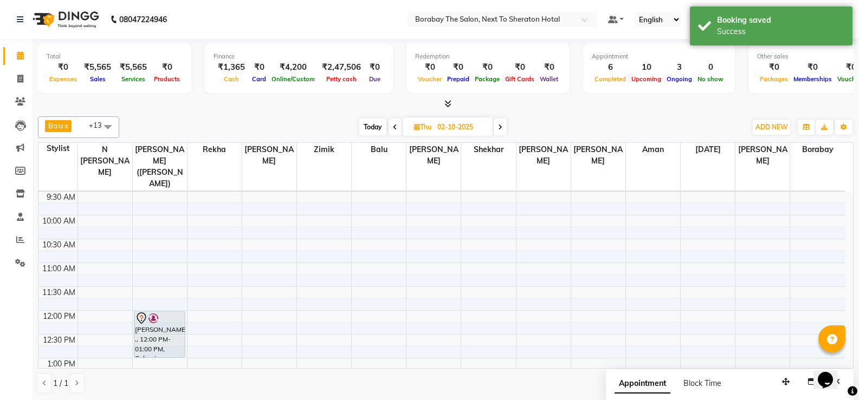
scroll to position [131, 0]
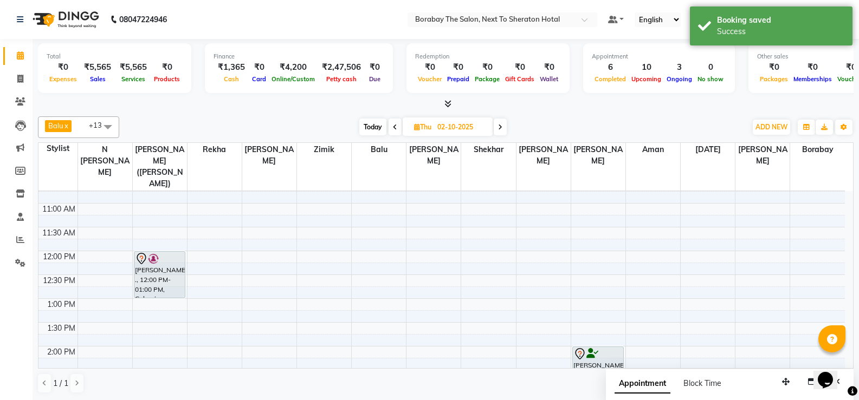
click at [393, 125] on icon at bounding box center [395, 127] width 4 height 7
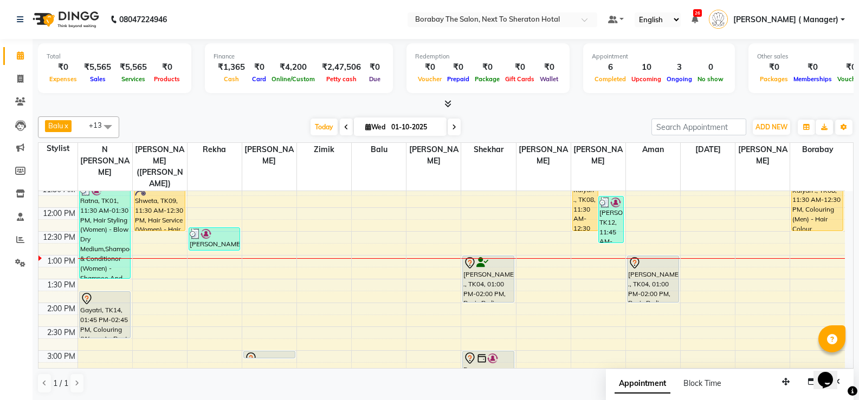
scroll to position [76, 0]
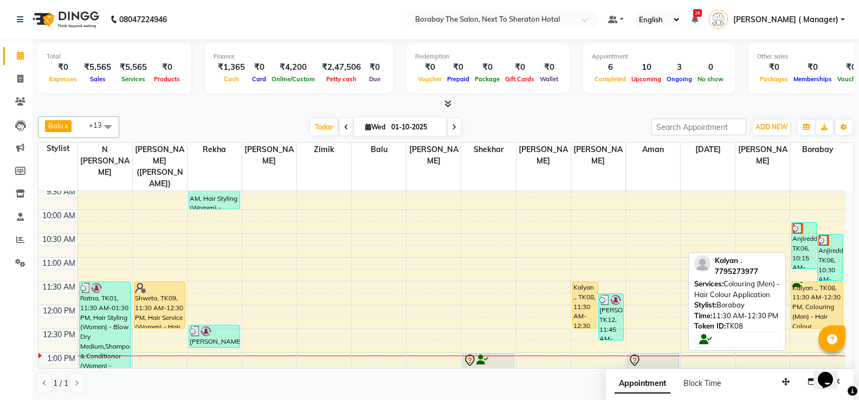
click at [813, 288] on div "Kalyan ., TK08, 11:30 AM-12:30 PM, Colouring (Men) - Hair Colour Application" at bounding box center [817, 305] width 51 height 46
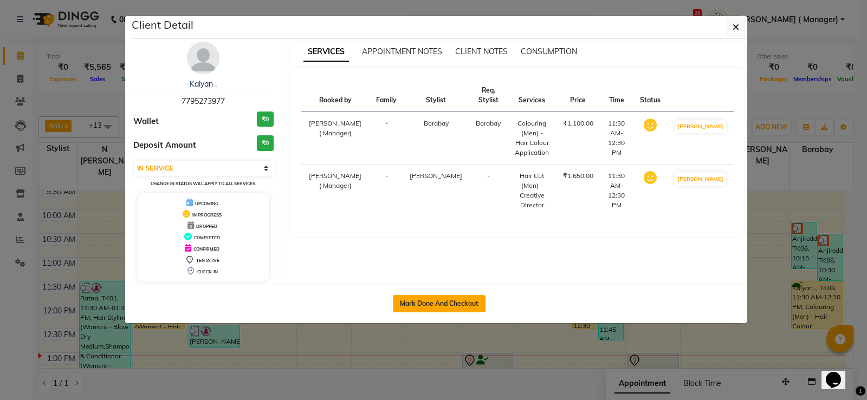
click at [434, 306] on button "Mark Done And Checkout" at bounding box center [439, 303] width 93 height 17
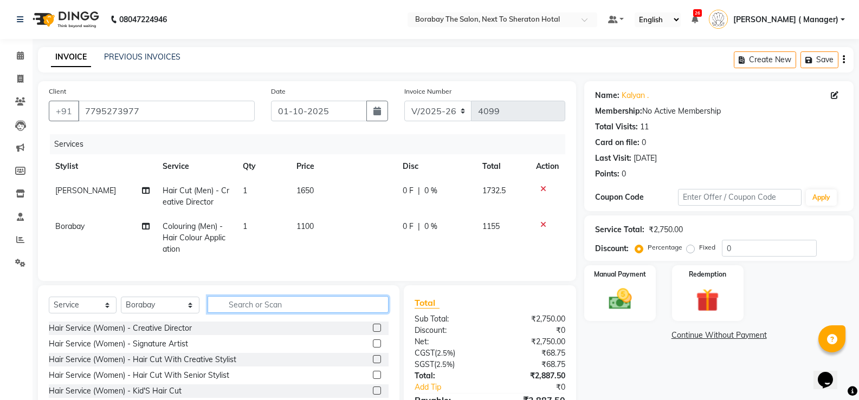
click at [268, 310] on input "text" at bounding box center [298, 304] width 181 height 17
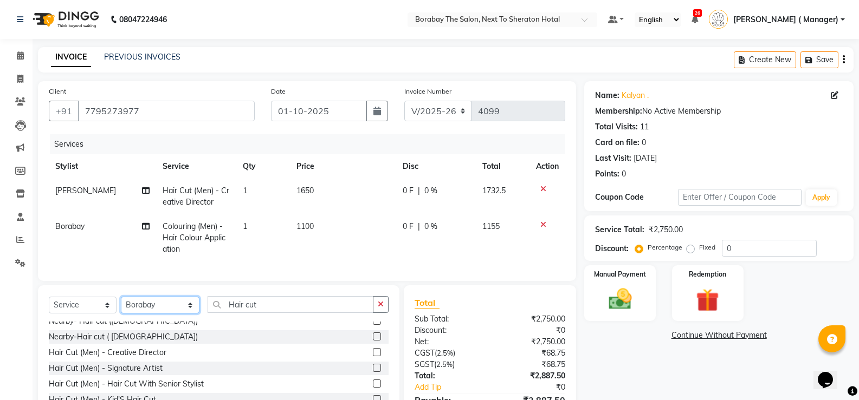
click at [153, 310] on select "Select Stylist [PERSON_NAME] [PERSON_NAME] Borabay Counter Borabay [PERSON_NAME…" at bounding box center [160, 305] width 79 height 17
click at [121, 305] on select "Select Stylist [PERSON_NAME] [PERSON_NAME] Borabay Counter Borabay [PERSON_NAME…" at bounding box center [160, 305] width 79 height 17
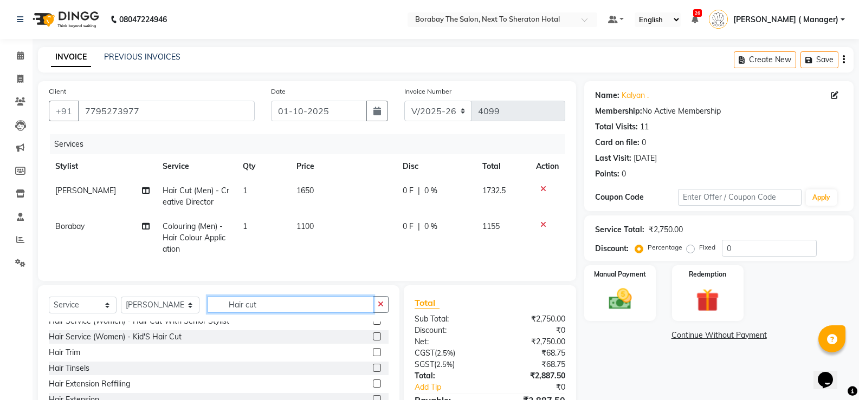
click at [255, 313] on input "Hair cut" at bounding box center [291, 304] width 166 height 17
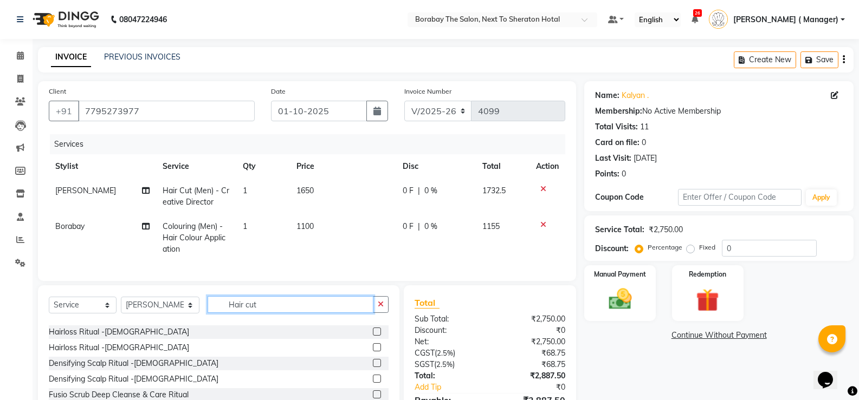
scroll to position [542, 0]
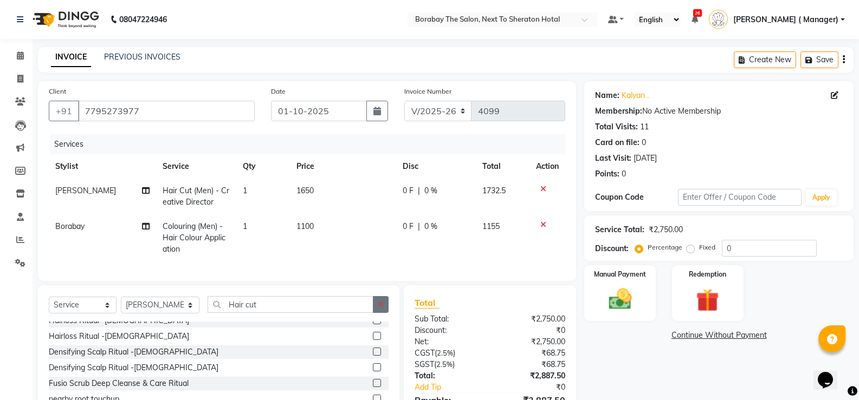
click at [379, 308] on icon "button" at bounding box center [381, 305] width 6 height 8
click at [335, 192] on td "1650" at bounding box center [343, 197] width 106 height 36
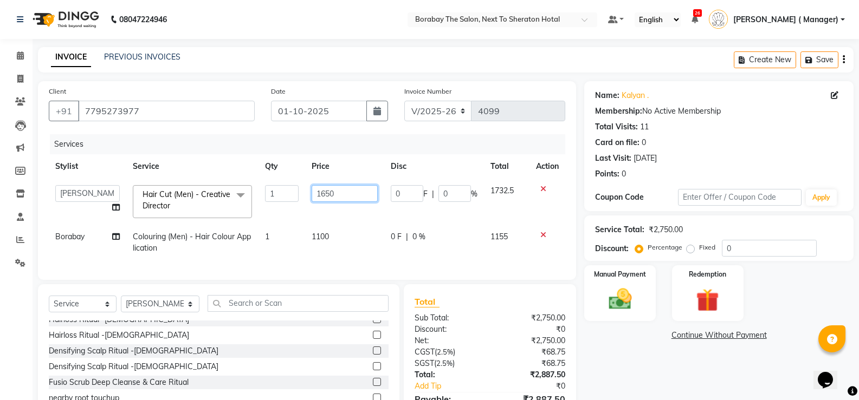
click at [336, 192] on input "1650" at bounding box center [345, 193] width 66 height 17
click at [365, 254] on td "1100" at bounding box center [344, 243] width 79 height 36
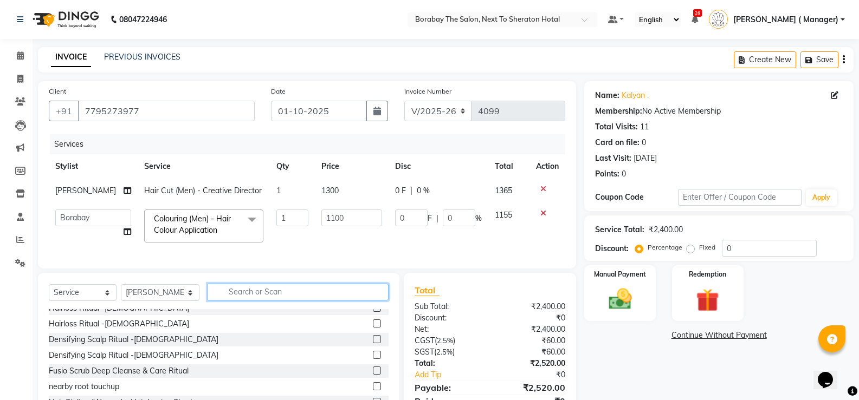
click at [228, 300] on input "text" at bounding box center [298, 292] width 181 height 17
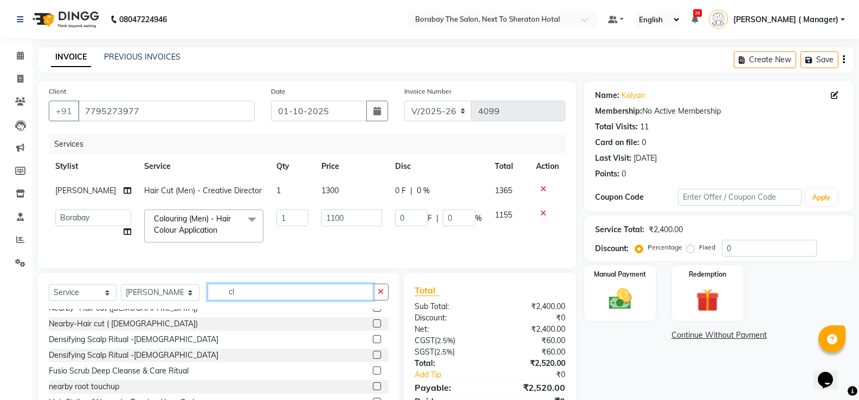
scroll to position [0, 0]
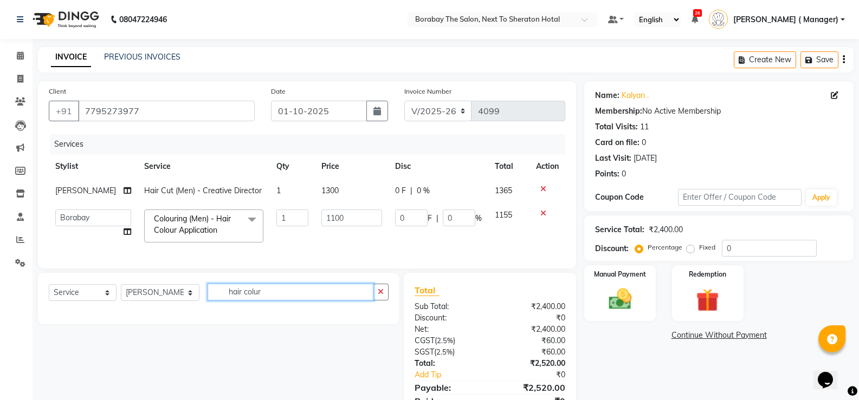
click at [268, 301] on input "hair colur" at bounding box center [291, 292] width 166 height 17
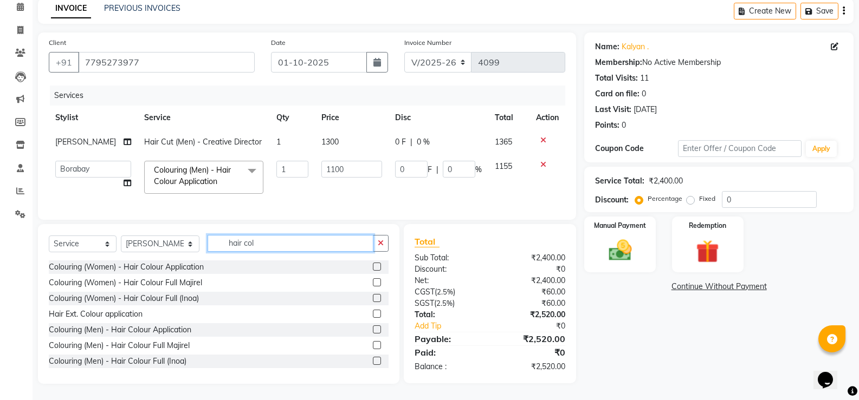
click at [278, 251] on input "hair col" at bounding box center [291, 243] width 166 height 17
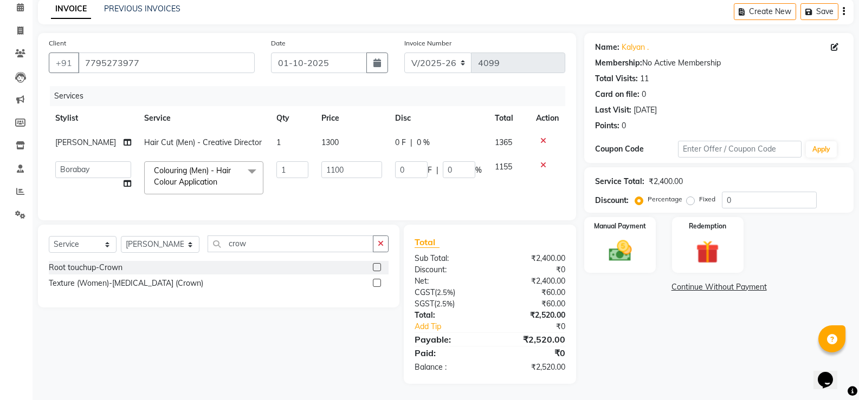
click at [375, 270] on label at bounding box center [377, 267] width 8 height 8
click at [375, 270] on input "checkbox" at bounding box center [376, 267] width 7 height 7
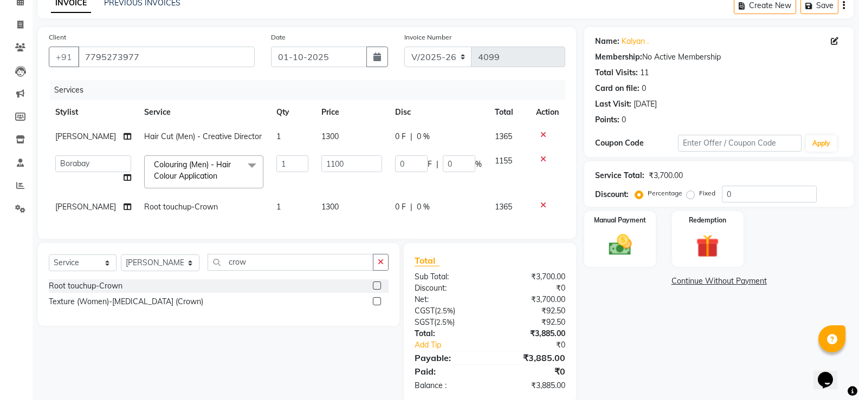
click at [543, 205] on icon at bounding box center [543, 206] width 6 height 8
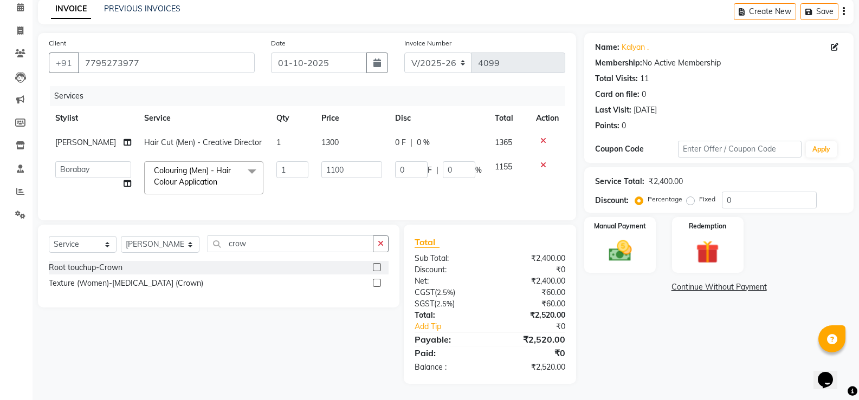
click at [317, 185] on td "1100" at bounding box center [352, 178] width 74 height 46
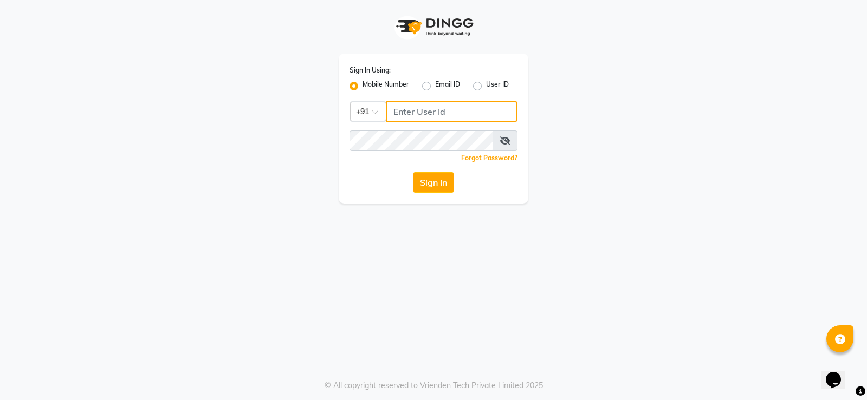
click at [446, 112] on input "Username" at bounding box center [452, 111] width 132 height 21
click at [429, 115] on input "Username" at bounding box center [452, 111] width 132 height 21
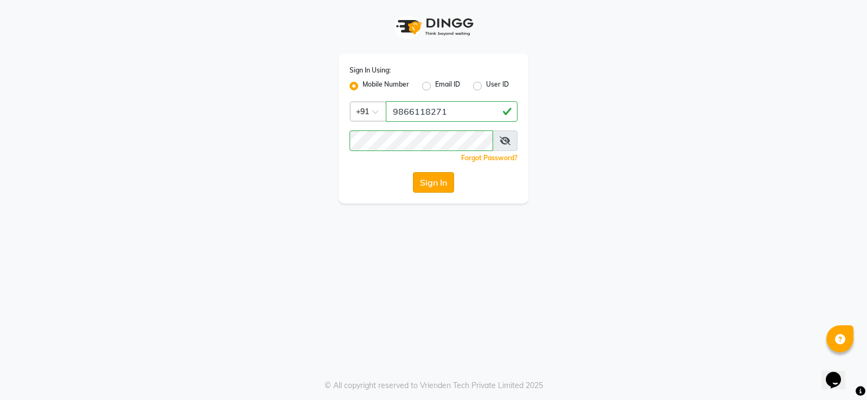
click at [423, 185] on button "Sign In" at bounding box center [433, 182] width 41 height 21
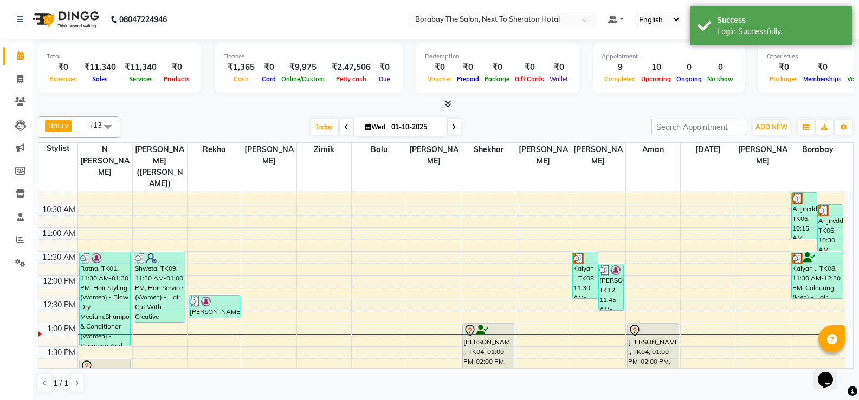
scroll to position [108, 0]
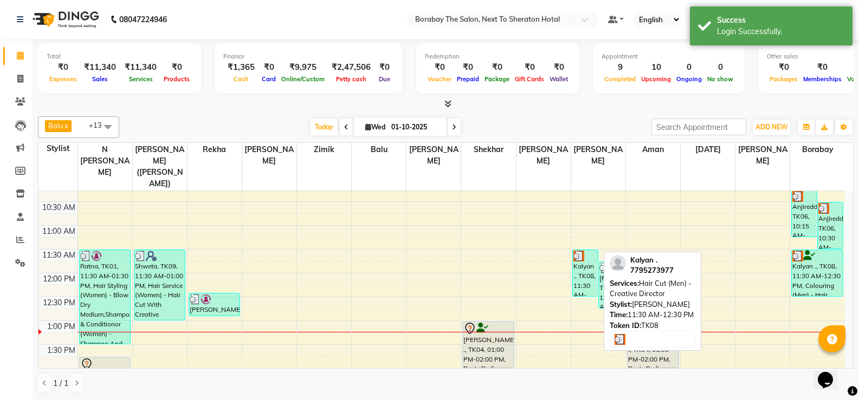
click at [594, 273] on div "Kalyan ., TK08, 11:30 AM-12:30 PM, Hair Cut (Men) - Creative Director" at bounding box center [585, 273] width 25 height 46
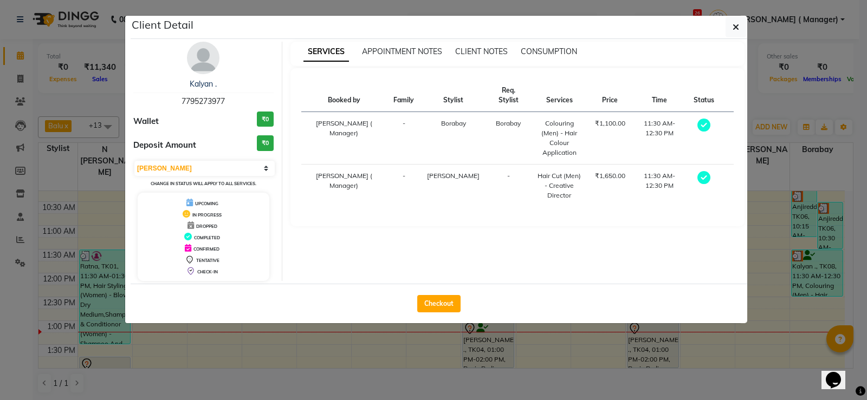
click at [544, 171] on div "Hair Cut (Men) - Creative Director" at bounding box center [559, 185] width 45 height 29
click at [429, 305] on button "Checkout" at bounding box center [438, 303] width 43 height 17
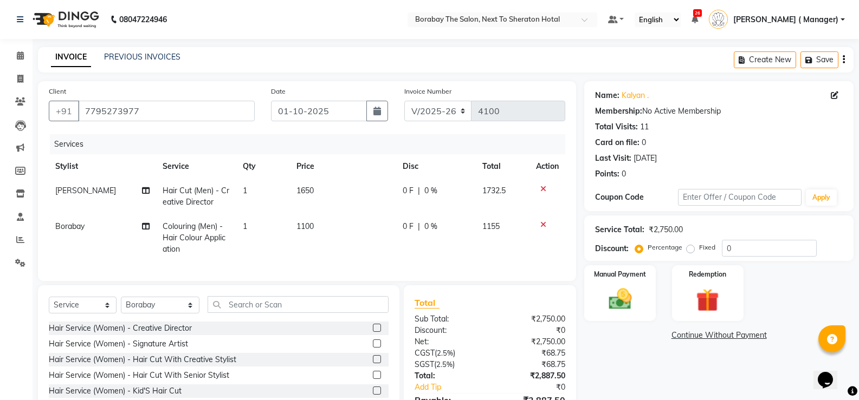
click at [320, 226] on td "1100" at bounding box center [343, 238] width 106 height 47
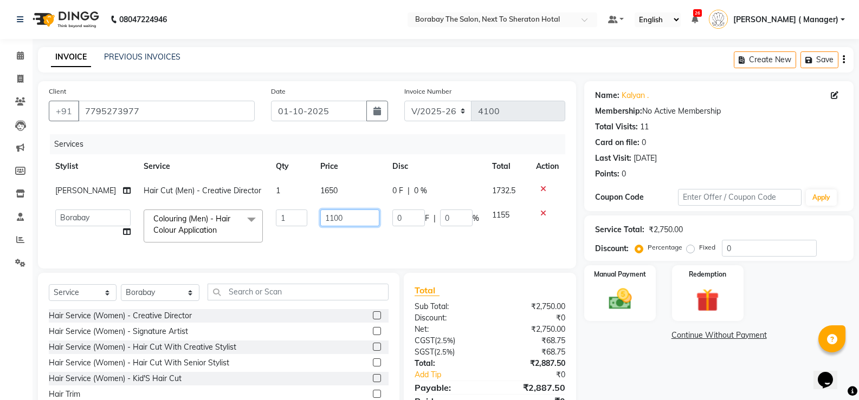
click at [344, 217] on input "1100" at bounding box center [349, 218] width 59 height 17
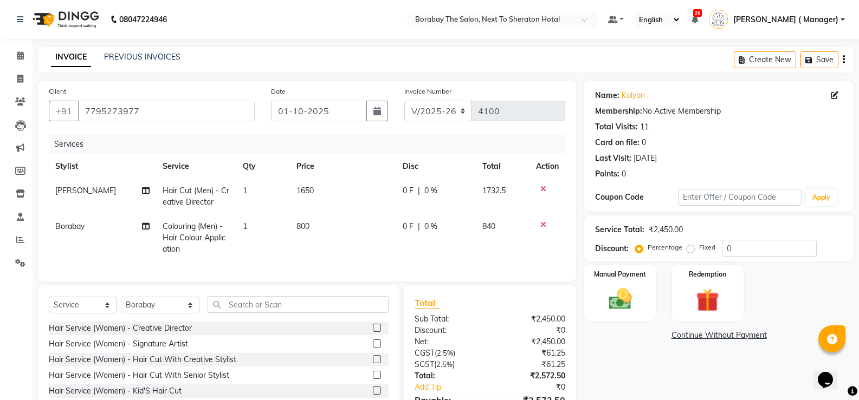
click at [330, 235] on td "800" at bounding box center [343, 238] width 106 height 47
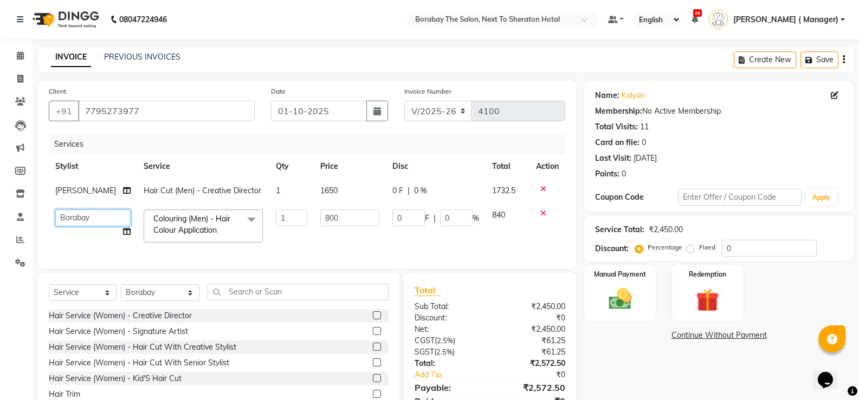
click at [83, 219] on select "[PERSON_NAME] [PERSON_NAME] Borabay Counter [PERSON_NAME] (Sameer) [DATE] [PERS…" at bounding box center [92, 218] width 75 height 17
click at [276, 244] on td "1" at bounding box center [291, 226] width 44 height 46
click at [85, 219] on select "[PERSON_NAME] [PERSON_NAME] Borabay Counter [PERSON_NAME] (Sameer) [DATE] [PERS…" at bounding box center [92, 218] width 75 height 17
click at [326, 253] on div "Services Stylist Service Qty Price Disc Total Action [PERSON_NAME] Hair Cut (Me…" at bounding box center [307, 196] width 516 height 124
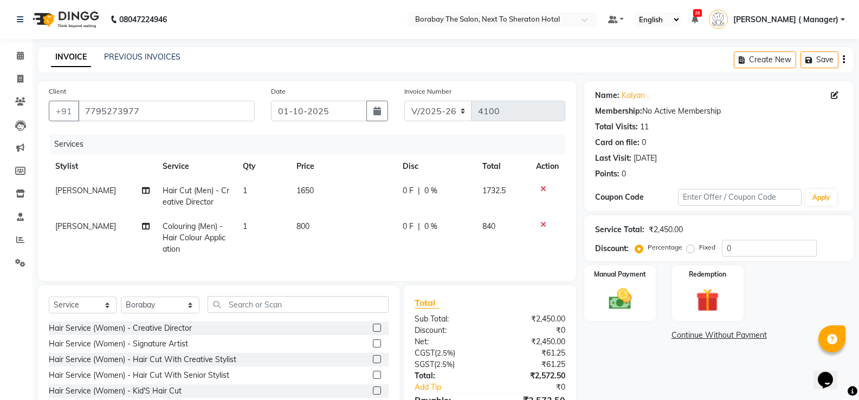
scroll to position [69, 0]
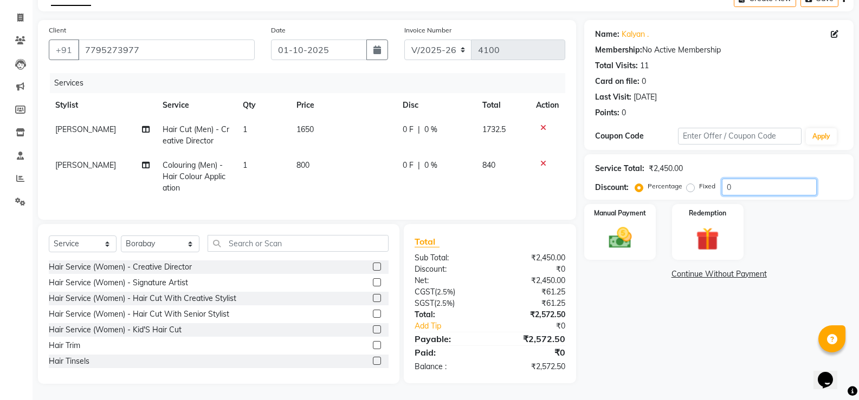
click at [731, 179] on input "0" at bounding box center [769, 187] width 95 height 17
click at [636, 29] on link "Kalyan ." at bounding box center [635, 34] width 27 height 11
click at [746, 179] on input "0" at bounding box center [769, 187] width 95 height 17
click at [813, 216] on div "Manual Payment Redemption" at bounding box center [719, 232] width 286 height 56
click at [620, 236] on img at bounding box center [619, 238] width 38 height 28
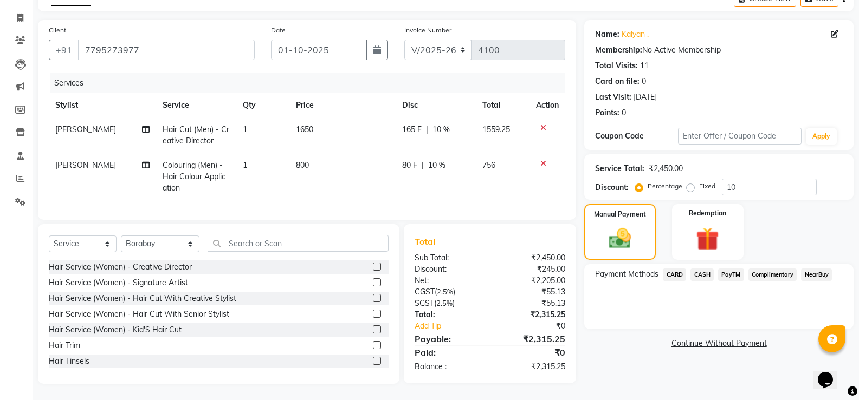
click at [676, 271] on span "CARD" at bounding box center [674, 275] width 23 height 12
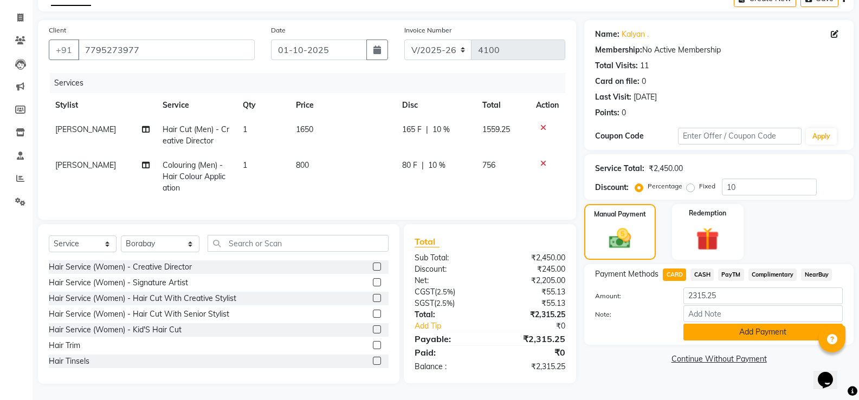
click at [743, 331] on button "Add Payment" at bounding box center [762, 332] width 159 height 17
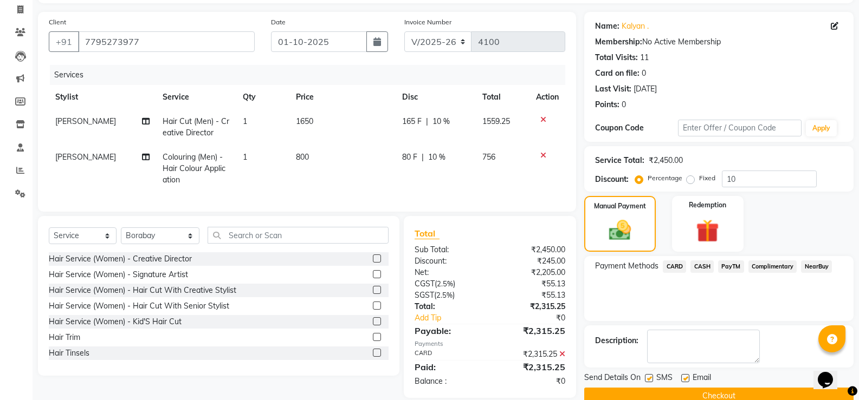
click at [544, 155] on icon at bounding box center [543, 156] width 6 height 8
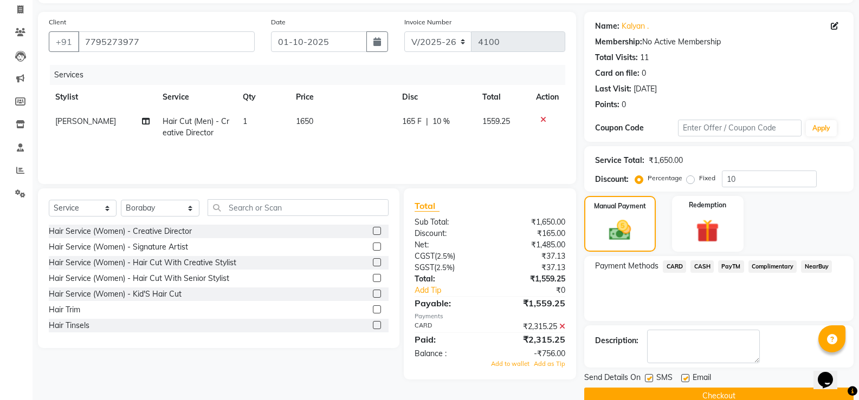
click at [544, 120] on icon at bounding box center [543, 120] width 6 height 8
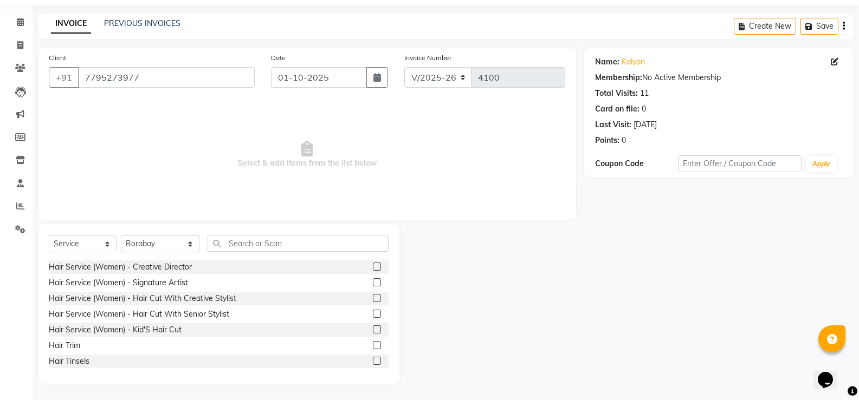
scroll to position [34, 0]
click at [22, 50] on span at bounding box center [20, 46] width 19 height 12
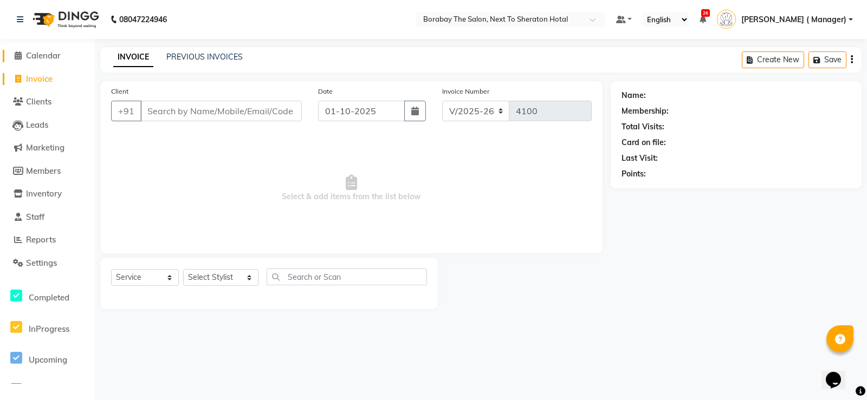
click at [47, 59] on span "Calendar" at bounding box center [43, 55] width 35 height 10
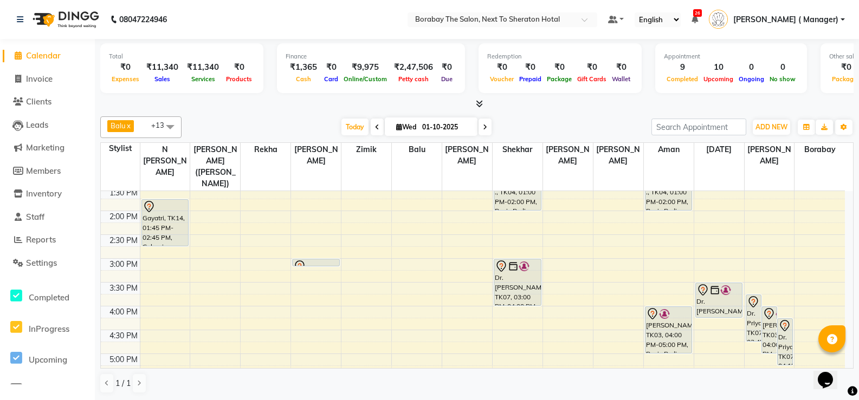
scroll to position [271, 0]
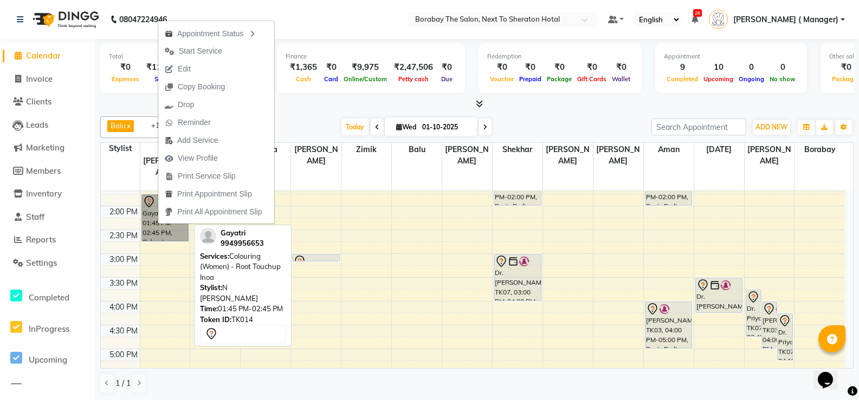
click at [158, 224] on link "Gayatri, TK14, 01:45 PM-02:45 PM, Colouring (Women) - Root Touchup Inoa" at bounding box center [165, 218] width 48 height 47
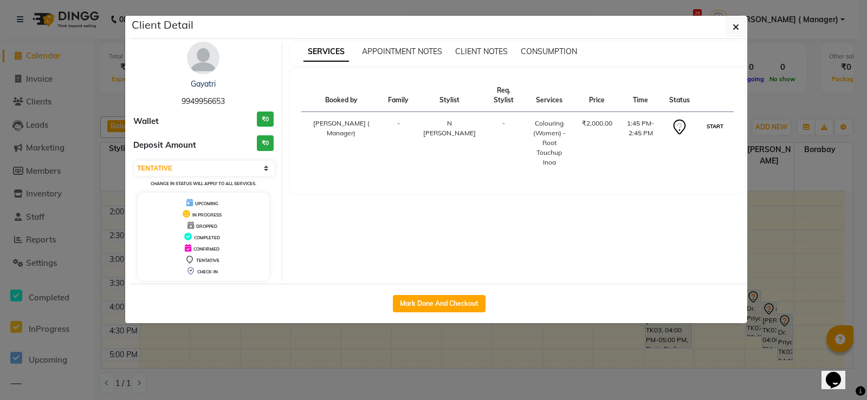
click at [708, 128] on button "START" at bounding box center [715, 127] width 22 height 14
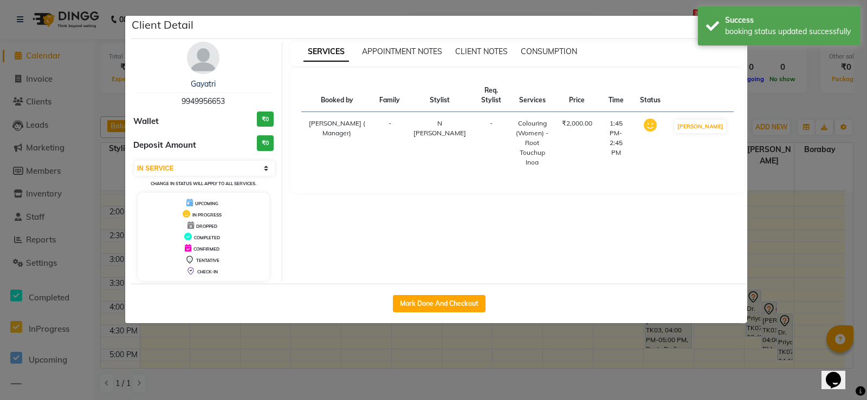
click at [620, 350] on ngb-modal-window "Client Detail Gayatri 9949956653 Wallet ₹0 Deposit Amount ₹0 Select IN SERVICE …" at bounding box center [433, 200] width 867 height 400
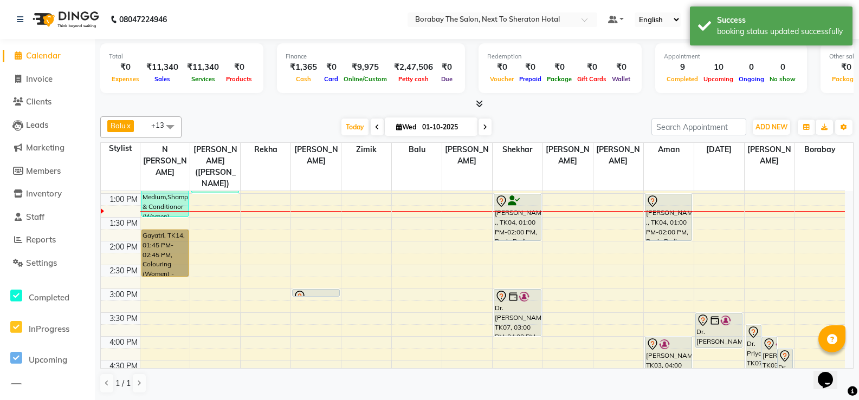
scroll to position [217, 0]
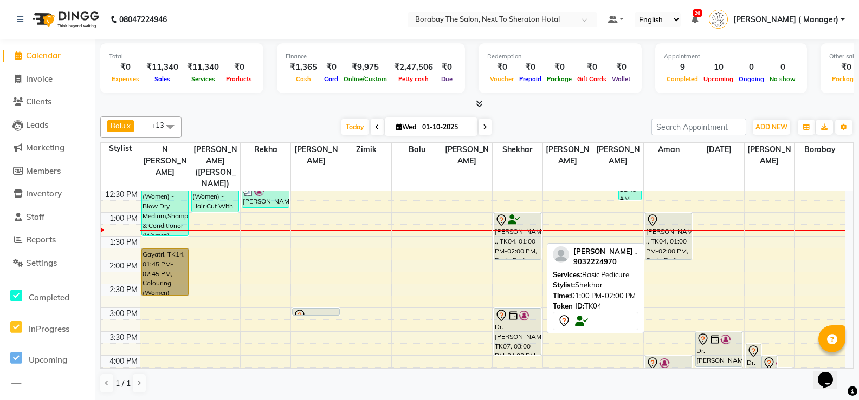
click at [519, 229] on div "[PERSON_NAME] ., TK04, 01:00 PM-02:00 PM, Basic Pedicure" at bounding box center [517, 236] width 47 height 46
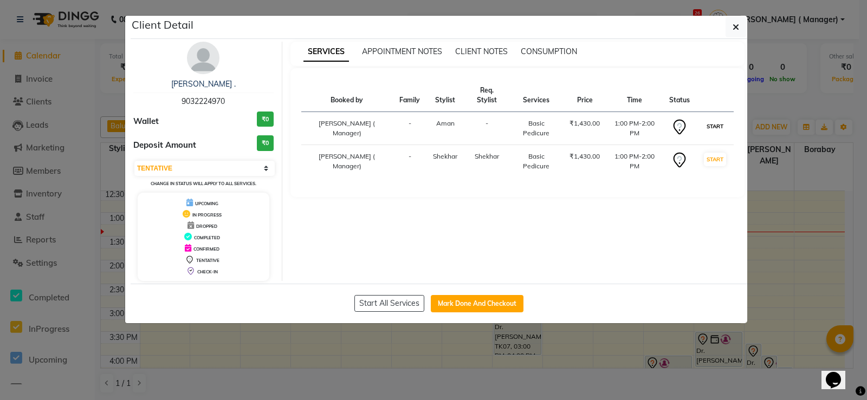
click at [717, 120] on button "START" at bounding box center [715, 127] width 22 height 14
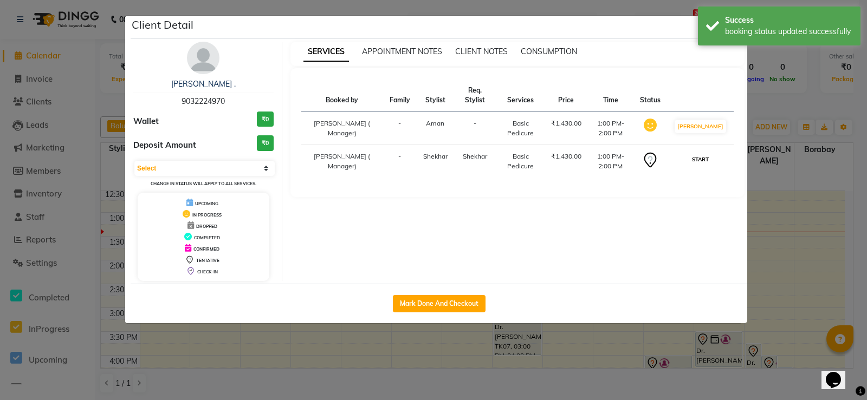
click at [711, 166] on button "START" at bounding box center [700, 160] width 22 height 14
click at [798, 247] on ngb-modal-window "Client Detail [PERSON_NAME] . 9032224970 Wallet ₹0 Deposit Amount ₹0 Select IN …" at bounding box center [433, 200] width 867 height 400
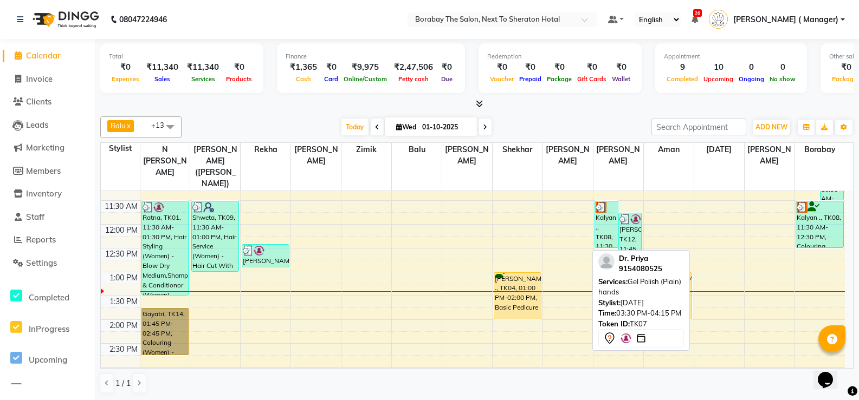
scroll to position [54, 0]
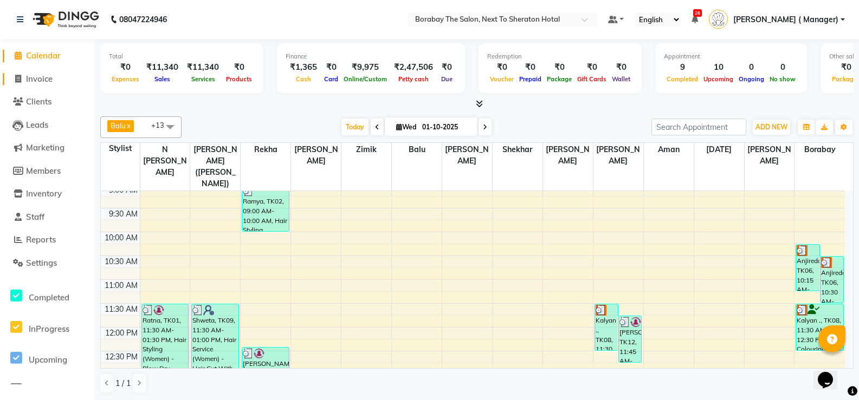
click at [39, 83] on span "Invoice" at bounding box center [39, 79] width 27 height 10
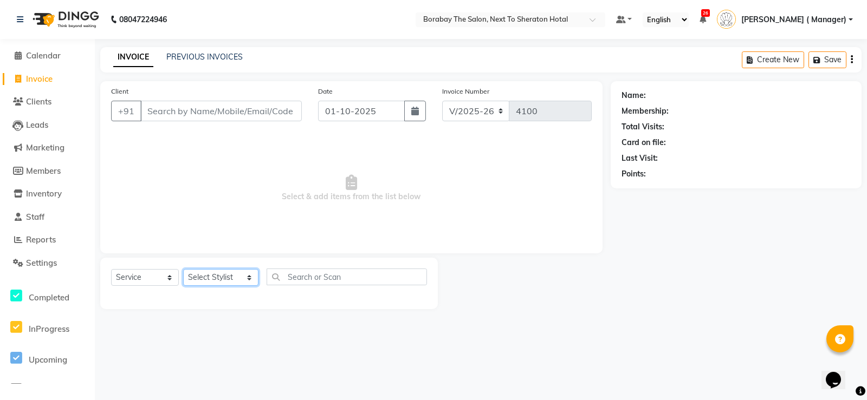
click at [221, 278] on select "Select Stylist [PERSON_NAME] [PERSON_NAME] Borabay Counter Borabay [PERSON_NAME…" at bounding box center [220, 277] width 75 height 17
click at [160, 277] on select "Select Service Product Membership Package Voucher Prepaid Gift Card" at bounding box center [145, 277] width 68 height 17
click at [111, 269] on select "Select Service Product Membership Package Voucher Prepaid Gift Card" at bounding box center [145, 277] width 68 height 17
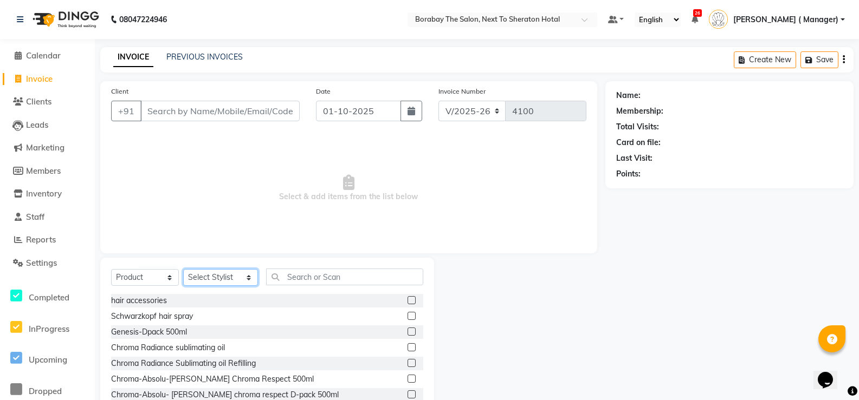
click at [200, 276] on select "Select Stylist [PERSON_NAME] [PERSON_NAME] Borabay Counter Borabay [PERSON_NAME…" at bounding box center [220, 277] width 75 height 17
click at [183, 269] on select "Select Stylist [PERSON_NAME] [PERSON_NAME] Borabay Counter Borabay [PERSON_NAME…" at bounding box center [220, 277] width 75 height 17
click at [299, 279] on input "text" at bounding box center [344, 277] width 157 height 17
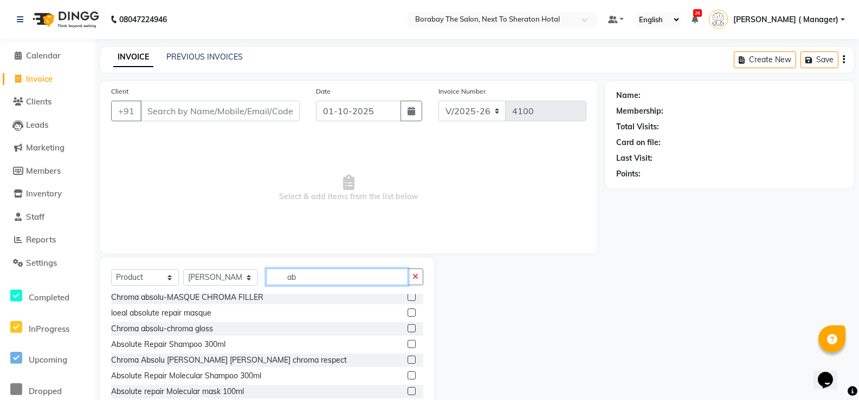
scroll to position [163, 0]
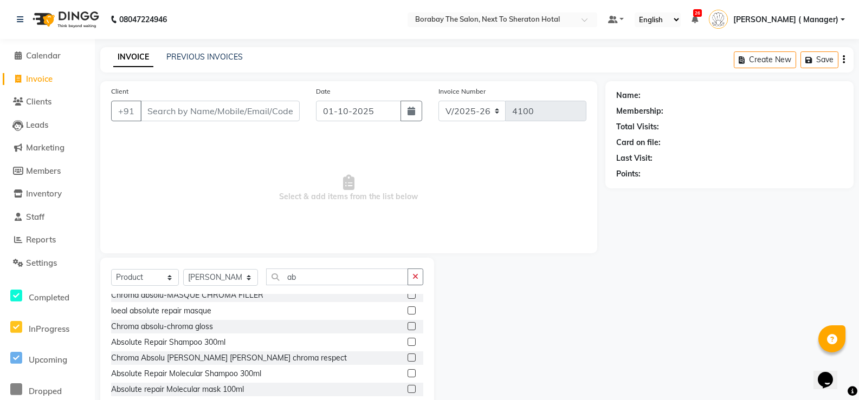
click at [407, 340] on label at bounding box center [411, 342] width 8 height 8
click at [407, 340] on input "checkbox" at bounding box center [410, 342] width 7 height 7
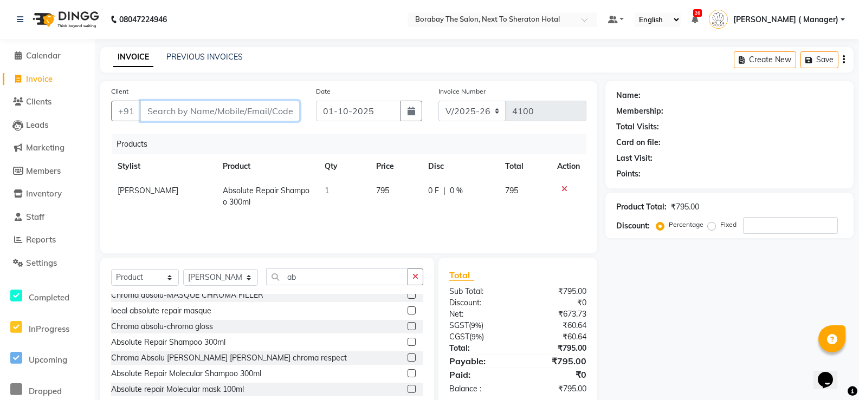
click at [247, 112] on input "Client" at bounding box center [219, 111] width 159 height 21
click at [214, 99] on div "Client +91" at bounding box center [205, 108] width 205 height 44
click at [219, 106] on input "Client" at bounding box center [219, 111] width 159 height 21
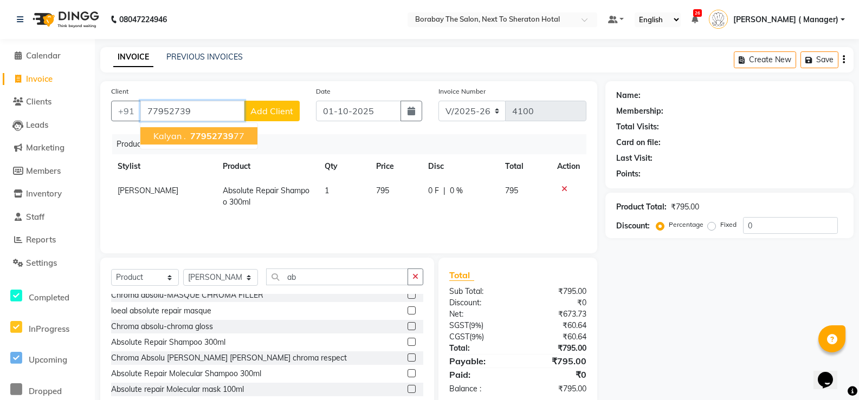
click at [160, 132] on span "Kalyan ." at bounding box center [169, 136] width 33 height 11
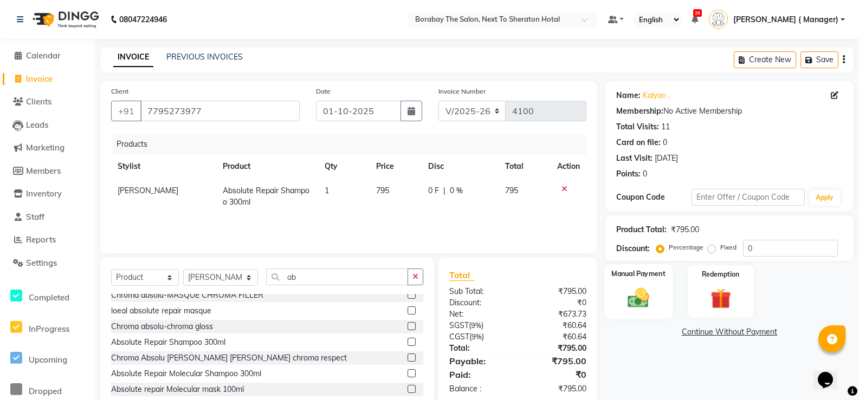
scroll to position [34, 0]
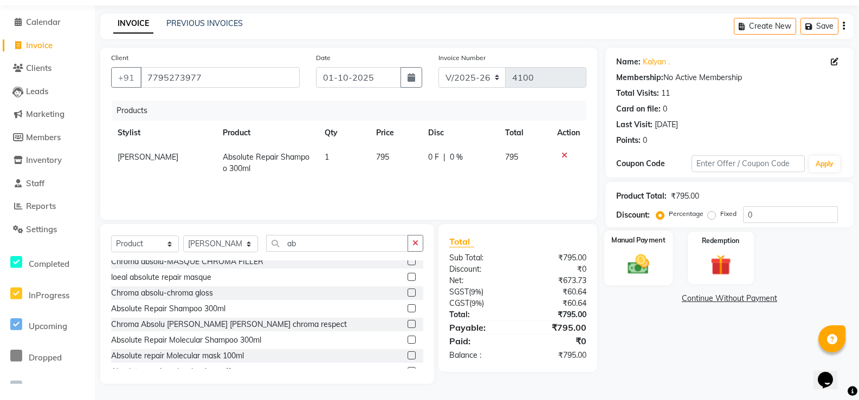
click at [656, 266] on div "Manual Payment" at bounding box center [638, 258] width 69 height 55
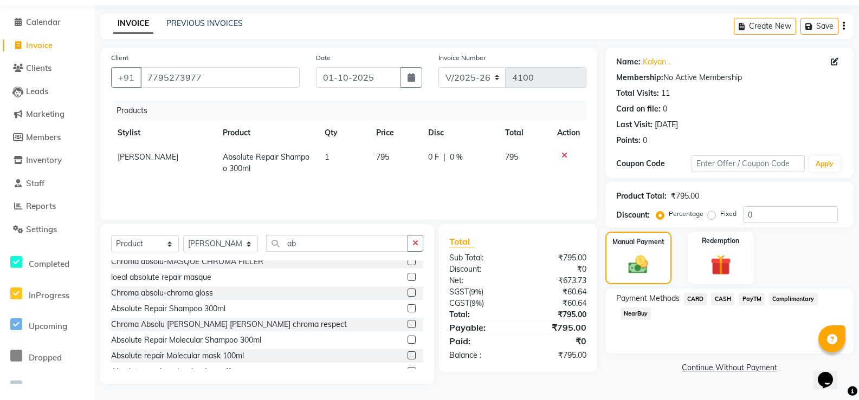
click at [698, 300] on span "CARD" at bounding box center [695, 299] width 23 height 12
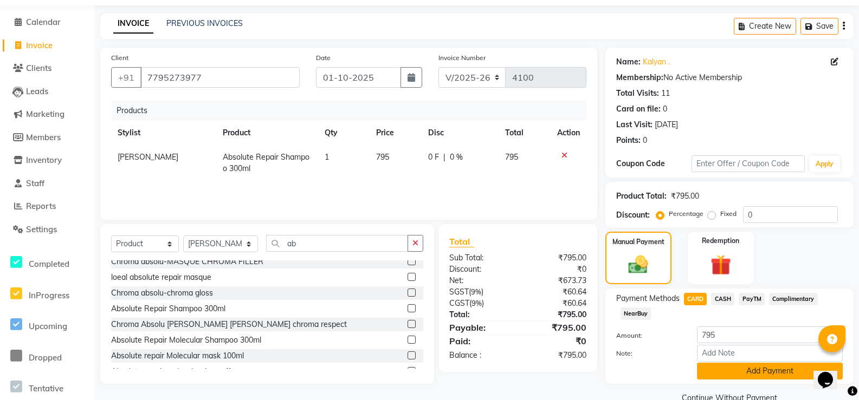
click at [721, 373] on button "Add Payment" at bounding box center [770, 371] width 146 height 17
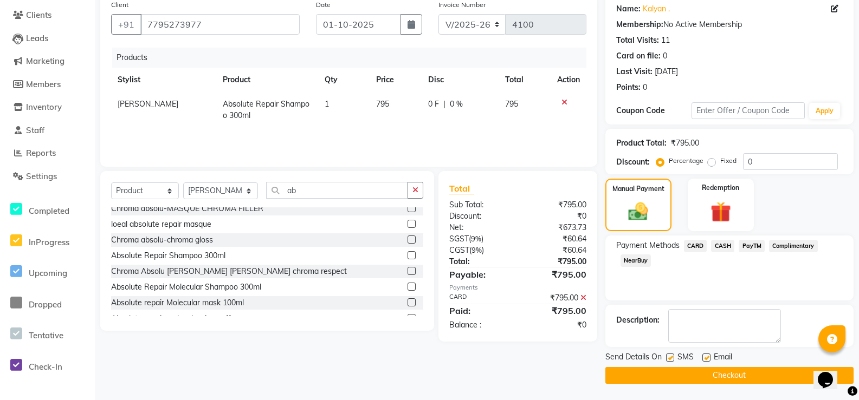
scroll to position [0, 0]
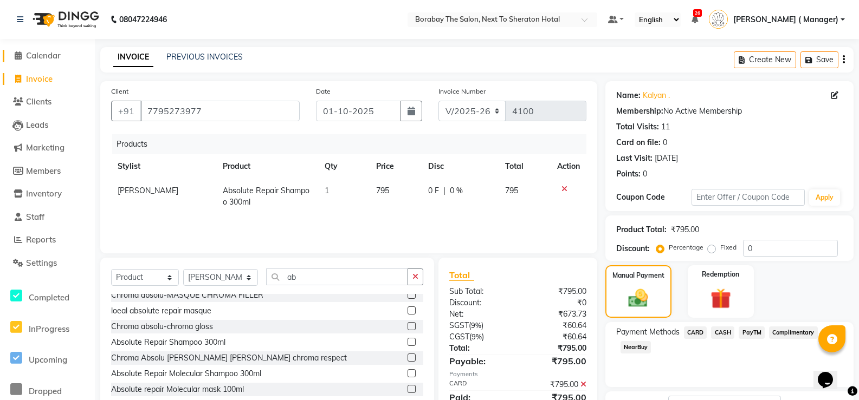
click at [40, 59] on span "Calendar" at bounding box center [43, 55] width 35 height 10
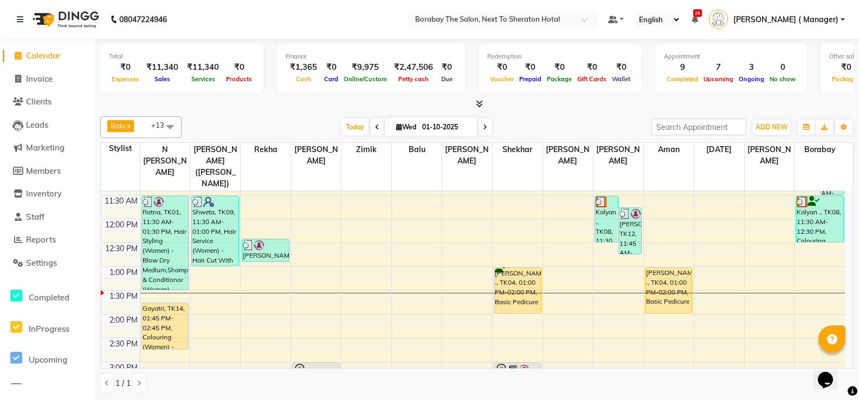
scroll to position [217, 0]
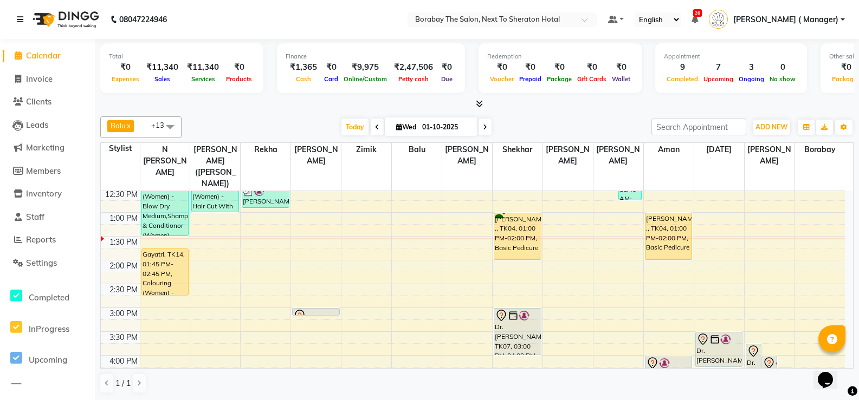
click at [22, 17] on icon at bounding box center [20, 20] width 7 height 8
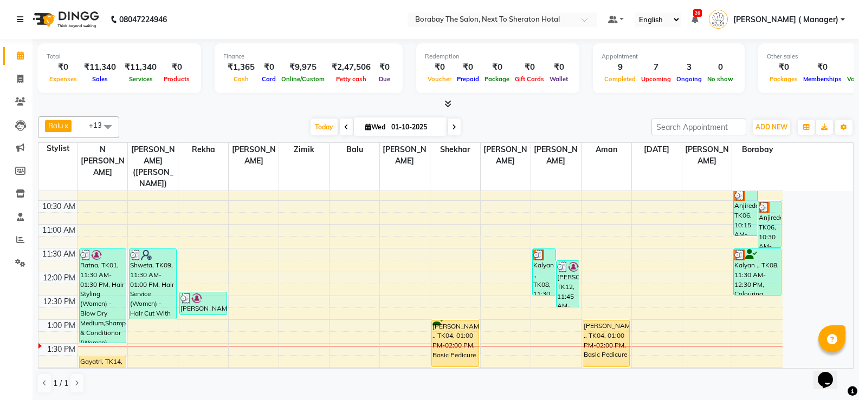
scroll to position [108, 0]
click at [109, 125] on span at bounding box center [108, 126] width 22 height 21
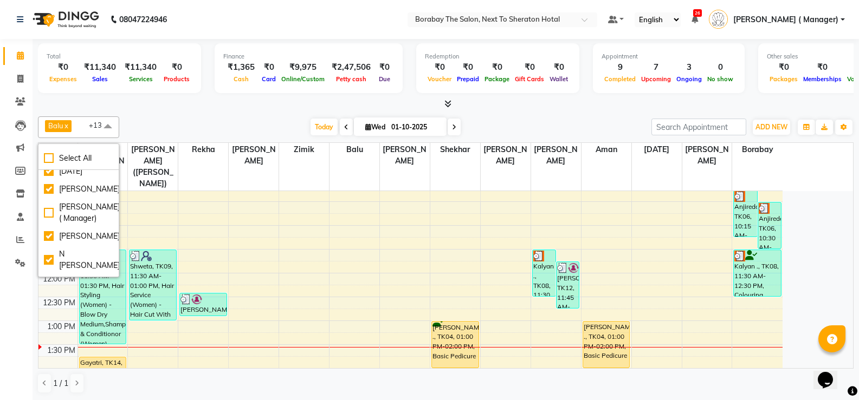
scroll to position [103, 0]
click at [150, 122] on div "[DATE] [DATE]" at bounding box center [385, 127] width 521 height 16
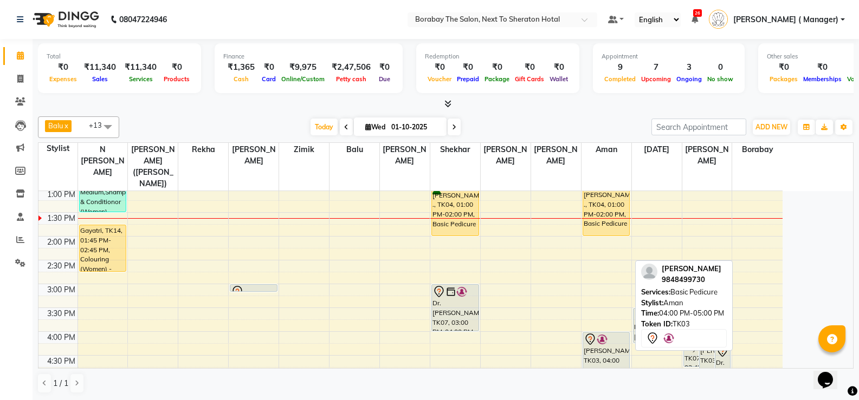
scroll to position [217, 0]
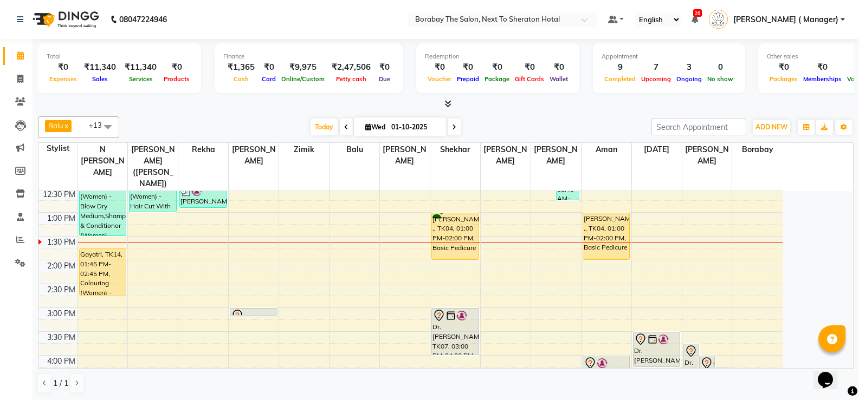
click at [102, 119] on span at bounding box center [108, 126] width 22 height 21
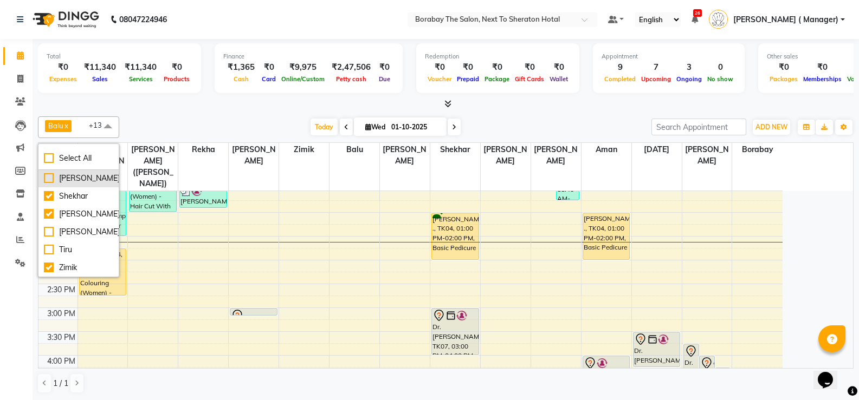
scroll to position [396, 0]
click at [49, 231] on div "[PERSON_NAME]" at bounding box center [78, 231] width 69 height 11
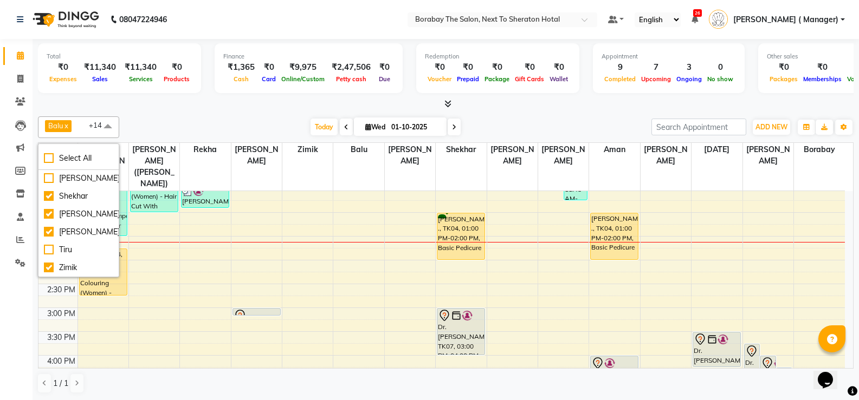
click at [108, 128] on span at bounding box center [108, 126] width 22 height 21
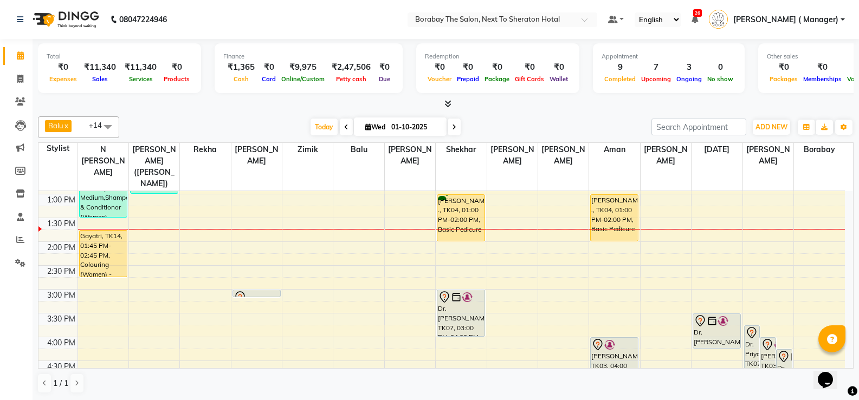
scroll to position [271, 0]
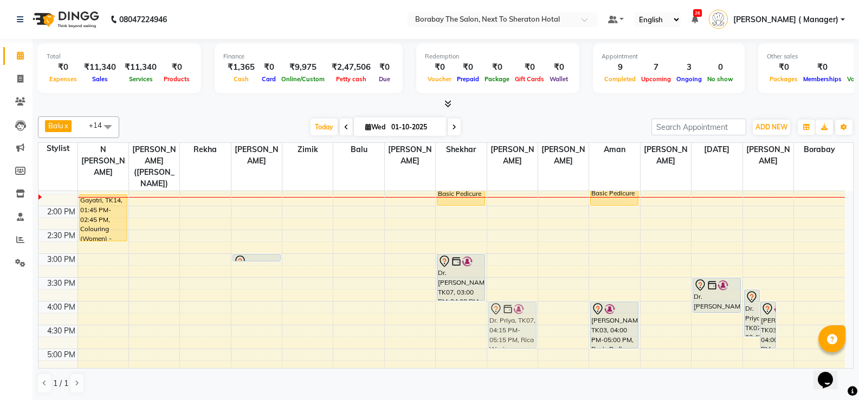
click at [416, 301] on tr "Ratna, TK01, 11:30 AM-01:30 PM, Hair Styling (Women) - Blow Dry Medium,Shampoo …" at bounding box center [441, 229] width 806 height 619
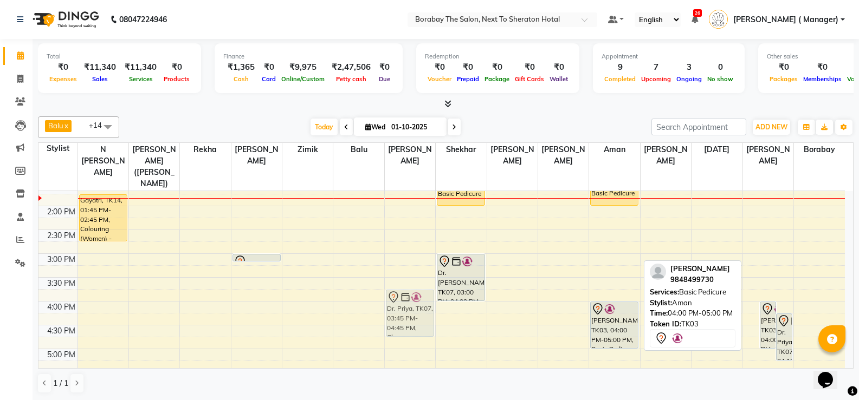
drag, startPoint x: 754, startPoint y: 307, endPoint x: 392, endPoint y: 305, distance: 362.0
click at [394, 305] on tr "Ratna, TK01, 11:30 AM-01:30 PM, Hair Styling (Women) - Blow Dry Medium,Shampoo …" at bounding box center [441, 229] width 806 height 619
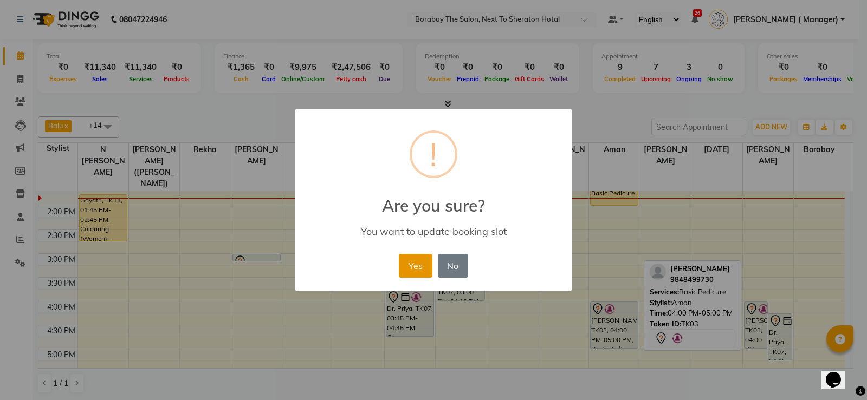
click at [415, 266] on button "Yes" at bounding box center [415, 266] width 33 height 24
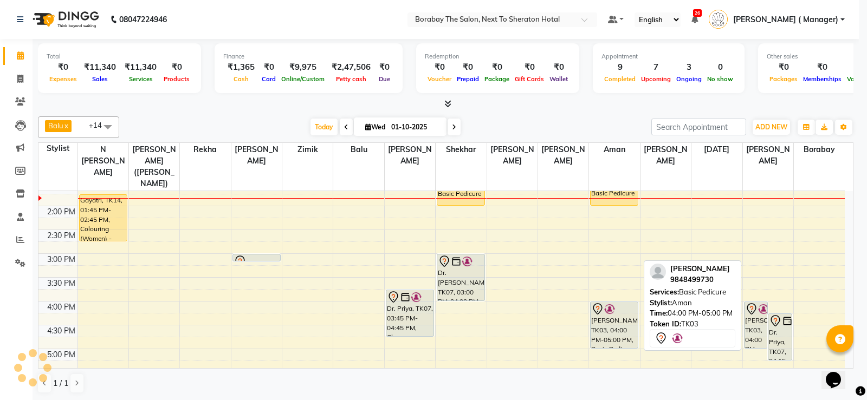
click at [110, 123] on span at bounding box center [108, 126] width 22 height 21
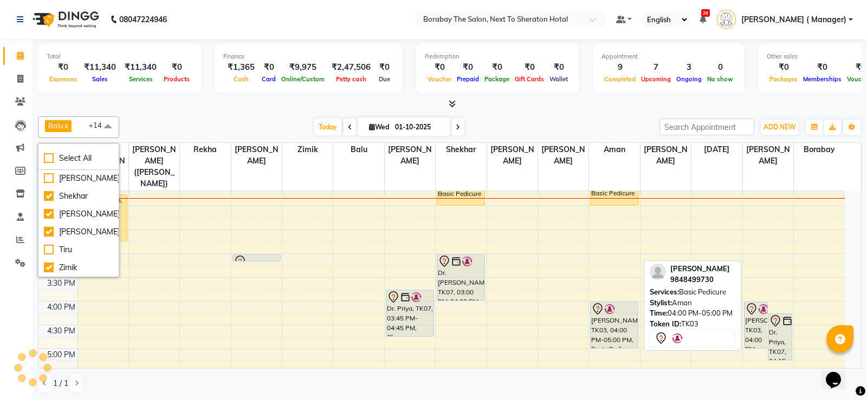
click at [107, 126] on span at bounding box center [108, 126] width 22 height 21
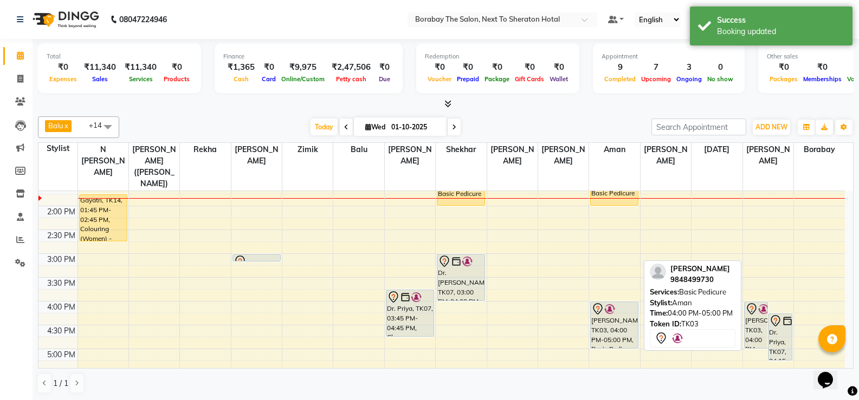
click at [111, 125] on span at bounding box center [108, 126] width 22 height 21
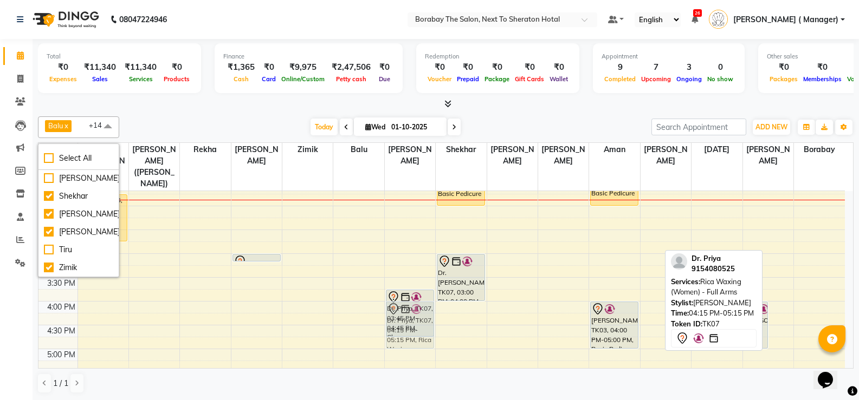
drag, startPoint x: 781, startPoint y: 320, endPoint x: 434, endPoint y: 308, distance: 347.5
click at [434, 308] on div "8:00 AM 8:30 AM 9:00 AM 9:30 AM 10:00 AM 10:30 AM 11:00 AM 11:30 AM 12:00 PM 12…" at bounding box center [441, 229] width 806 height 619
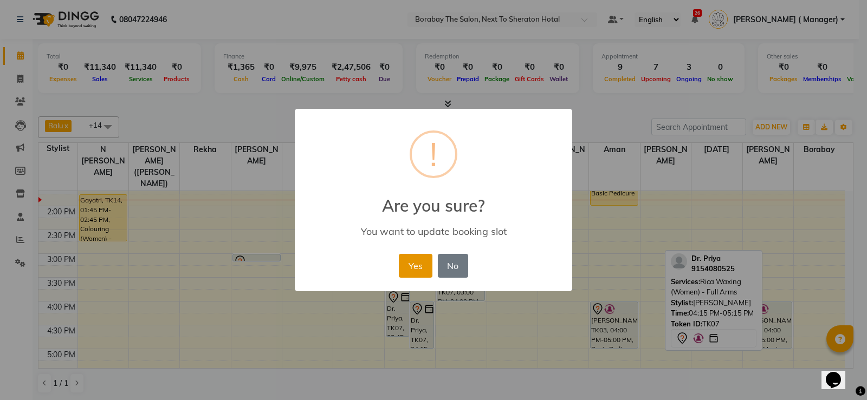
click at [413, 261] on button "Yes" at bounding box center [415, 266] width 33 height 24
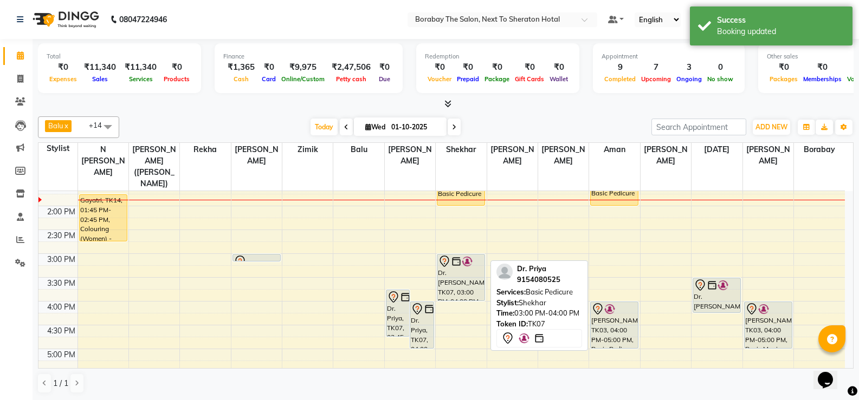
scroll to position [163, 0]
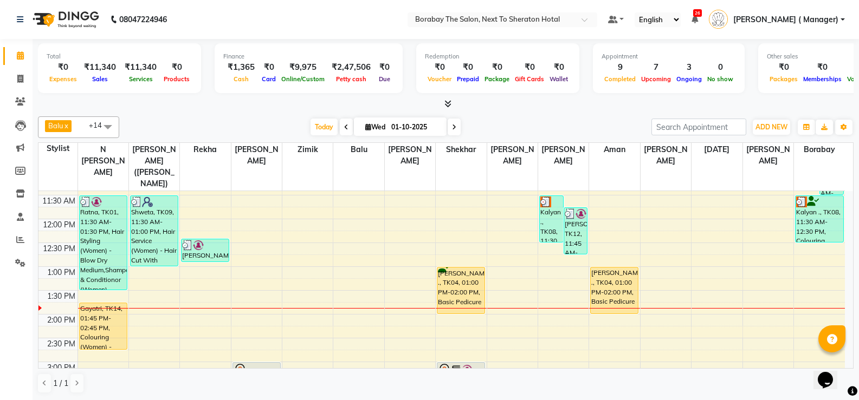
click at [93, 131] on span "Balu x Borabay x [PERSON_NAME] (Sameer) x [PERSON_NAME] x Rekha x [PERSON_NAME]…" at bounding box center [78, 127] width 81 height 22
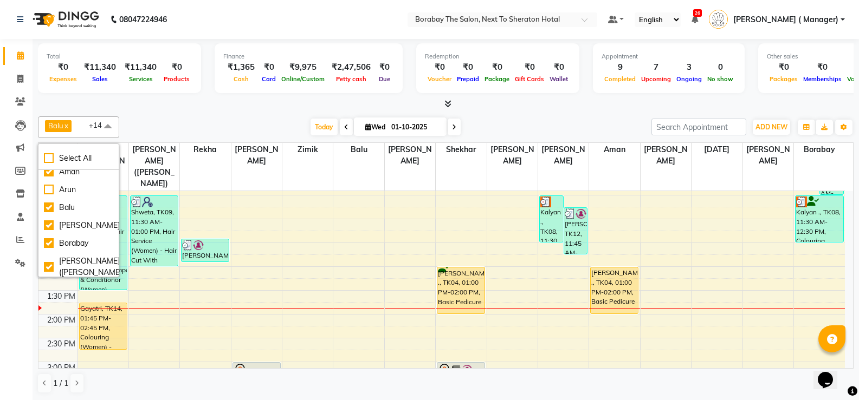
scroll to position [0, 0]
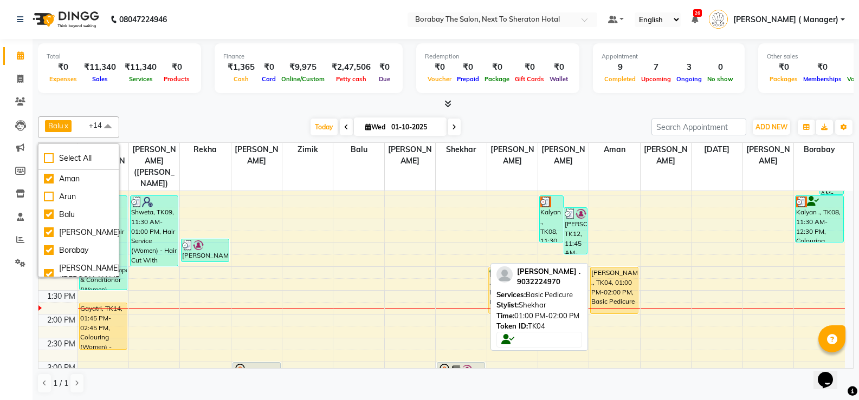
drag, startPoint x: 465, startPoint y: 279, endPoint x: 508, endPoint y: 281, distance: 42.9
click at [508, 281] on div "Balu x Borabay x [PERSON_NAME] (Sameer) x [PERSON_NAME] x Rekha x [PERSON_NAME]…" at bounding box center [445, 255] width 815 height 286
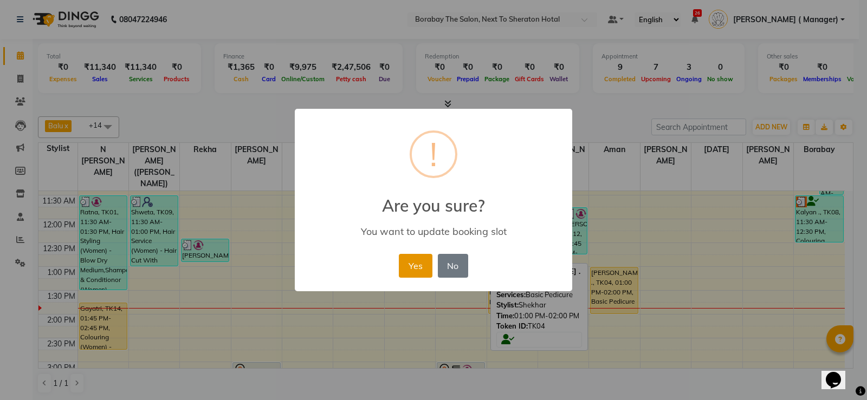
click at [420, 271] on button "Yes" at bounding box center [415, 266] width 33 height 24
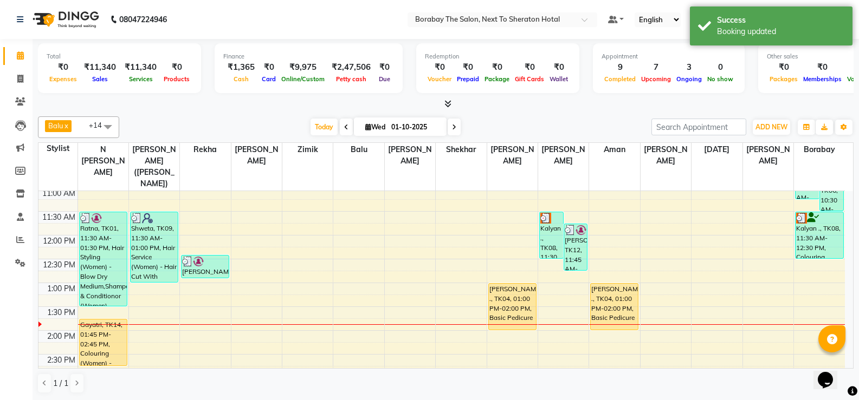
scroll to position [217, 0]
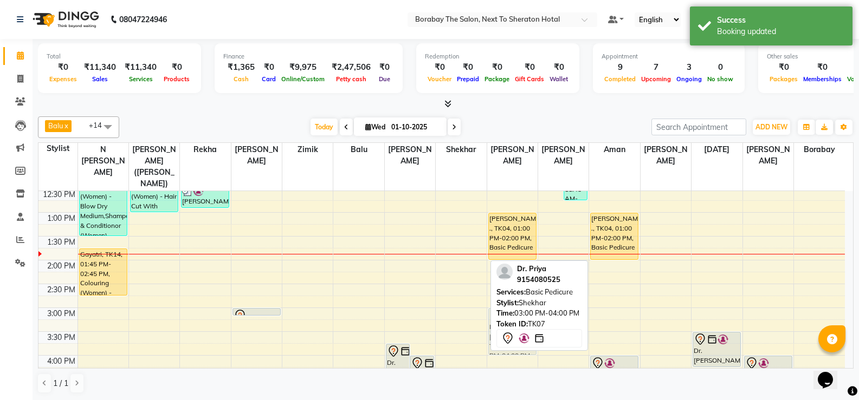
drag, startPoint x: 469, startPoint y: 320, endPoint x: 514, endPoint y: 322, distance: 45.0
click at [514, 322] on div "Balu x Borabay x [PERSON_NAME] (Sameer) x [PERSON_NAME] x Rekha x [PERSON_NAME]…" at bounding box center [445, 255] width 815 height 286
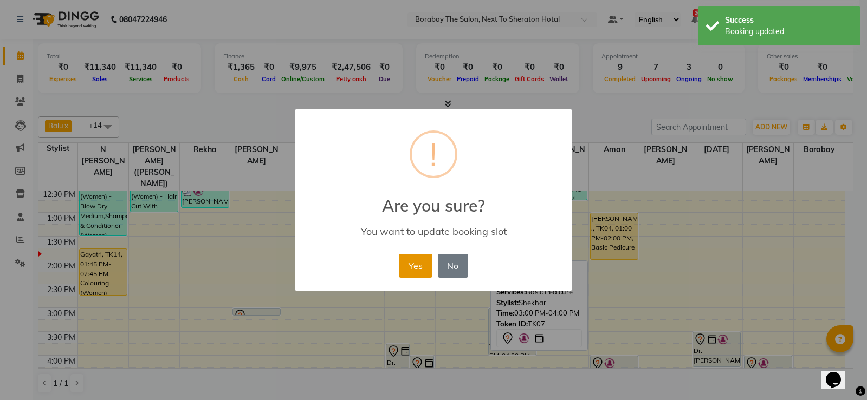
click at [421, 265] on button "Yes" at bounding box center [415, 266] width 33 height 24
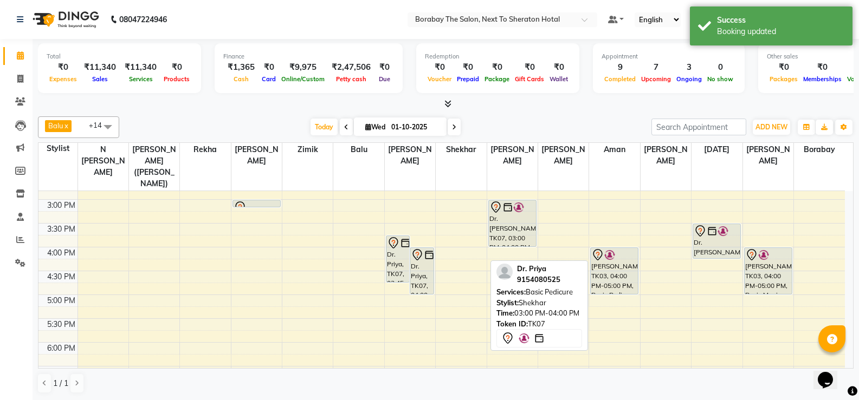
scroll to position [271, 0]
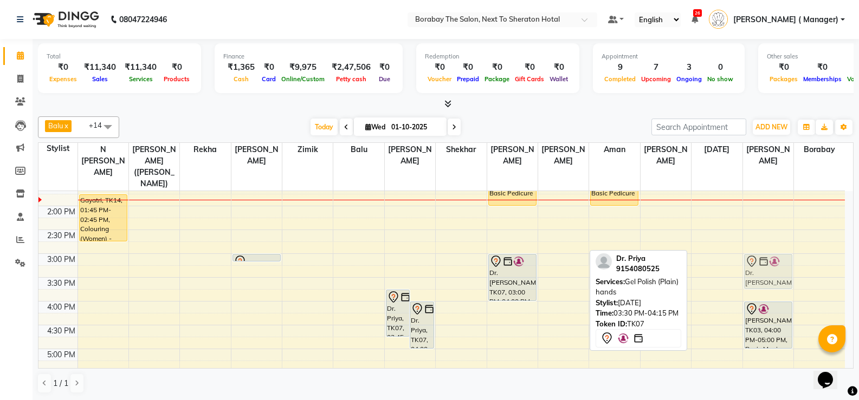
drag, startPoint x: 710, startPoint y: 285, endPoint x: 749, endPoint y: 266, distance: 43.4
click at [749, 266] on tr "Ratna, TK01, 11:30 AM-01:30 PM, Hair Styling (Women) - Blow Dry Medium,Shampoo …" at bounding box center [441, 229] width 806 height 619
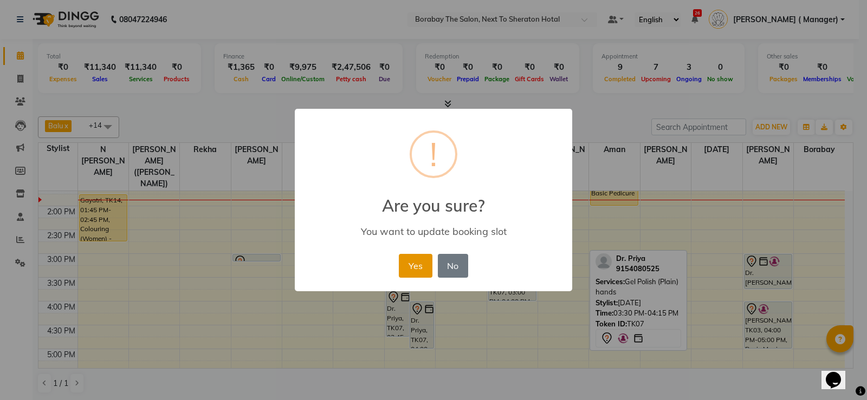
click at [413, 264] on button "Yes" at bounding box center [415, 266] width 33 height 24
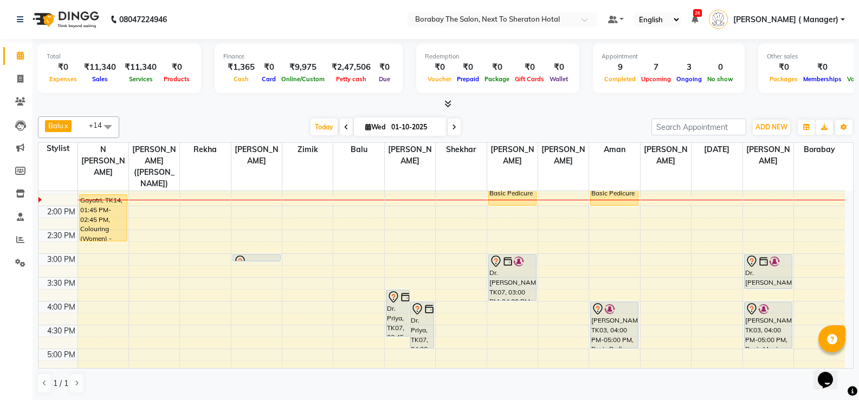
click at [765, 284] on div "8:00 AM 8:30 AM 9:00 AM 9:30 AM 10:00 AM 10:30 AM 11:00 AM 11:30 AM 12:00 PM 12…" at bounding box center [441, 229] width 806 height 619
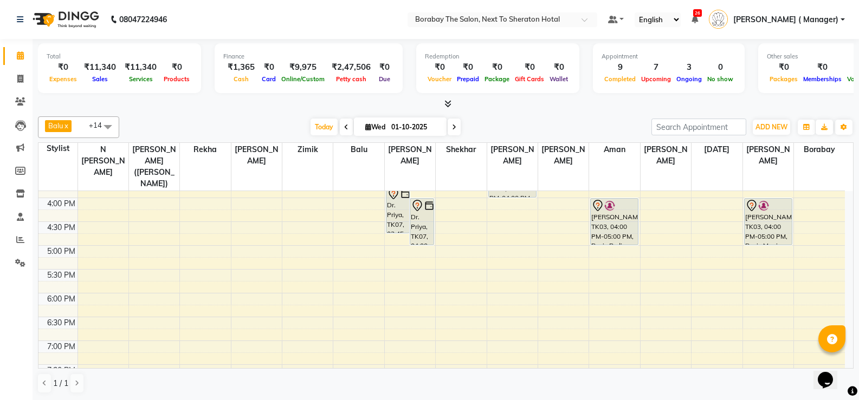
scroll to position [379, 0]
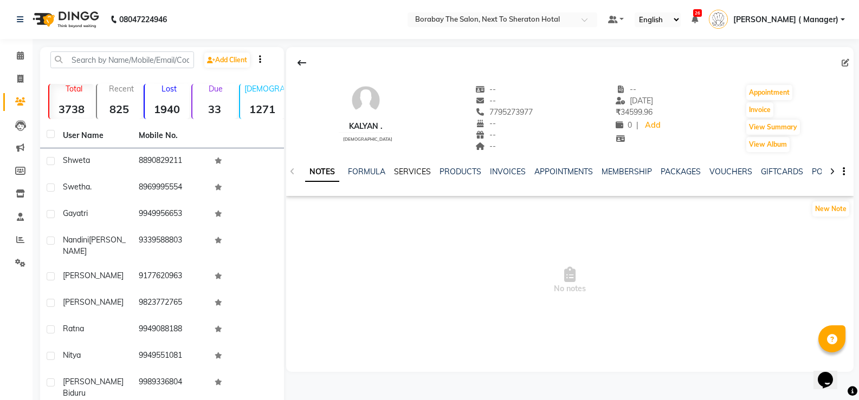
click at [413, 171] on link "SERVICES" at bounding box center [412, 172] width 37 height 10
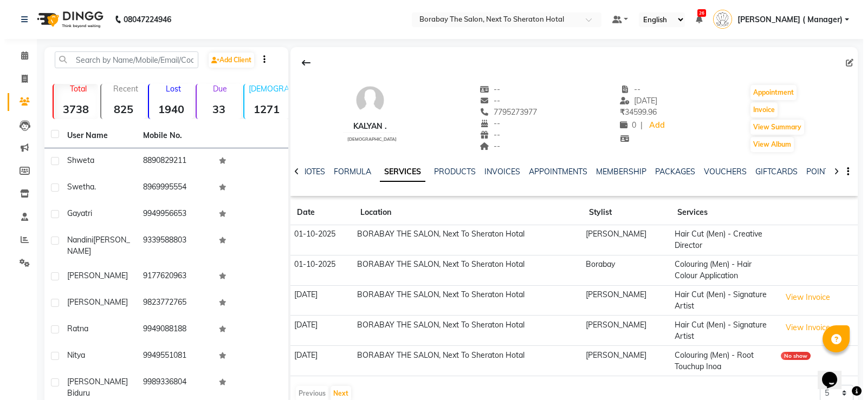
scroll to position [54, 0]
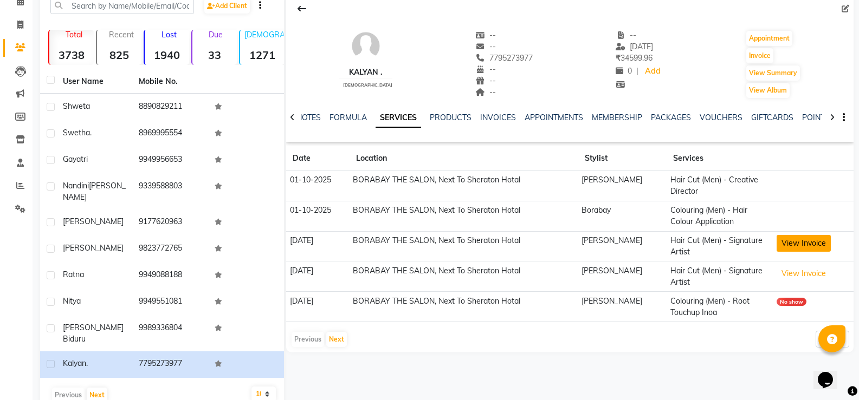
click at [800, 247] on button "View Invoice" at bounding box center [803, 243] width 54 height 17
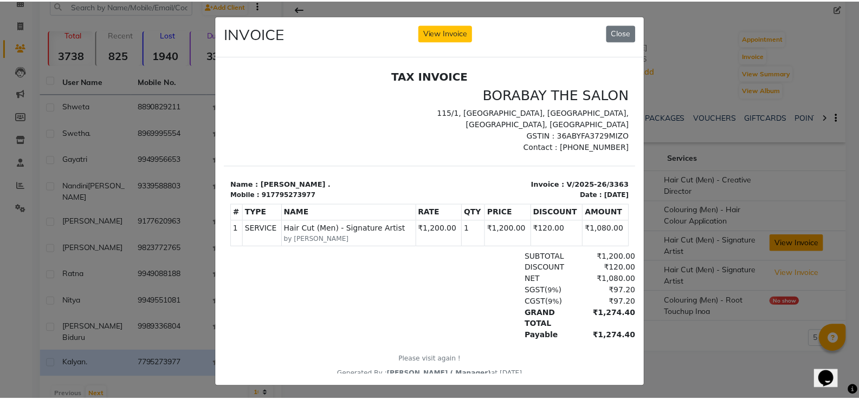
scroll to position [0, 0]
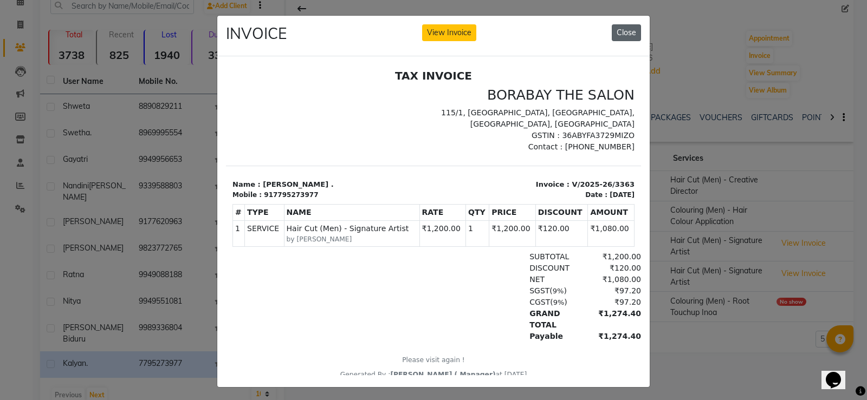
click at [627, 31] on button "Close" at bounding box center [626, 32] width 29 height 17
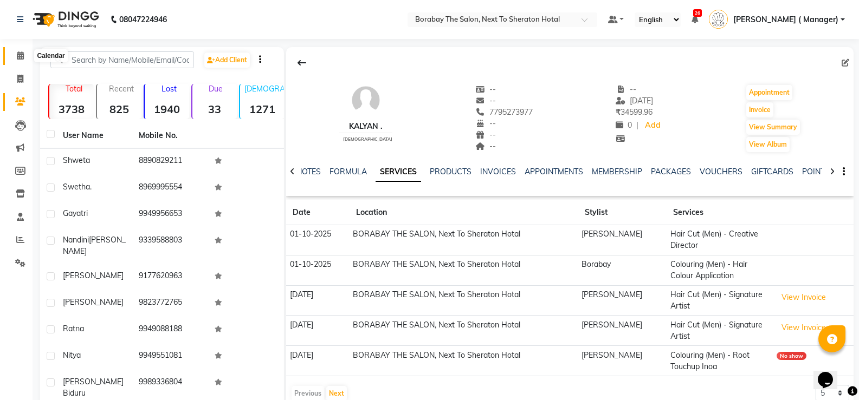
click at [20, 55] on icon at bounding box center [20, 55] width 7 height 8
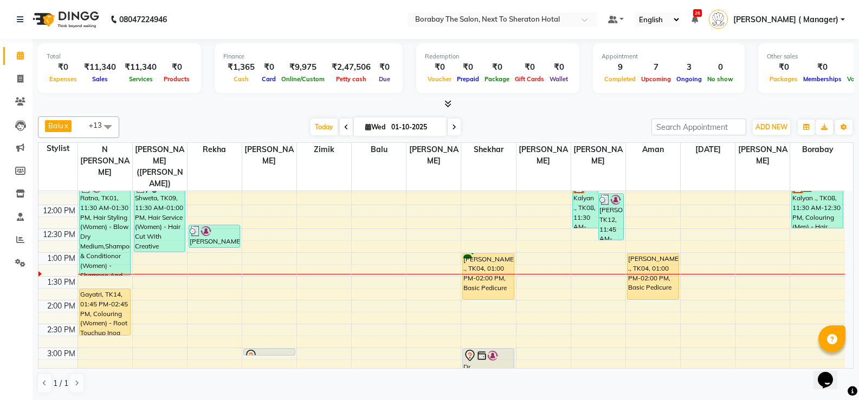
scroll to position [131, 0]
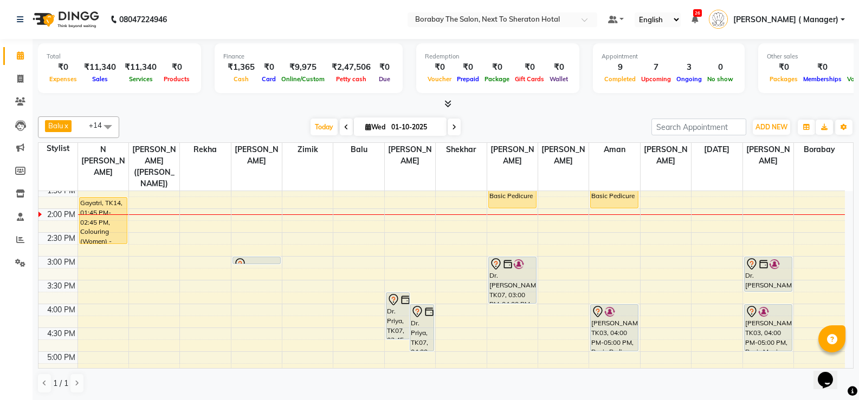
scroll to position [322, 0]
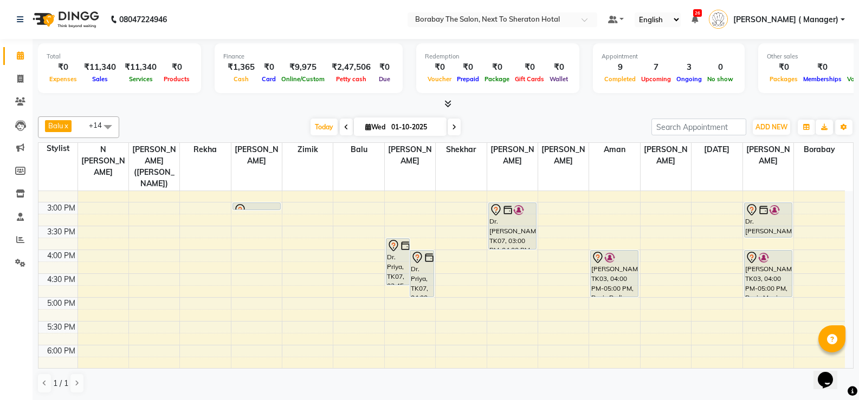
click at [146, 265] on div "8:00 AM 8:30 AM 9:00 AM 9:30 AM 10:00 AM 10:30 AM 11:00 AM 11:30 AM 12:00 PM 12…" at bounding box center [441, 178] width 806 height 619
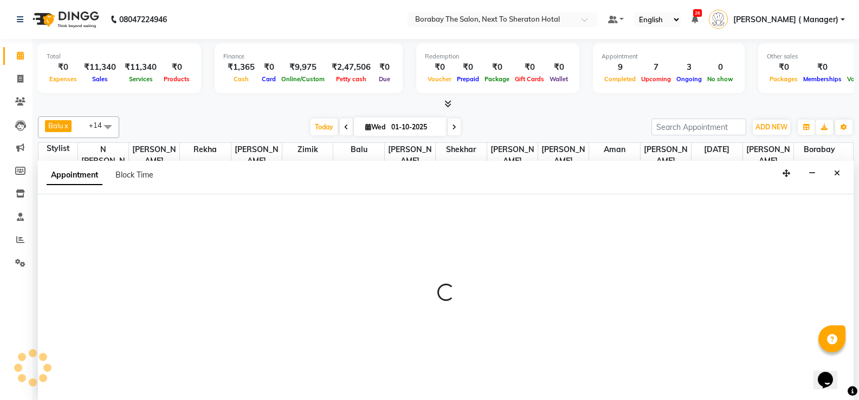
scroll to position [1, 0]
select select "31355"
select select "990"
select select "tentative"
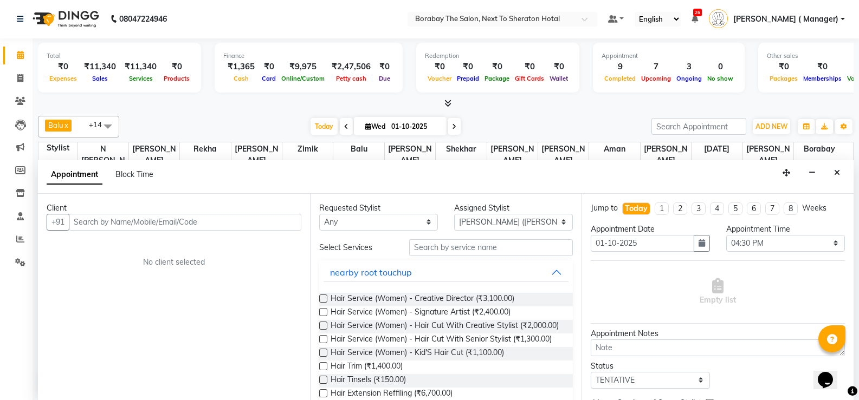
click at [180, 223] on input "text" at bounding box center [185, 222] width 232 height 17
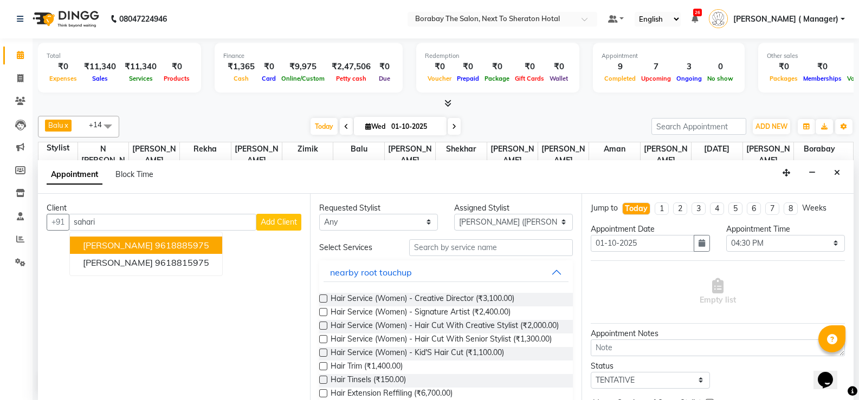
click at [155, 245] on ngb-highlight "9618885975" at bounding box center [182, 245] width 54 height 11
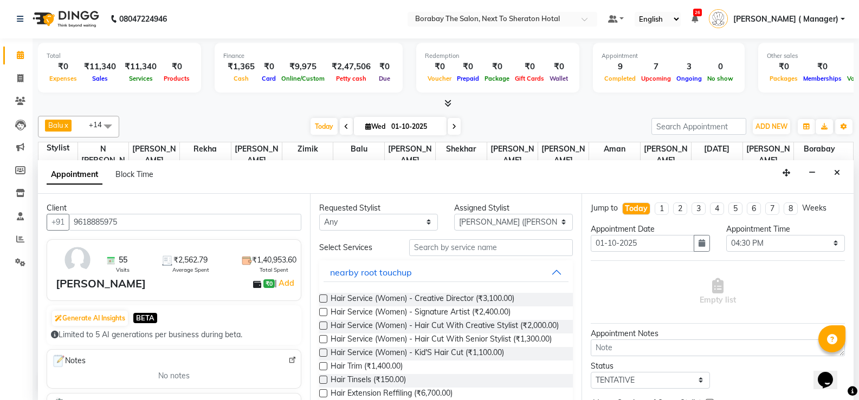
type input "9618885975"
click at [411, 221] on select "Any [PERSON_NAME] [PERSON_NAME] [PERSON_NAME] (Sameer) [DATE] [PERSON_NAME] ( M…" at bounding box center [378, 222] width 119 height 17
select select "31355"
click at [319, 214] on select "Any [PERSON_NAME] [PERSON_NAME] [PERSON_NAME] (Sameer) [DATE] [PERSON_NAME] ( M…" at bounding box center [378, 222] width 119 height 17
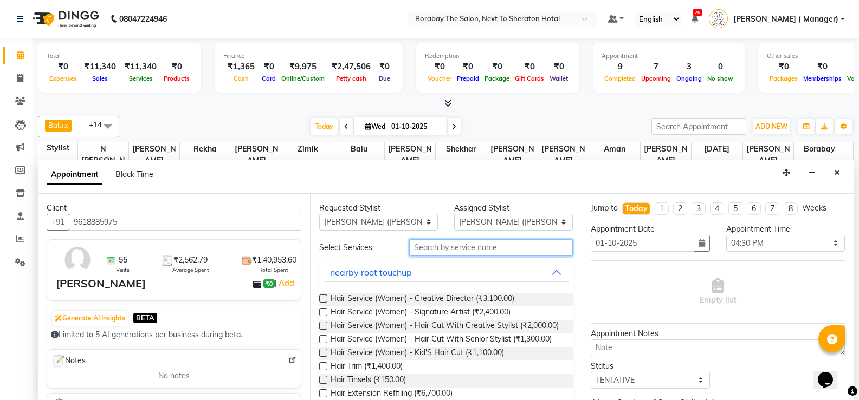
click at [456, 248] on input "text" at bounding box center [491, 248] width 164 height 17
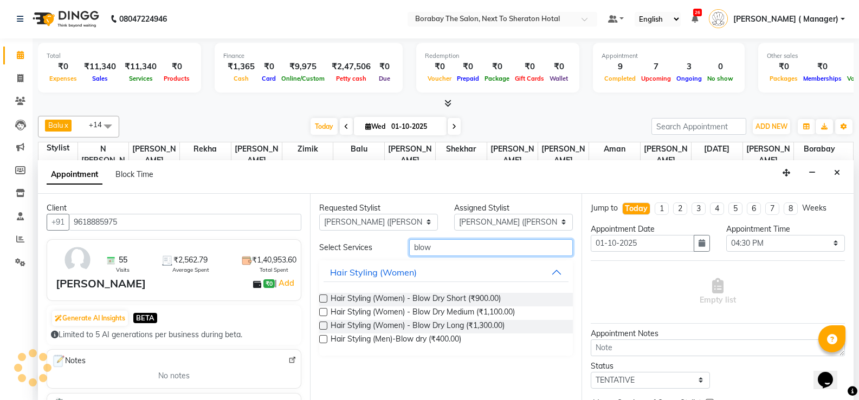
type input "blow"
click at [320, 315] on label at bounding box center [323, 312] width 8 height 8
click at [320, 315] on input "checkbox" at bounding box center [322, 313] width 7 height 7
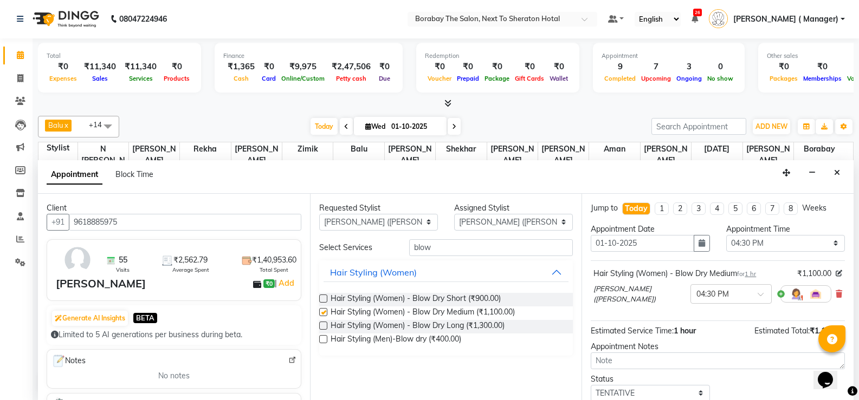
checkbox input "false"
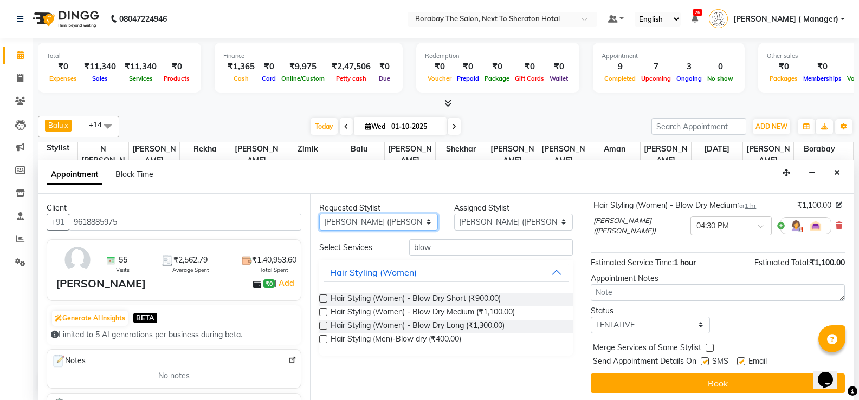
click at [414, 222] on select "Any [PERSON_NAME] [PERSON_NAME] [PERSON_NAME] (Sameer) [DATE] [PERSON_NAME] ( M…" at bounding box center [378, 222] width 119 height 17
select select "31360"
click at [319, 214] on select "Any [PERSON_NAME] [PERSON_NAME] [PERSON_NAME] (Sameer) [DATE] [PERSON_NAME] ( M…" at bounding box center [378, 222] width 119 height 17
select select "31360"
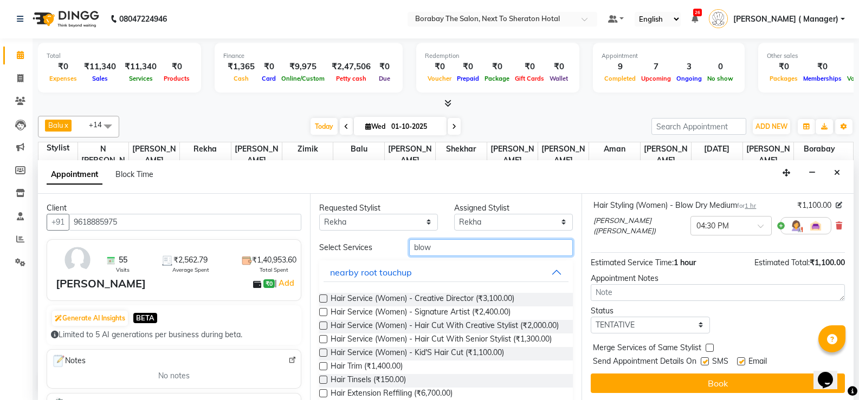
click at [454, 243] on input "blow" at bounding box center [491, 248] width 164 height 17
type input "b"
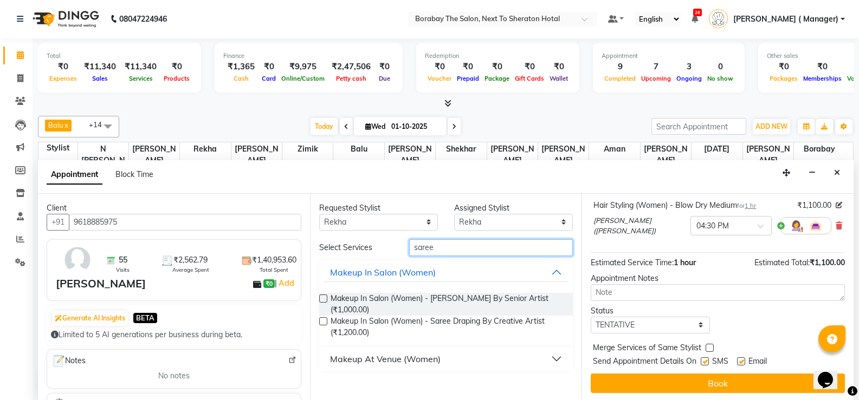
type input "saree"
click at [386, 362] on div "Makeup At Venue (Women)" at bounding box center [385, 359] width 111 height 13
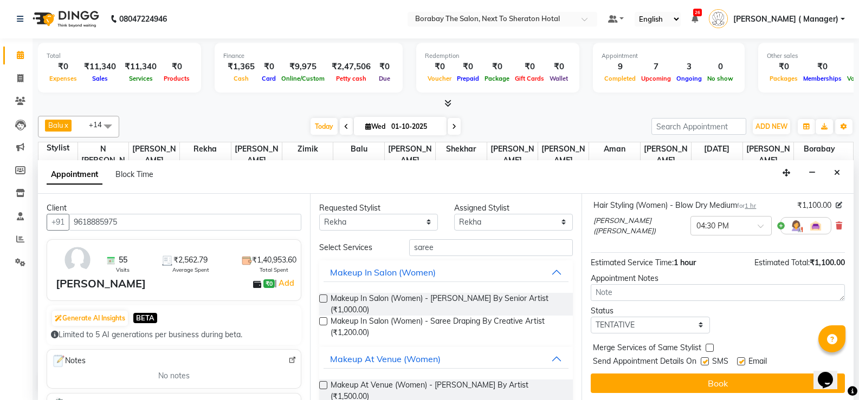
click at [322, 321] on label at bounding box center [323, 322] width 8 height 8
click at [322, 321] on input "checkbox" at bounding box center [322, 322] width 7 height 7
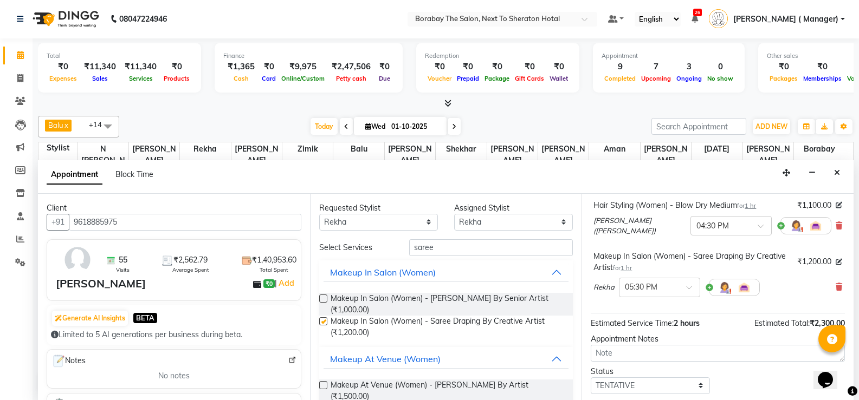
checkbox input "false"
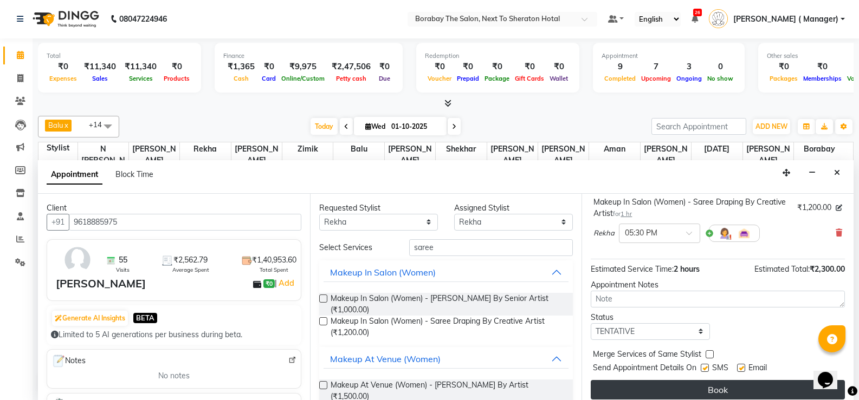
click at [720, 391] on button "Book" at bounding box center [718, 390] width 254 height 20
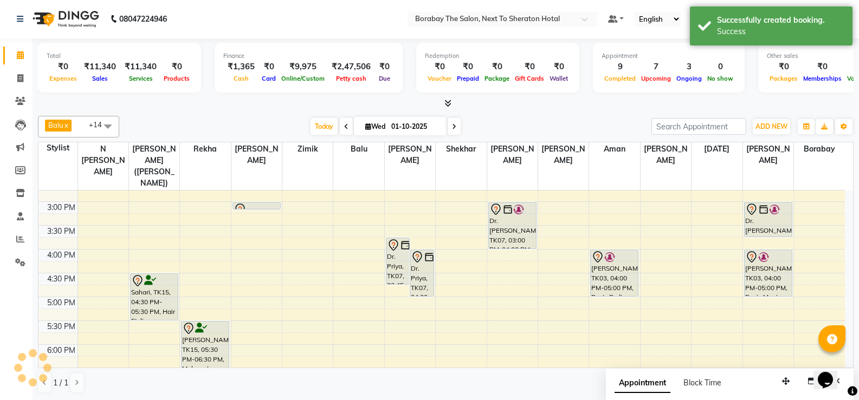
scroll to position [0, 0]
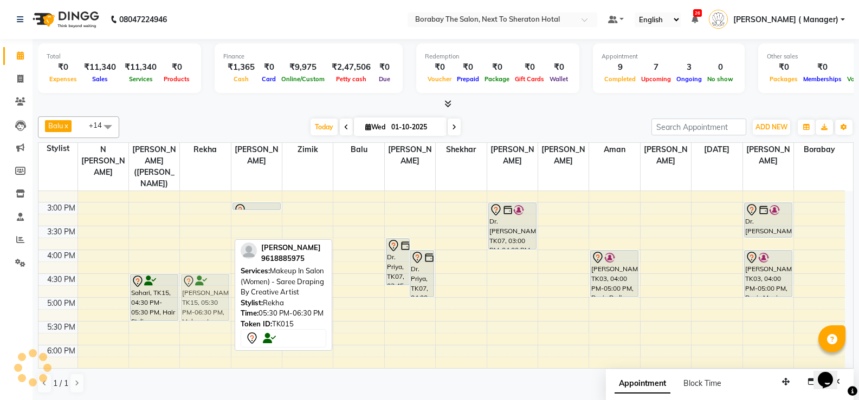
drag, startPoint x: 211, startPoint y: 338, endPoint x: 212, endPoint y: 293, distance: 44.4
click at [212, 293] on div "Ramya, TK02, 09:00 AM-10:00 AM, Hair Styling (Women) - Tonging / Iron Curls Mis…" at bounding box center [205, 178] width 50 height 619
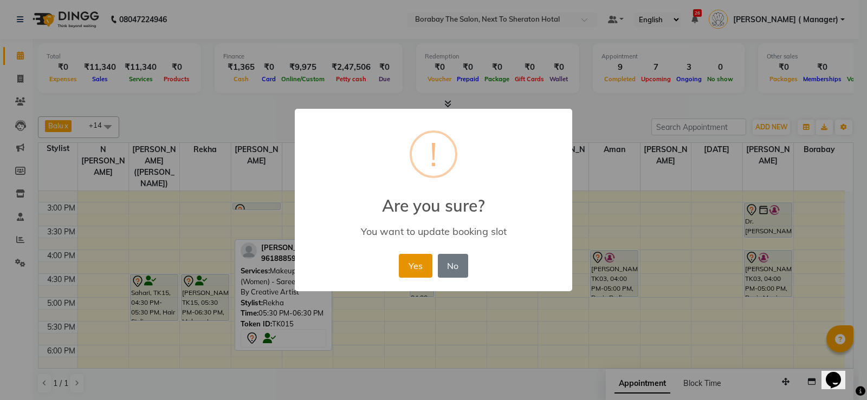
click at [417, 276] on button "Yes" at bounding box center [415, 266] width 33 height 24
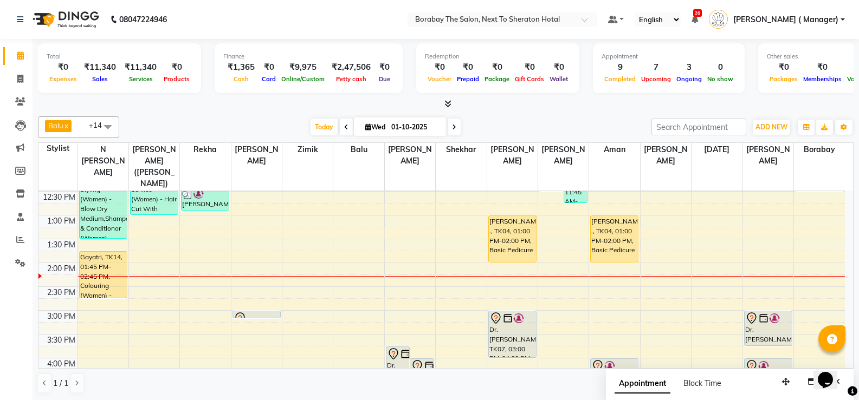
scroll to position [268, 0]
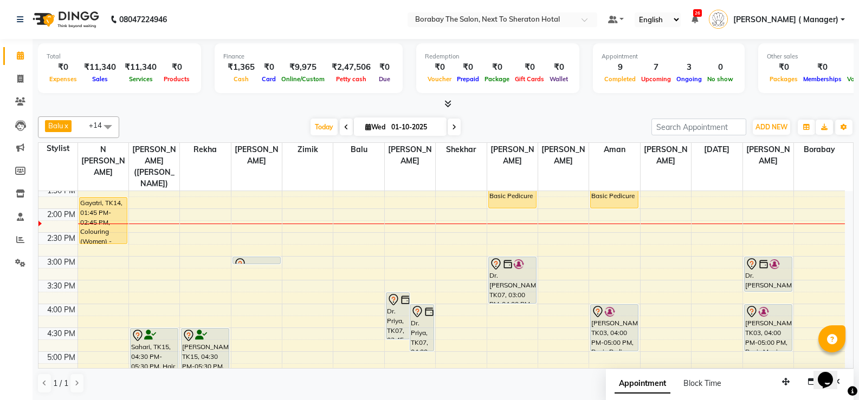
click at [379, 125] on span "Wed" at bounding box center [375, 127] width 25 height 8
select select "10"
select select "2025"
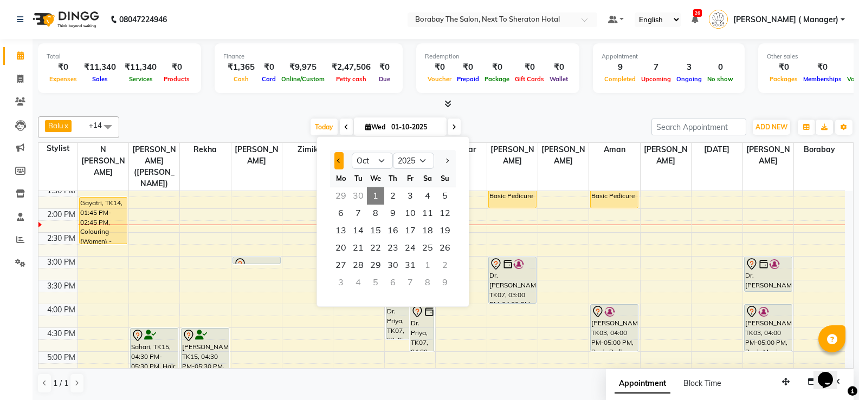
click at [340, 165] on button "Previous month" at bounding box center [338, 160] width 9 height 17
select select "9"
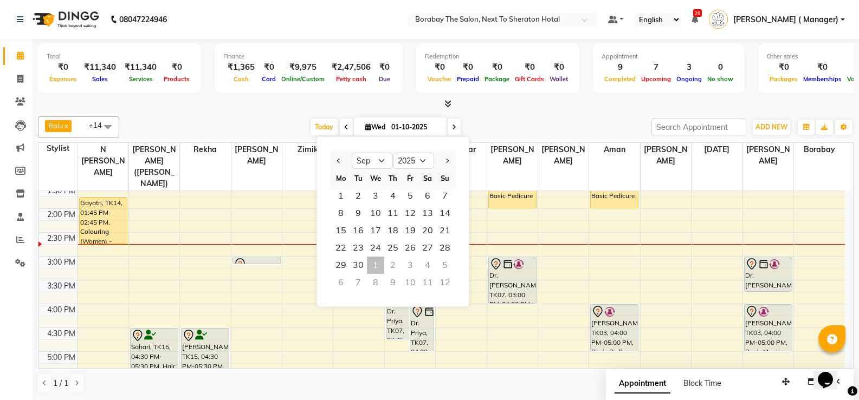
click at [363, 109] on div at bounding box center [445, 104] width 815 height 11
click at [590, 101] on div at bounding box center [445, 104] width 815 height 11
click at [484, 126] on div "Today Wed 01-10-2025 Jan Feb Mar Apr May Jun Jul Aug Sep Oct Nov Dec 2015 2016 …" at bounding box center [385, 127] width 521 height 16
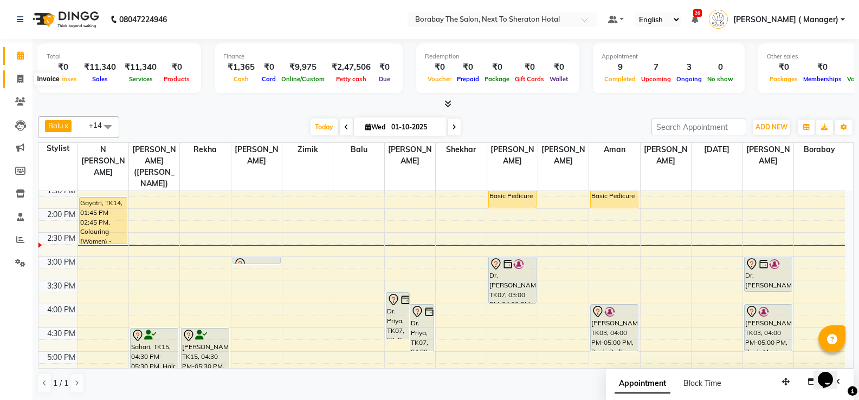
click at [17, 78] on icon at bounding box center [20, 79] width 6 height 8
select select "service"
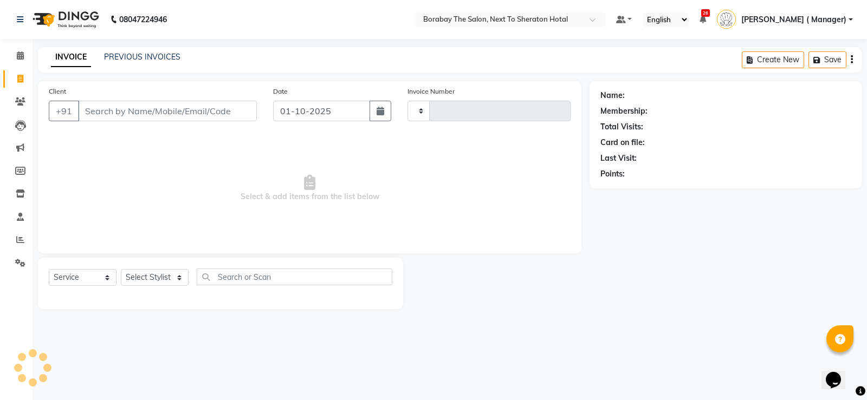
type input "4100"
select select "4945"
click at [185, 117] on input "Client" at bounding box center [167, 111] width 179 height 21
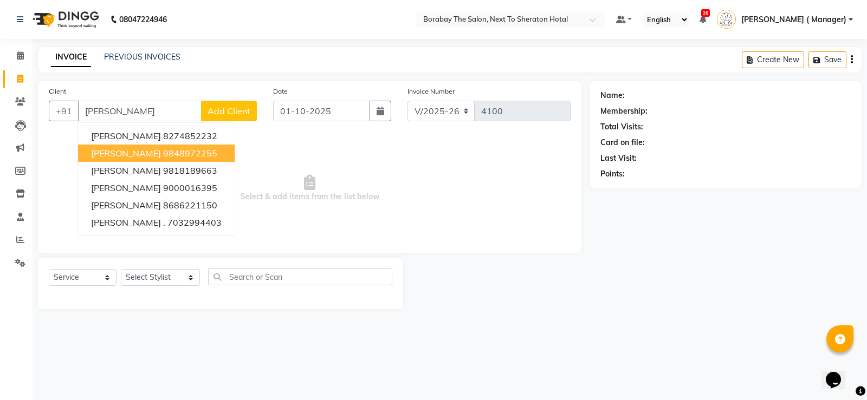
click at [166, 154] on ngb-highlight "9848972255" at bounding box center [190, 153] width 54 height 11
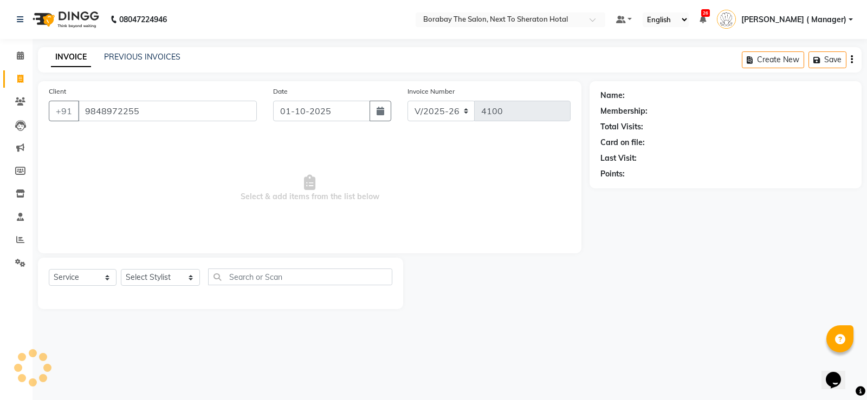
type input "9848972255"
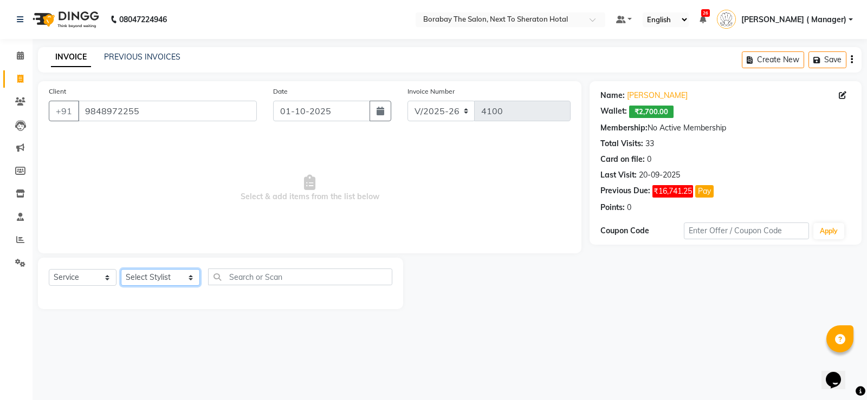
click at [167, 278] on select "Select Stylist [PERSON_NAME] [PERSON_NAME] Borabay Counter Borabay [PERSON_NAME…" at bounding box center [160, 277] width 79 height 17
select select "32380"
click at [121, 269] on select "Select Stylist [PERSON_NAME] [PERSON_NAME] Borabay Counter Borabay [PERSON_NAME…" at bounding box center [160, 277] width 79 height 17
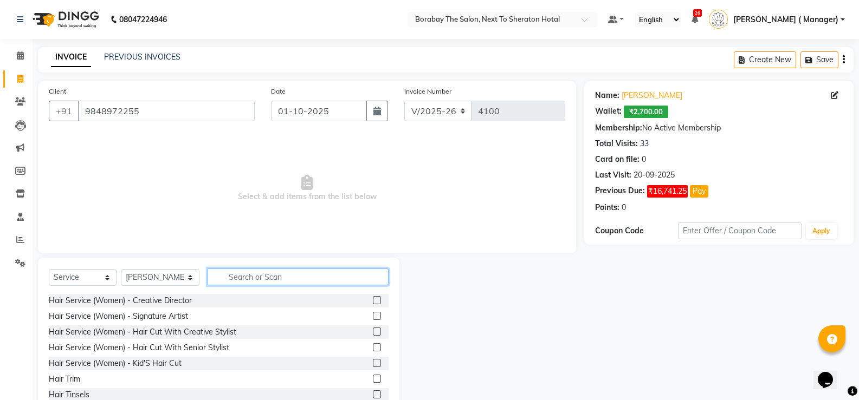
click at [307, 273] on input "text" at bounding box center [298, 277] width 181 height 17
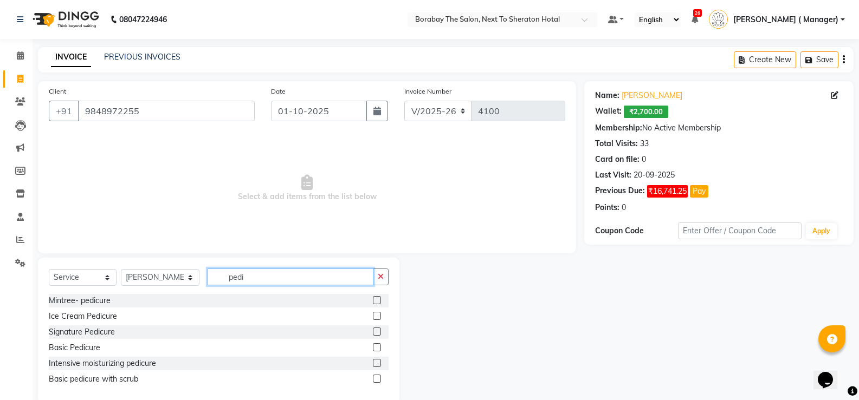
type input "pedi"
click at [376, 347] on label at bounding box center [377, 348] width 8 height 8
click at [376, 347] on input "checkbox" at bounding box center [376, 348] width 7 height 7
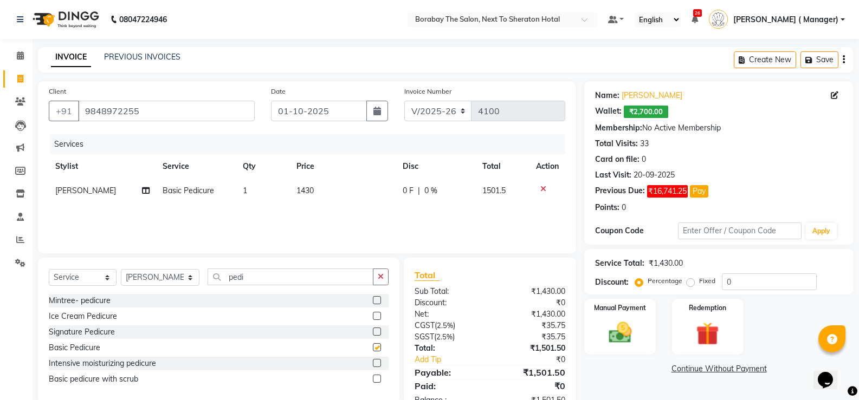
checkbox input "false"
click at [159, 280] on select "Select Stylist [PERSON_NAME] [PERSON_NAME] Borabay Counter Borabay [PERSON_NAME…" at bounding box center [160, 277] width 79 height 17
click at [121, 269] on select "Select Stylist [PERSON_NAME] [PERSON_NAME] Borabay Counter Borabay [PERSON_NAME…" at bounding box center [160, 277] width 79 height 17
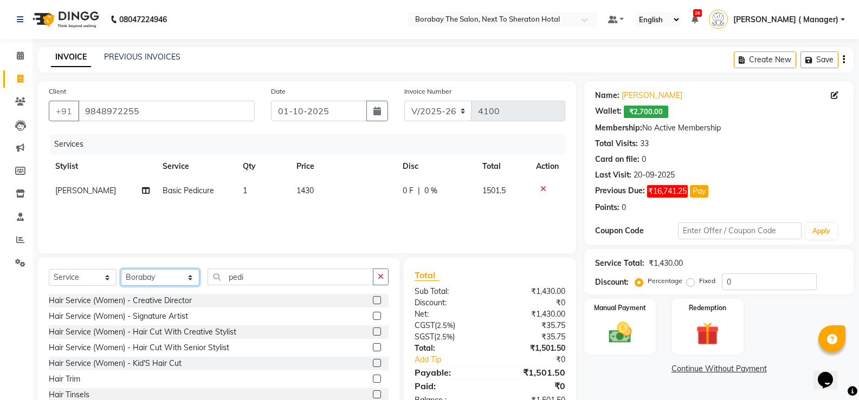
click at [162, 278] on select "Select Stylist [PERSON_NAME] [PERSON_NAME] Borabay Counter Borabay [PERSON_NAME…" at bounding box center [160, 277] width 79 height 17
select select "32380"
click at [121, 269] on select "Select Stylist [PERSON_NAME] [PERSON_NAME] Borabay Counter Borabay [PERSON_NAME…" at bounding box center [160, 277] width 79 height 17
click at [259, 271] on input "pedi" at bounding box center [291, 277] width 166 height 17
type input "p"
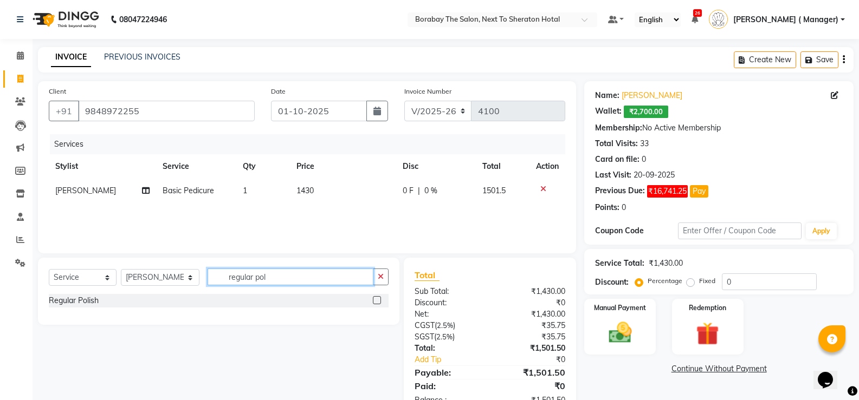
type input "regular pol"
click at [376, 299] on label at bounding box center [377, 300] width 8 height 8
click at [376, 299] on input "checkbox" at bounding box center [376, 300] width 7 height 7
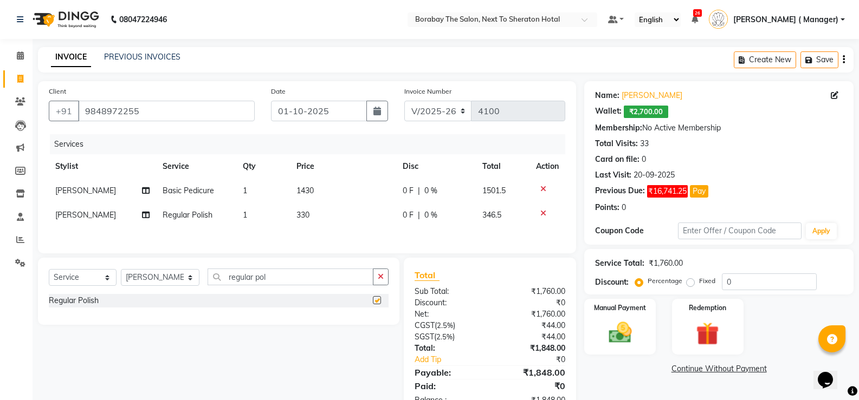
checkbox input "false"
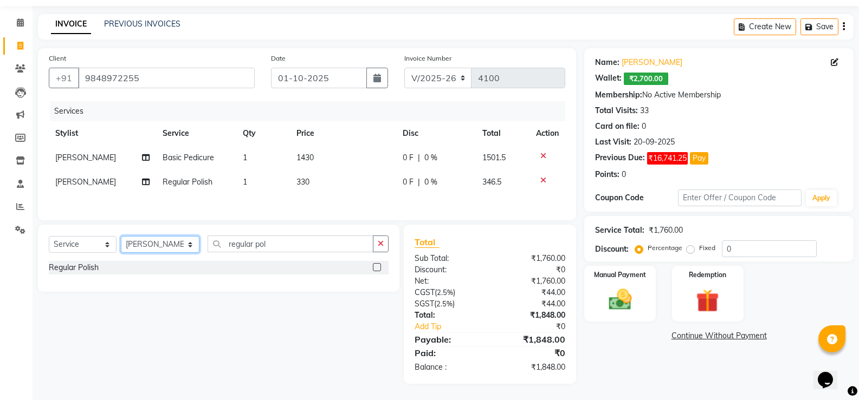
click at [187, 247] on select "Select Stylist [PERSON_NAME] [PERSON_NAME] Borabay Counter Borabay [PERSON_NAME…" at bounding box center [160, 244] width 79 height 17
select select "31361"
click at [121, 236] on select "Select Stylist [PERSON_NAME] [PERSON_NAME] Borabay Counter Borabay [PERSON_NAME…" at bounding box center [160, 244] width 79 height 17
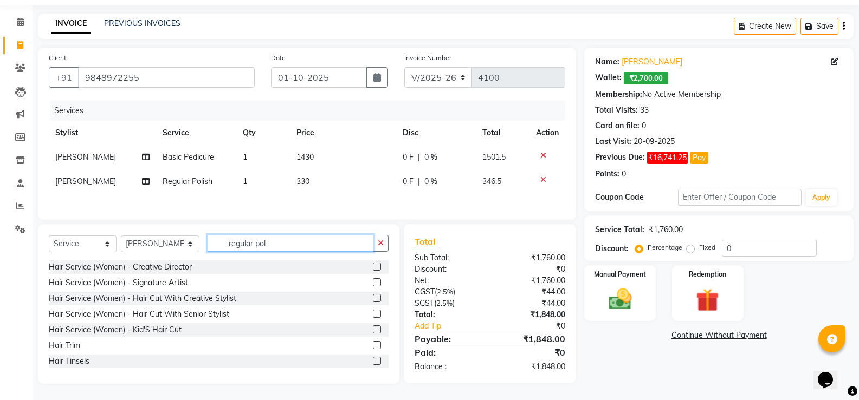
click at [268, 241] on input "regular pol" at bounding box center [291, 243] width 166 height 17
type input "r"
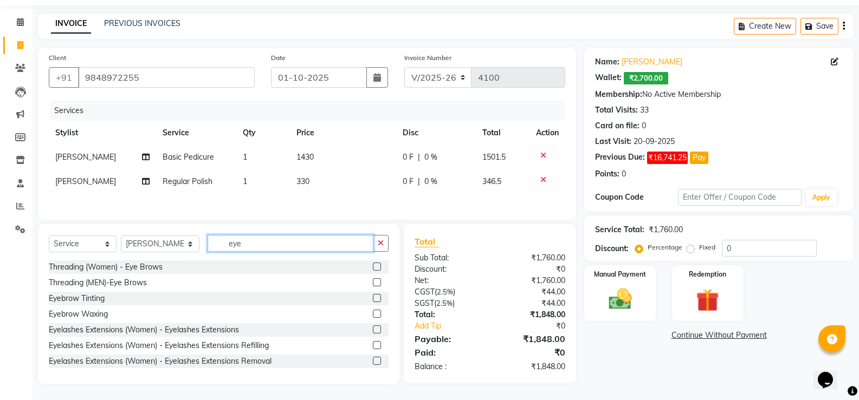
type input "eye"
click at [373, 268] on label at bounding box center [377, 267] width 8 height 8
click at [373, 268] on input "checkbox" at bounding box center [376, 267] width 7 height 7
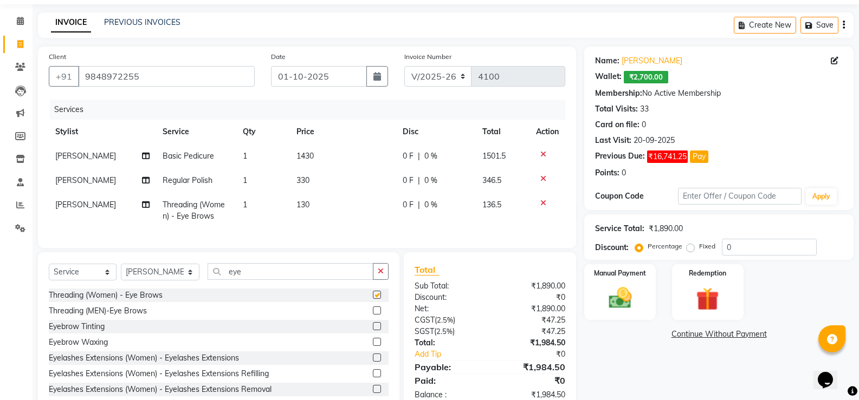
checkbox input "false"
click at [638, 292] on img at bounding box center [619, 298] width 38 height 28
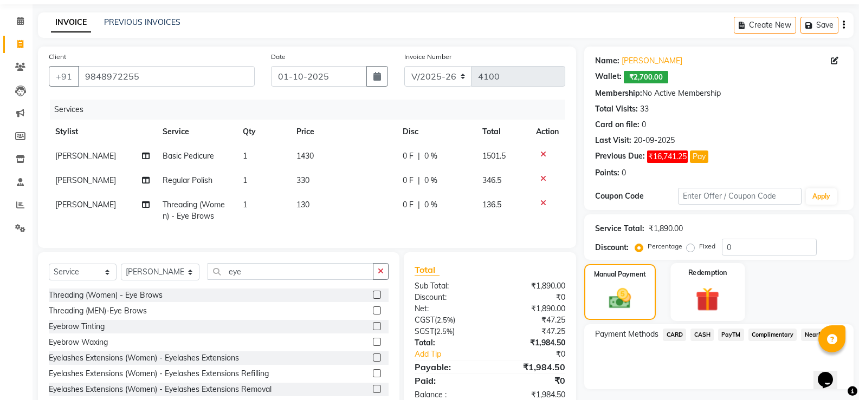
click at [701, 301] on img at bounding box center [707, 299] width 38 height 30
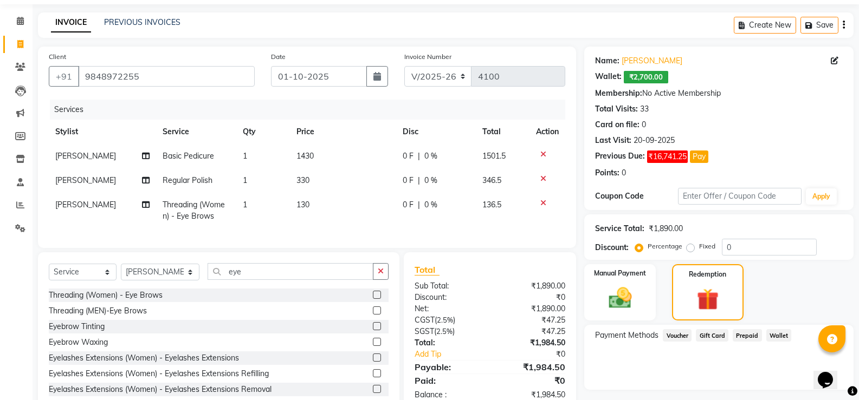
click at [778, 339] on span "Wallet" at bounding box center [778, 335] width 25 height 12
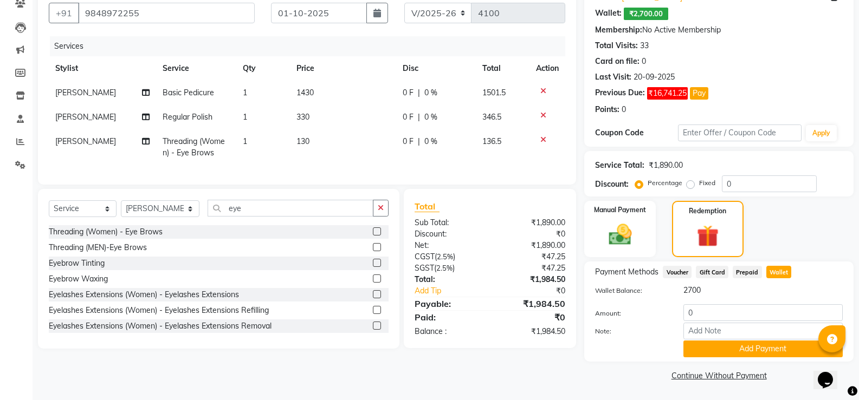
click at [543, 393] on main "INVOICE PREVIOUS INVOICES Create New Save Client +91 9848972255 Date 01-10-2025…" at bounding box center [446, 174] width 826 height 451
click at [758, 182] on input "0" at bounding box center [769, 184] width 95 height 17
type input "10"
click at [716, 318] on input "0" at bounding box center [762, 313] width 159 height 17
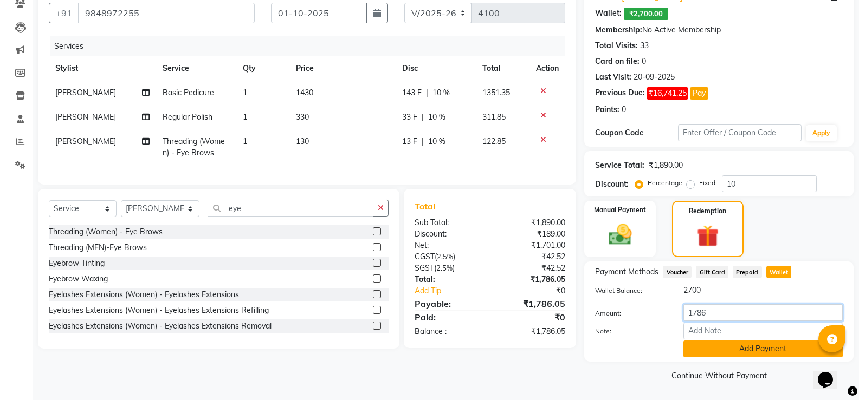
type input "1786"
click at [726, 346] on button "Add Payment" at bounding box center [762, 349] width 159 height 17
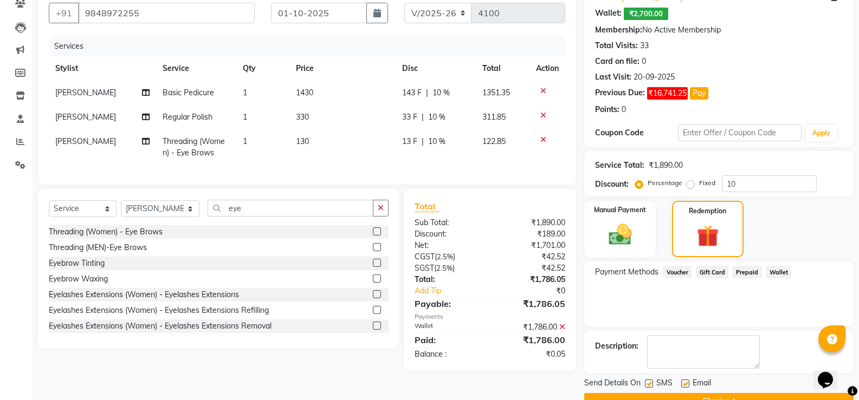
scroll to position [124, 0]
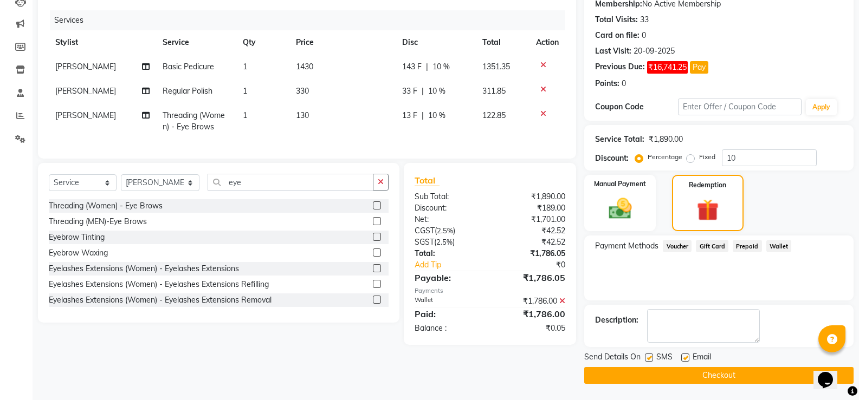
click at [732, 373] on button "Checkout" at bounding box center [718, 375] width 269 height 17
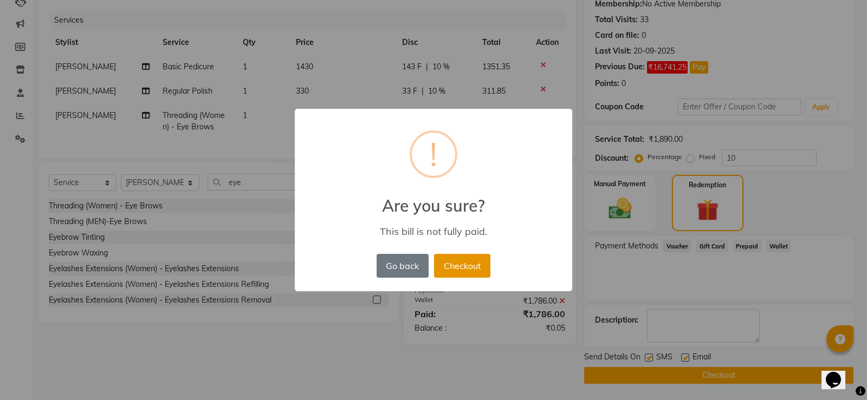
click at [465, 268] on button "Checkout" at bounding box center [462, 266] width 56 height 24
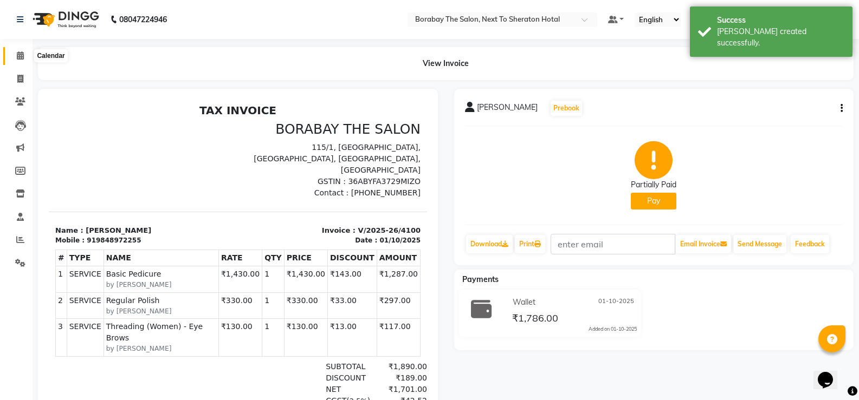
click at [23, 57] on icon at bounding box center [20, 55] width 7 height 8
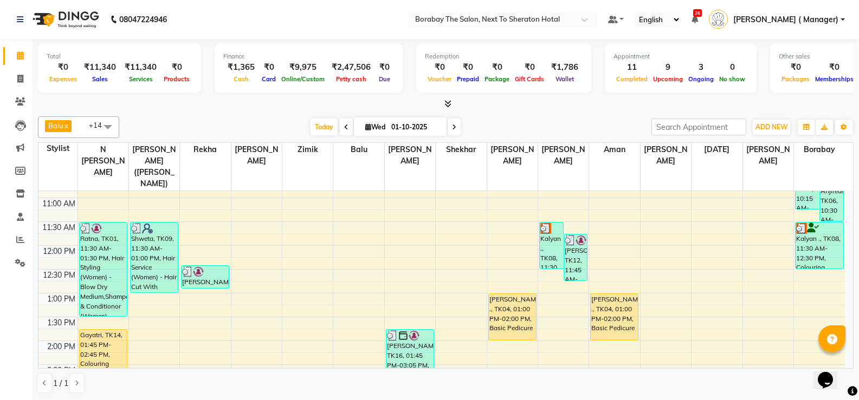
scroll to position [163, 0]
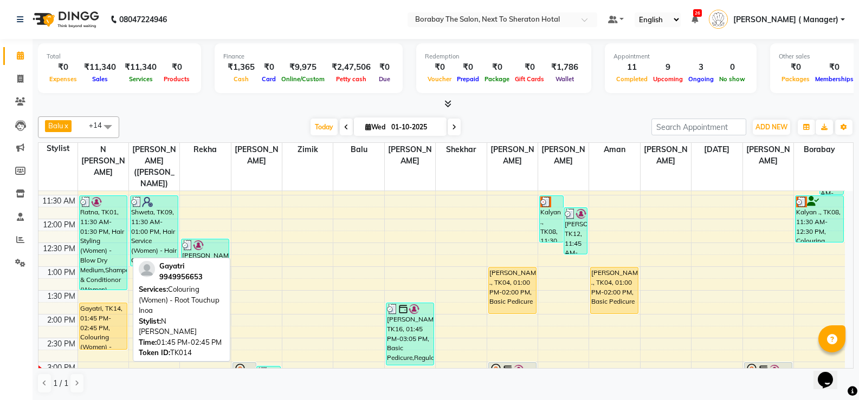
click at [101, 313] on div "Gayatri, TK14, 01:45 PM-02:45 PM, Colouring (Women) - Root Touchup Inoa" at bounding box center [103, 326] width 47 height 46
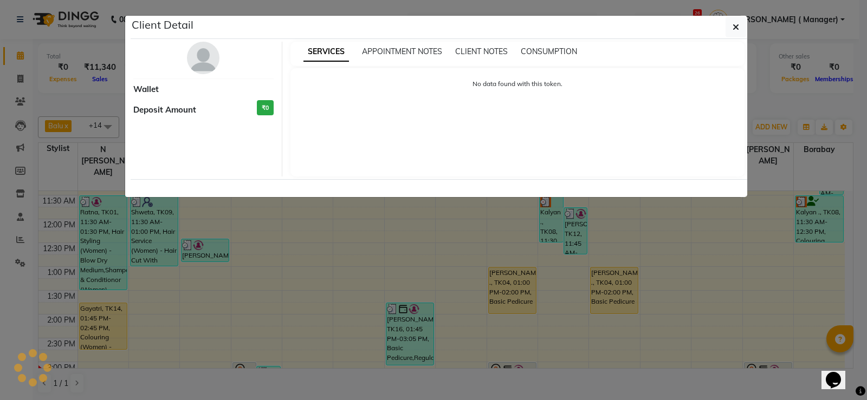
select select "1"
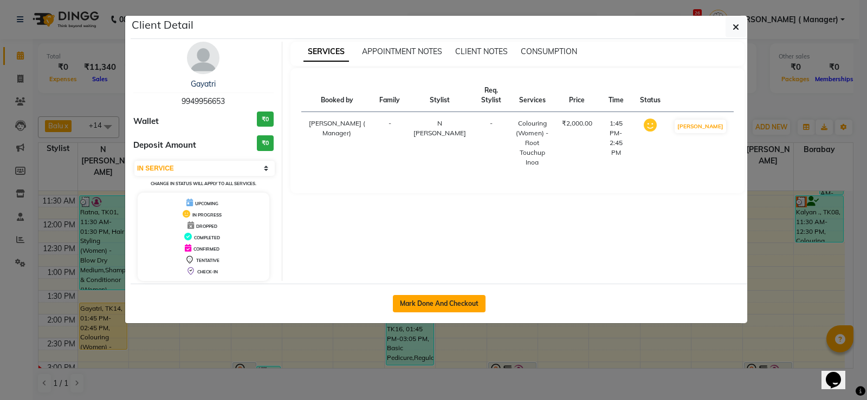
click at [433, 305] on button "Mark Done And Checkout" at bounding box center [439, 303] width 93 height 17
select select "service"
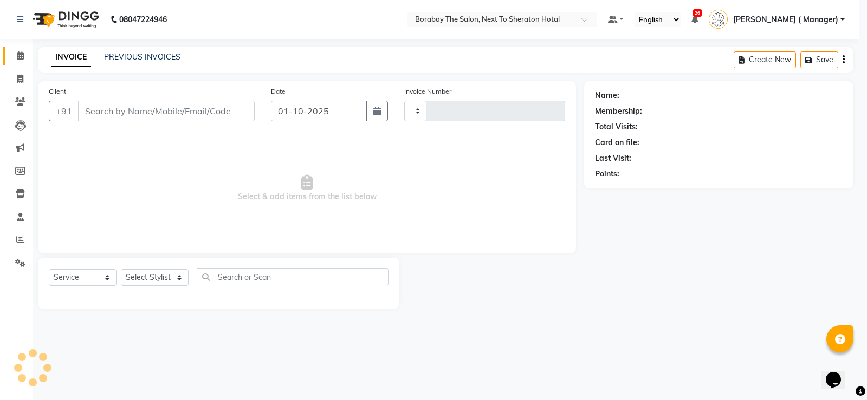
type input "4101"
select select "4945"
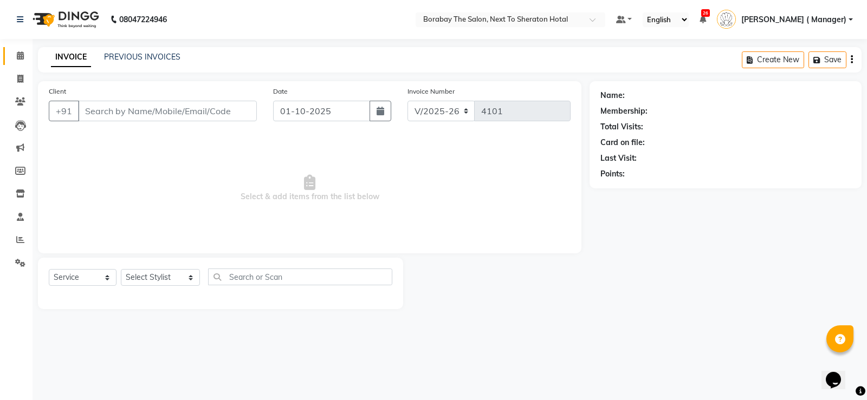
type input "9949956653"
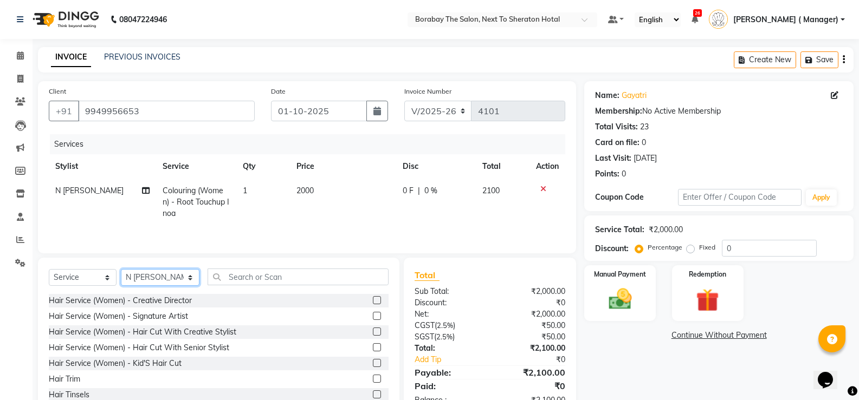
click at [152, 280] on select "Select Stylist [PERSON_NAME] [PERSON_NAME] Borabay Counter Borabay [PERSON_NAME…" at bounding box center [160, 277] width 79 height 17
select select "78121"
click at [121, 269] on select "Select Stylist [PERSON_NAME] [PERSON_NAME] Borabay Counter Borabay [PERSON_NAME…" at bounding box center [160, 277] width 79 height 17
click at [247, 276] on input "text" at bounding box center [298, 277] width 181 height 17
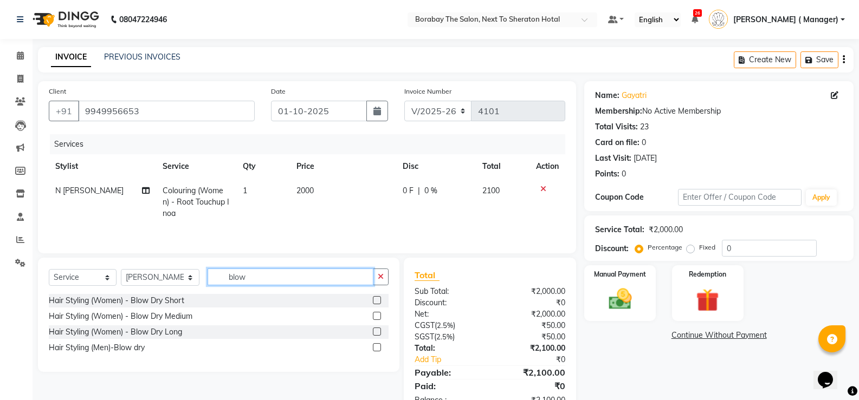
type input "blow"
click at [378, 318] on label at bounding box center [377, 316] width 8 height 8
click at [378, 318] on input "checkbox" at bounding box center [376, 316] width 7 height 7
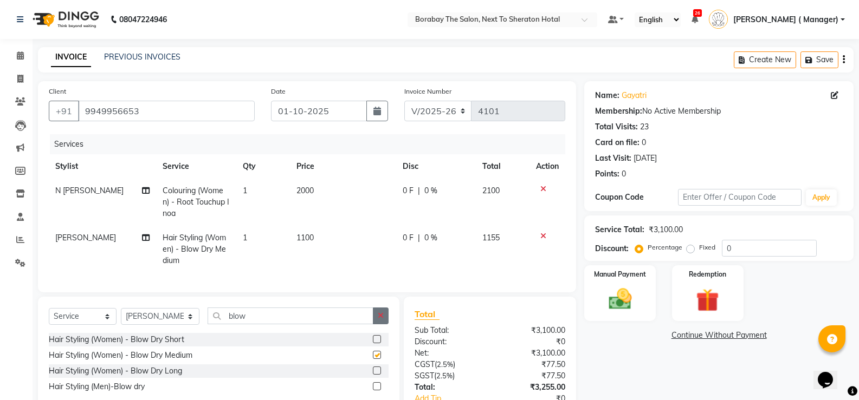
checkbox input "false"
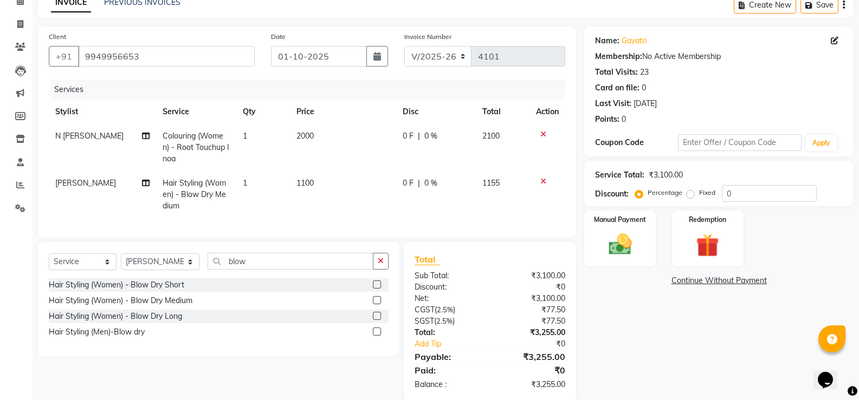
scroll to position [80, 0]
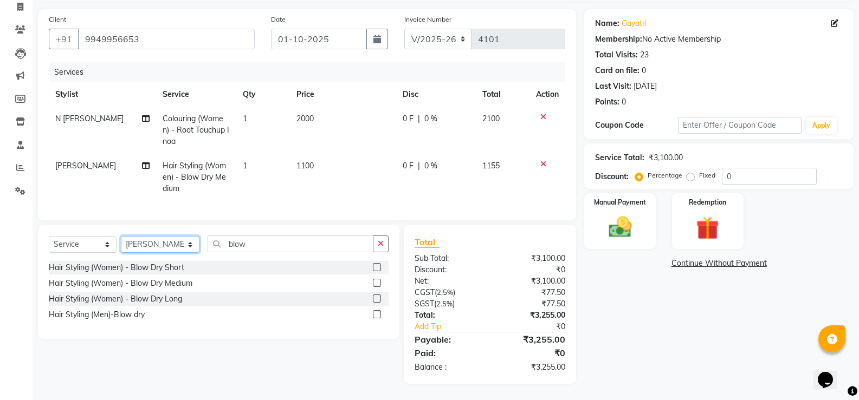
click at [160, 248] on select "Select Stylist [PERSON_NAME] [PERSON_NAME] Borabay Counter Borabay [PERSON_NAME…" at bounding box center [160, 244] width 79 height 17
select select "31361"
click at [121, 236] on select "Select Stylist [PERSON_NAME] [PERSON_NAME] Borabay Counter Borabay [PERSON_NAME…" at bounding box center [160, 244] width 79 height 17
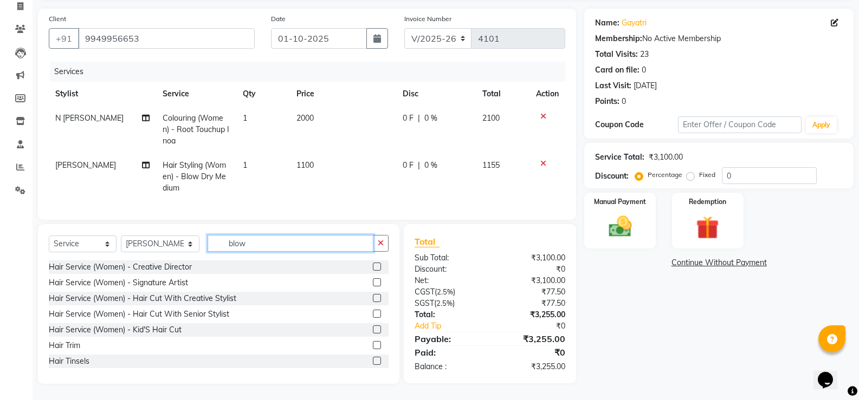
click at [293, 249] on input "blow" at bounding box center [291, 243] width 166 height 17
type input "b"
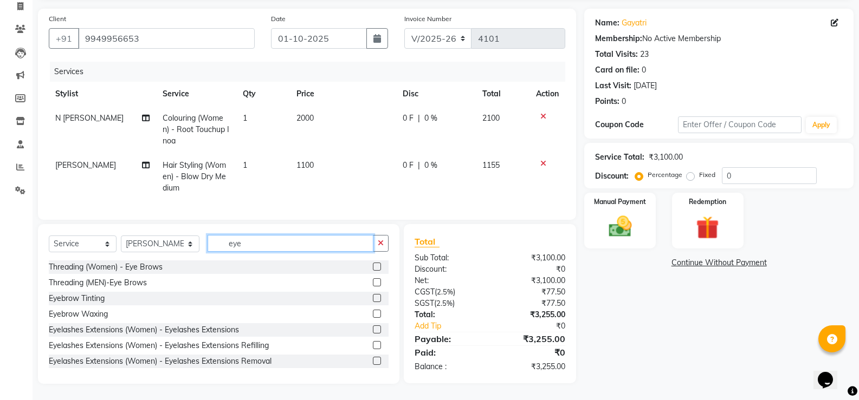
type input "eye"
click at [373, 268] on label at bounding box center [377, 267] width 8 height 8
click at [373, 268] on input "checkbox" at bounding box center [376, 267] width 7 height 7
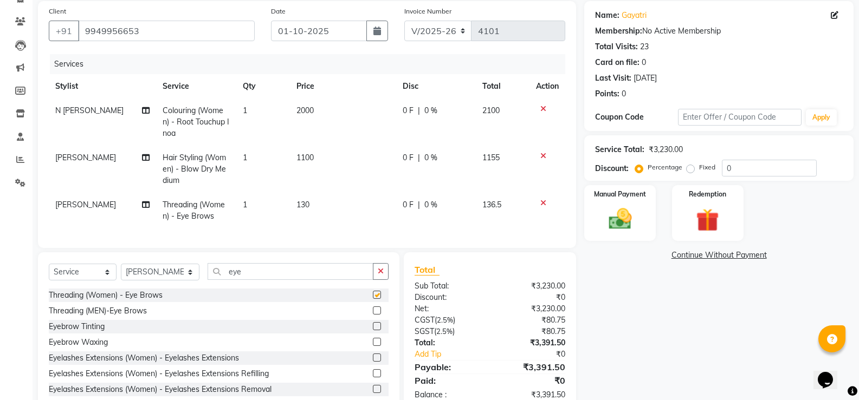
checkbox input "false"
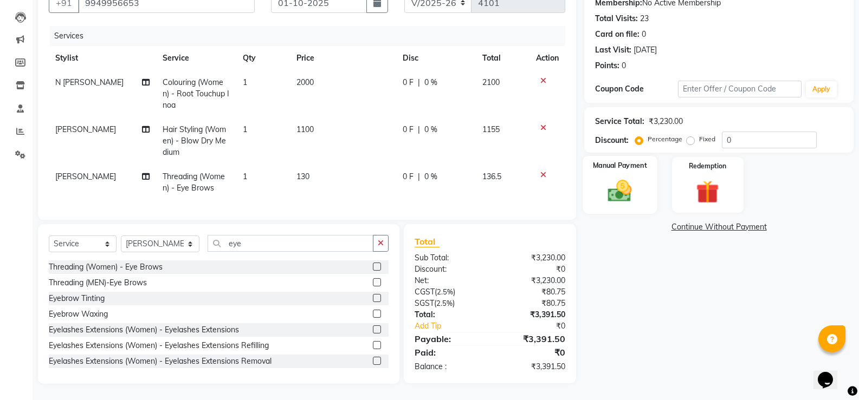
click at [637, 177] on img at bounding box center [619, 191] width 38 height 28
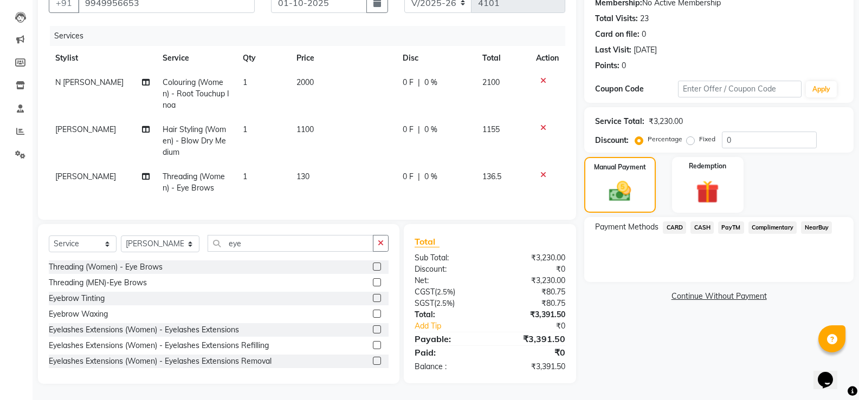
click at [678, 222] on span "CARD" at bounding box center [674, 228] width 23 height 12
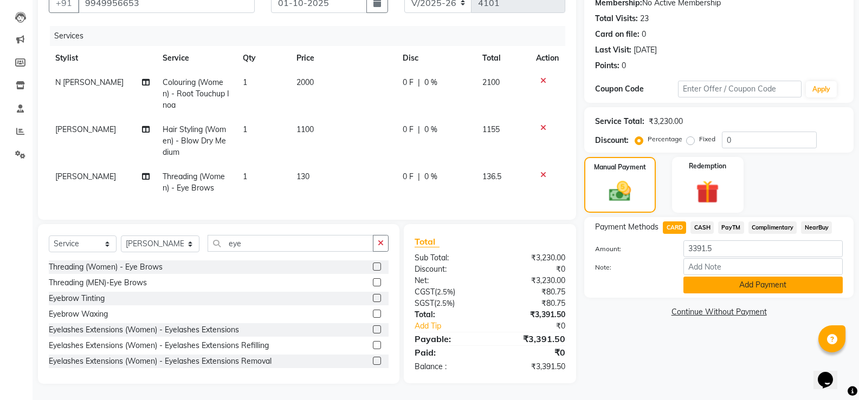
click at [720, 277] on button "Add Payment" at bounding box center [762, 285] width 159 height 17
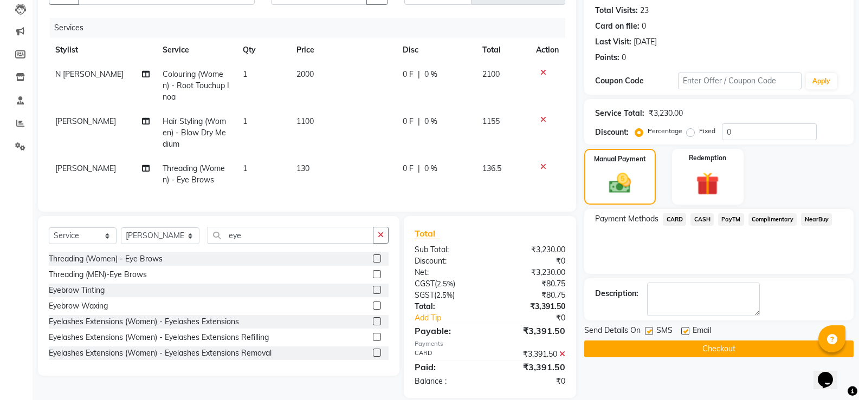
click at [743, 353] on button "Checkout" at bounding box center [718, 349] width 269 height 17
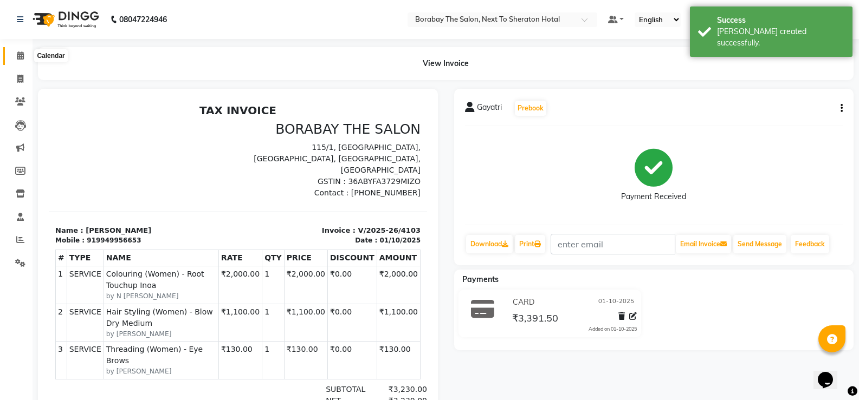
click at [18, 54] on icon at bounding box center [20, 55] width 7 height 8
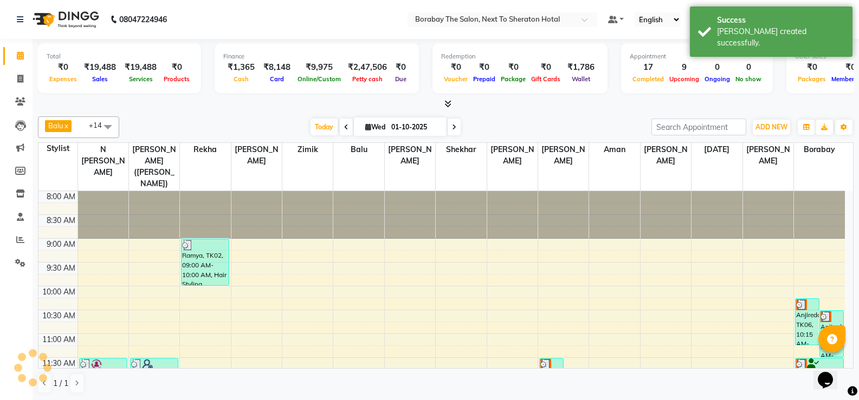
scroll to position [334, 0]
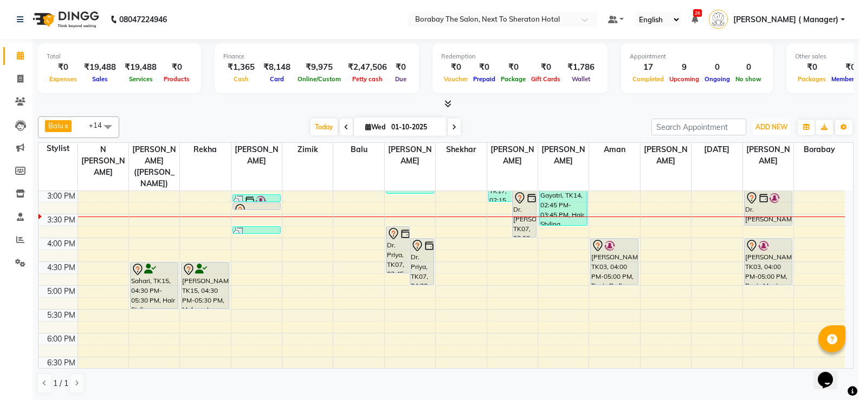
drag, startPoint x: 297, startPoint y: 213, endPoint x: 748, endPoint y: 134, distance: 457.6
click at [310, 237] on div "8:00 AM 8:30 AM 9:00 AM 9:30 AM 10:00 AM 10:30 AM 11:00 AM 11:30 AM 12:00 PM 12…" at bounding box center [441, 166] width 806 height 619
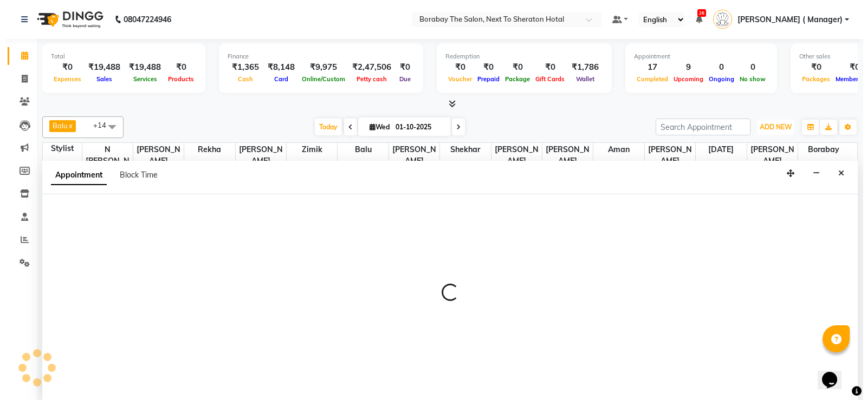
scroll to position [1, 0]
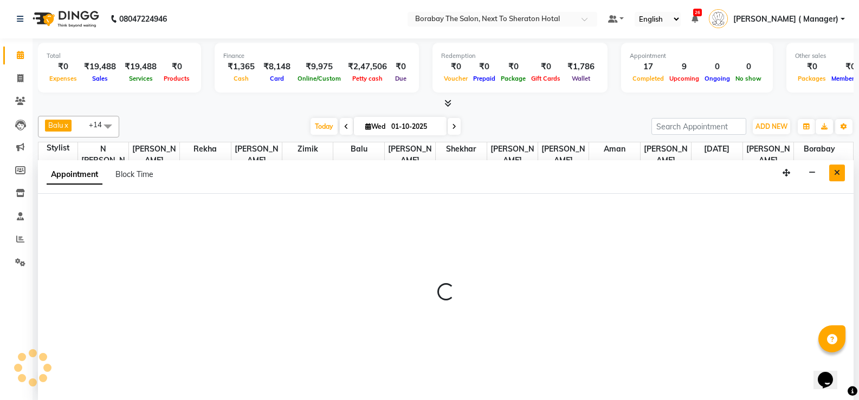
click at [832, 176] on button "Close" at bounding box center [837, 173] width 16 height 17
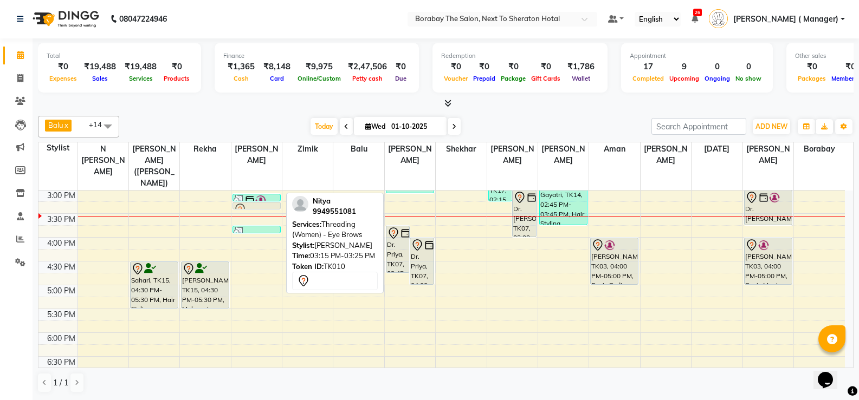
drag, startPoint x: 250, startPoint y: 193, endPoint x: 263, endPoint y: 197, distance: 13.5
click at [263, 197] on div "Snigdha, TK16, 03:05 PM-03:15 PM, Threading (Women) - Eye Brows Nitya, TK10, 03…" at bounding box center [256, 165] width 50 height 619
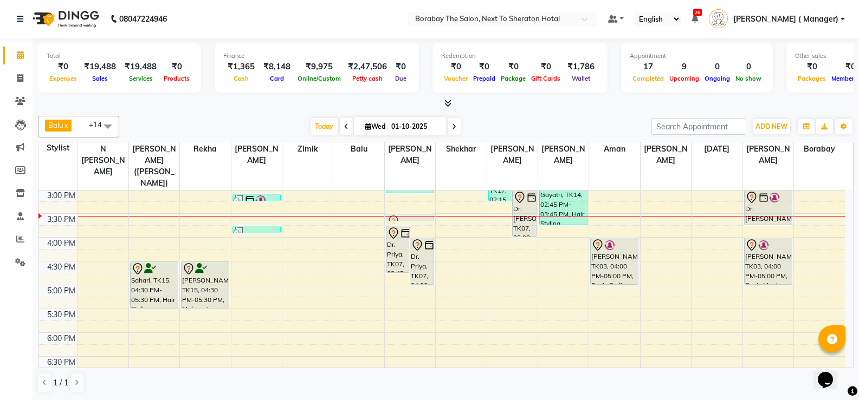
drag, startPoint x: 258, startPoint y: 193, endPoint x: 411, endPoint y: 205, distance: 152.7
click at [411, 205] on tr "Ratna, TK01, 11:30 AM-01:30 PM, Hair Styling (Women) - Blow Dry Medium,Shampoo …" at bounding box center [441, 165] width 806 height 619
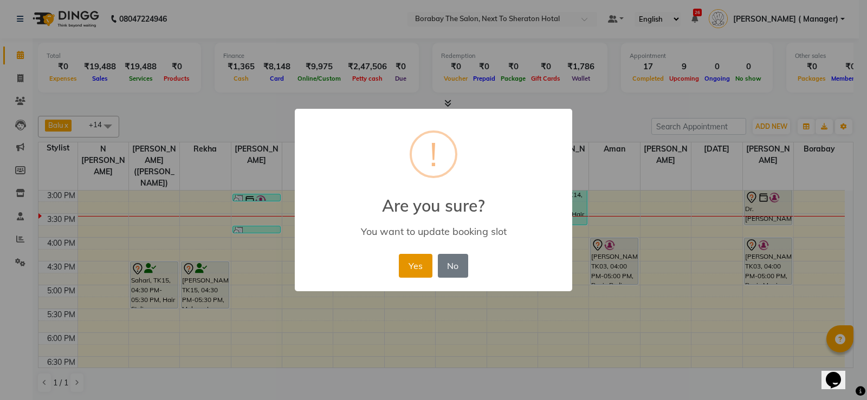
click at [407, 263] on button "Yes" at bounding box center [415, 266] width 33 height 24
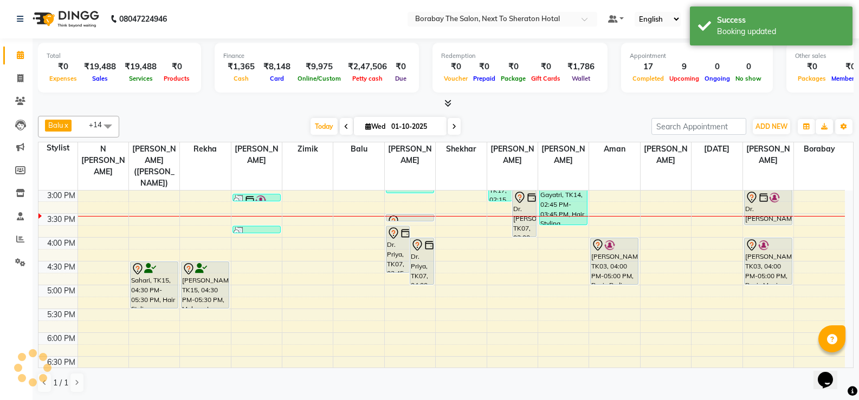
click at [407, 214] on link "Nitya, TK10, 03:30 PM-03:40 PM, Threading (Women) - Eye Brows" at bounding box center [410, 218] width 48 height 8
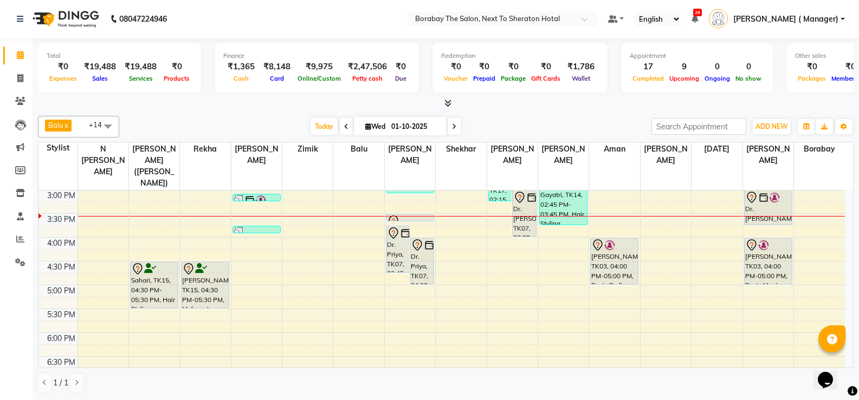
click at [397, 216] on div at bounding box center [410, 216] width 50 height 1
select select "32380"
select select "tentative"
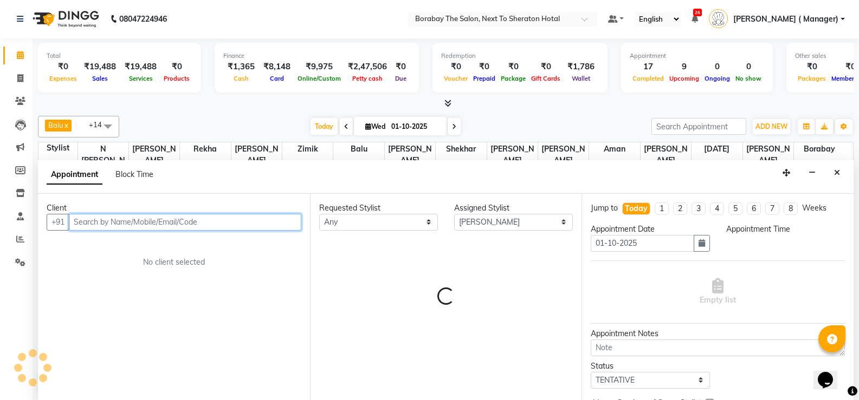
select select "930"
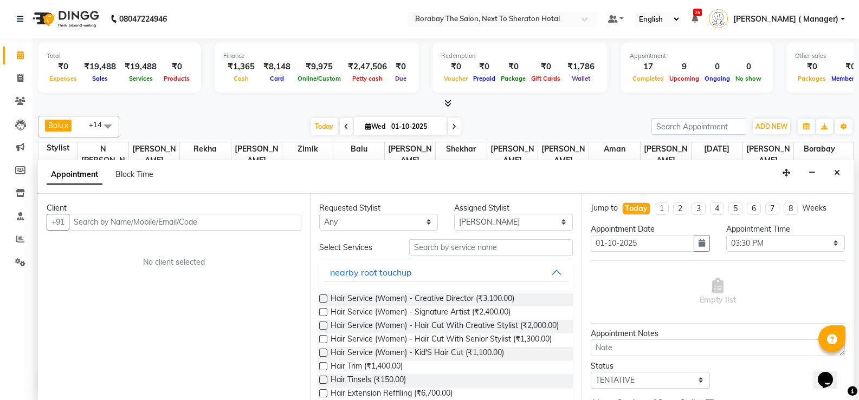
click at [415, 206] on div "Requested Stylist" at bounding box center [378, 208] width 119 height 11
click at [838, 171] on icon "Close" at bounding box center [837, 173] width 6 height 8
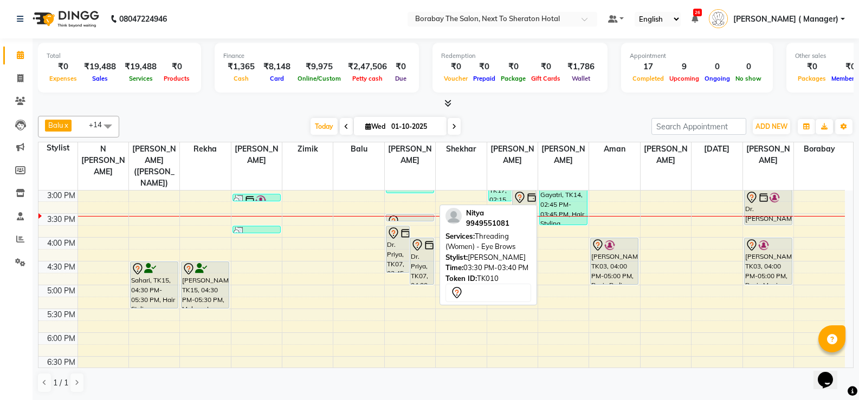
click at [412, 219] on div at bounding box center [409, 221] width 47 height 4
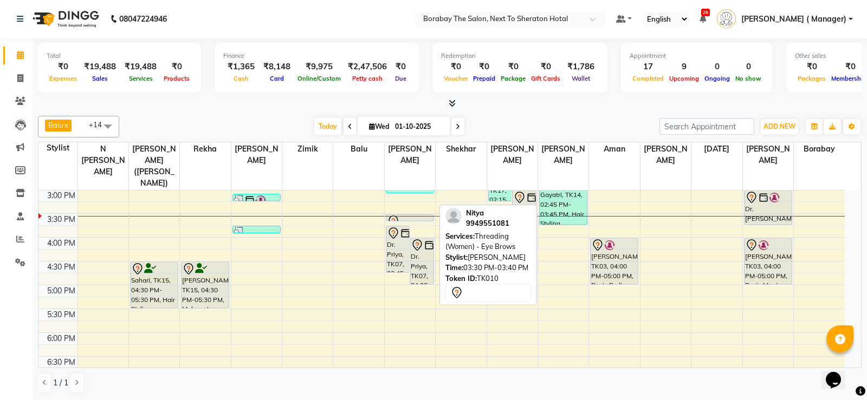
select select "7"
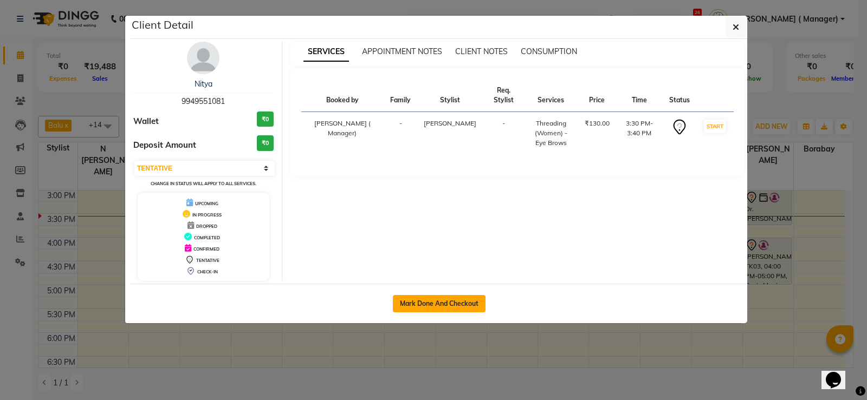
click at [428, 302] on button "Mark Done And Checkout" at bounding box center [439, 303] width 93 height 17
select select "service"
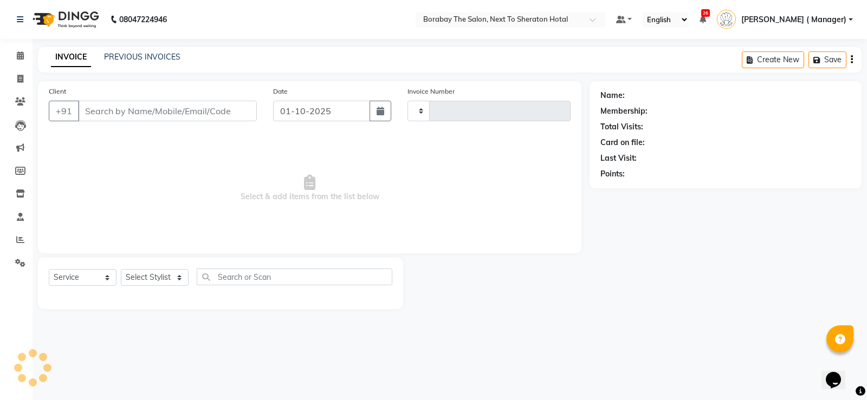
type input "4104"
select select "4945"
type input "9949551081"
select select "32380"
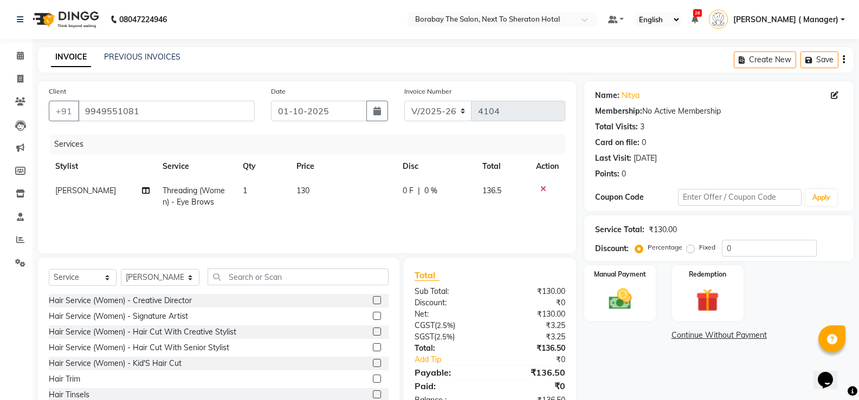
scroll to position [34, 0]
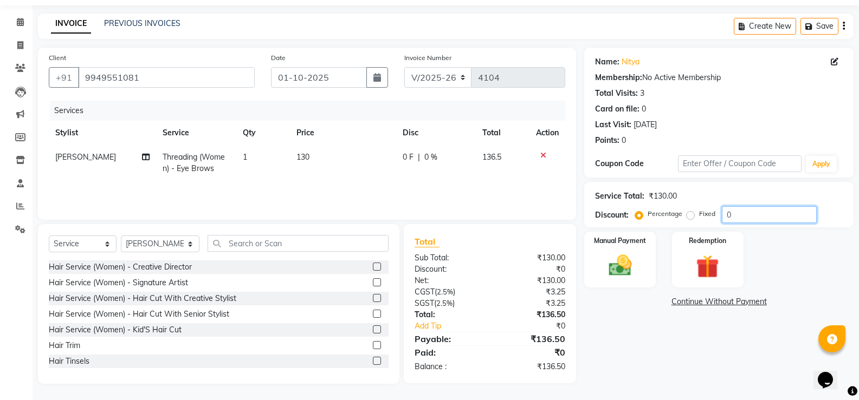
click at [753, 214] on input "0" at bounding box center [769, 214] width 95 height 17
type input "15"
click at [637, 254] on img at bounding box center [619, 266] width 38 height 28
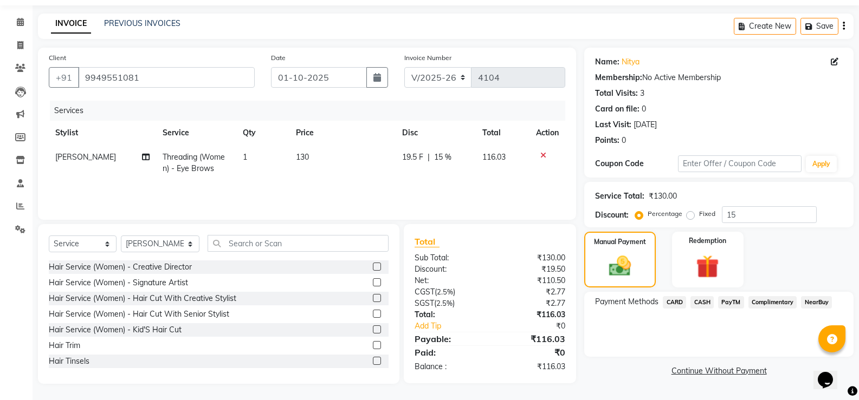
click at [678, 304] on span "CARD" at bounding box center [674, 302] width 23 height 12
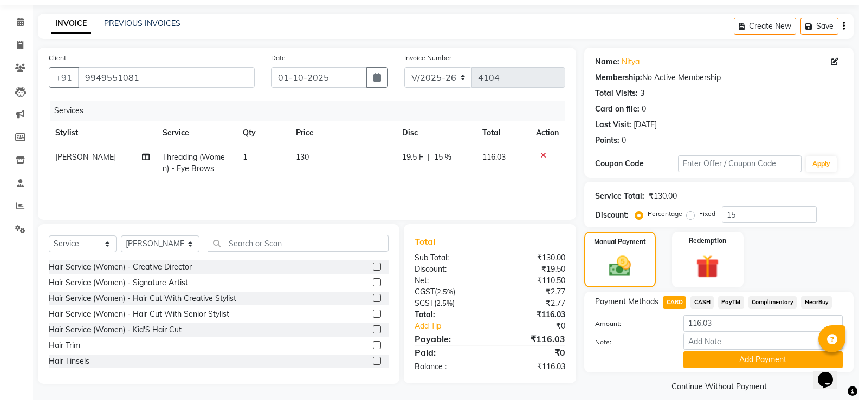
click at [707, 301] on span "CASH" at bounding box center [701, 302] width 23 height 12
click at [726, 365] on button "Add Payment" at bounding box center [762, 360] width 159 height 17
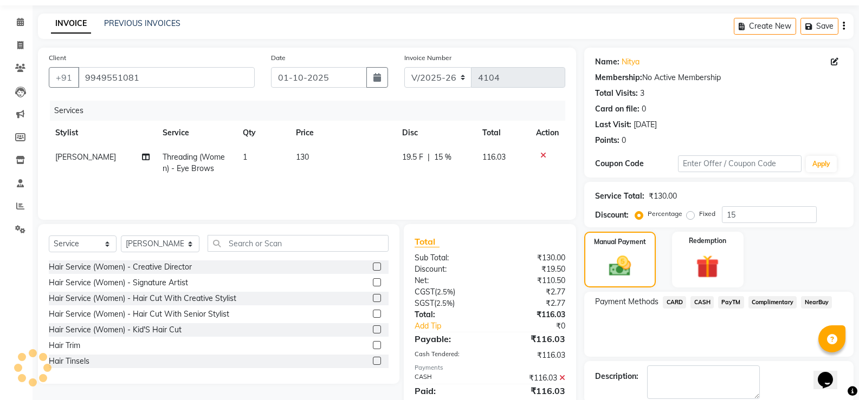
scroll to position [88, 0]
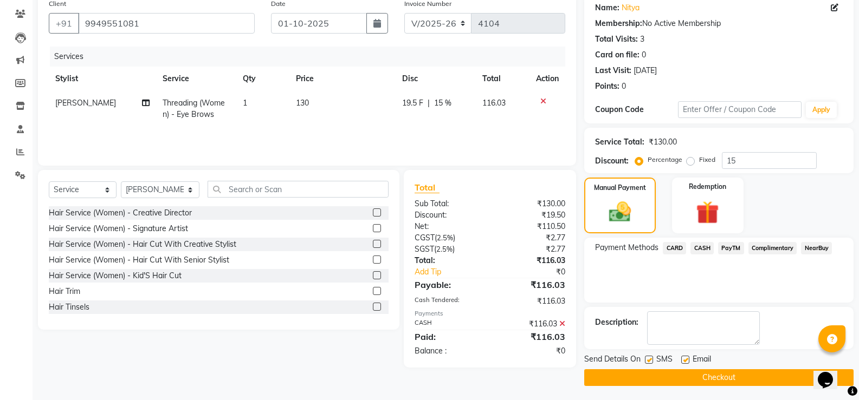
click at [721, 376] on button "Checkout" at bounding box center [718, 378] width 269 height 17
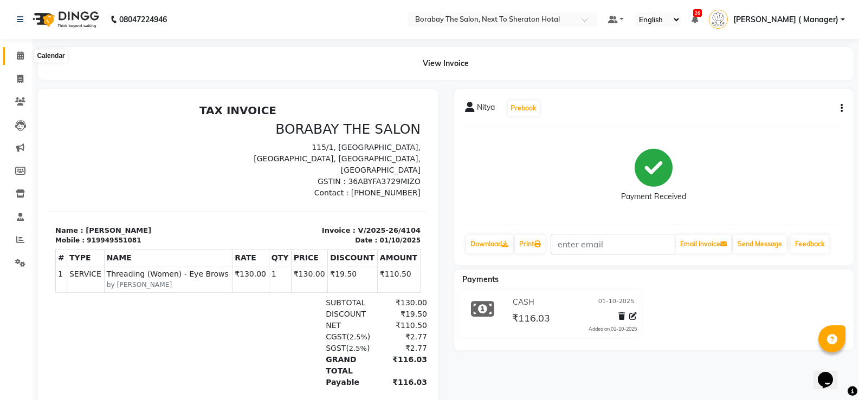
click at [23, 57] on icon at bounding box center [20, 55] width 7 height 8
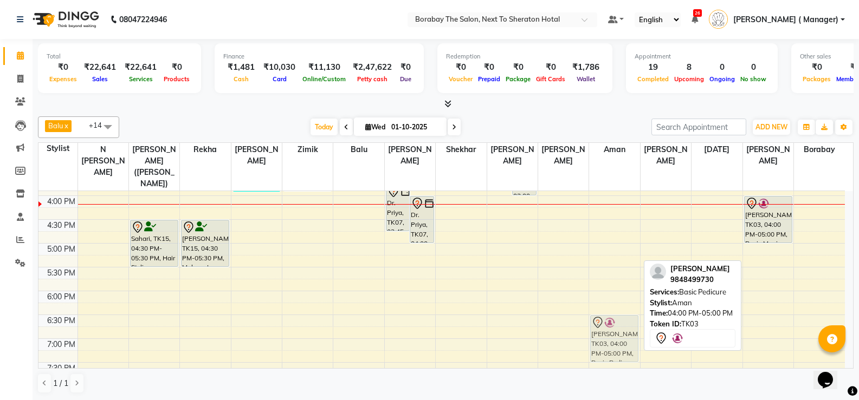
scroll to position [377, 0]
drag, startPoint x: 611, startPoint y: 266, endPoint x: 605, endPoint y: 319, distance: 54.0
click at [605, 319] on div "Dianna ., TK04, 01:00 PM-02:00 PM, Basic Pedicure Nirmala Reddy, TK03, 04:00 PM…" at bounding box center [614, 123] width 50 height 619
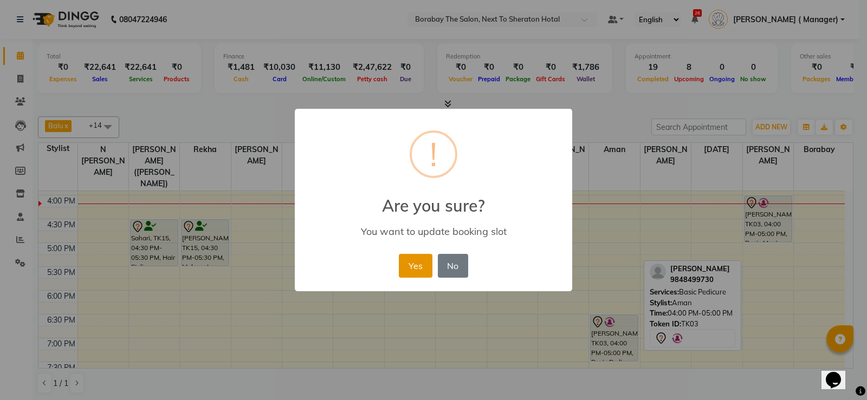
click at [418, 264] on button "Yes" at bounding box center [415, 266] width 33 height 24
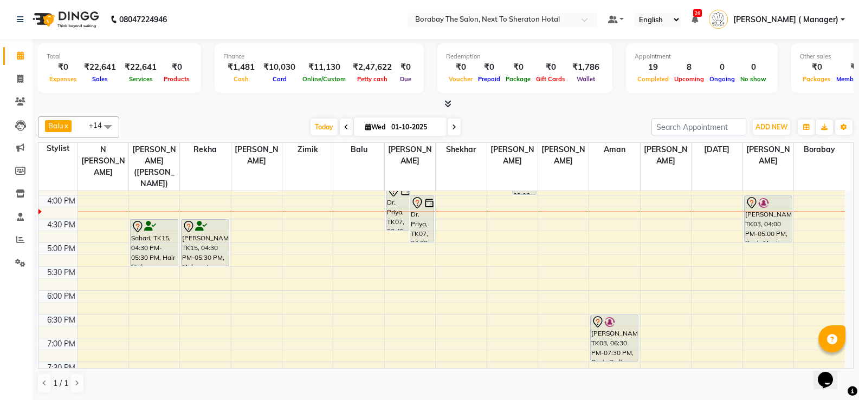
scroll to position [431, 0]
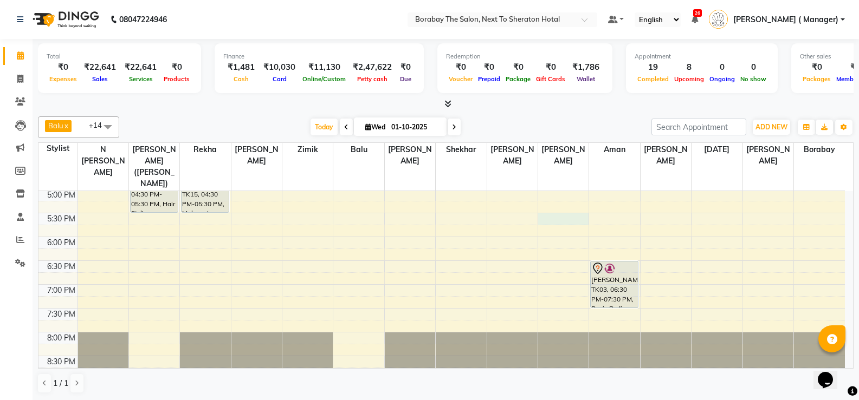
click at [560, 205] on div "8:00 AM 8:30 AM 9:00 AM 9:30 AM 10:00 AM 10:30 AM 11:00 AM 11:30 AM 12:00 PM 12…" at bounding box center [441, 69] width 806 height 619
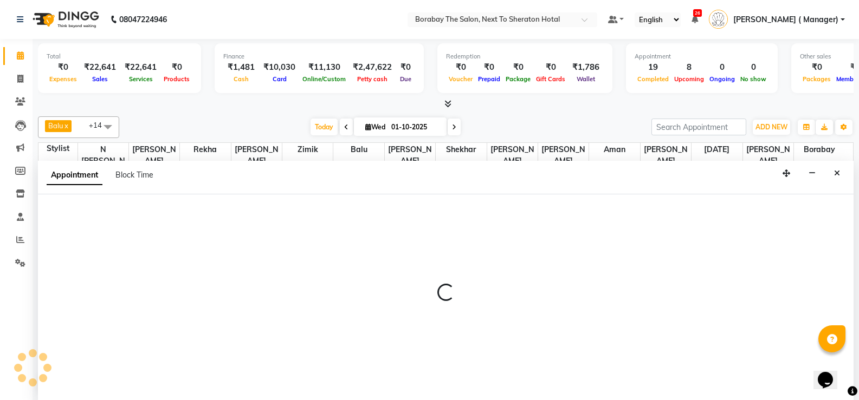
scroll to position [1, 0]
select select "78121"
select select "tentative"
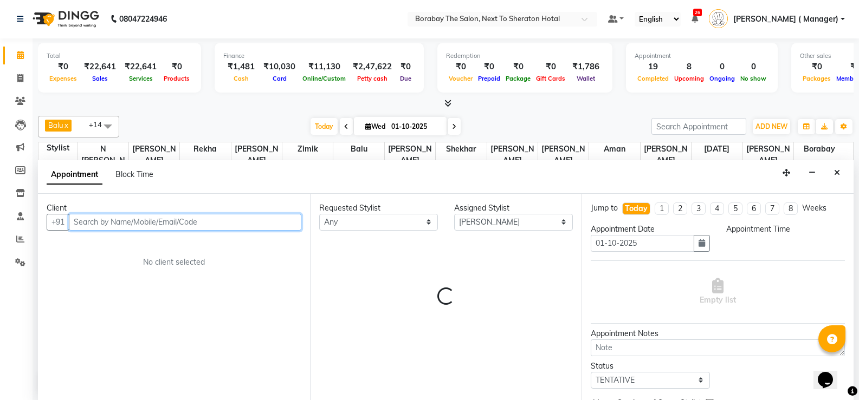
select select "1050"
click at [162, 224] on input "text" at bounding box center [185, 222] width 232 height 17
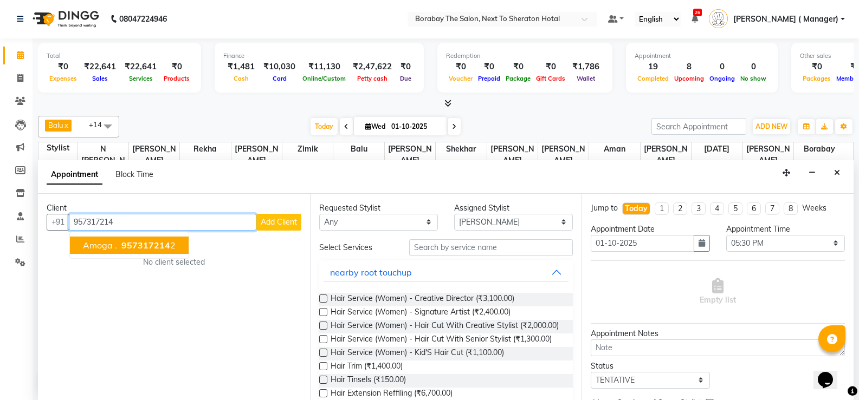
click at [151, 244] on span "957317214" at bounding box center [145, 245] width 49 height 11
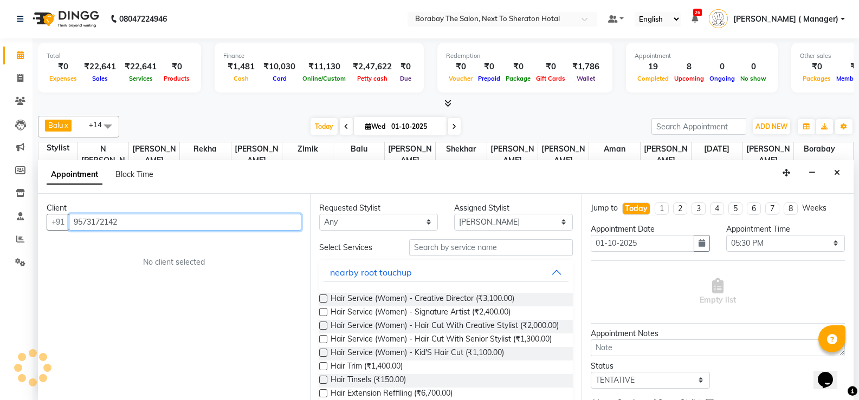
type input "9573172142"
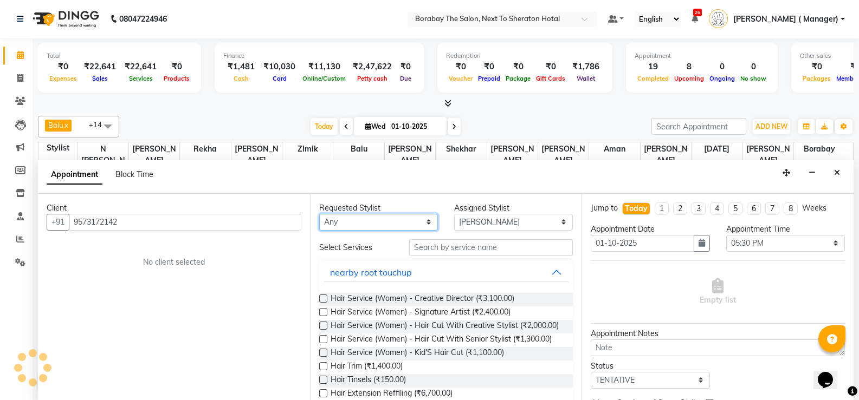
click at [379, 228] on select "Any [PERSON_NAME] [PERSON_NAME] [PERSON_NAME] (Sameer) [DATE] [PERSON_NAME] ( M…" at bounding box center [378, 222] width 119 height 17
click at [416, 228] on select "Any [PERSON_NAME] [PERSON_NAME] [PERSON_NAME] (Sameer) [DATE] [PERSON_NAME] ( M…" at bounding box center [378, 222] width 119 height 17
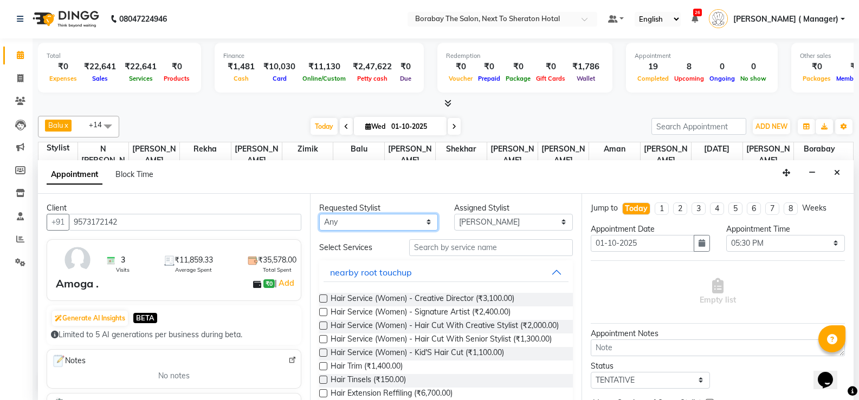
click at [413, 221] on select "Any [PERSON_NAME] [PERSON_NAME] [PERSON_NAME] (Sameer) [DATE] [PERSON_NAME] ( M…" at bounding box center [378, 222] width 119 height 17
select select "78121"
click at [319, 214] on select "Any [PERSON_NAME] [PERSON_NAME] [PERSON_NAME] (Sameer) [DATE] [PERSON_NAME] ( M…" at bounding box center [378, 222] width 119 height 17
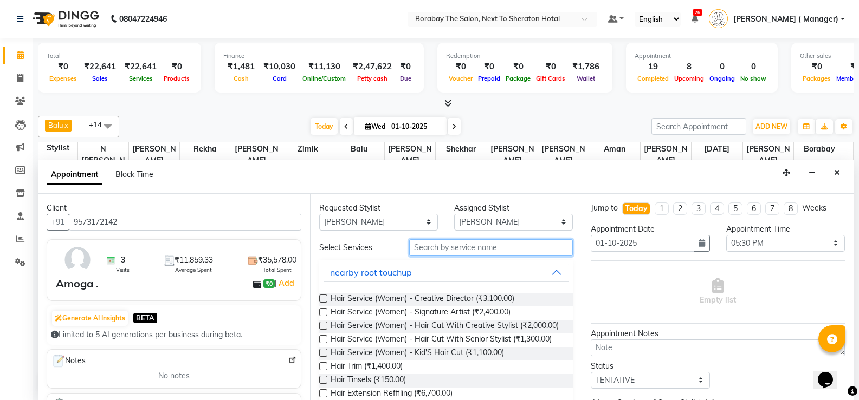
click at [467, 243] on input "text" at bounding box center [491, 248] width 164 height 17
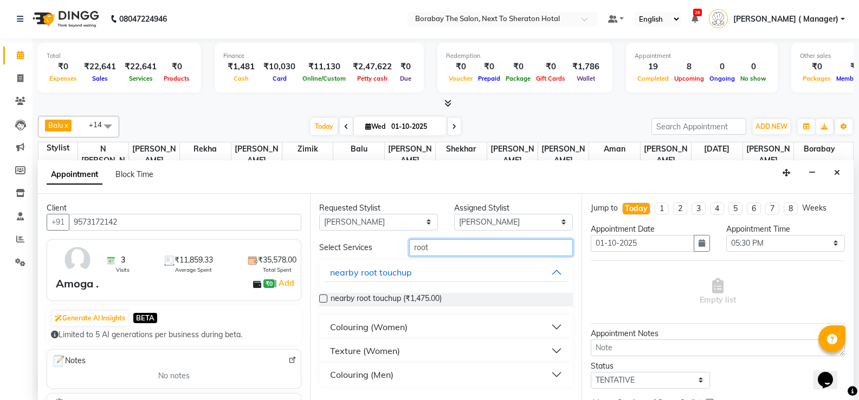
type input "root"
click at [387, 324] on div "Colouring (Women)" at bounding box center [368, 327] width 77 height 13
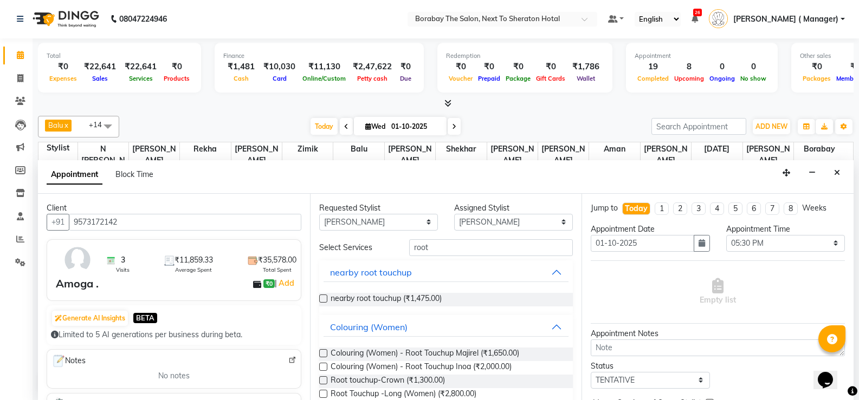
click at [321, 367] on label at bounding box center [323, 367] width 8 height 8
click at [321, 367] on input "checkbox" at bounding box center [322, 368] width 7 height 7
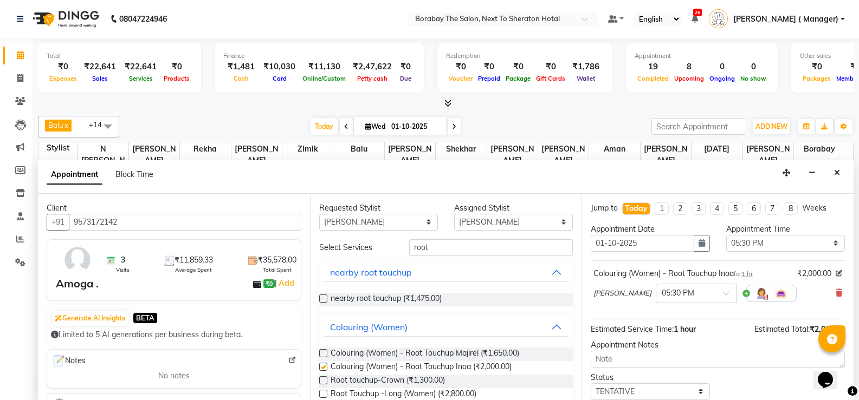
checkbox input "false"
click at [462, 249] on input "root" at bounding box center [491, 248] width 164 height 17
click at [420, 227] on select "Any [PERSON_NAME] [PERSON_NAME] [PERSON_NAME] (Sameer) [DATE] [PERSON_NAME] ( M…" at bounding box center [378, 222] width 119 height 17
select select "null"
click at [319, 214] on select "Any [PERSON_NAME] [PERSON_NAME] [PERSON_NAME] (Sameer) [DATE] [PERSON_NAME] ( M…" at bounding box center [378, 222] width 119 height 17
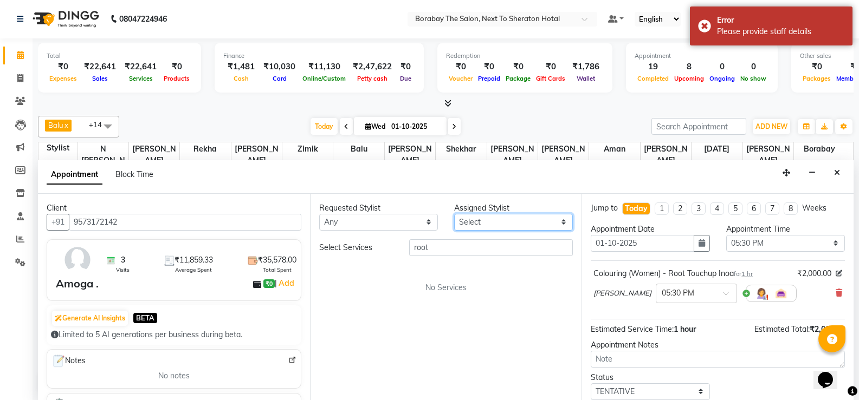
click at [481, 218] on select "Select [PERSON_NAME] [PERSON_NAME] [PERSON_NAME] (Sameer) [DATE] [PERSON_NAME] …" at bounding box center [513, 222] width 119 height 17
select select "83003"
click at [454, 214] on select "Select [PERSON_NAME] [PERSON_NAME] [PERSON_NAME] (Sameer) [DATE] [PERSON_NAME] …" at bounding box center [513, 222] width 119 height 17
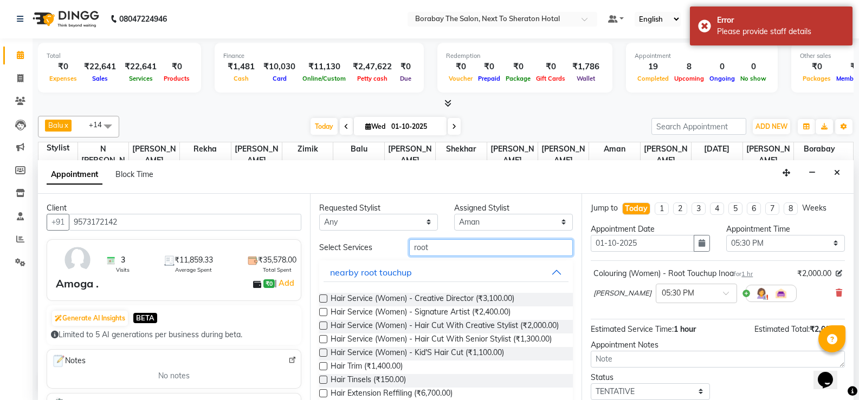
click at [455, 249] on input "root" at bounding box center [491, 248] width 164 height 17
type input "r"
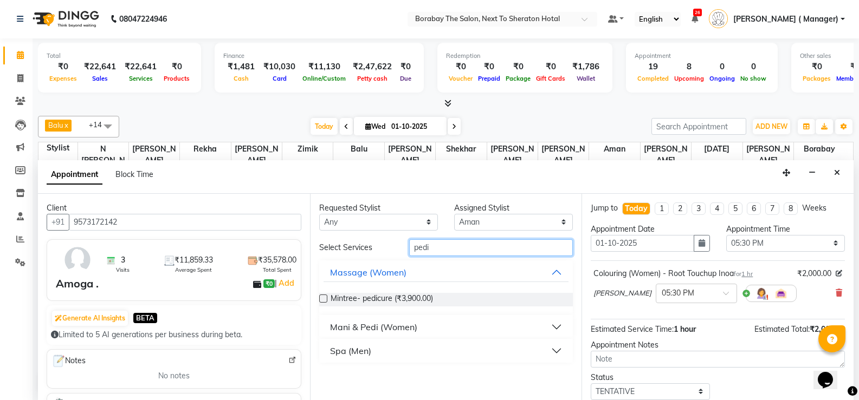
type input "pedi"
click at [366, 328] on div "Mani & Pedi (Women)" at bounding box center [373, 327] width 87 height 13
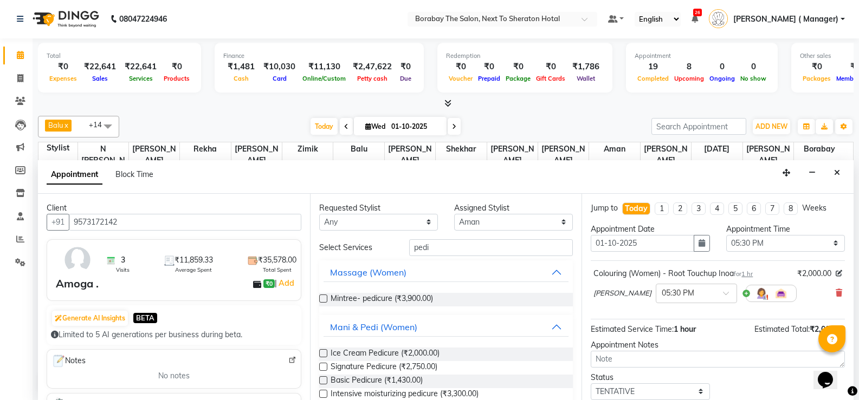
click at [322, 366] on label at bounding box center [323, 367] width 8 height 8
click at [322, 366] on input "checkbox" at bounding box center [322, 368] width 7 height 7
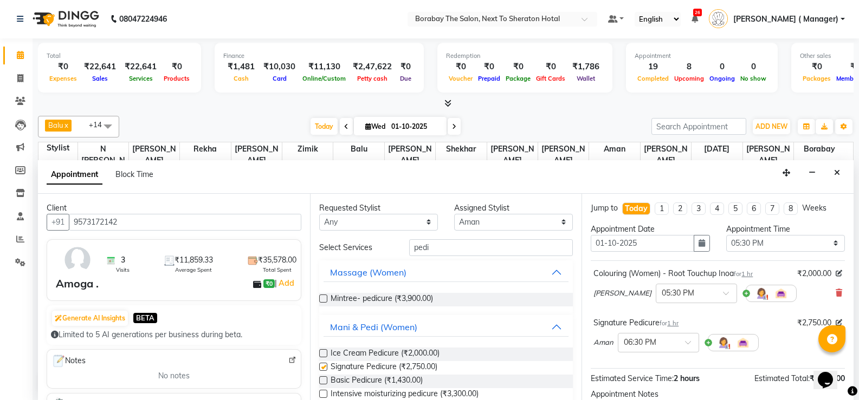
checkbox input "false"
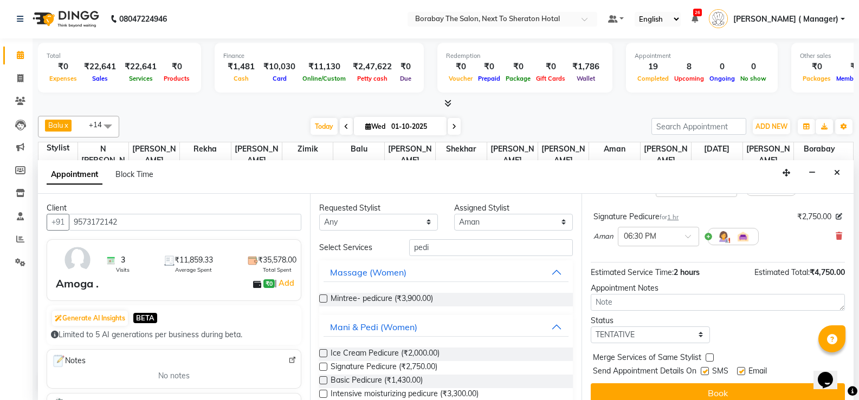
scroll to position [108, 0]
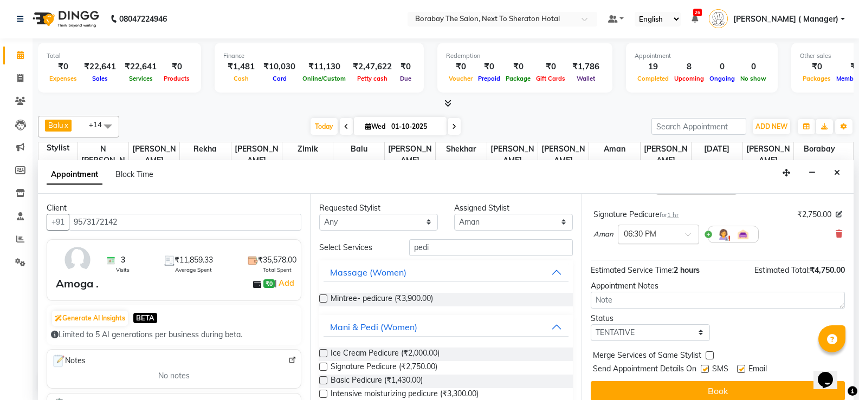
click at [689, 236] on span at bounding box center [692, 237] width 14 height 11
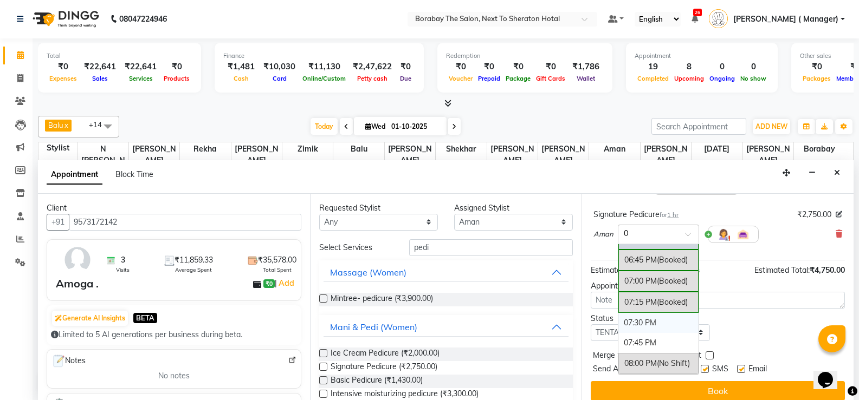
scroll to position [686, 0]
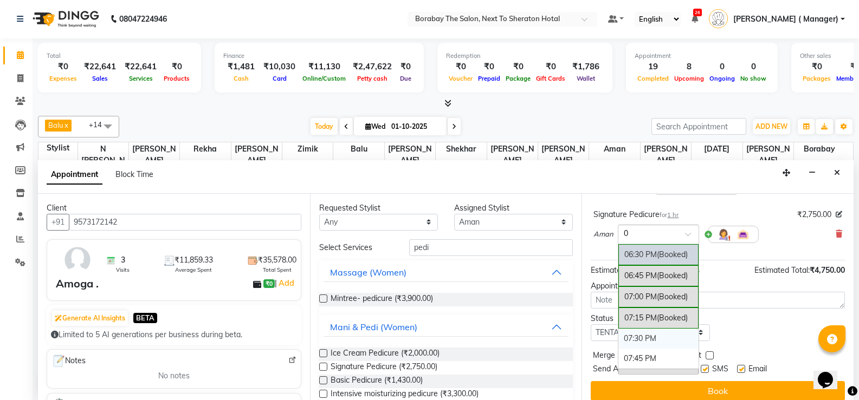
type input "06"
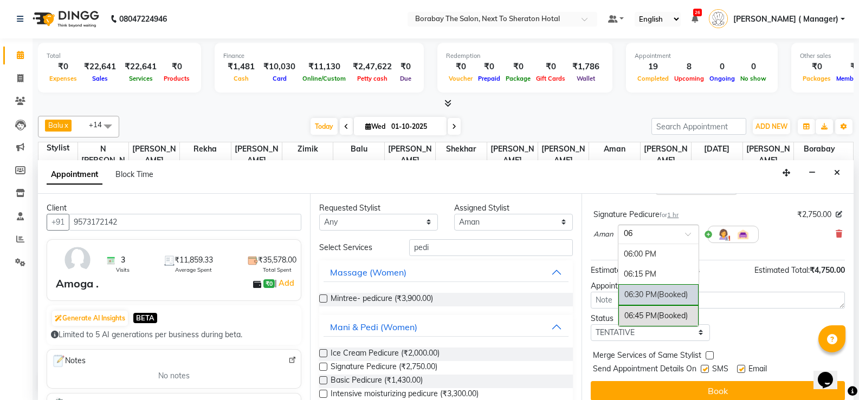
scroll to position [0, 0]
click at [675, 254] on div "06:00 PM" at bounding box center [658, 254] width 80 height 20
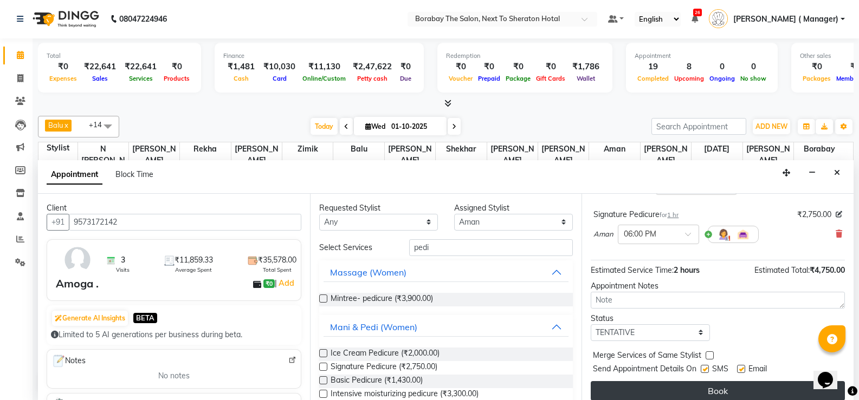
click at [687, 392] on button "Book" at bounding box center [718, 391] width 254 height 20
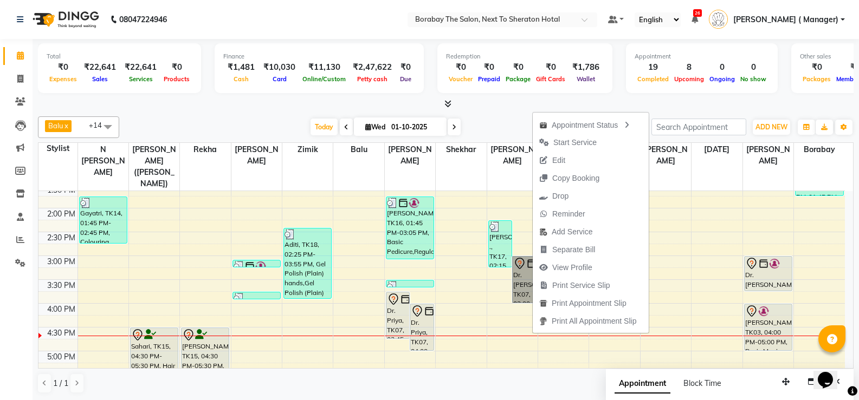
scroll to position [268, 0]
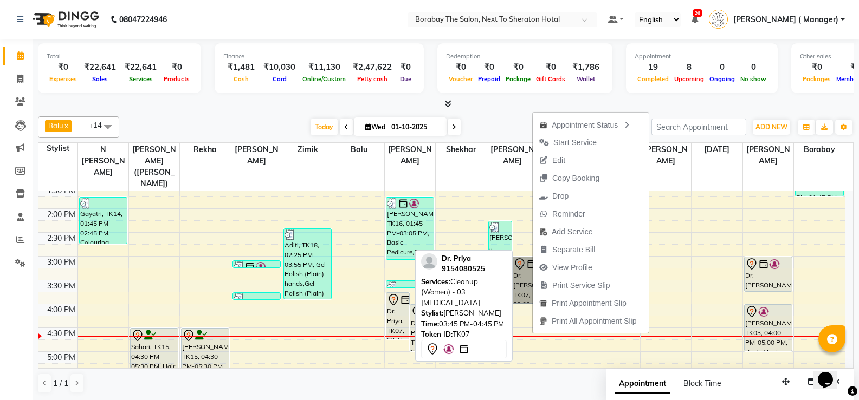
click at [399, 302] on div "Dr. Priya, TK07, 03:45 PM-04:45 PM, Cleanup (Women) - 03 Whitening" at bounding box center [397, 316] width 23 height 46
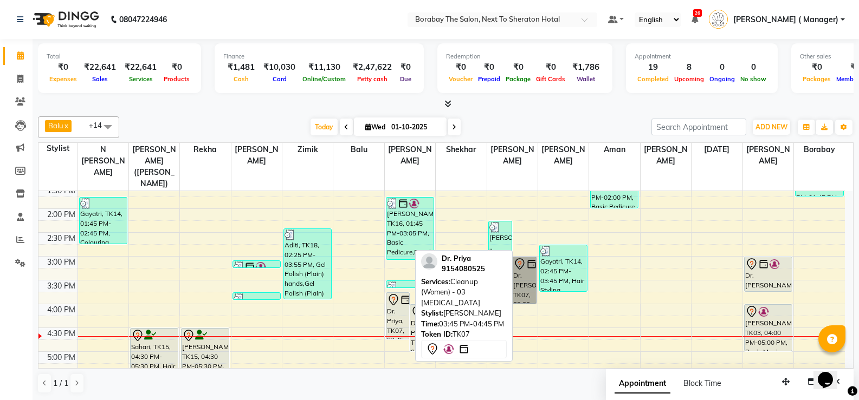
click at [398, 303] on div "Dr. Priya, TK07, 03:45 PM-04:45 PM, Cleanup (Women) - 03 Whitening" at bounding box center [397, 316] width 23 height 46
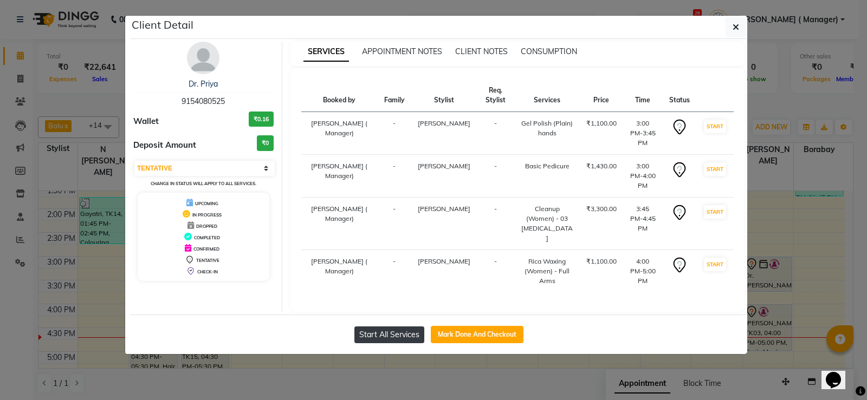
click at [394, 327] on button "Start All Services" at bounding box center [389, 335] width 70 height 17
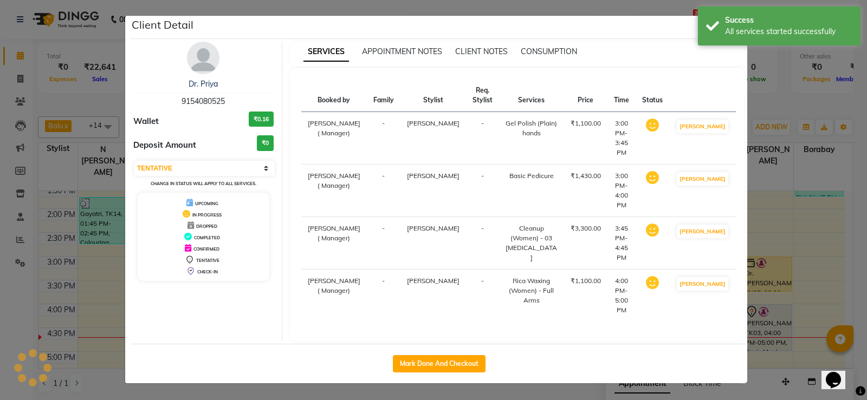
select select "1"
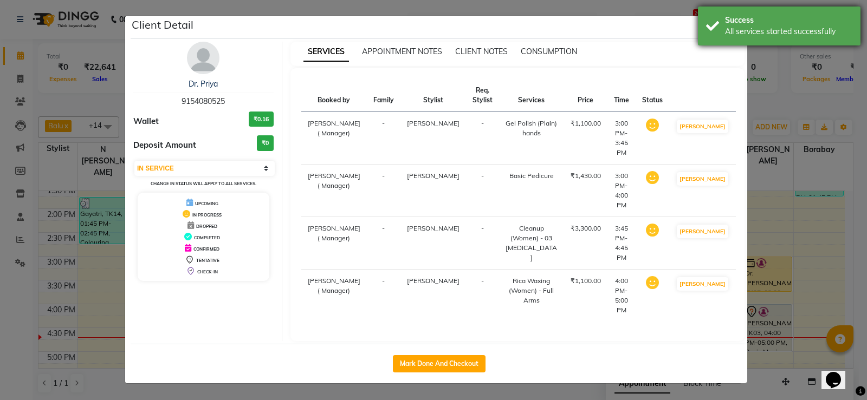
click at [746, 37] on div "Success All services started successfully" at bounding box center [779, 26] width 163 height 39
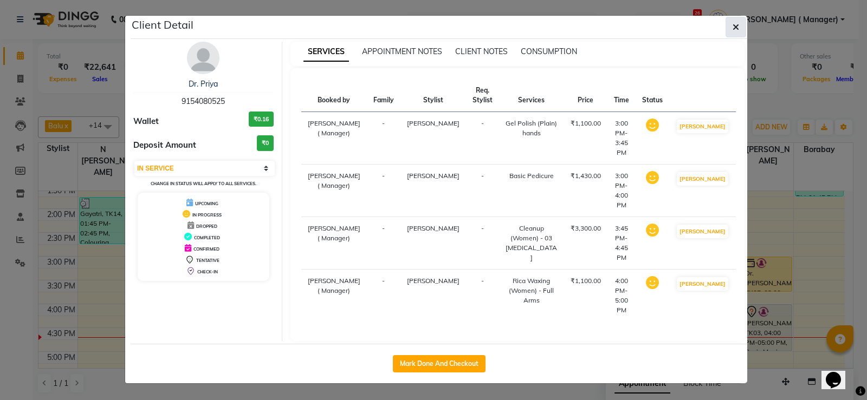
click at [736, 31] on icon "button" at bounding box center [736, 27] width 7 height 9
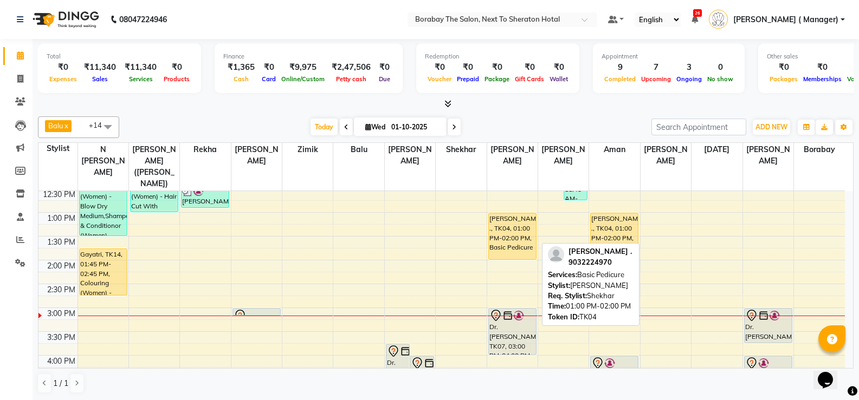
click at [519, 232] on div "[PERSON_NAME] ., TK04, 01:00 PM-02:00 PM, Basic Pedicure" at bounding box center [512, 236] width 47 height 46
click at [510, 231] on div "[PERSON_NAME] ., TK04, 01:00 PM-02:00 PM, Basic Pedicure" at bounding box center [512, 236] width 47 height 46
select select "1"
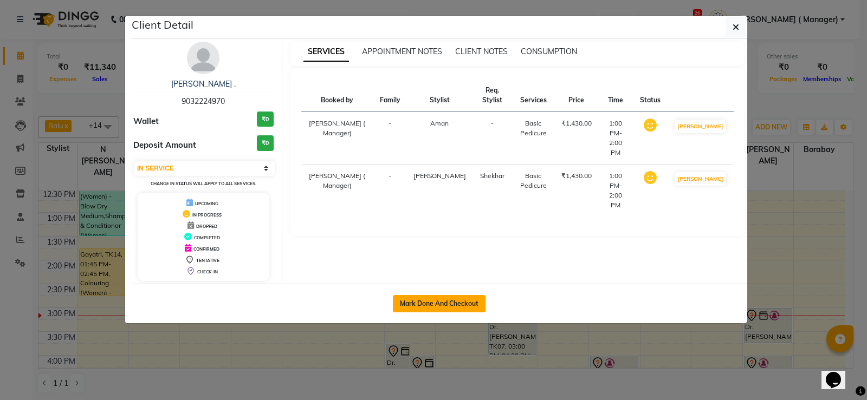
click at [433, 306] on button "Mark Done And Checkout" at bounding box center [439, 303] width 93 height 17
select select "service"
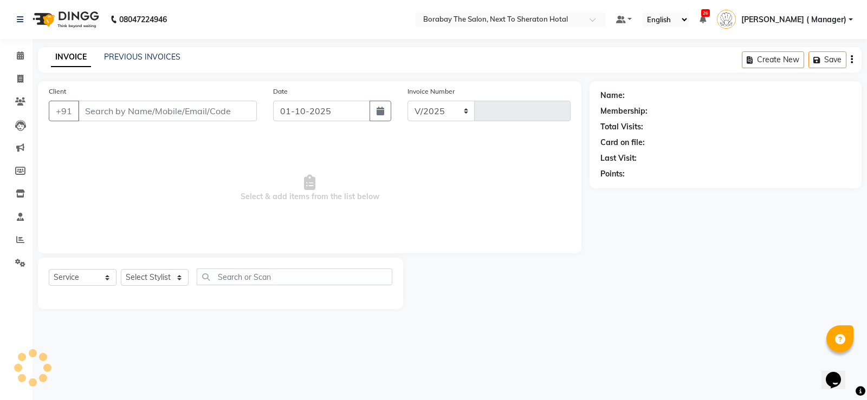
select select "4945"
type input "4101"
type input "9032224970"
select select "83003"
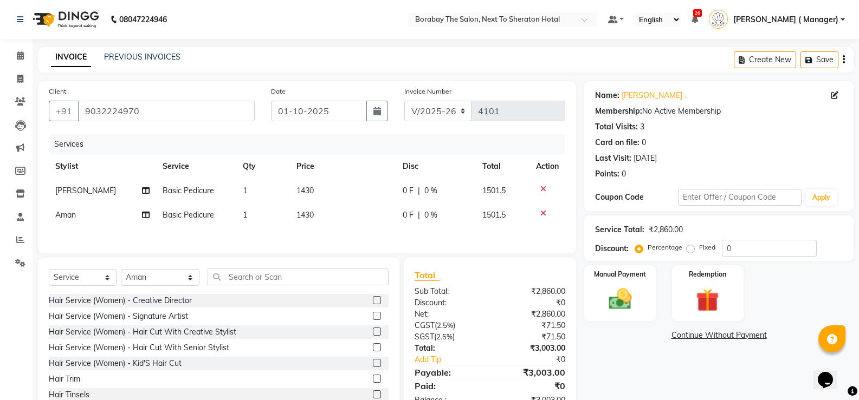
click at [198, 193] on span "Basic Pedicure" at bounding box center [188, 191] width 51 height 10
select select "67113"
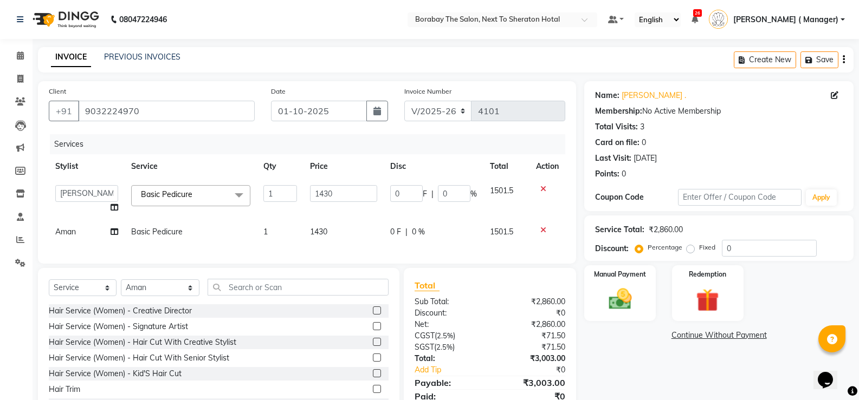
click at [224, 198] on span "Basic Pedicure x" at bounding box center [190, 195] width 119 height 21
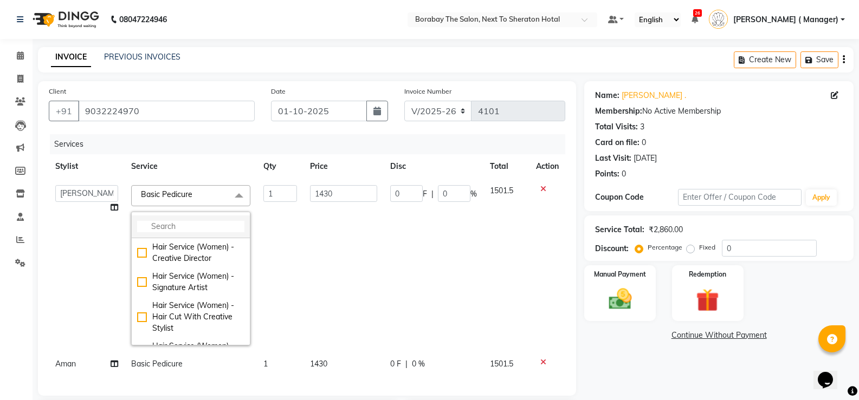
click at [161, 228] on input "multiselect-search" at bounding box center [190, 226] width 107 height 11
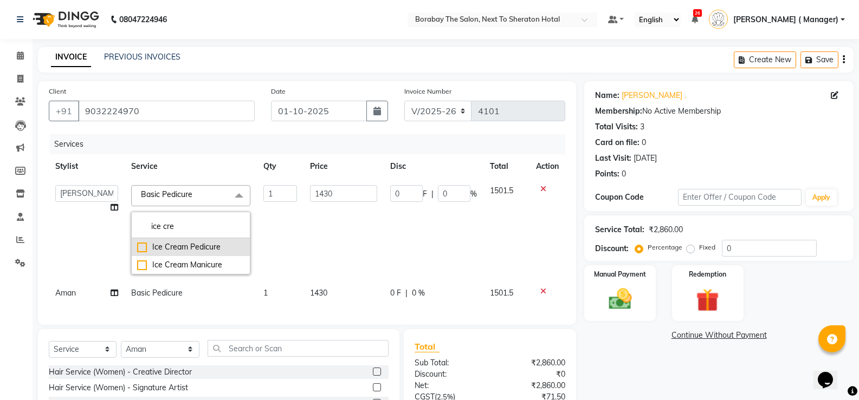
type input "ice cre"
click at [140, 248] on div "Ice Cream Pedicure" at bounding box center [190, 247] width 107 height 11
checkbox input "true"
type input "2000"
click at [98, 244] on td "[PERSON_NAME] [PERSON_NAME] Borabay Counter [PERSON_NAME] (Sameer) [DATE] [PERS…" at bounding box center [87, 230] width 76 height 102
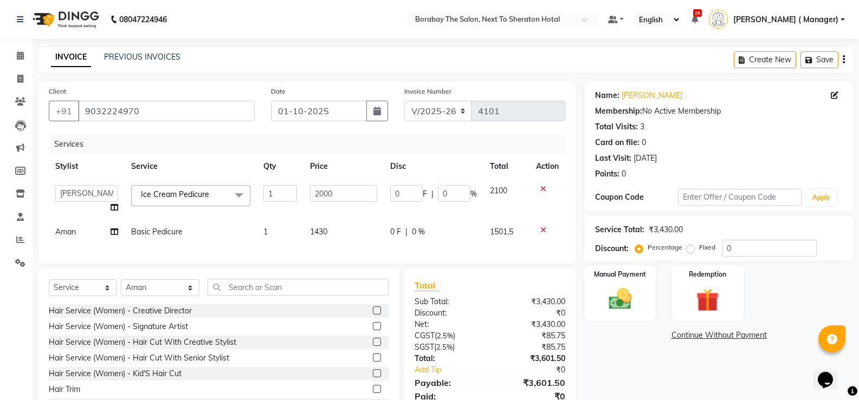
click at [281, 249] on div "Services Stylist Service Qty Price Disc Total Action Aman Arun Balu Bhasker Bor…" at bounding box center [307, 193] width 516 height 119
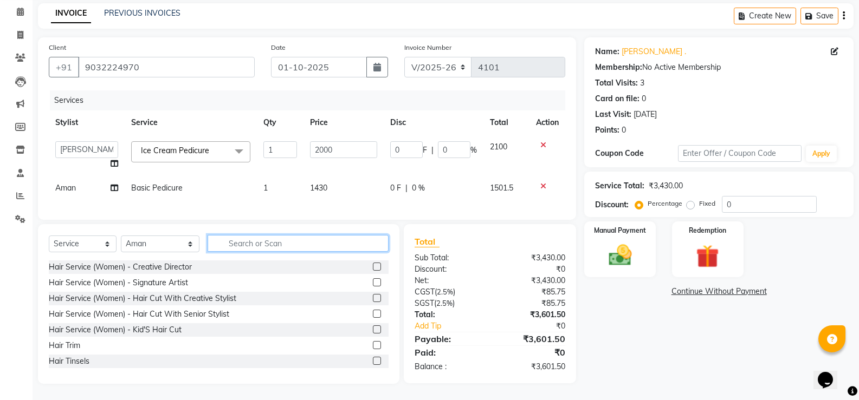
click at [268, 240] on input "text" at bounding box center [298, 243] width 181 height 17
click at [160, 249] on select "Select Stylist [PERSON_NAME] [PERSON_NAME] Borabay Counter Borabay [PERSON_NAME…" at bounding box center [160, 244] width 79 height 17
select select "90999"
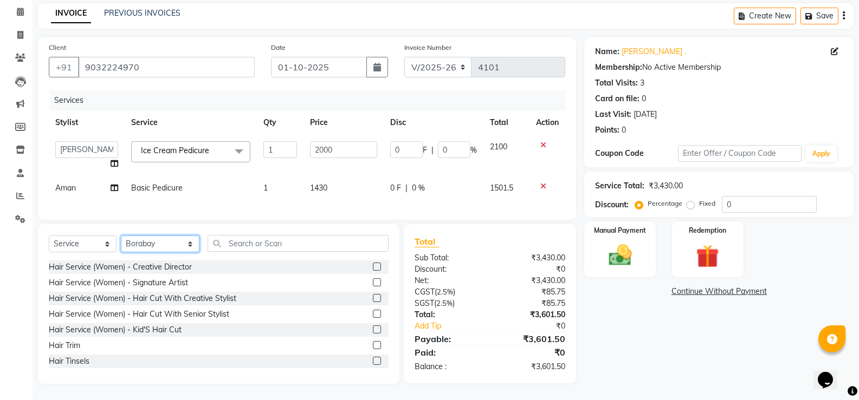
click at [121, 236] on select "Select Stylist [PERSON_NAME] [PERSON_NAME] Borabay Counter Borabay [PERSON_NAME…" at bounding box center [160, 244] width 79 height 17
click at [280, 236] on input "text" at bounding box center [298, 243] width 181 height 17
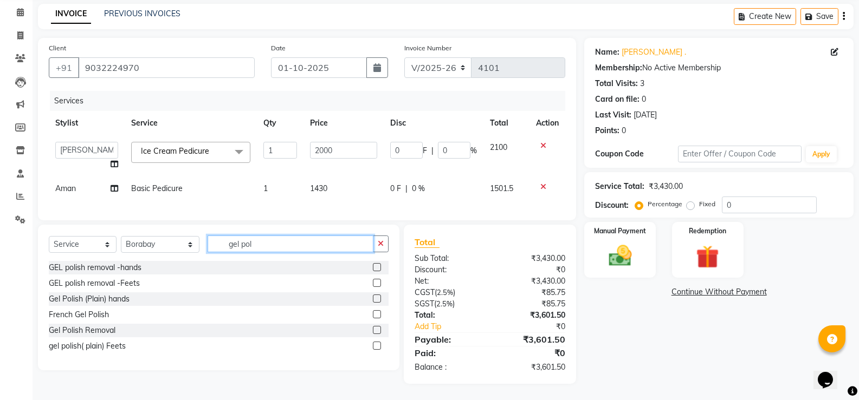
scroll to position [51, 0]
type input "gel pol"
click at [379, 298] on label at bounding box center [377, 299] width 8 height 8
click at [379, 298] on input "checkbox" at bounding box center [376, 299] width 7 height 7
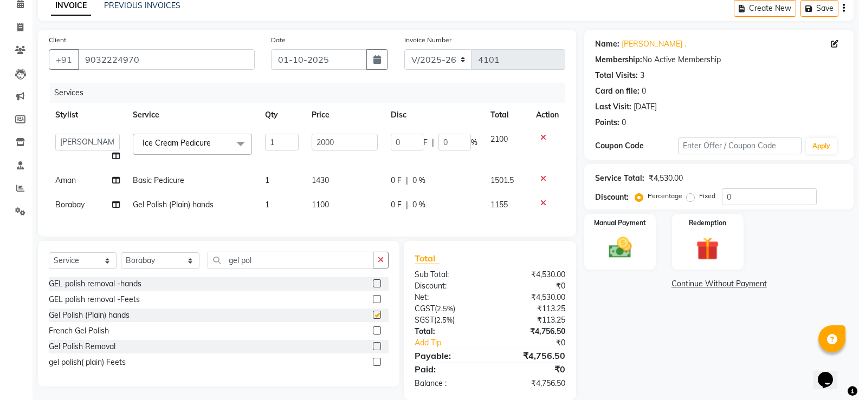
checkbox input "false"
click at [328, 220] on div "Services Stylist Service Qty Price Disc Total Action Aman Arun Balu Bhasker Bor…" at bounding box center [307, 154] width 516 height 143
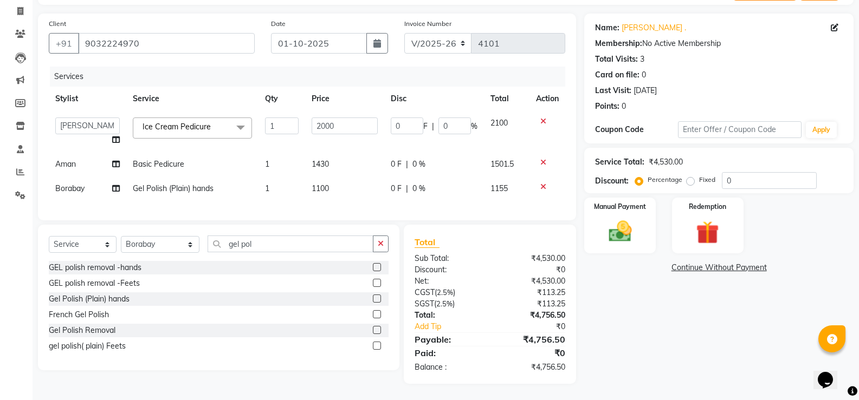
click at [544, 118] on icon at bounding box center [543, 122] width 6 height 8
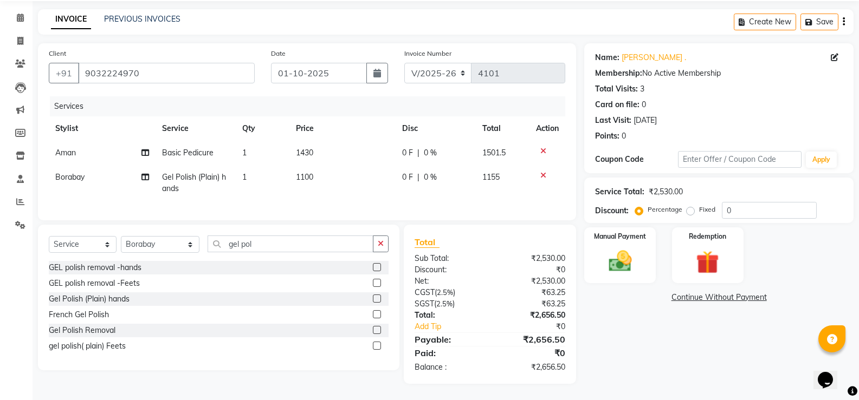
scroll to position [46, 0]
click at [627, 253] on img at bounding box center [619, 262] width 38 height 28
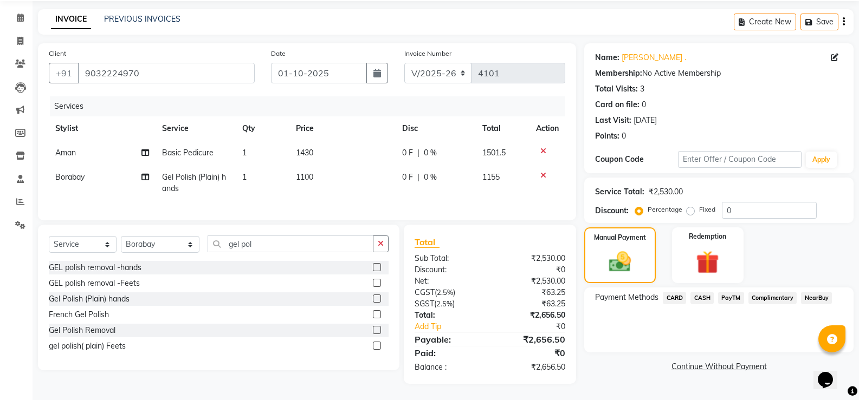
click at [679, 292] on span "CARD" at bounding box center [674, 298] width 23 height 12
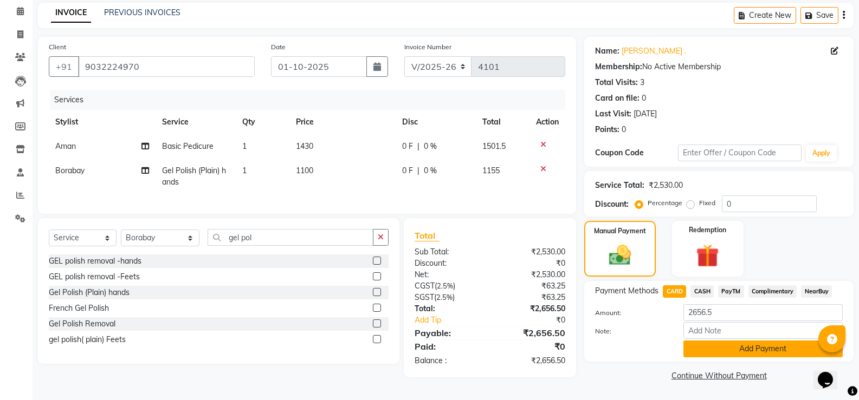
click at [717, 345] on button "Add Payment" at bounding box center [762, 349] width 159 height 17
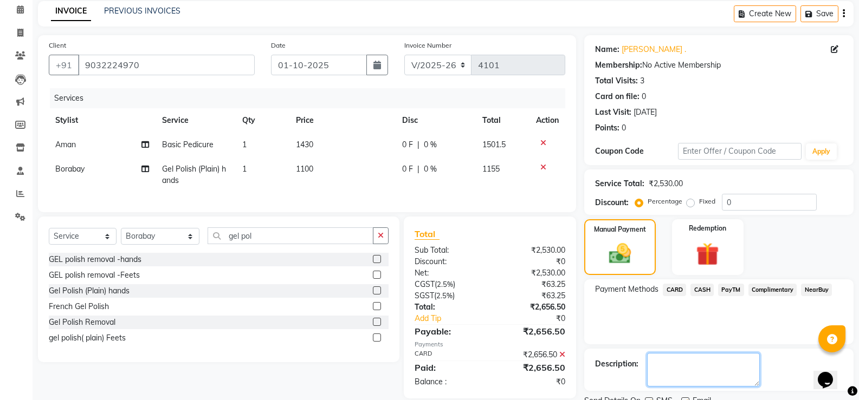
click at [699, 382] on div "Name: Dianna . Membership: No Active Membership Total Visits: 3 Card on file: 0…" at bounding box center [722, 231] width 277 height 393
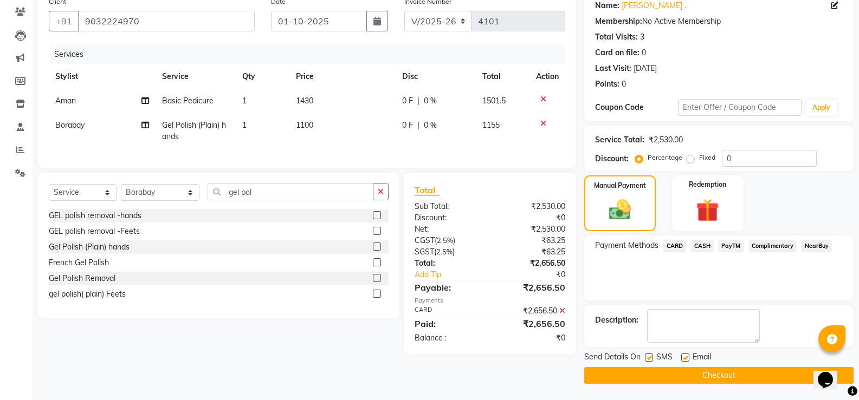
click at [703, 377] on button "Checkout" at bounding box center [718, 375] width 269 height 17
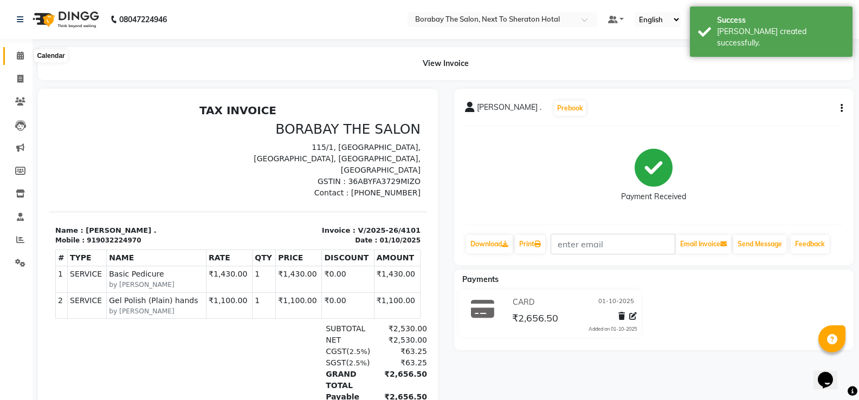
click at [21, 58] on icon at bounding box center [20, 55] width 7 height 8
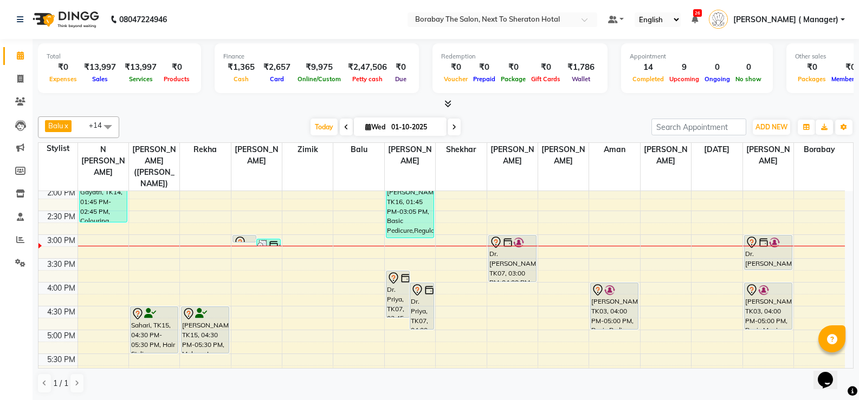
scroll to position [271, 0]
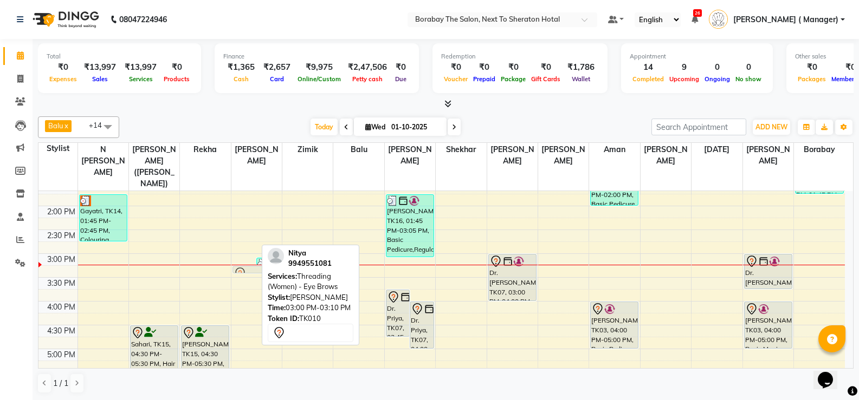
drag, startPoint x: 248, startPoint y: 245, endPoint x: 248, endPoint y: 256, distance: 11.4
click at [248, 256] on div "Nitya, TK10, 03:00 PM-03:10 PM, Threading (Women) - Eye Brows Snigdha, TK16, 03…" at bounding box center [256, 229] width 50 height 619
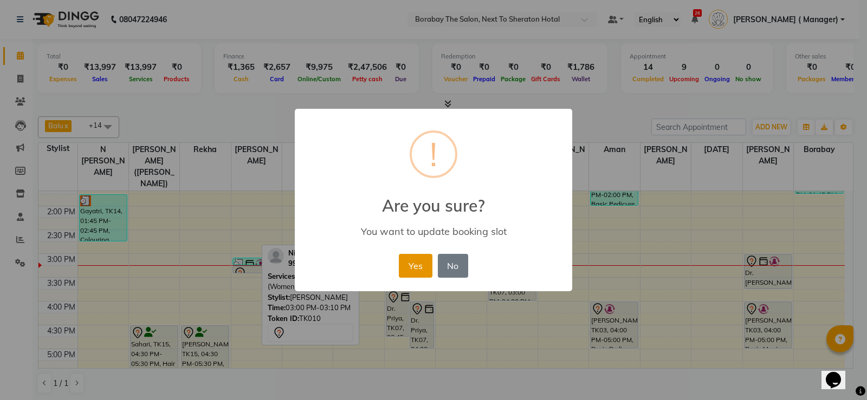
click at [401, 270] on button "Yes" at bounding box center [415, 266] width 33 height 24
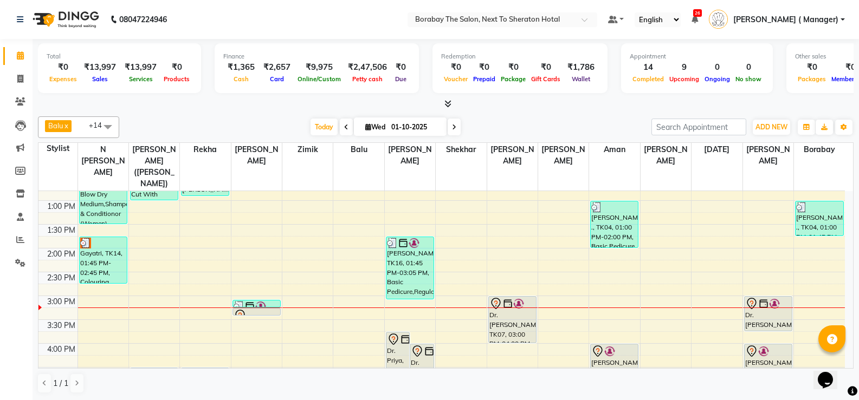
scroll to position [217, 0]
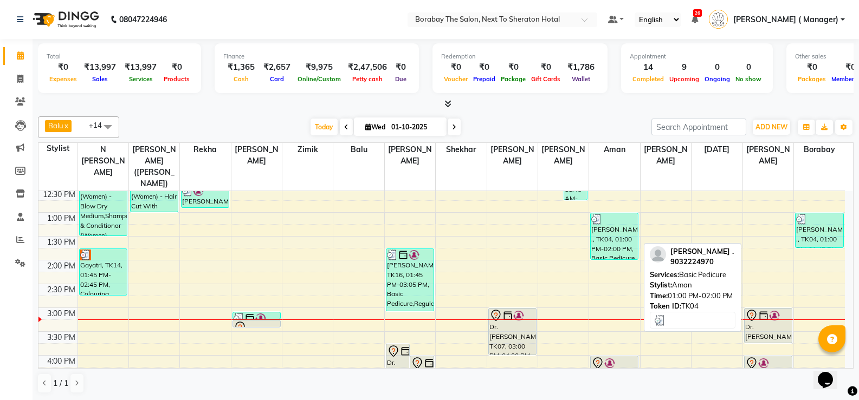
click at [620, 232] on div "[PERSON_NAME] ., TK04, 01:00 PM-02:00 PM, Basic Pedicure" at bounding box center [614, 236] width 47 height 46
click at [613, 232] on div "[PERSON_NAME] ., TK04, 01:00 PM-02:00 PM, Basic Pedicure" at bounding box center [614, 236] width 47 height 46
select select "3"
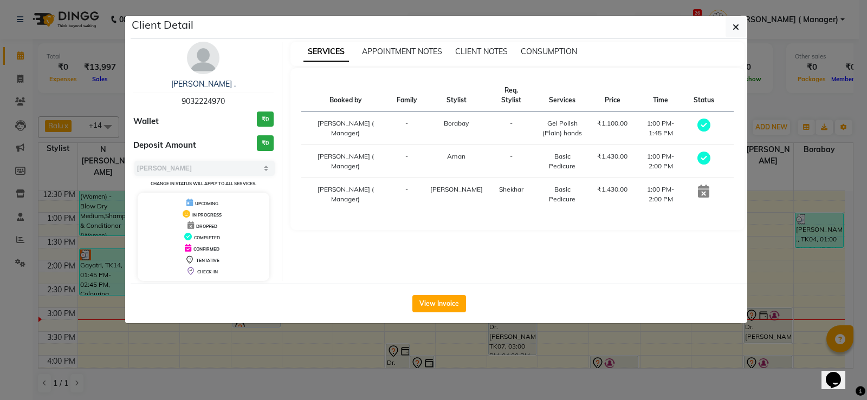
click at [199, 99] on span "9032224970" at bounding box center [203, 101] width 43 height 10
copy span "9032224970"
click at [730, 31] on button "button" at bounding box center [736, 27] width 21 height 21
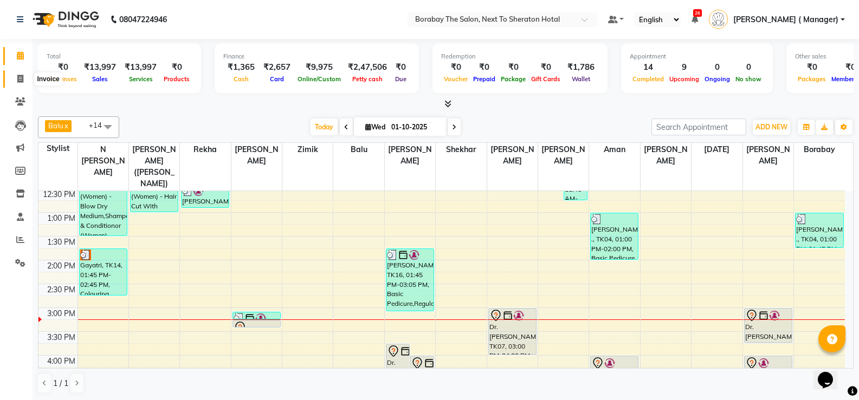
click at [24, 78] on span at bounding box center [20, 79] width 19 height 12
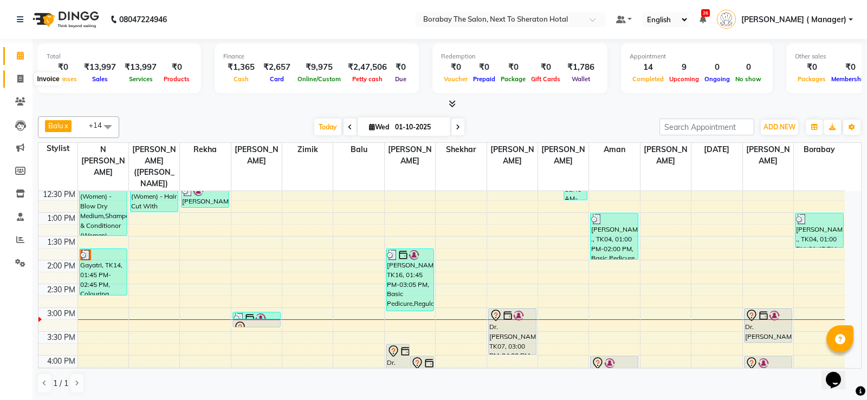
select select "service"
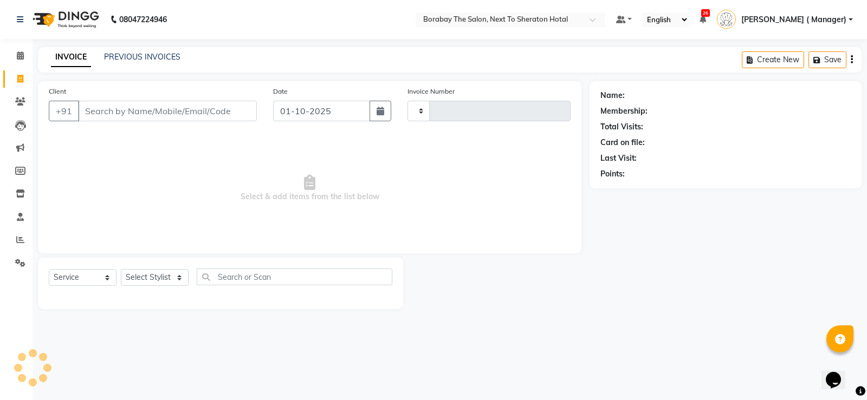
type input "4102"
select select "4945"
click at [138, 106] on input "Client" at bounding box center [167, 111] width 179 height 21
type input "9032224970"
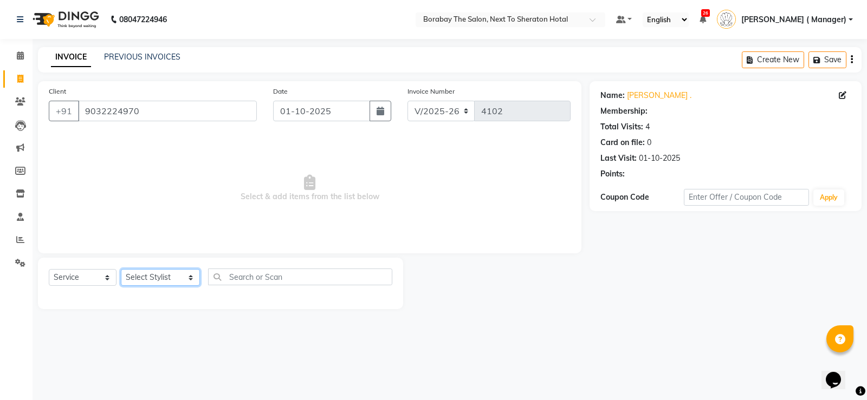
click at [152, 279] on select "Select Stylist [PERSON_NAME] [PERSON_NAME] Borabay Counter Borabay [PERSON_NAME…" at bounding box center [160, 277] width 79 height 17
select select "67113"
click at [121, 269] on select "Select Stylist [PERSON_NAME] [PERSON_NAME] Borabay Counter Borabay [PERSON_NAME…" at bounding box center [160, 277] width 79 height 17
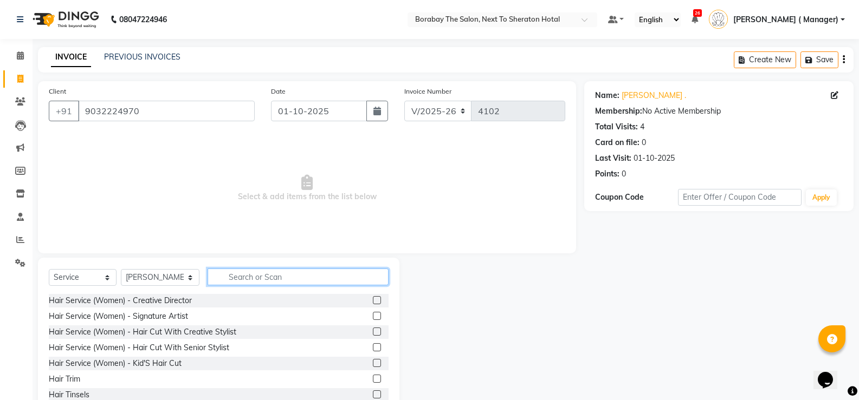
click at [252, 279] on input "text" at bounding box center [298, 277] width 181 height 17
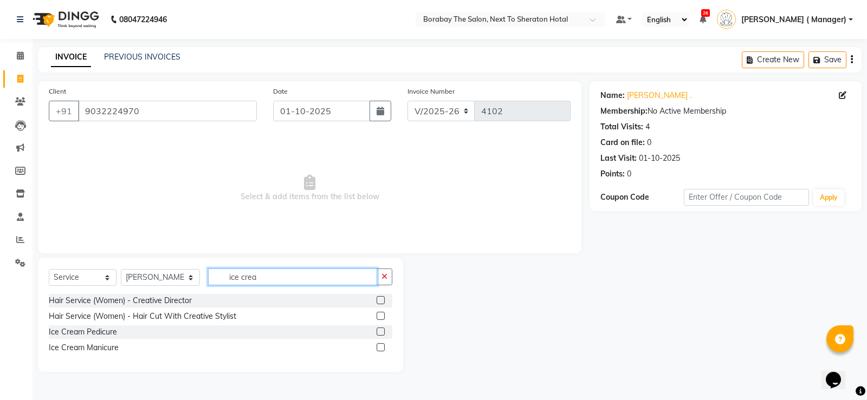
type input "ice crea"
click at [381, 333] on label at bounding box center [381, 332] width 8 height 8
click at [381, 333] on input "checkbox" at bounding box center [380, 332] width 7 height 7
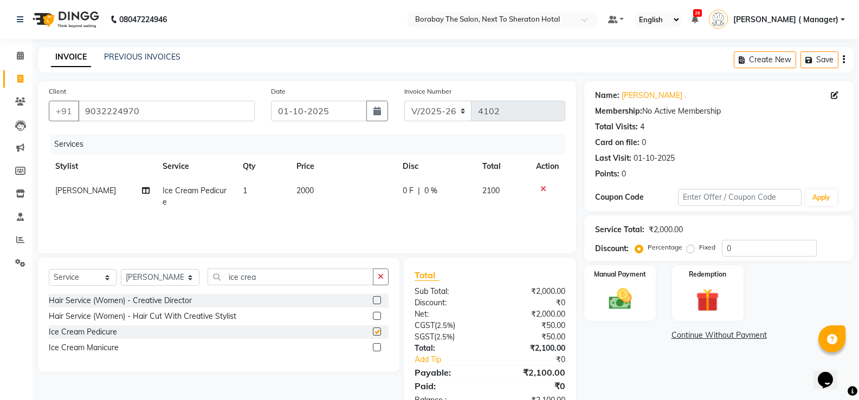
checkbox input "false"
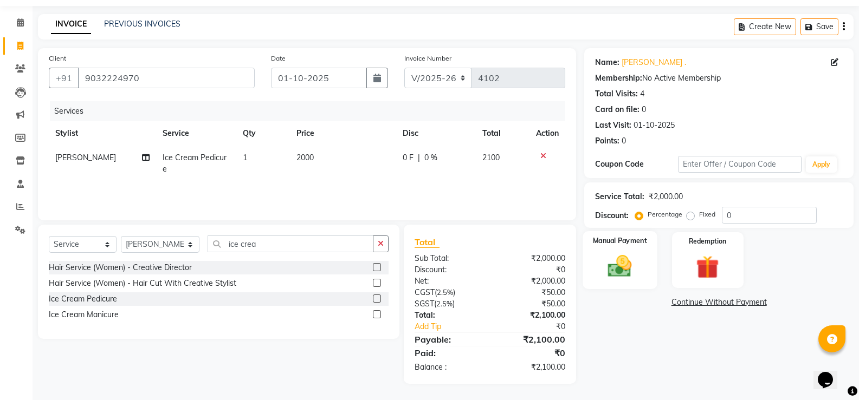
click at [618, 262] on img at bounding box center [619, 267] width 38 height 28
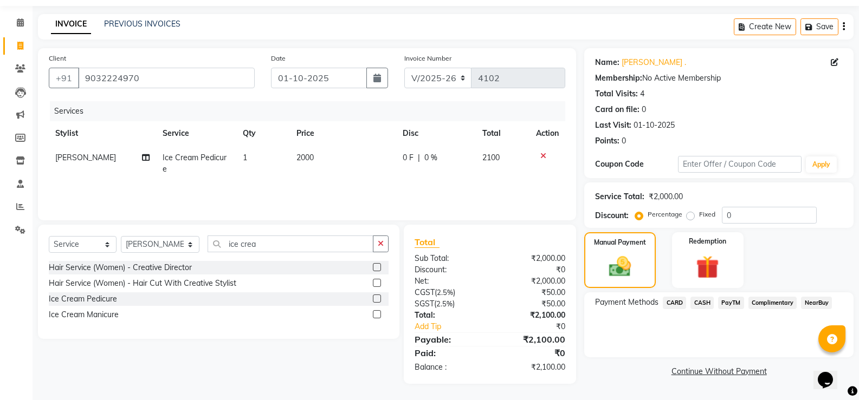
click at [676, 305] on span "CARD" at bounding box center [674, 303] width 23 height 12
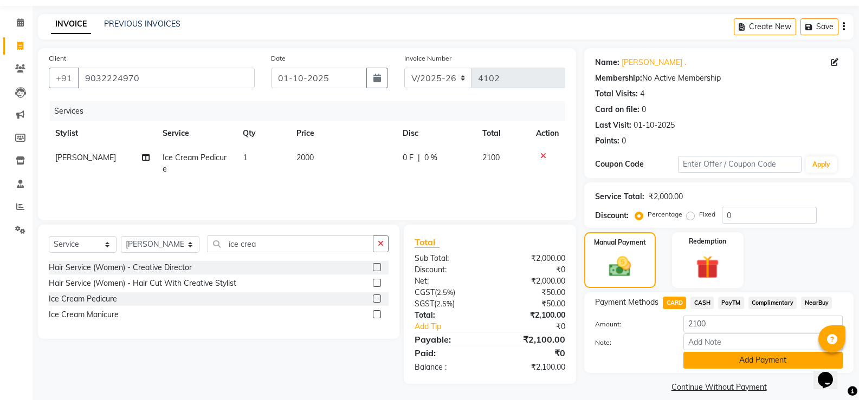
click at [730, 358] on button "Add Payment" at bounding box center [762, 360] width 159 height 17
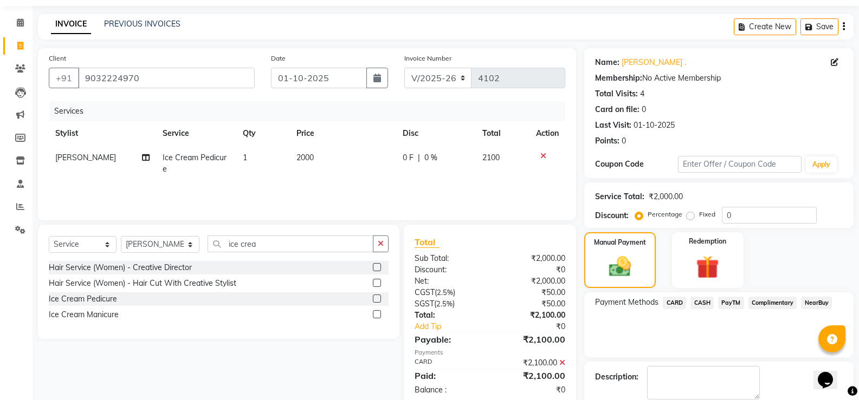
scroll to position [87, 0]
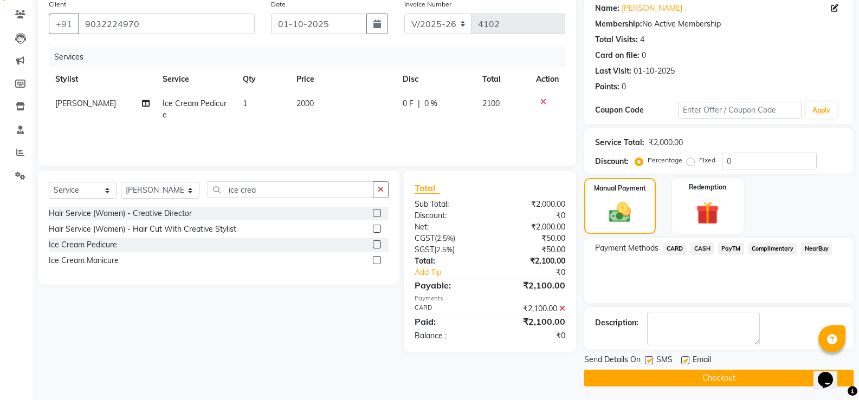
click at [740, 373] on button "Checkout" at bounding box center [718, 378] width 269 height 17
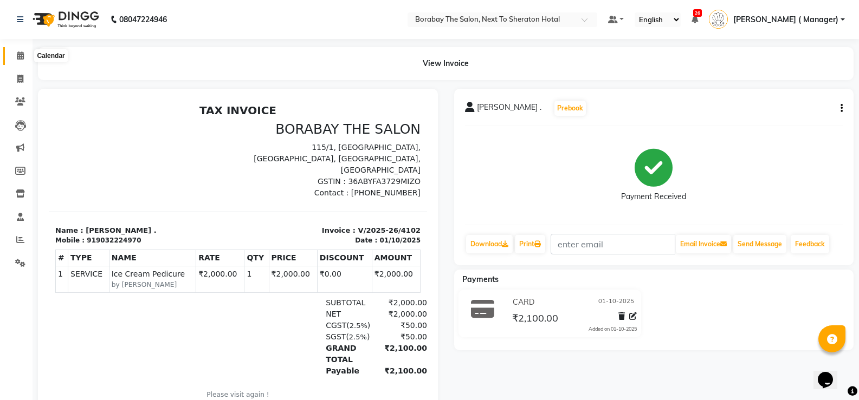
click at [20, 54] on icon at bounding box center [20, 55] width 7 height 8
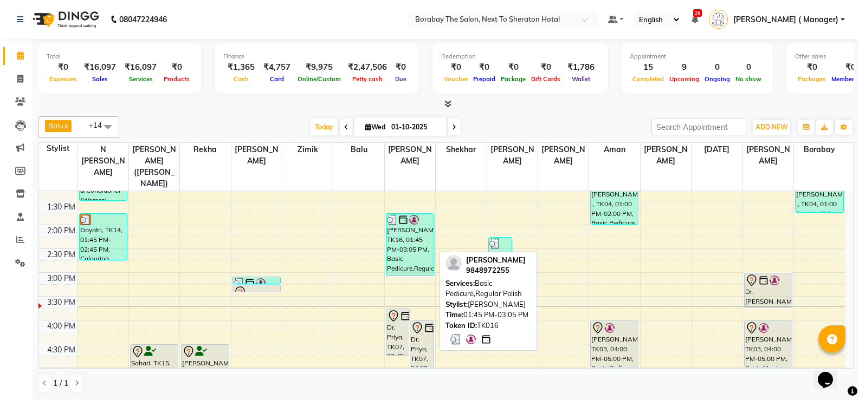
scroll to position [271, 0]
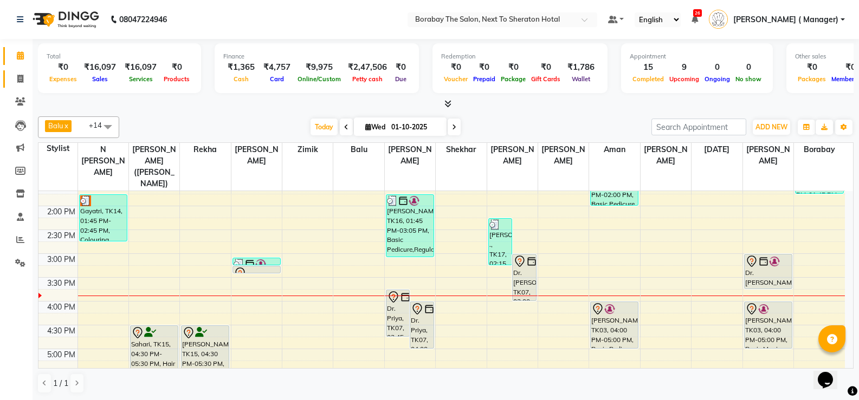
drag, startPoint x: 842, startPoint y: 352, endPoint x: 18, endPoint y: 79, distance: 867.5
click at [18, 79] on icon at bounding box center [20, 79] width 6 height 8
select select "service"
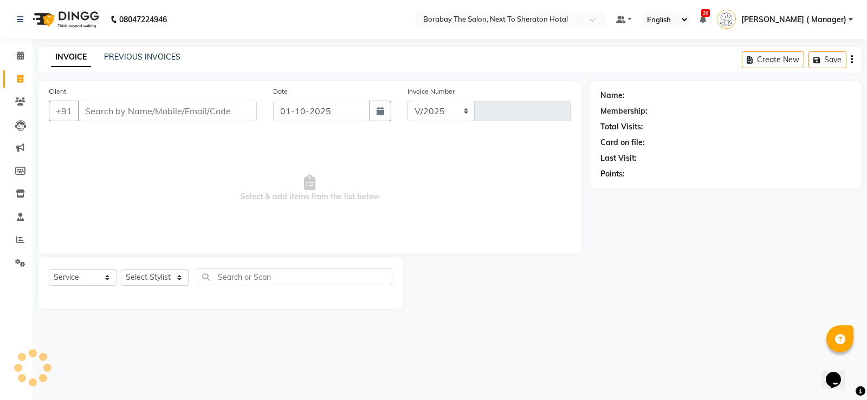
select select "4945"
type input "4105"
click at [173, 114] on input "Client" at bounding box center [167, 111] width 179 height 21
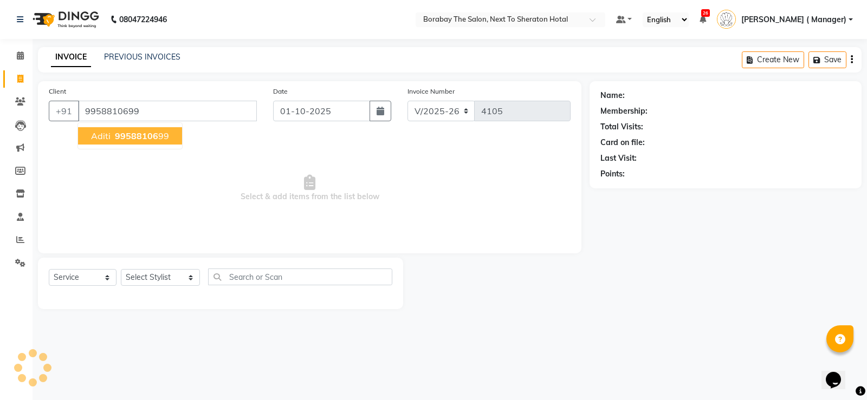
type input "9958810699"
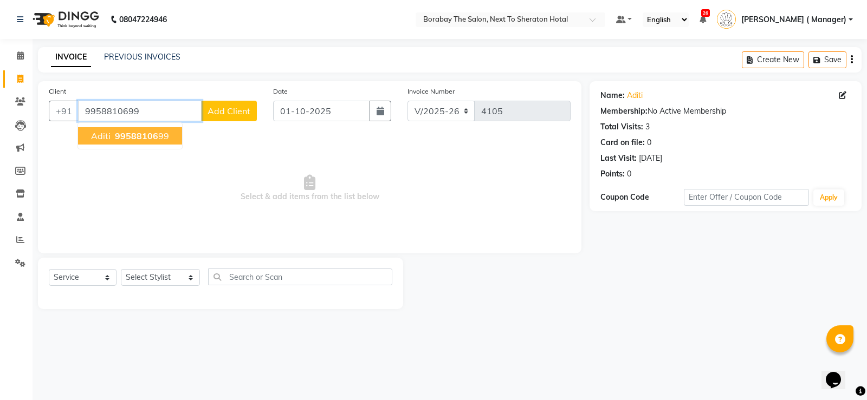
click at [175, 108] on input "9958810699" at bounding box center [140, 111] width 124 height 21
click at [149, 137] on span "99588106" at bounding box center [136, 136] width 43 height 11
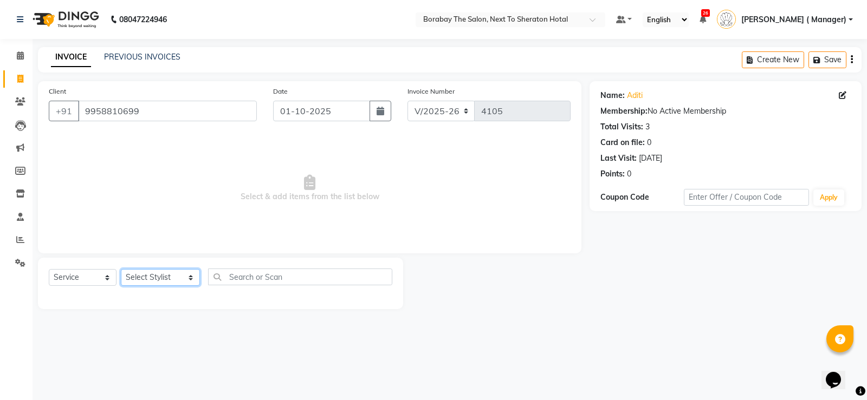
click at [174, 274] on select "Select Stylist [PERSON_NAME] [PERSON_NAME] Borabay Counter Borabay [PERSON_NAME…" at bounding box center [160, 277] width 79 height 17
click at [158, 278] on select "Select Stylist [PERSON_NAME] [PERSON_NAME] Borabay Counter Borabay [PERSON_NAME…" at bounding box center [160, 277] width 79 height 17
click at [164, 277] on select "Select Stylist [PERSON_NAME] [PERSON_NAME] Borabay Counter Borabay [PERSON_NAME…" at bounding box center [160, 277] width 79 height 17
click at [165, 277] on select "Select Stylist [PERSON_NAME] [PERSON_NAME] Borabay Counter Borabay [PERSON_NAME…" at bounding box center [160, 277] width 79 height 17
click at [158, 281] on select "Select Stylist [PERSON_NAME] [PERSON_NAME] Borabay Counter Borabay [PERSON_NAME…" at bounding box center [160, 277] width 79 height 17
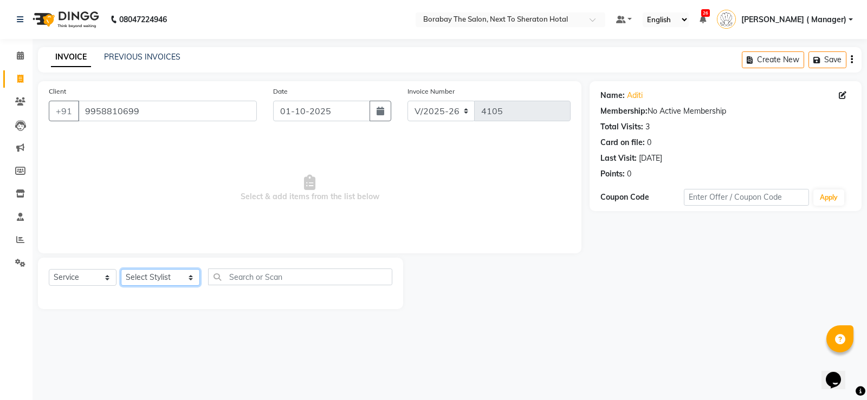
select select "31364"
click at [121, 269] on select "Select Stylist [PERSON_NAME] [PERSON_NAME] Borabay Counter Borabay [PERSON_NAME…" at bounding box center [160, 277] width 79 height 17
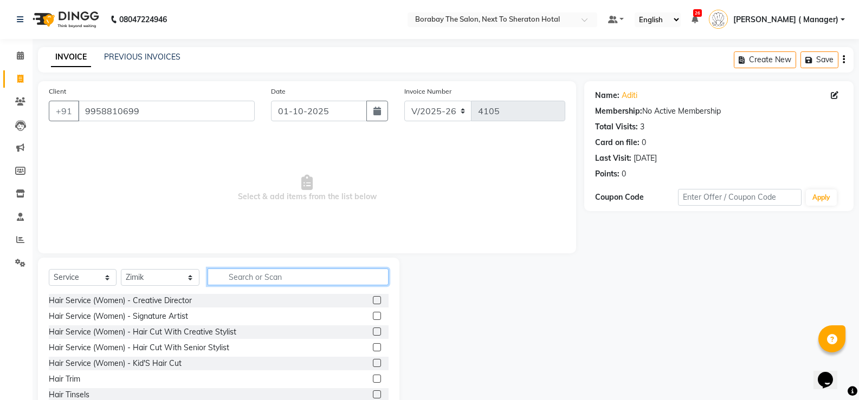
click at [222, 276] on input "text" at bounding box center [298, 277] width 181 height 17
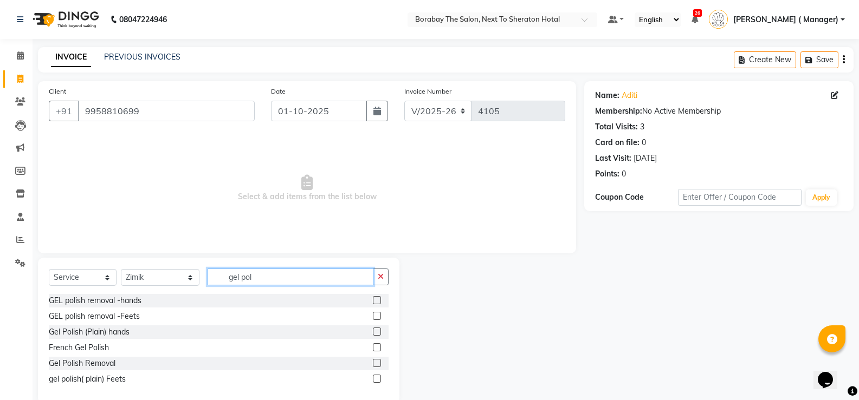
type input "gel pol"
click at [377, 331] on label at bounding box center [377, 332] width 8 height 8
click at [377, 331] on input "checkbox" at bounding box center [376, 332] width 7 height 7
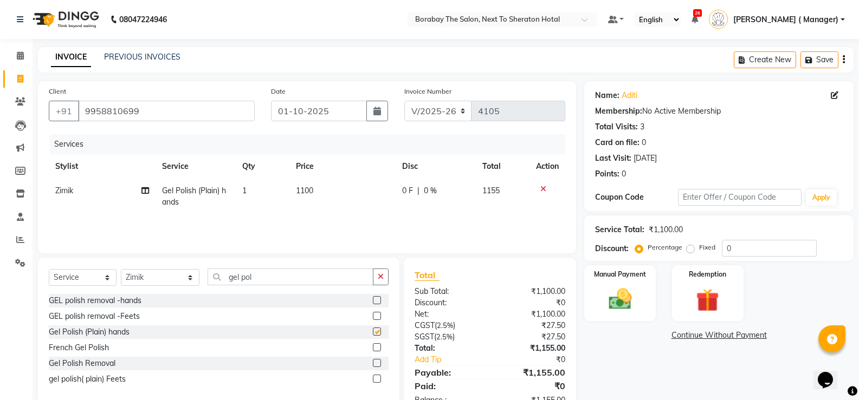
checkbox input "false"
click at [266, 276] on input "gel pol" at bounding box center [291, 277] width 166 height 17
type input "g"
type input "gel po"
click at [373, 329] on label at bounding box center [377, 332] width 8 height 8
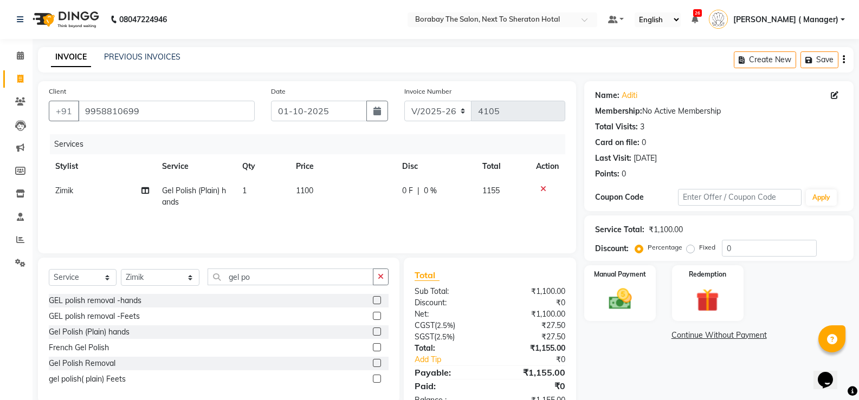
click at [373, 329] on input "checkbox" at bounding box center [376, 332] width 7 height 7
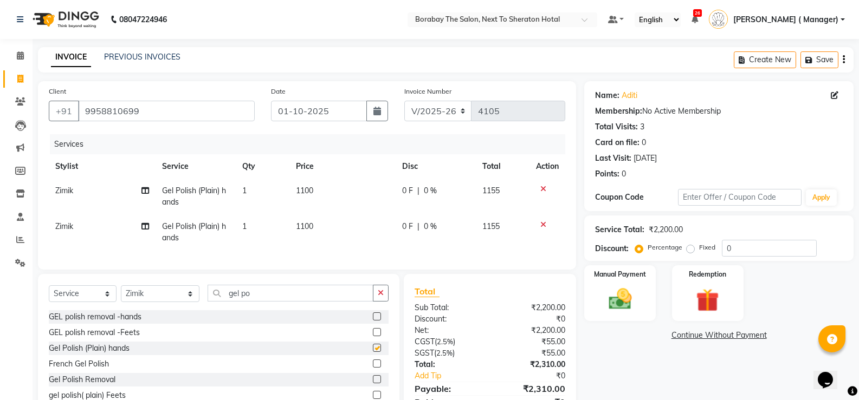
checkbox input "false"
click at [304, 192] on span "1100" at bounding box center [304, 191] width 17 height 10
select select "31364"
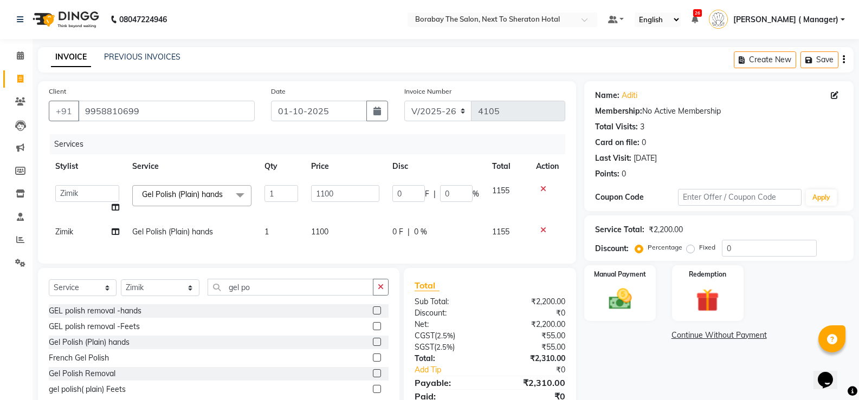
click at [305, 192] on td "1100" at bounding box center [345, 199] width 81 height 41
click at [320, 190] on input "1100" at bounding box center [345, 193] width 68 height 17
click at [322, 195] on input "1100" at bounding box center [345, 193] width 68 height 17
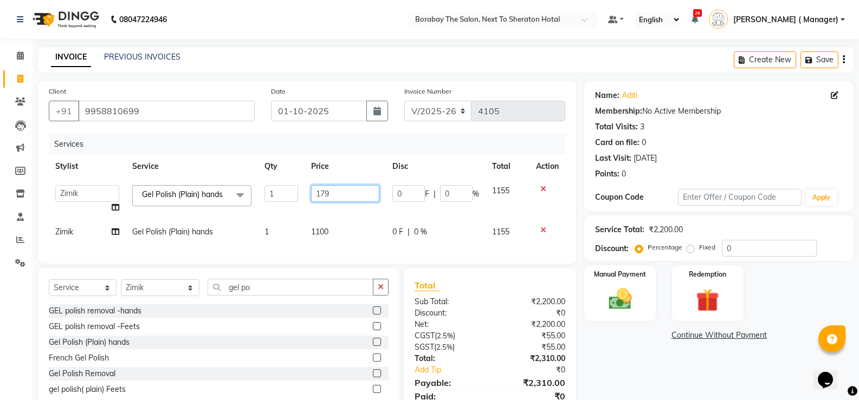
type input "1792"
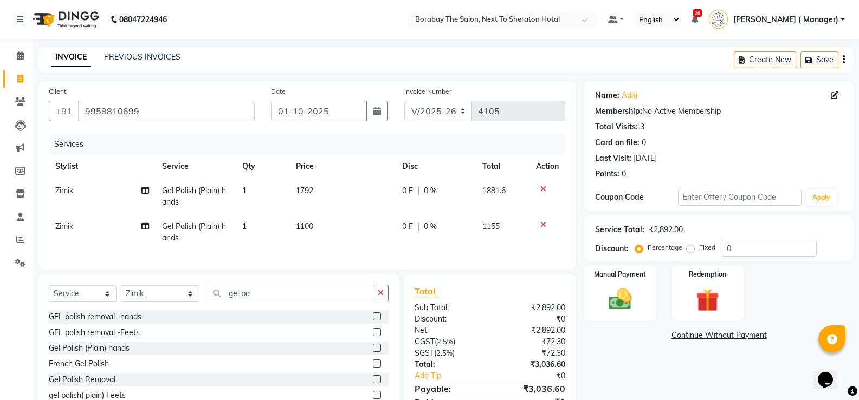
click at [321, 229] on td "1100" at bounding box center [342, 233] width 107 height 36
select select "31364"
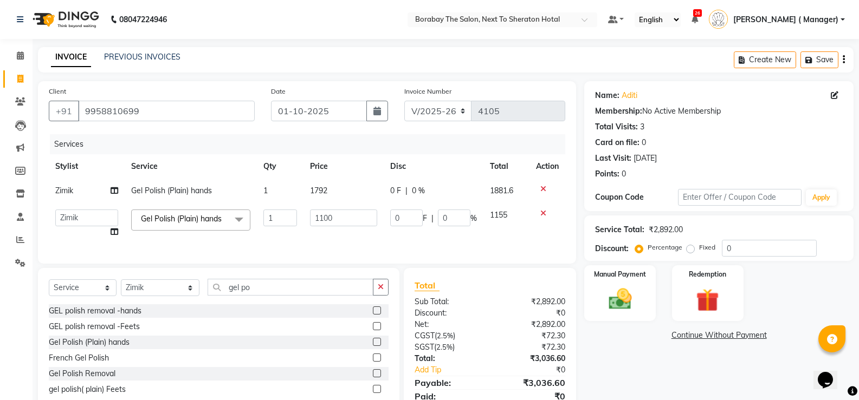
click at [631, 249] on div "Name: Aditi Membership: No Active Membership Total Visits: 3 Card on file: 0 La…" at bounding box center [722, 254] width 277 height 346
click at [623, 286] on img at bounding box center [619, 300] width 38 height 28
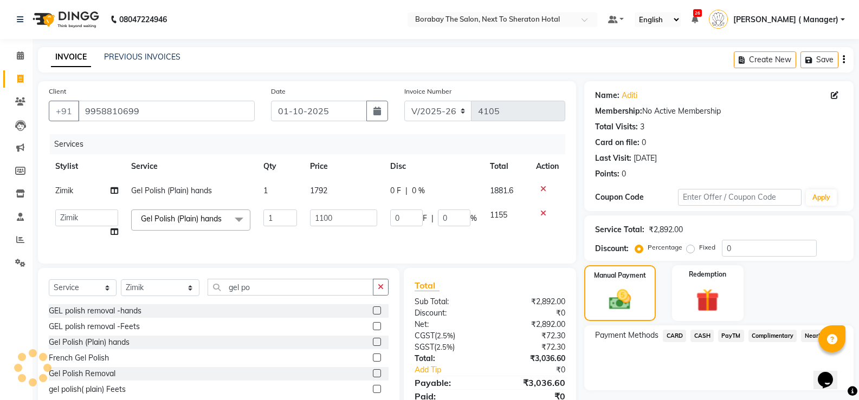
scroll to position [51, 0]
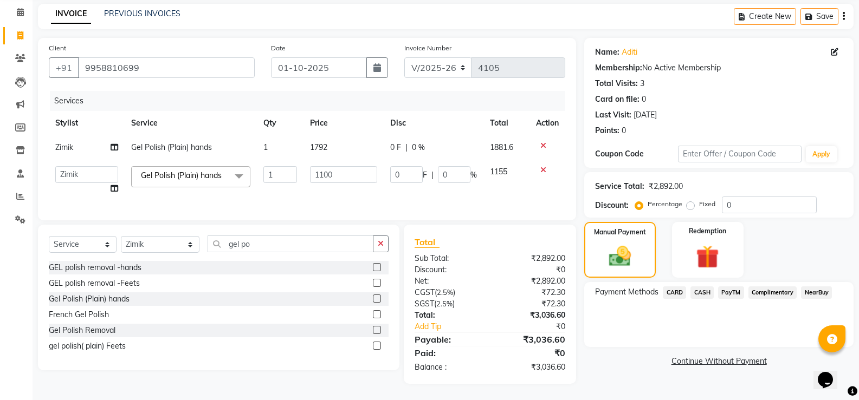
click at [729, 287] on span "PayTM" at bounding box center [731, 293] width 26 height 12
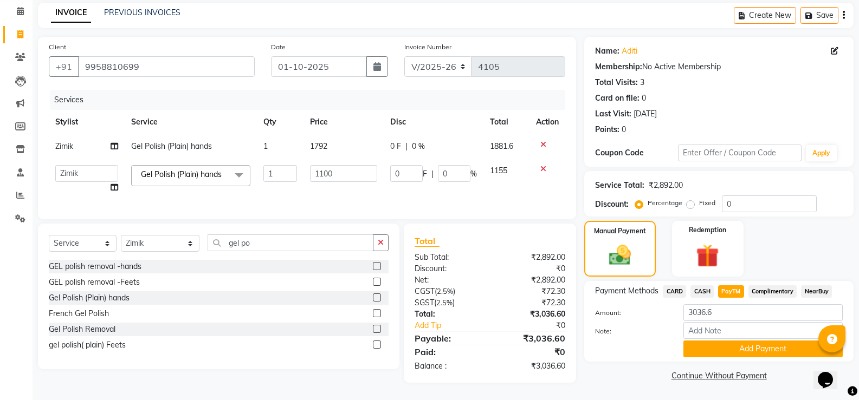
click at [679, 287] on span "CARD" at bounding box center [674, 292] width 23 height 12
click at [706, 305] on input "3036.6" at bounding box center [762, 313] width 159 height 17
type input "1882"
click at [735, 341] on button "Add Payment" at bounding box center [762, 349] width 159 height 17
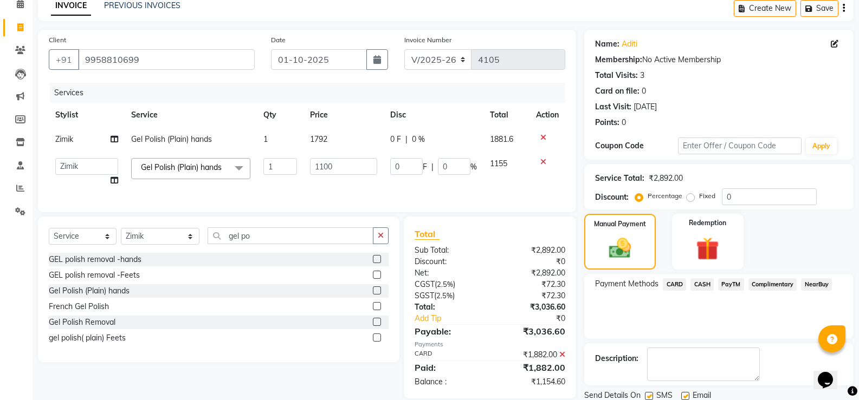
click at [729, 281] on span "PayTM" at bounding box center [731, 285] width 26 height 12
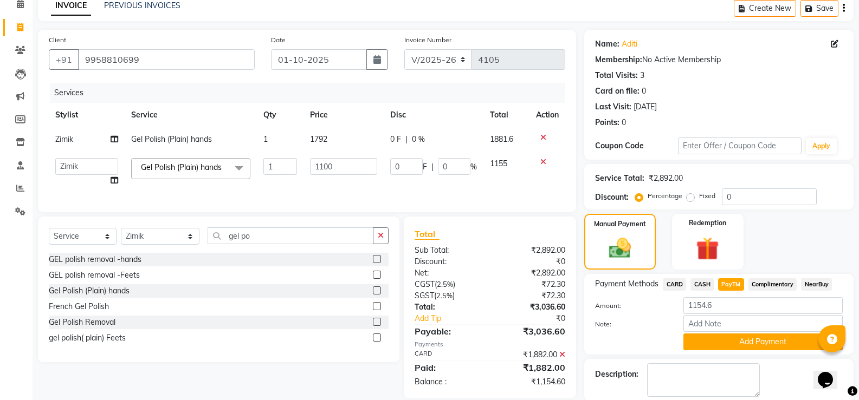
click at [737, 344] on button "Add Payment" at bounding box center [762, 342] width 159 height 17
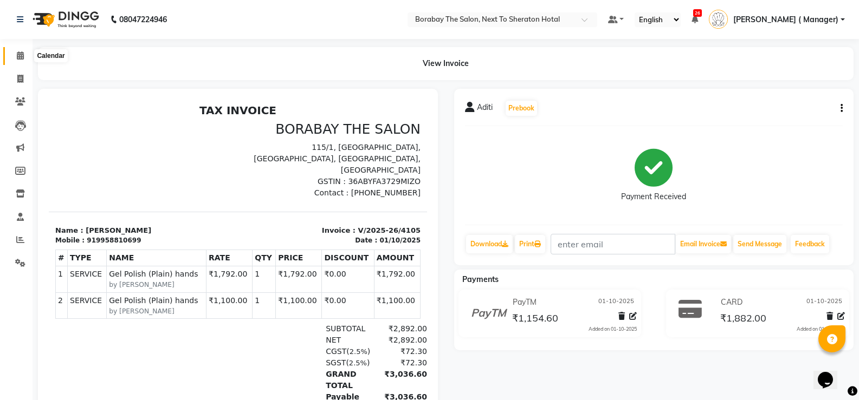
click at [17, 53] on icon at bounding box center [20, 55] width 7 height 8
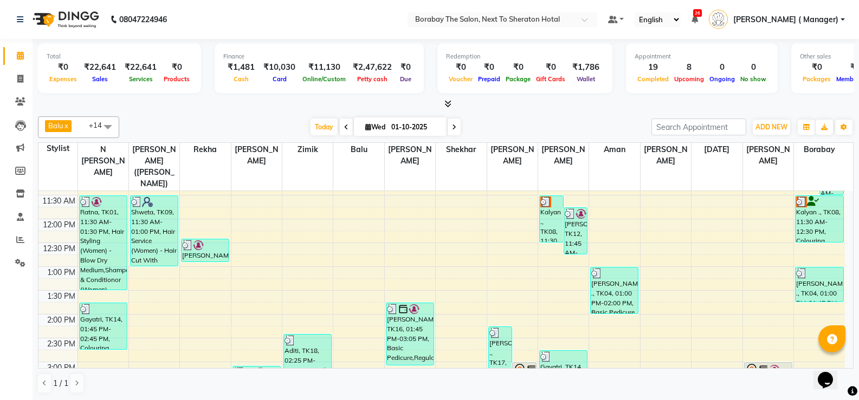
scroll to position [108, 0]
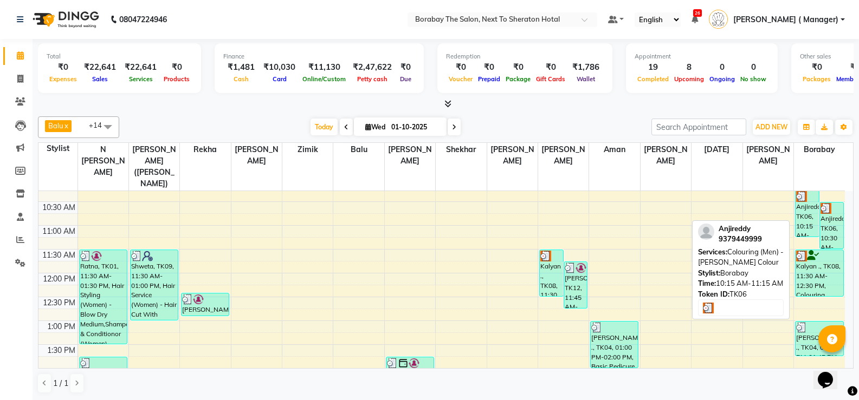
click at [807, 216] on div "Anjireddy, TK06, 10:15 AM-11:15 AM, Colouring (Men) - [PERSON_NAME] Colour" at bounding box center [806, 214] width 23 height 46
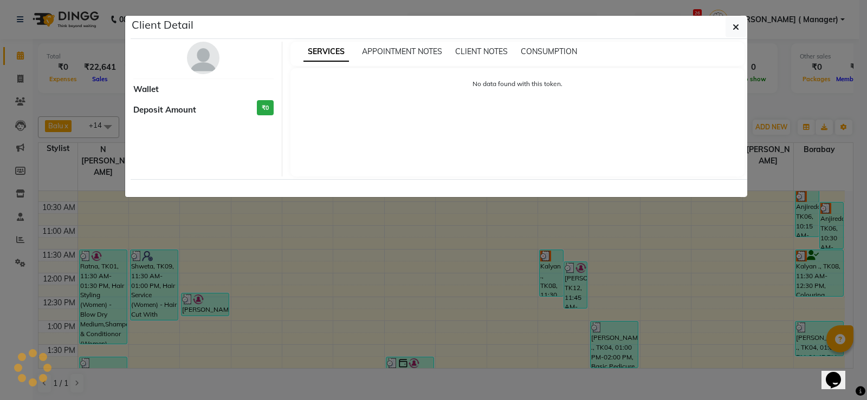
select select "3"
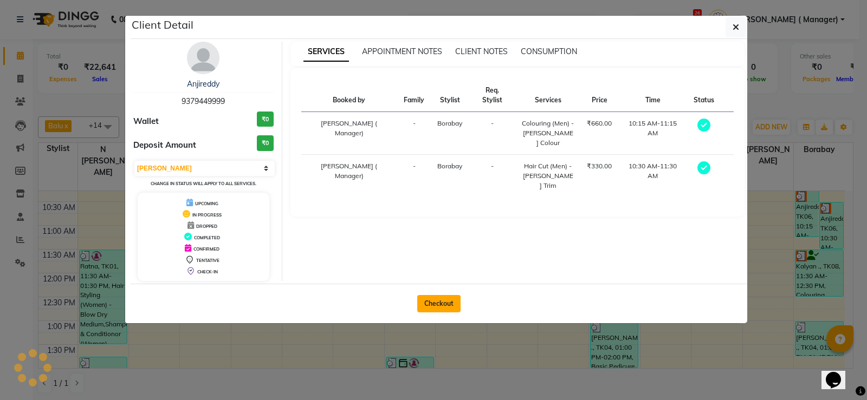
click at [446, 306] on button "Checkout" at bounding box center [438, 303] width 43 height 17
select select "service"
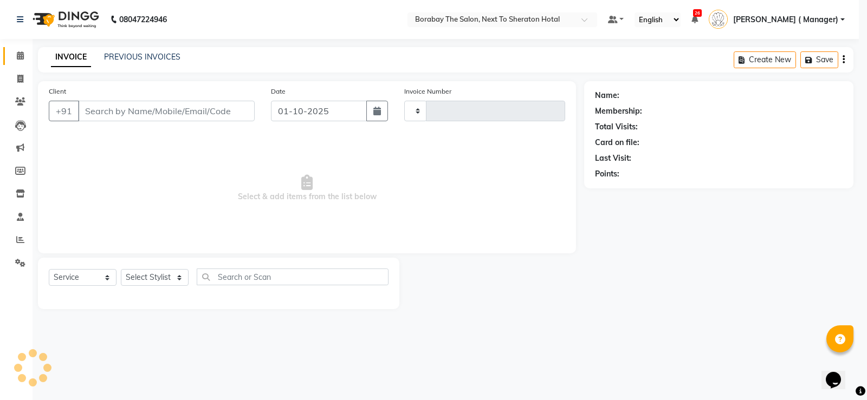
type input "4106"
select select "4945"
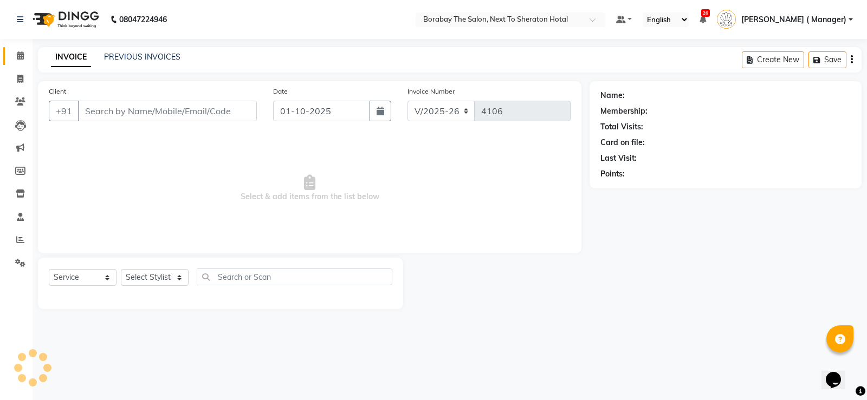
type input "9379449999"
select select "90999"
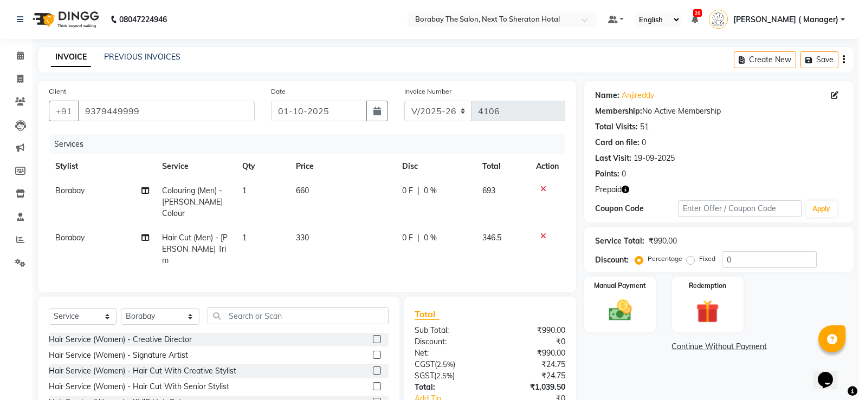
click at [305, 233] on span "330" at bounding box center [302, 238] width 13 height 10
select select "90999"
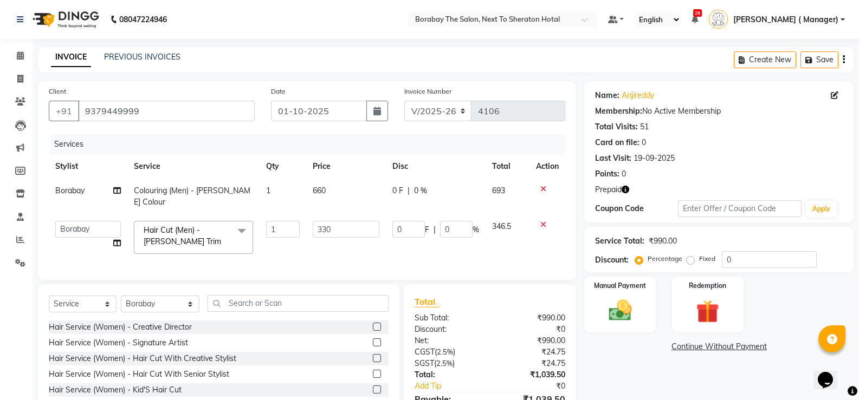
click at [305, 226] on td "1" at bounding box center [283, 238] width 47 height 46
click at [245, 225] on span at bounding box center [242, 231] width 22 height 21
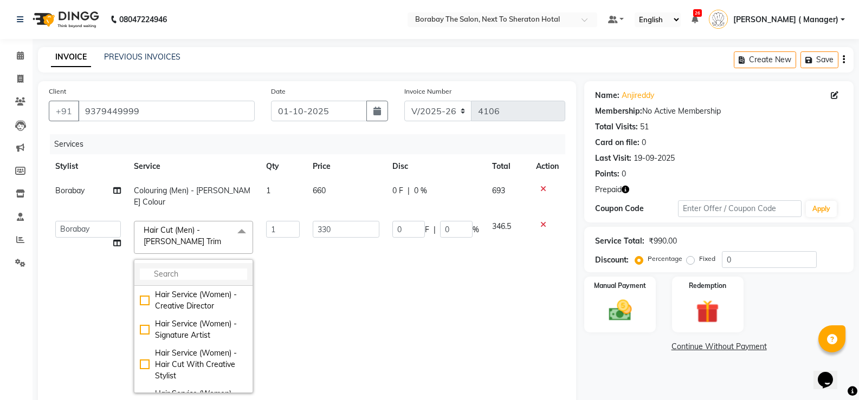
click at [175, 269] on input "multiselect-search" at bounding box center [193, 274] width 107 height 11
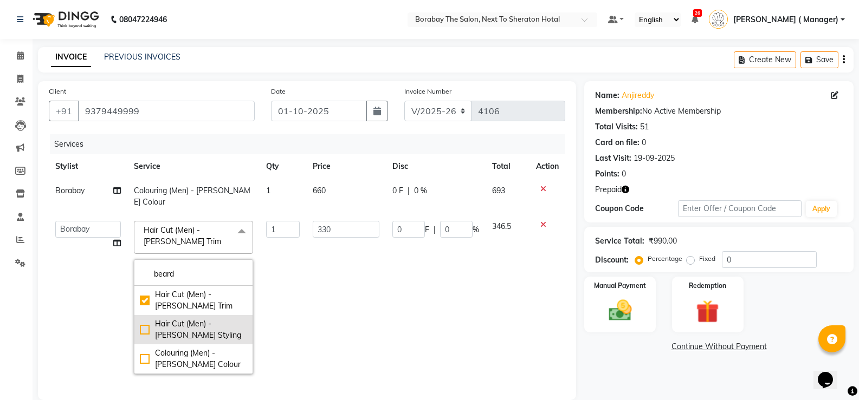
type input "beard"
click at [141, 319] on div "Hair Cut (Men) - [PERSON_NAME] Styling" at bounding box center [193, 330] width 107 height 23
checkbox input "false"
checkbox input "true"
type input "550"
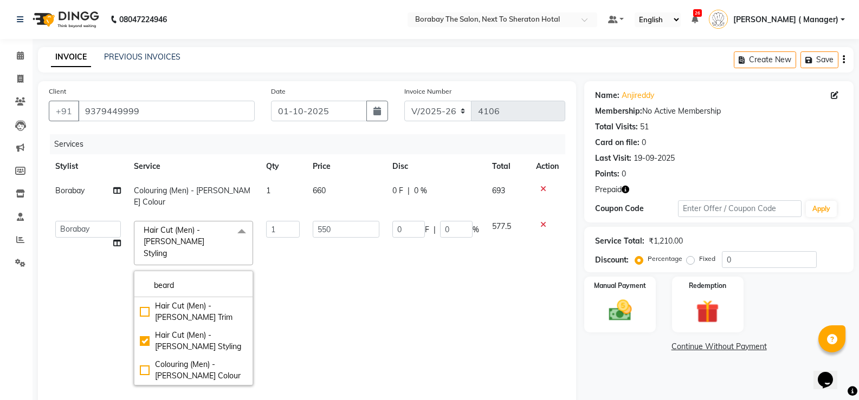
click at [320, 285] on td "550" at bounding box center [346, 304] width 80 height 178
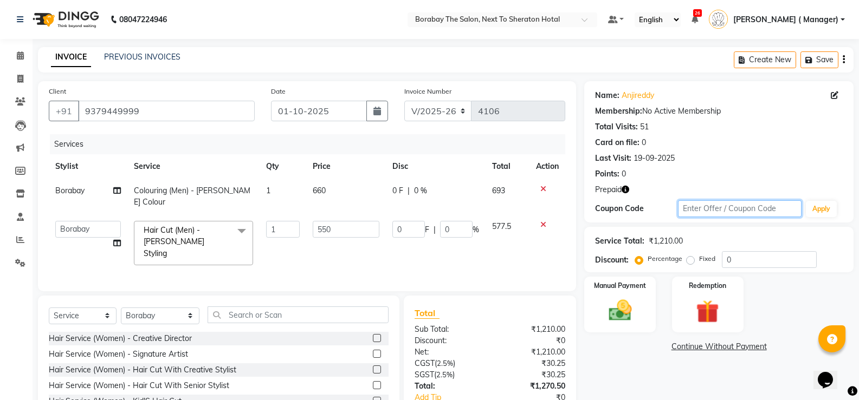
click at [754, 205] on div "Name: Anjireddy Membership: No Active Membership Total Visits: 51 Card on file:…" at bounding box center [722, 268] width 277 height 374
click at [748, 251] on input "0" at bounding box center [769, 259] width 95 height 17
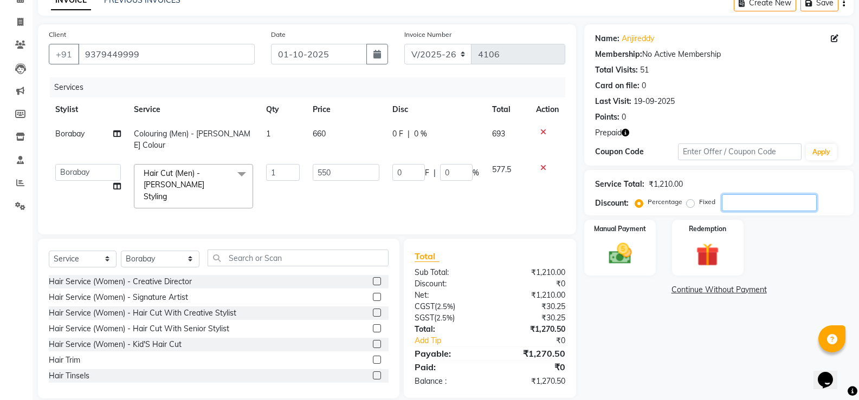
type input "2"
type input "11"
type input "2"
type input "25"
type input "137.5"
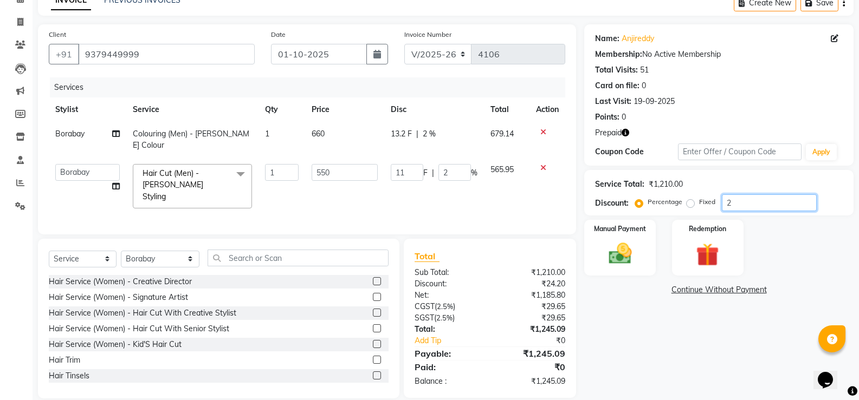
type input "25"
click at [709, 238] on div "Redemption" at bounding box center [707, 248] width 74 height 58
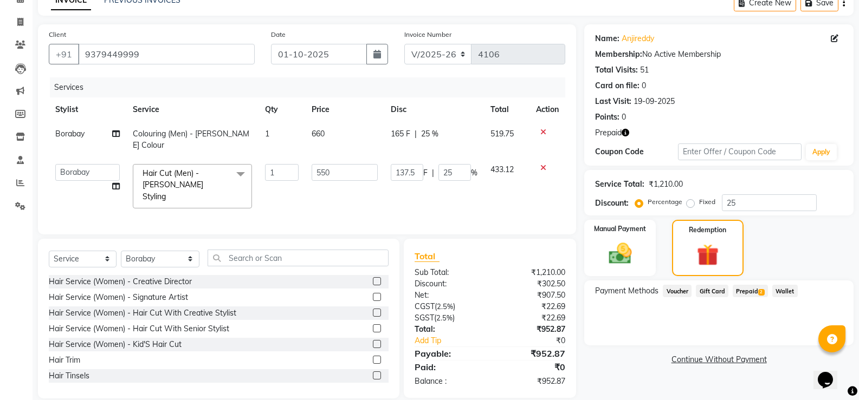
click at [749, 293] on span "Prepaid 2" at bounding box center [750, 291] width 35 height 12
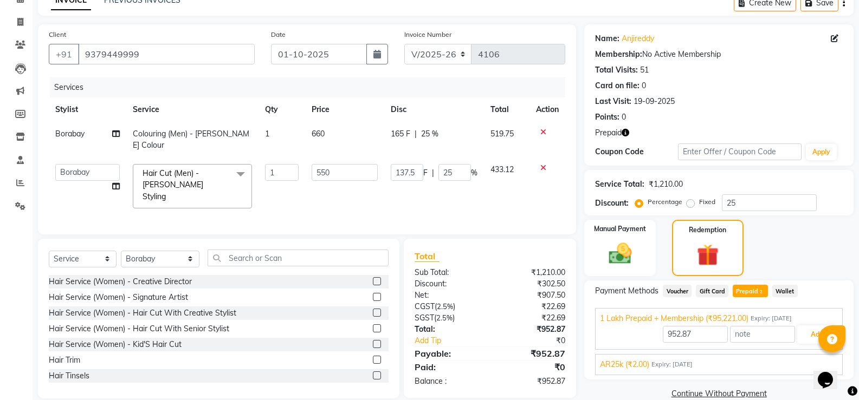
click at [792, 314] on span "Expiry: 24-02-2027" at bounding box center [770, 318] width 41 height 9
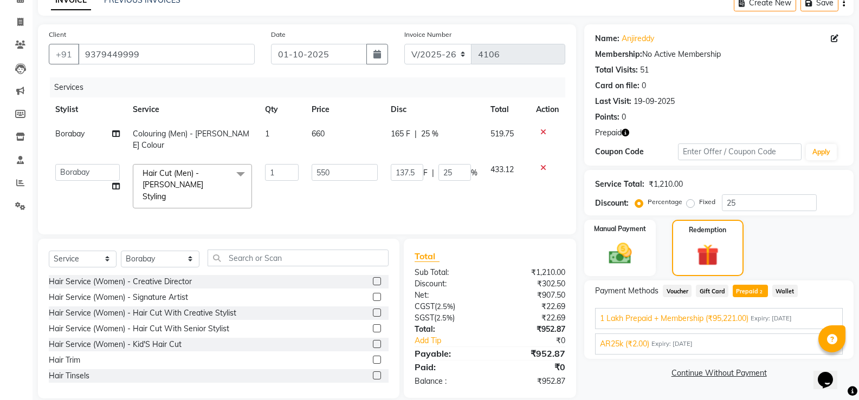
click at [747, 292] on span "Prepaid 2" at bounding box center [750, 291] width 35 height 12
click at [781, 319] on span "Expiry: 24-02-2027" at bounding box center [770, 318] width 41 height 9
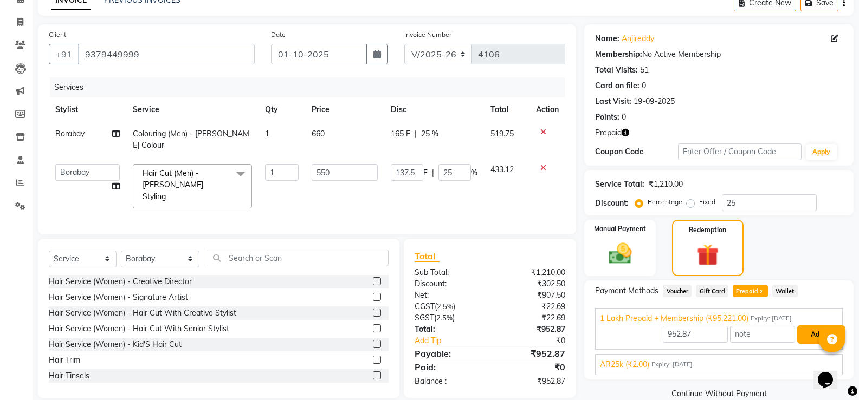
click at [807, 333] on button "Add" at bounding box center [817, 335] width 40 height 18
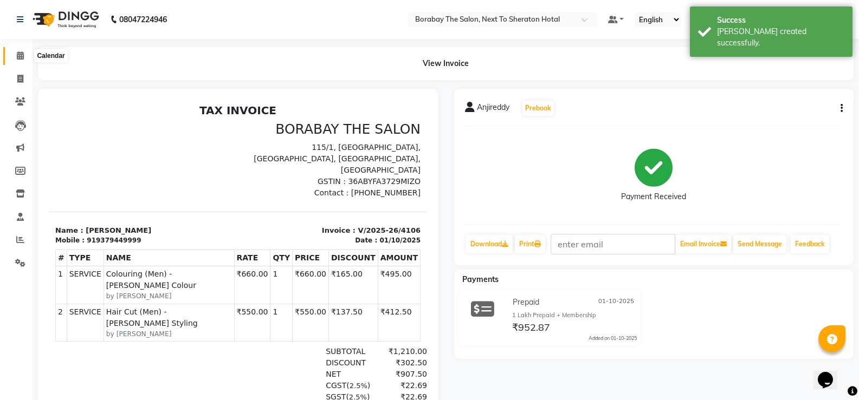
click at [20, 58] on icon at bounding box center [20, 55] width 7 height 8
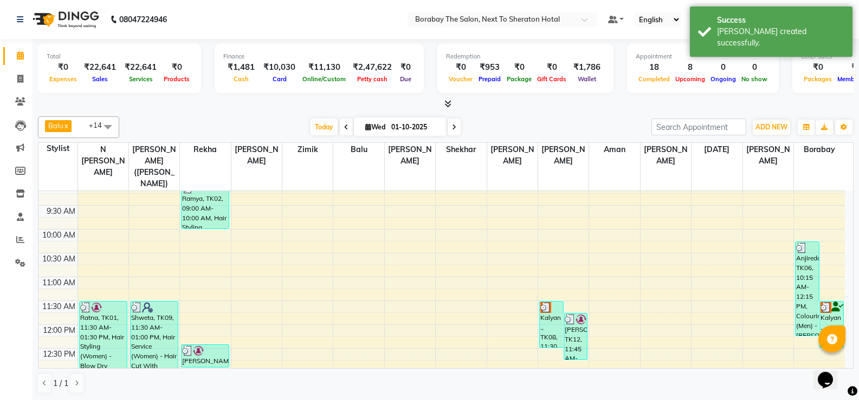
scroll to position [108, 0]
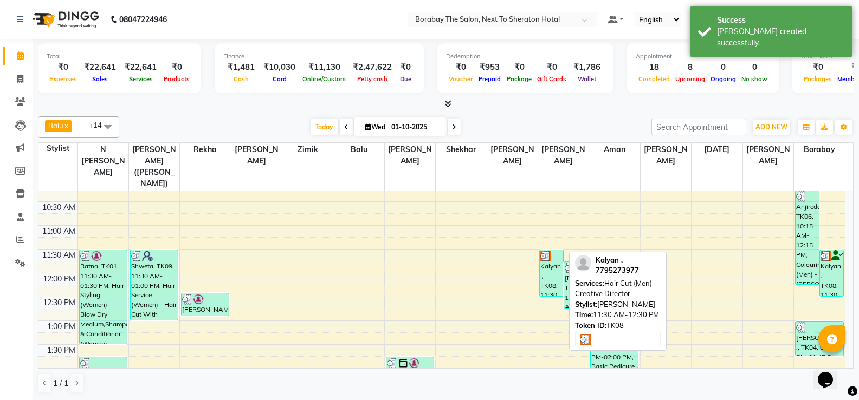
click at [547, 269] on div "Kalyan ., TK08, 11:30 AM-12:30 PM, Hair Cut (Men) - Creative Director" at bounding box center [551, 273] width 23 height 46
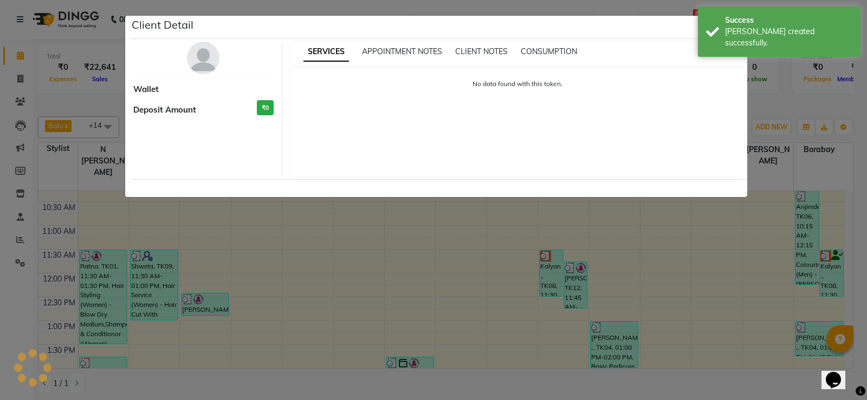
select select "3"
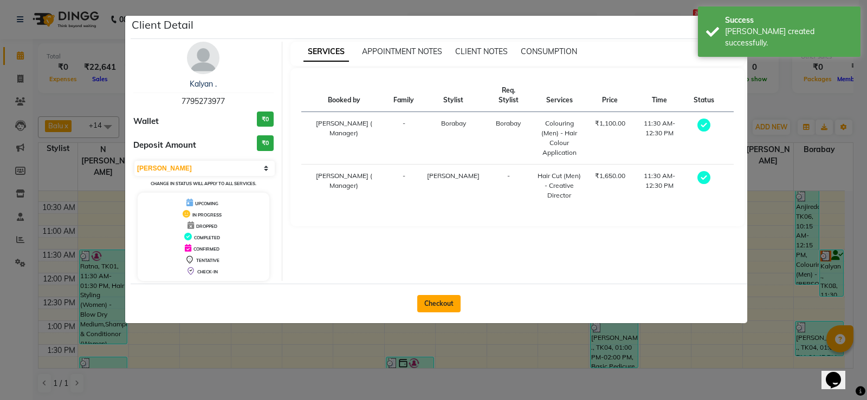
click at [428, 305] on button "Checkout" at bounding box center [438, 303] width 43 height 17
select select "service"
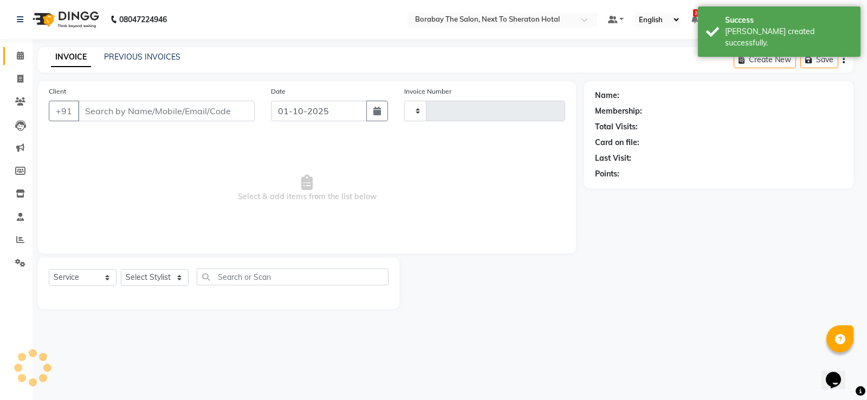
type input "4107"
select select "4945"
type input "7795273977"
select select "90999"
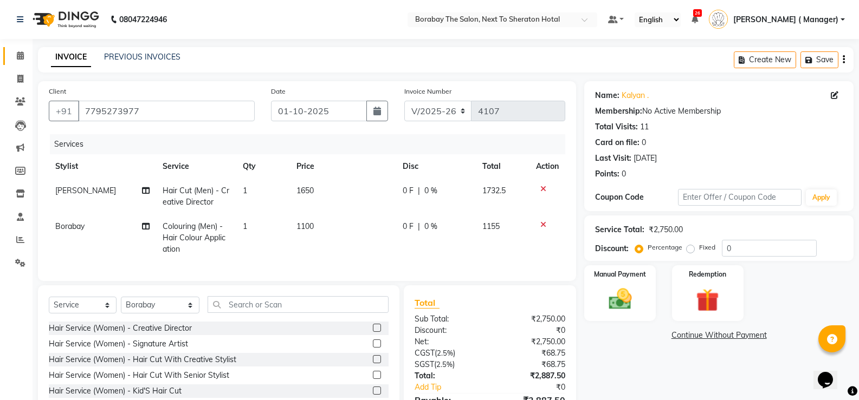
scroll to position [69, 0]
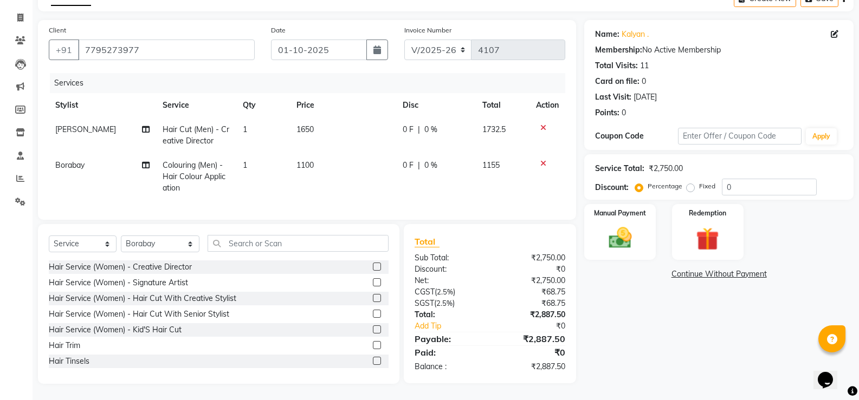
click at [197, 167] on span "Colouring (Men) - Hair Colour Application" at bounding box center [194, 176] width 63 height 33
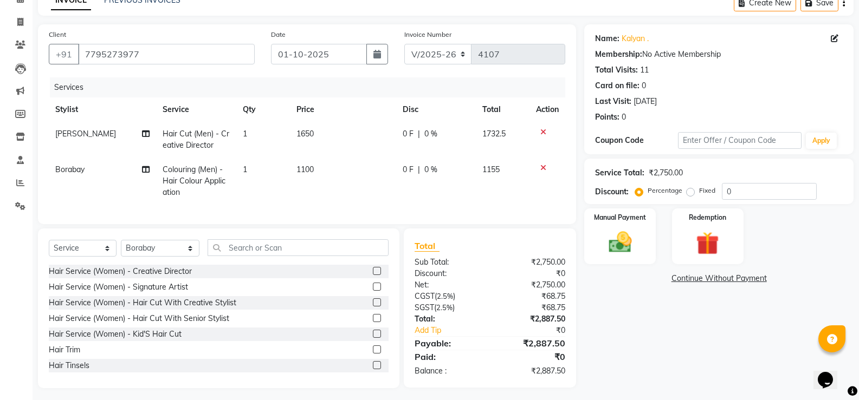
select select "90999"
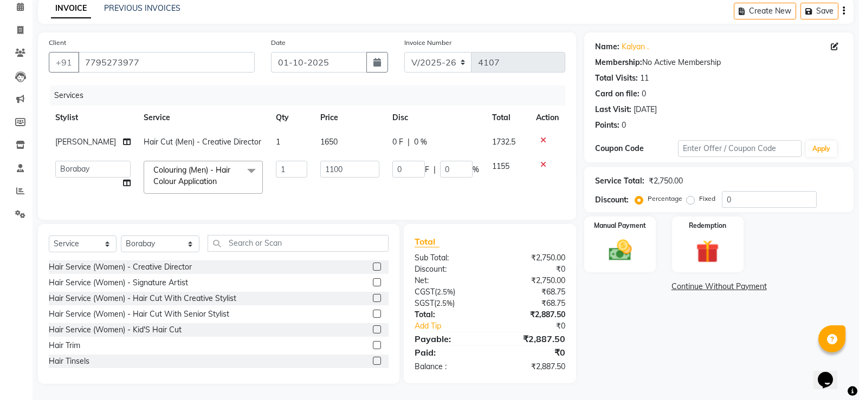
click at [241, 165] on span at bounding box center [252, 171] width 22 height 21
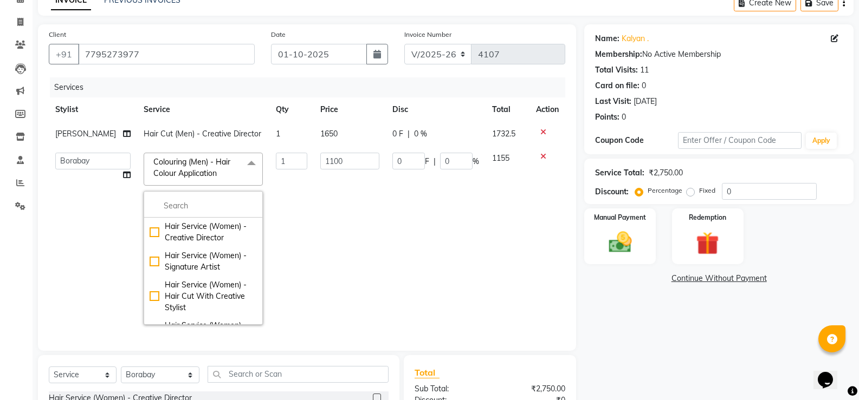
click at [417, 211] on td "0 F | 0 %" at bounding box center [436, 238] width 100 height 185
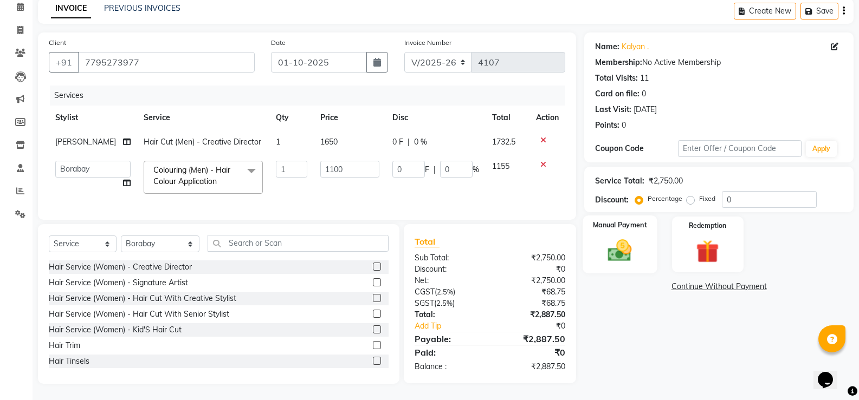
click at [624, 243] on img at bounding box center [619, 251] width 38 height 28
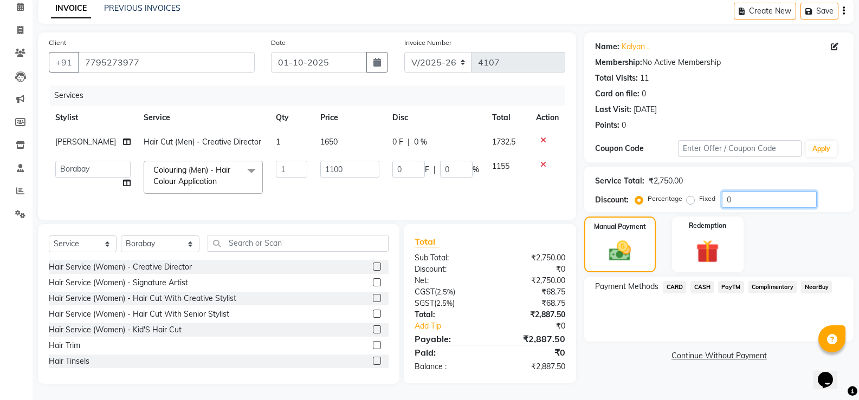
click at [734, 191] on input "0" at bounding box center [769, 199] width 95 height 17
type input "1"
type input "11"
type input "1"
type input "10"
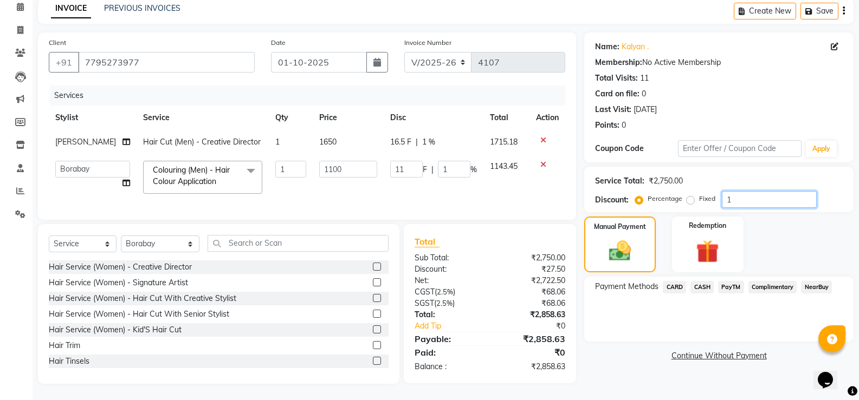
type input "110"
type input "10"
